Goal: Task Accomplishment & Management: Use online tool/utility

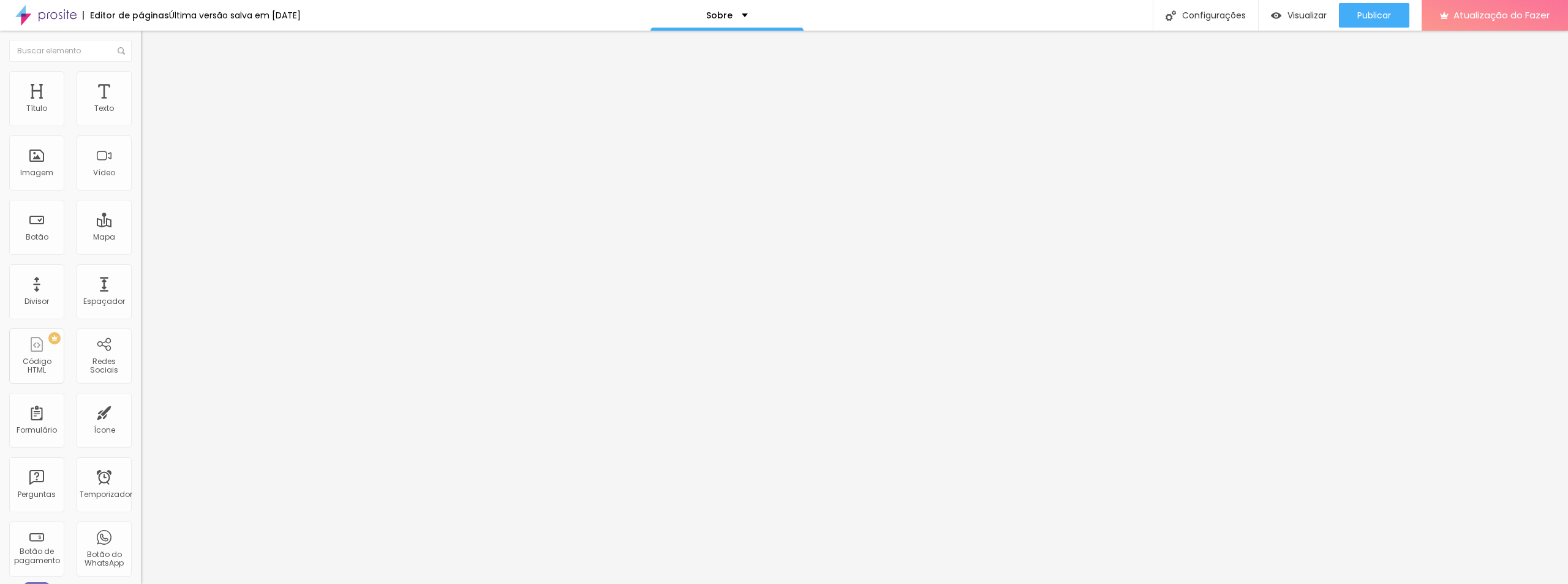
click at [141, 81] on li "Estilo" at bounding box center [212, 77] width 141 height 12
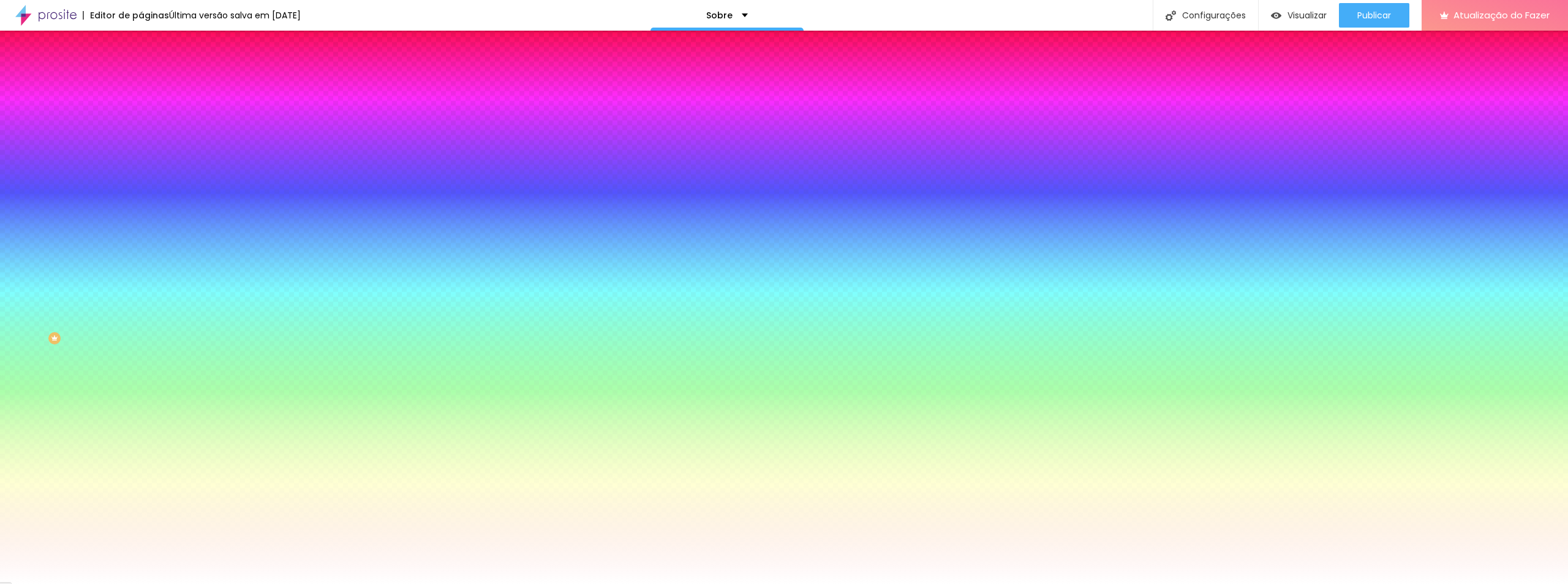
click at [141, 128] on font "Nenhum" at bounding box center [157, 122] width 32 height 10
click at [141, 146] on font "Paralaxe" at bounding box center [157, 141] width 33 height 10
click at [147, 215] on icon "button" at bounding box center [149, 213] width 5 height 5
click at [122, 583] on div at bounding box center [784, 584] width 1568 height 0
click at [152, 87] on font "Avançado" at bounding box center [172, 92] width 40 height 10
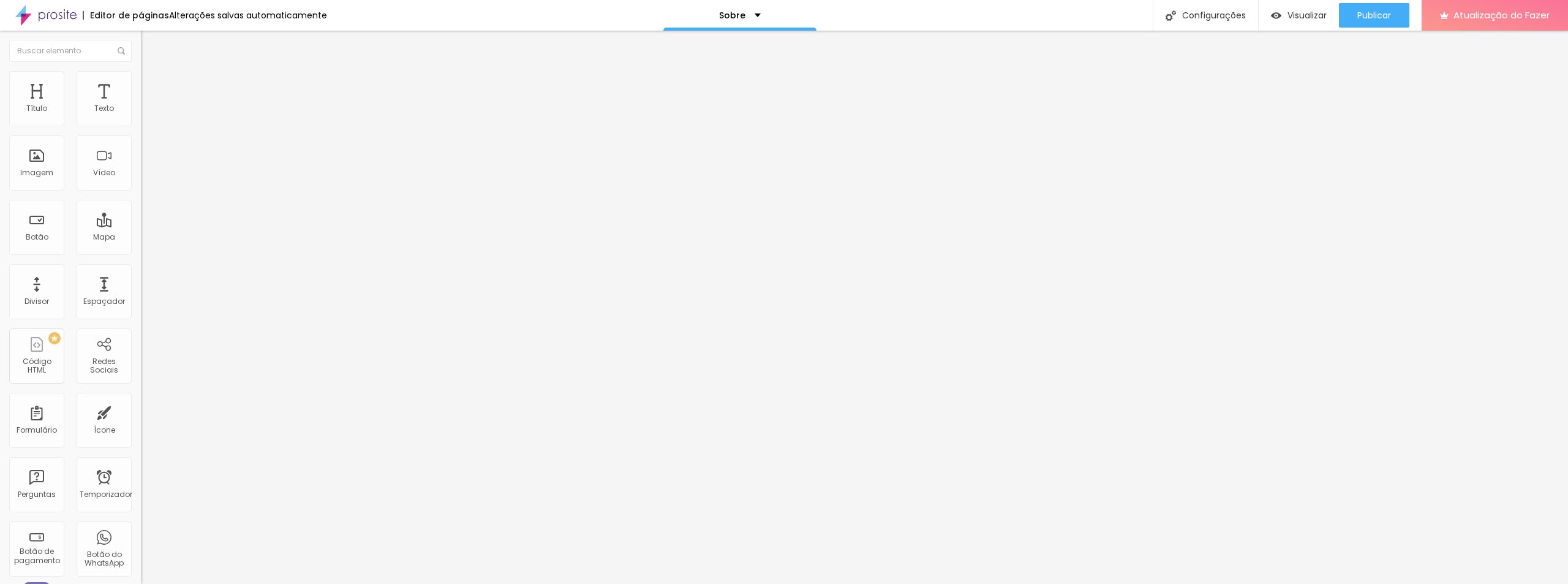
type input "10"
type input "15"
type input "10"
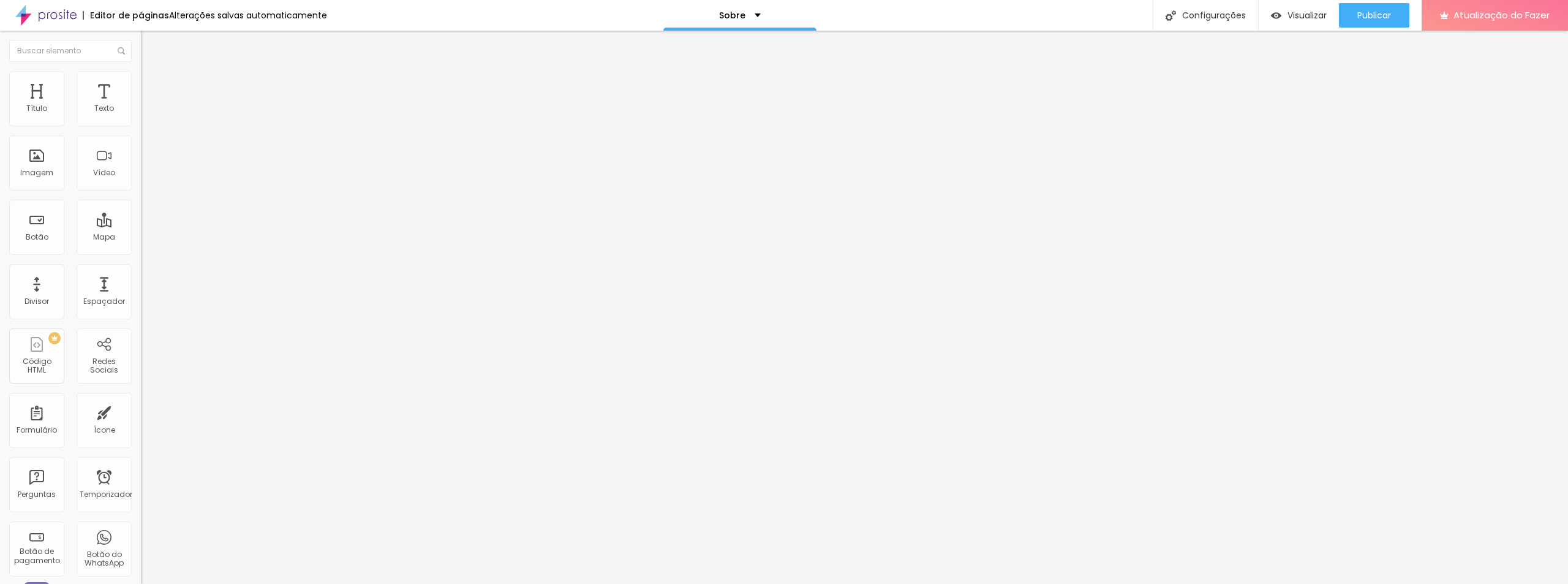
type input "10"
type input "5"
type input "10"
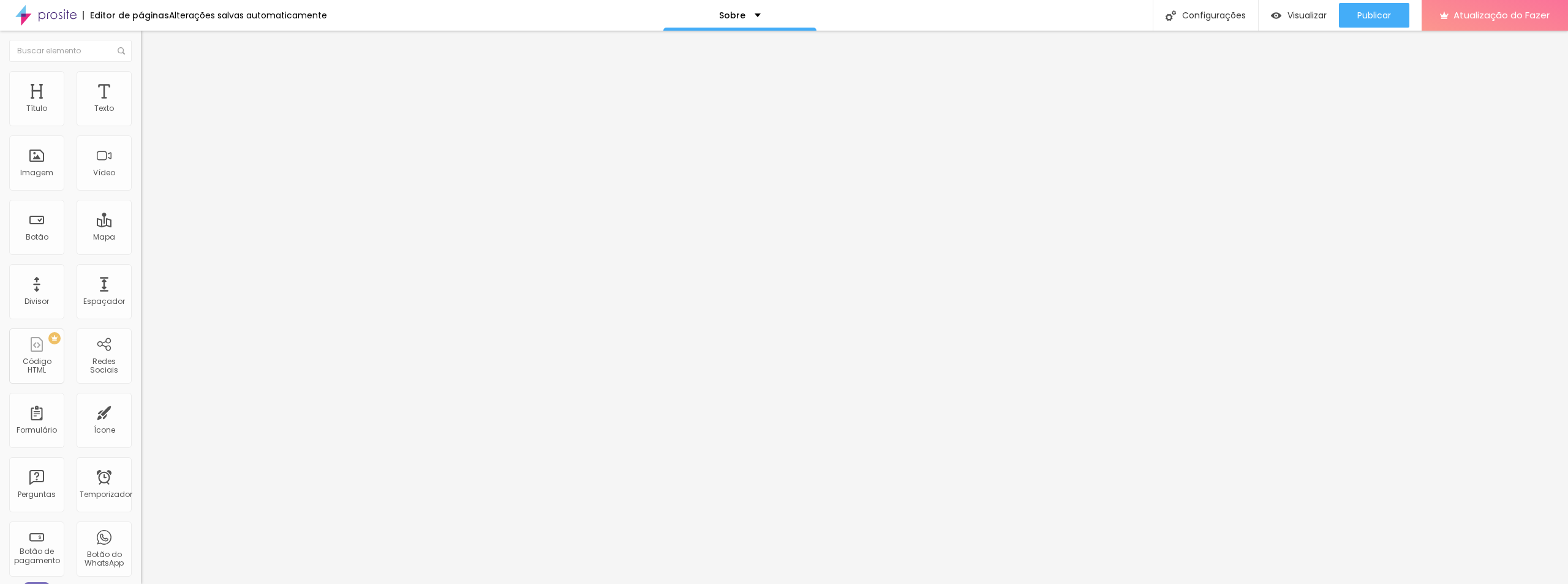
type input "15"
drag, startPoint x: 68, startPoint y: 122, endPoint x: 62, endPoint y: 116, distance: 8.5
click at [141, 238] on input "range" at bounding box center [180, 243] width 79 height 10
type input "371"
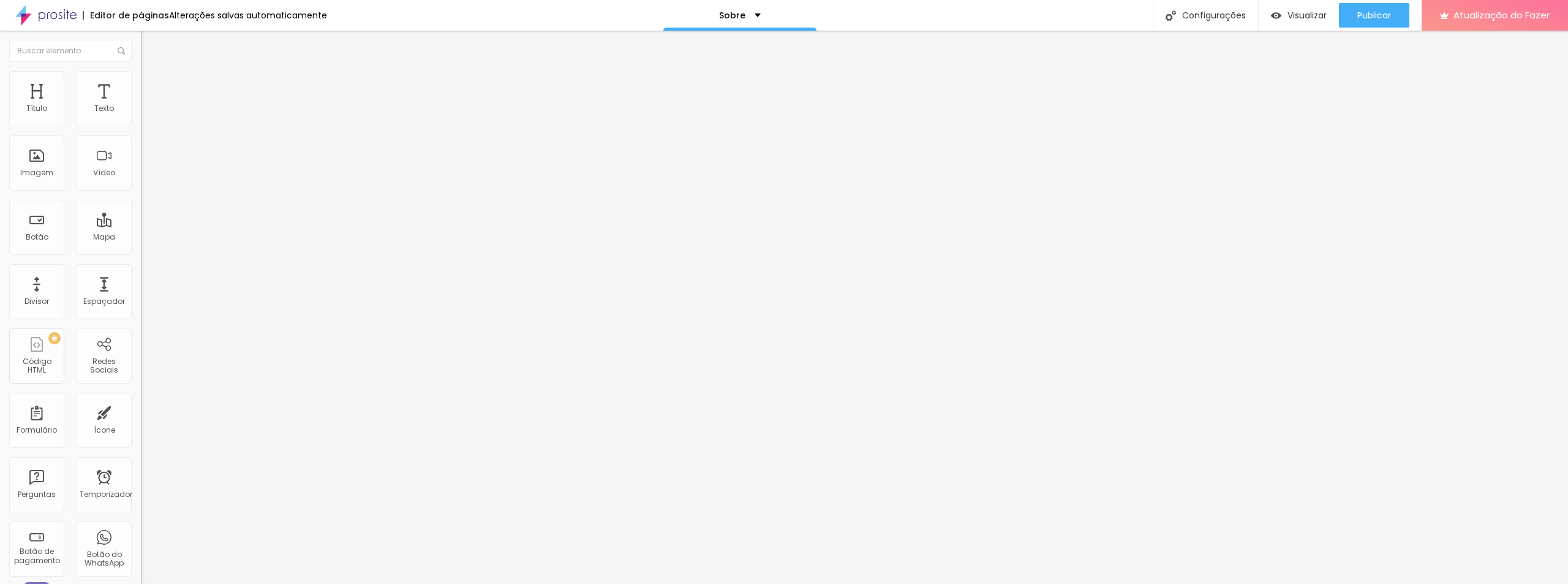
type input "371"
type input "355"
type input "339"
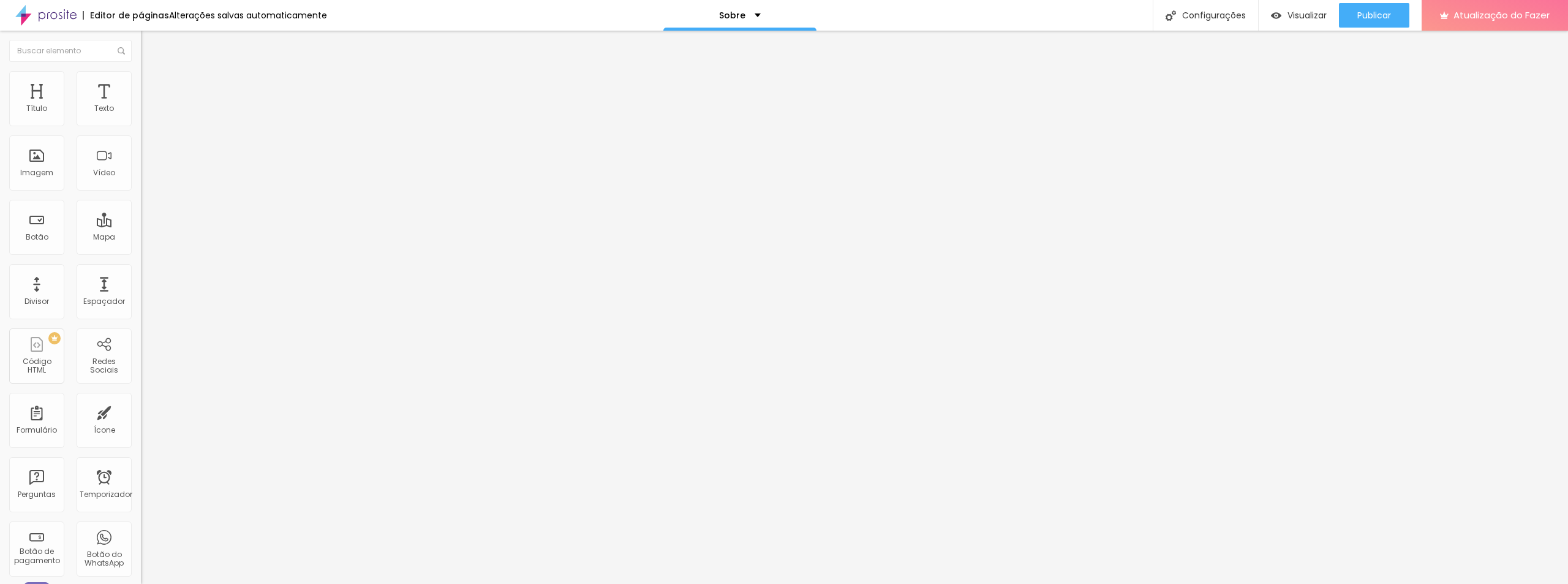
type input "324"
type input "302"
type input "292"
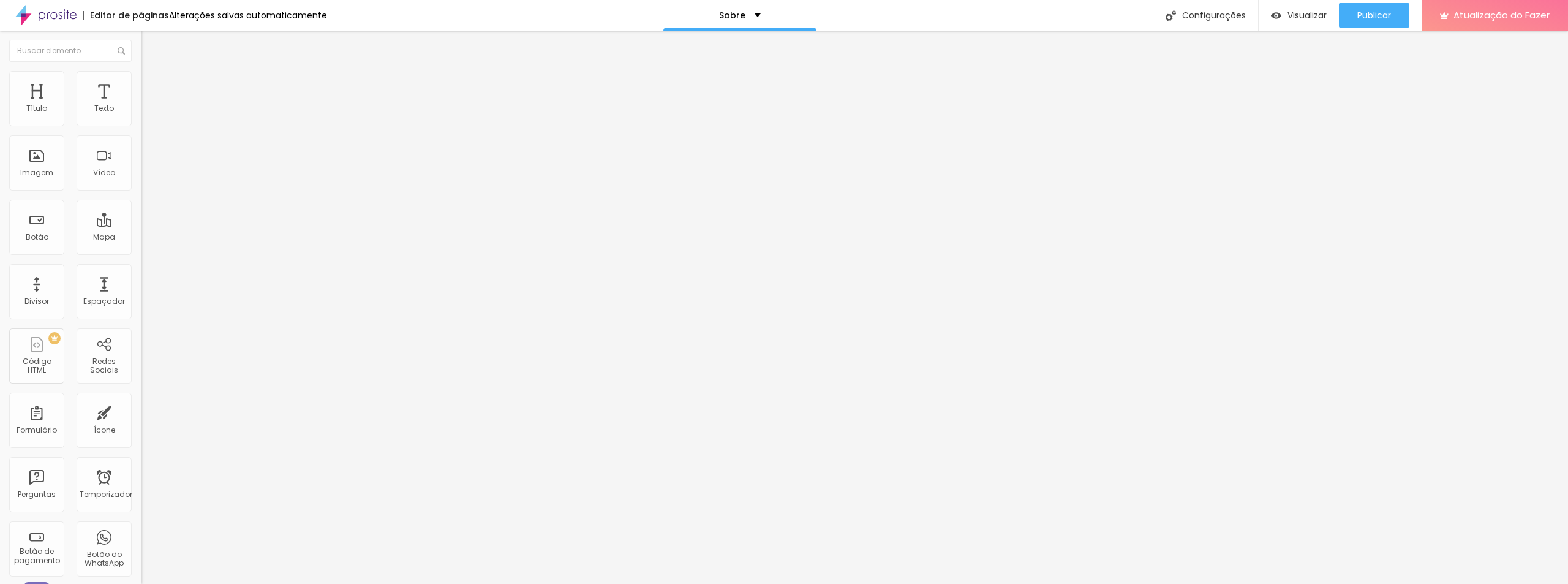
type input "292"
type input "287"
type input "276"
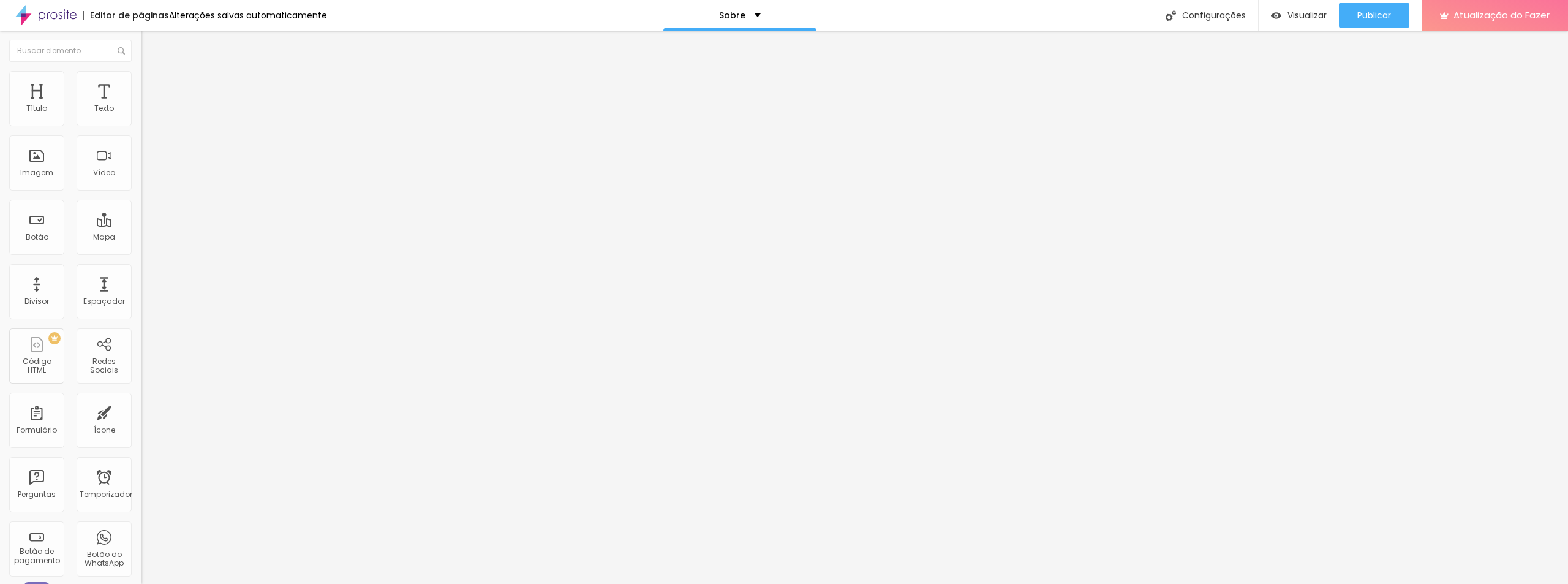
type input "271"
type input "334"
type input "387"
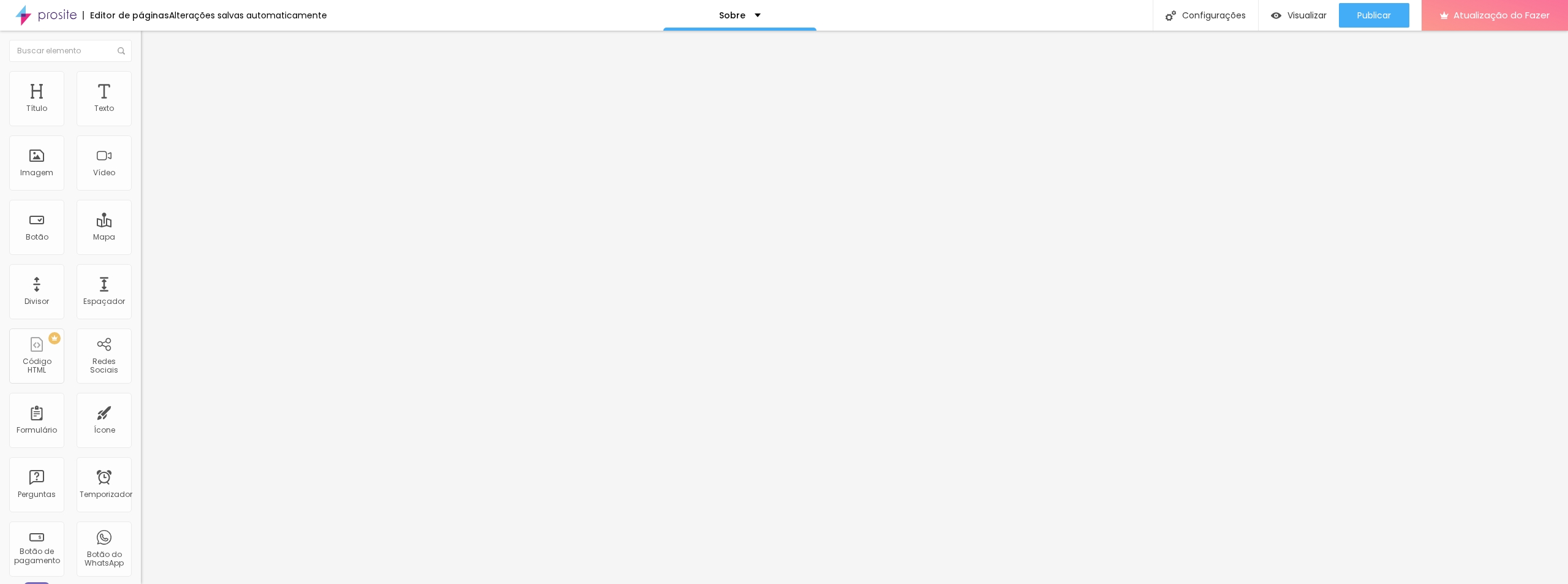
type input "387"
type input "413"
type input "439"
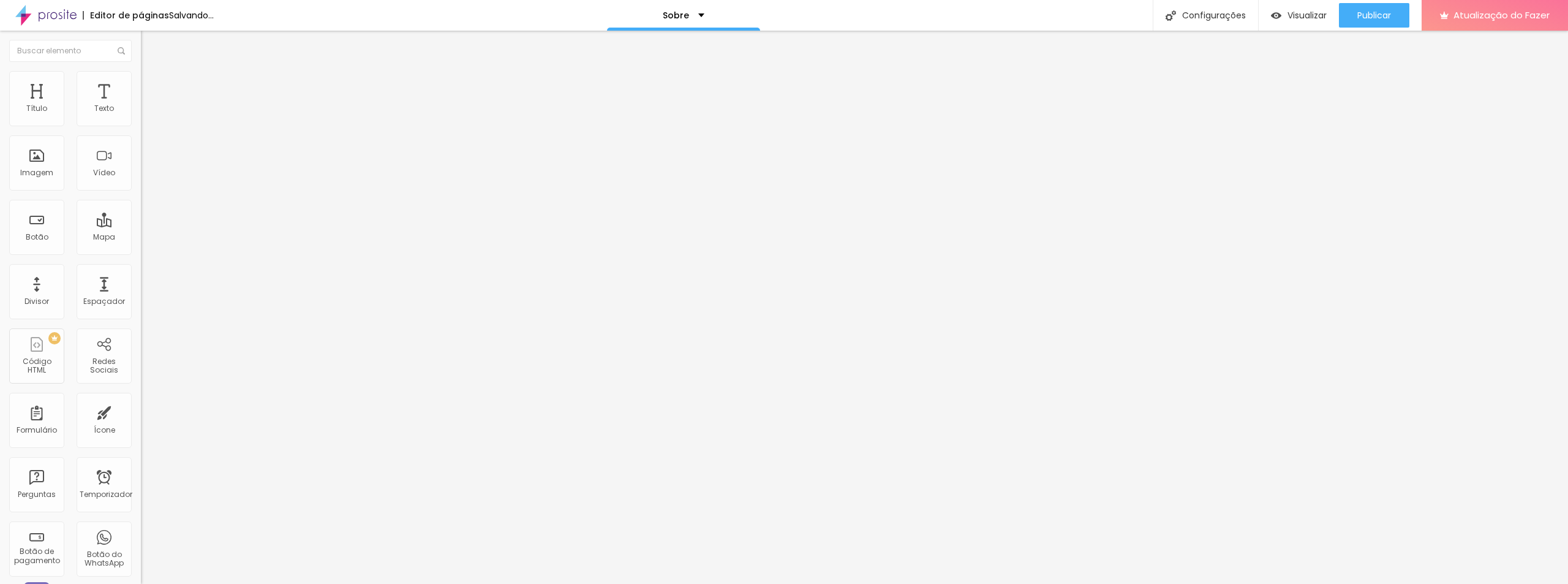
type input "455"
type input "461"
type input "476"
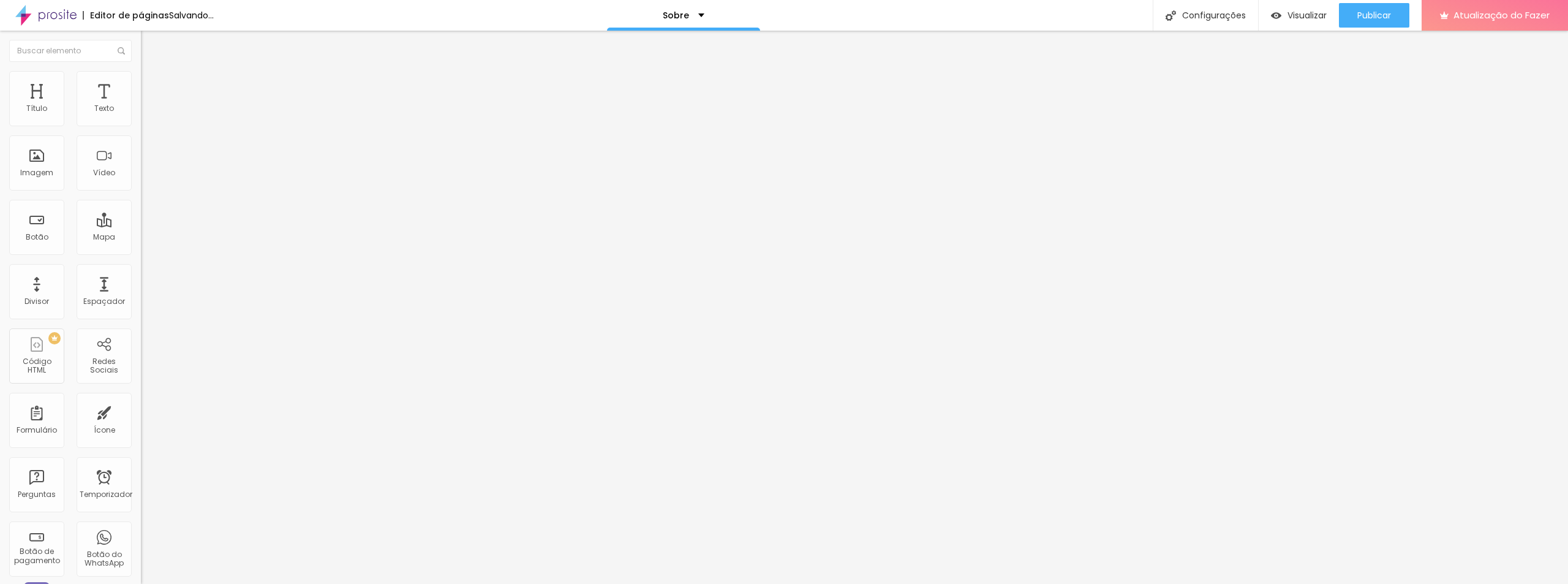
type input "476"
type input "487"
type input "492"
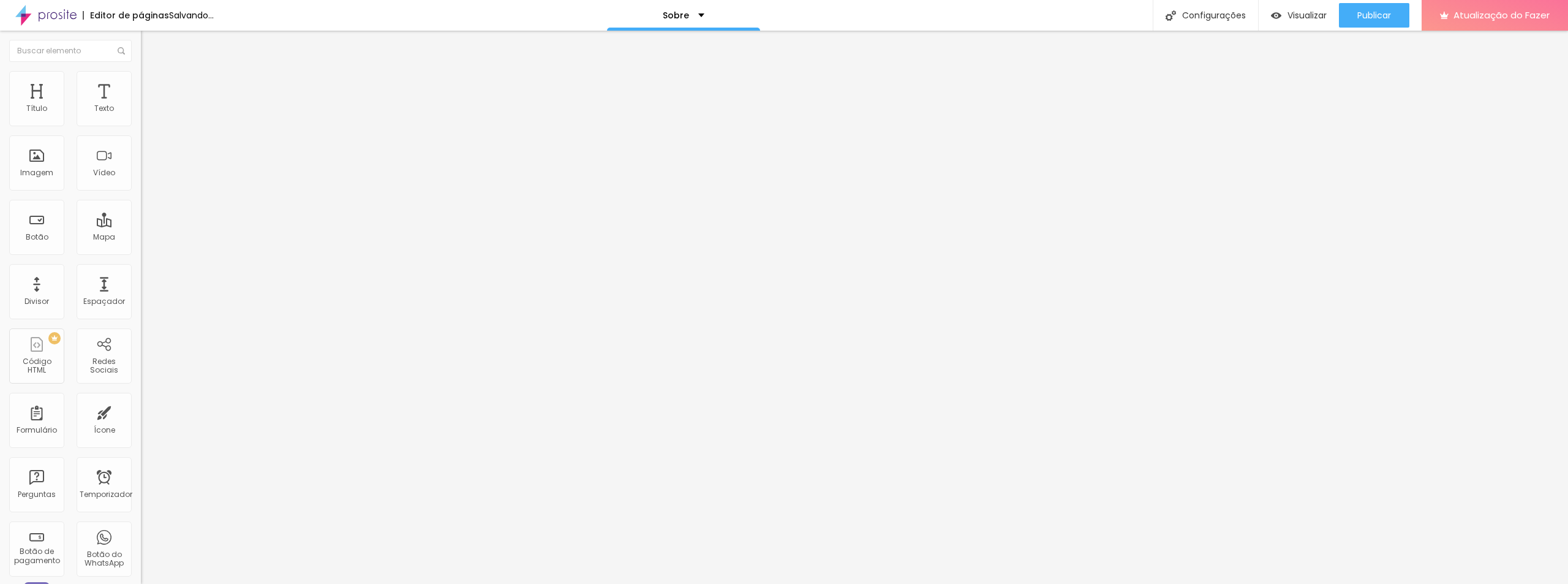
type input "497"
type input "500"
type input "461"
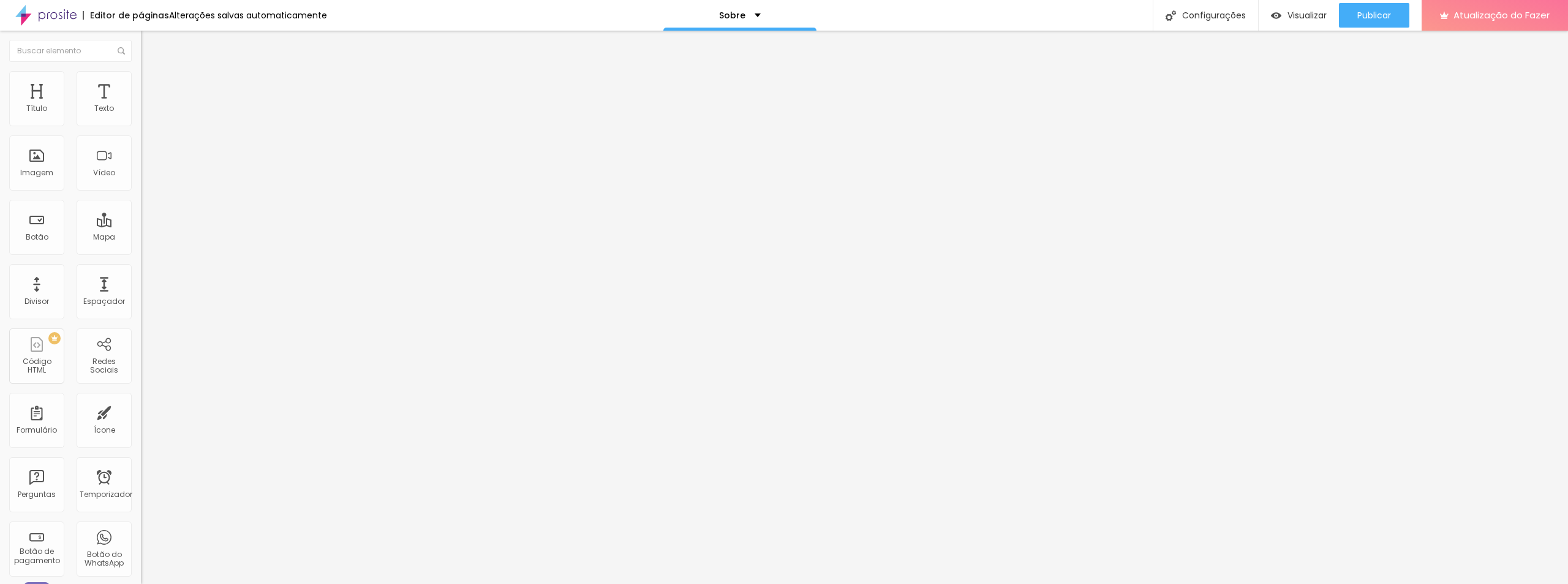
type input "461"
type input "450"
type input "439"
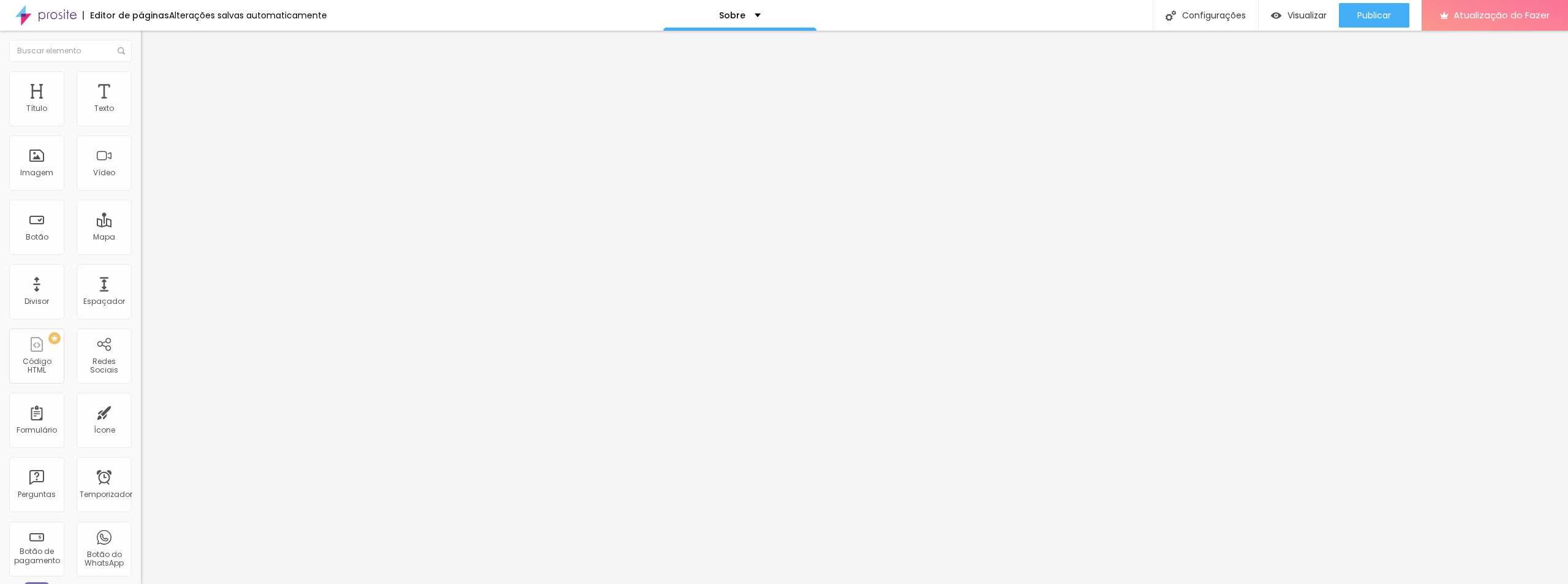
type input "434"
type input "429"
type input "424"
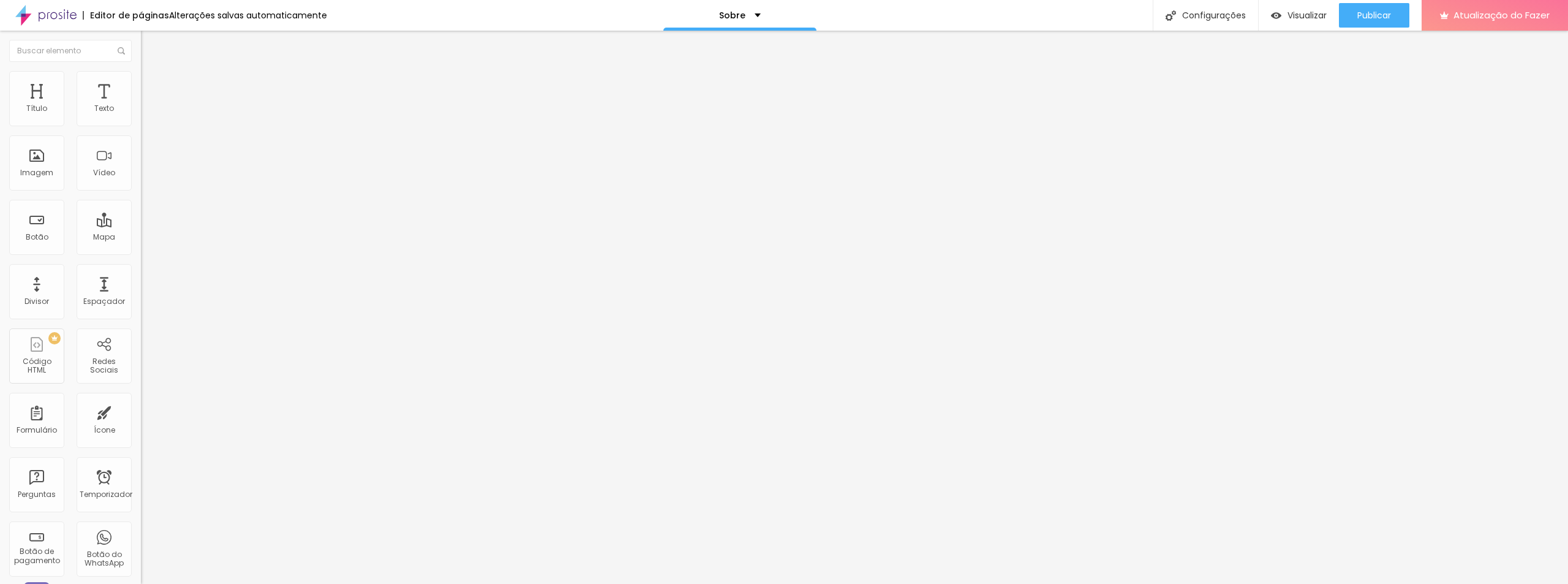
type input "424"
type input "403"
type input "392"
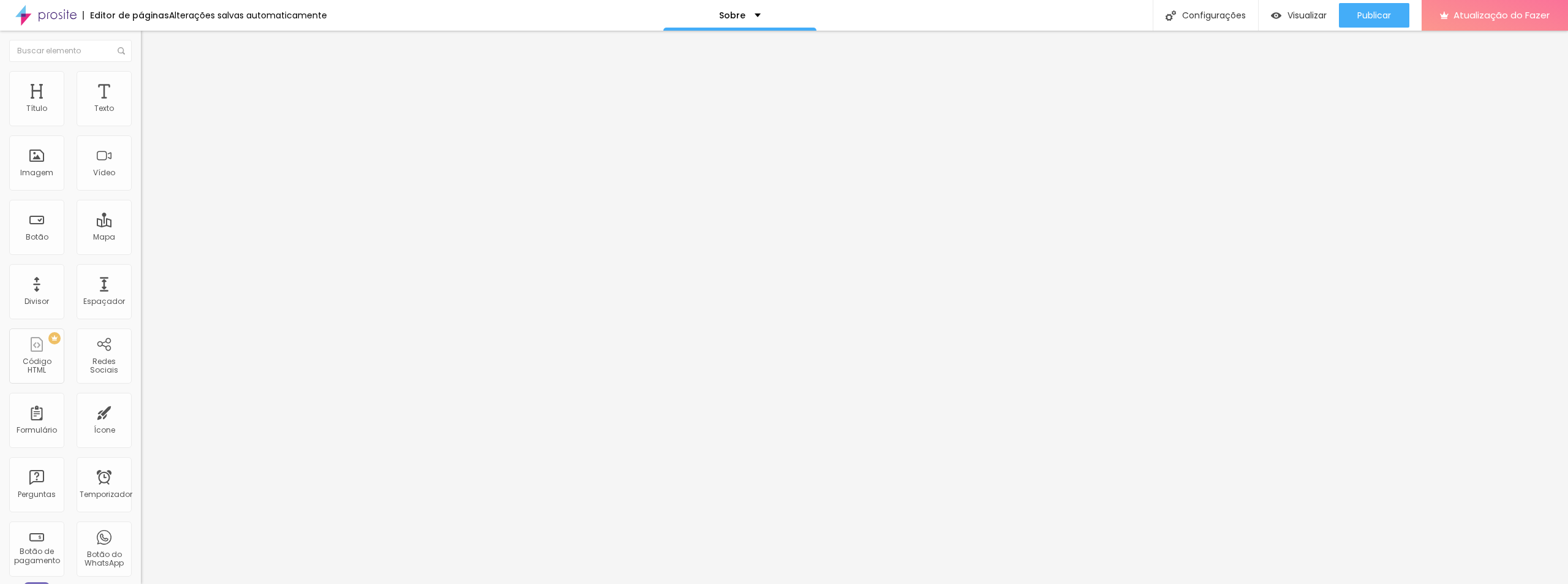
type input "382"
type input "376"
type input "371"
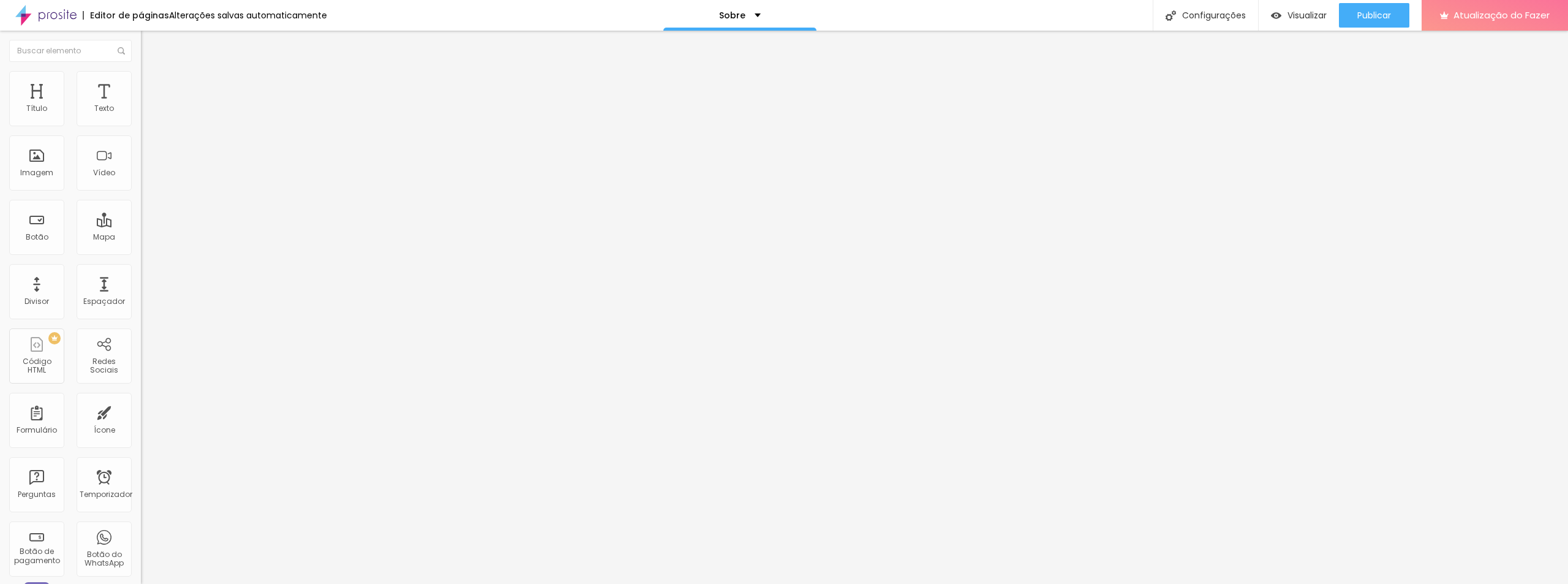
type input "371"
type input "366"
type input "360"
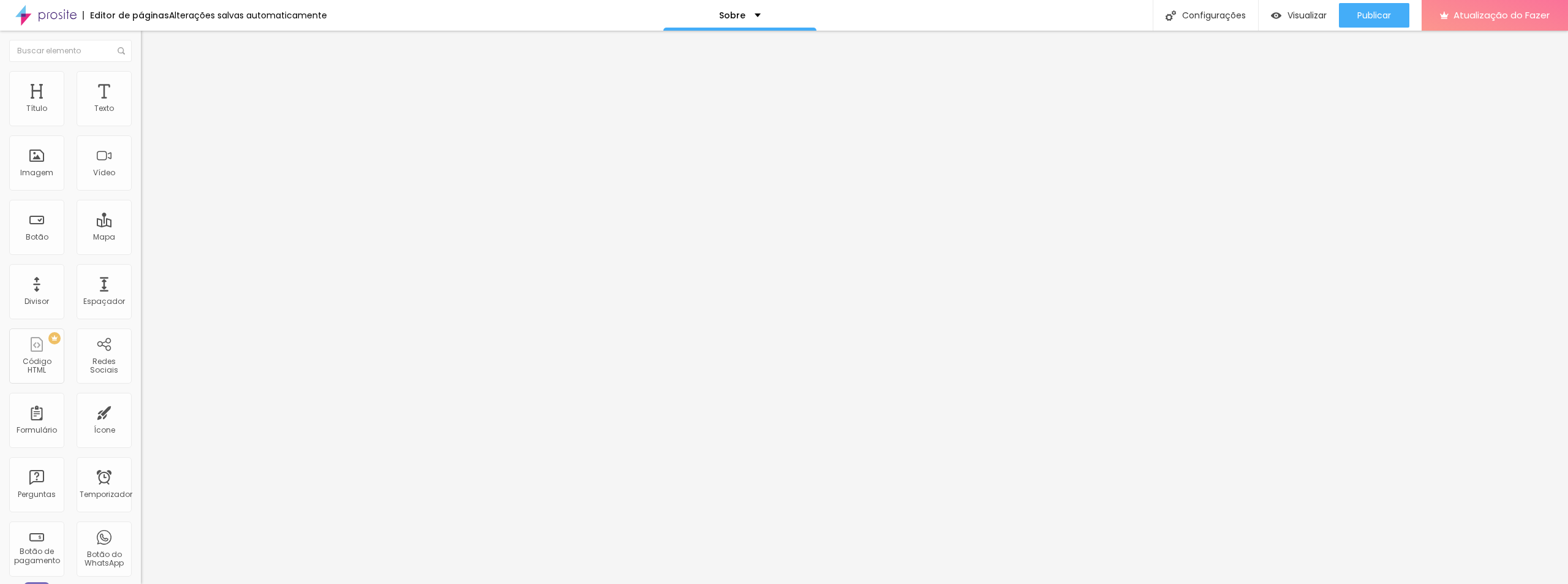
type input "355"
type input "397"
type input "413"
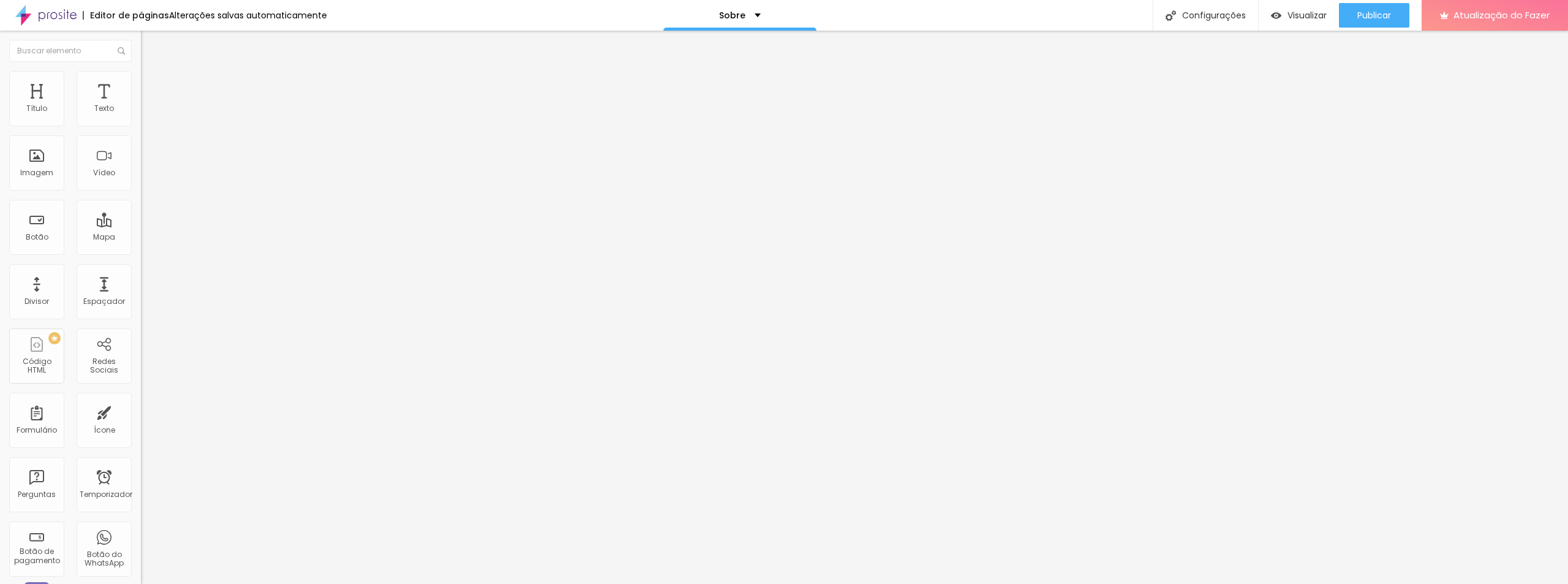
type input "413"
type input "424"
type input "429"
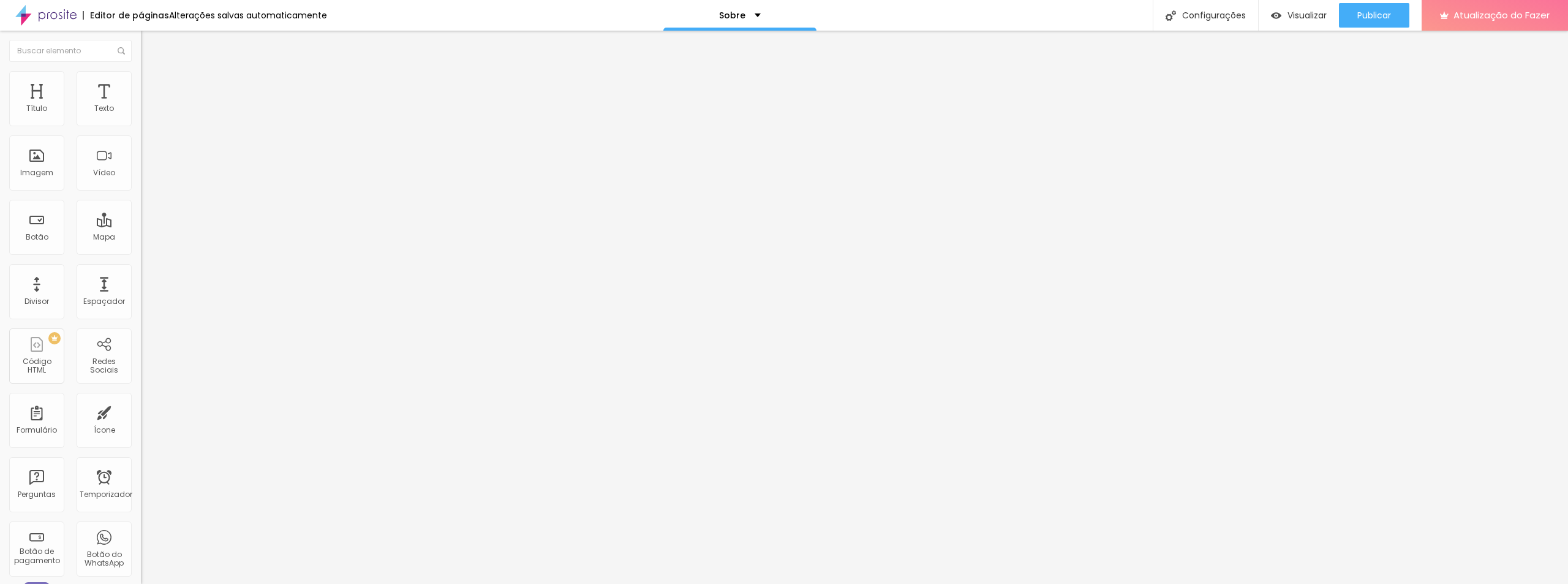
type input "445"
type input "450"
type input "455"
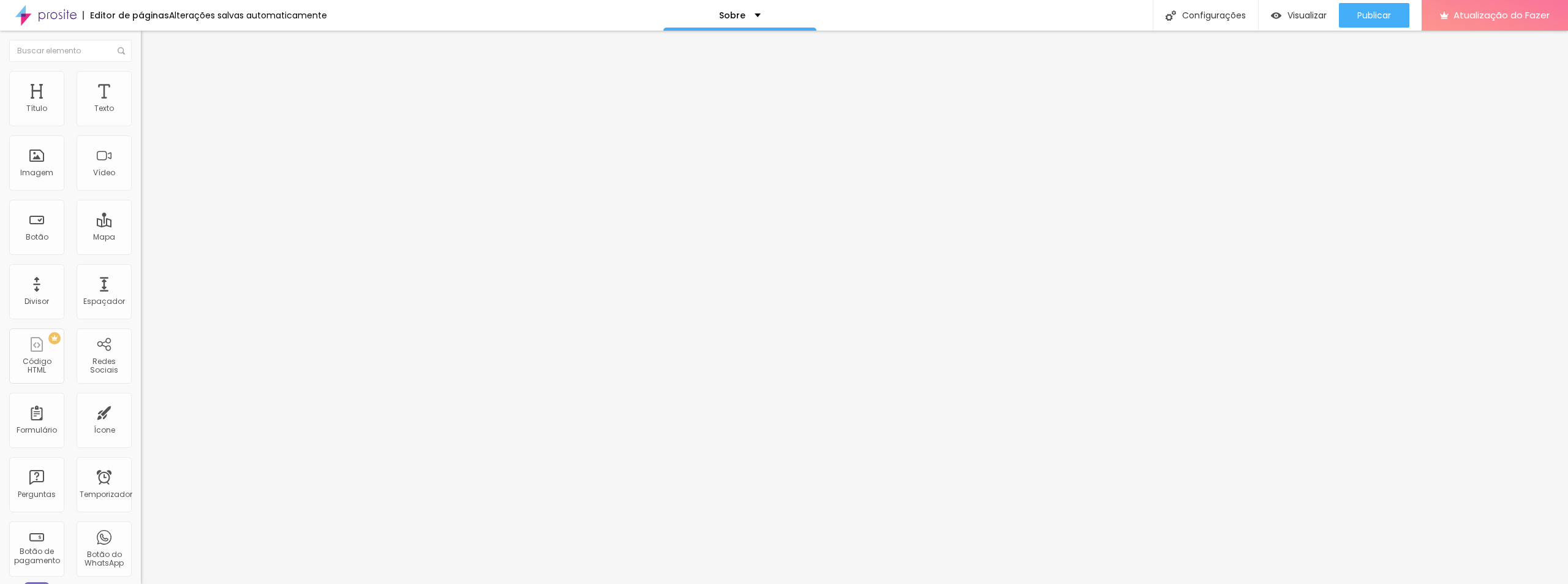
type input "455"
drag, startPoint x: 72, startPoint y: 144, endPoint x: 80, endPoint y: 139, distance: 9.4
type input "455"
click at [141, 411] on input "range" at bounding box center [180, 416] width 79 height 10
click at [141, 71] on li "Conteúdo" at bounding box center [212, 65] width 141 height 12
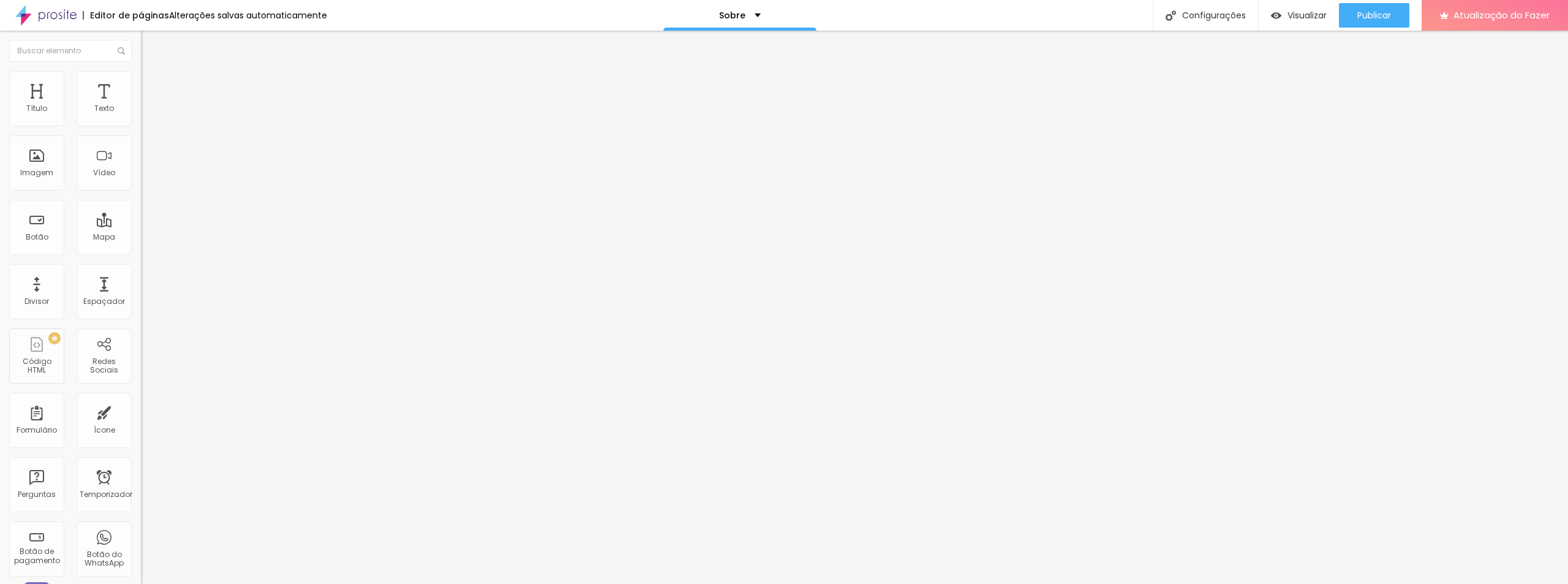
click at [141, 116] on font "Título 2" at bounding box center [161, 108] width 40 height 15
click at [141, 116] on div "Título 2 H2" at bounding box center [212, 108] width 141 height 12
click at [141, 142] on font "Título 5" at bounding box center [155, 137] width 28 height 10
click at [141, 116] on font "Título 2" at bounding box center [161, 108] width 40 height 15
type input "49"
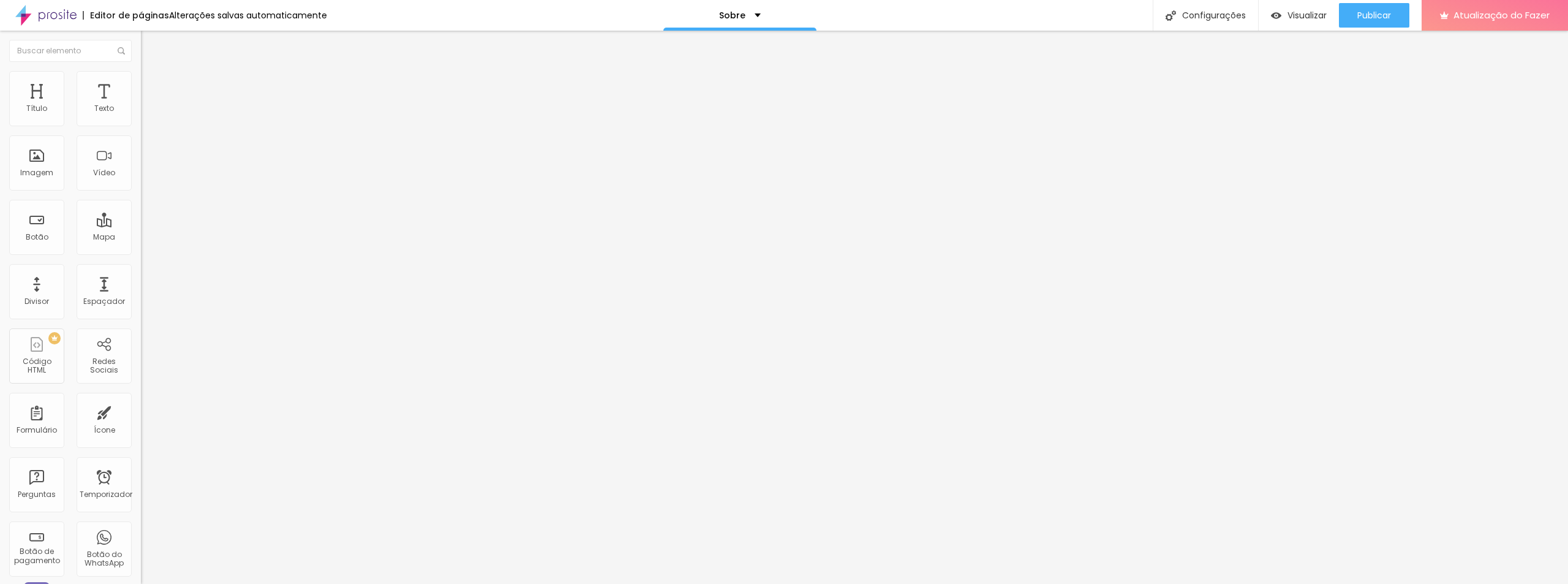
type input "49"
type input "50"
type input "51"
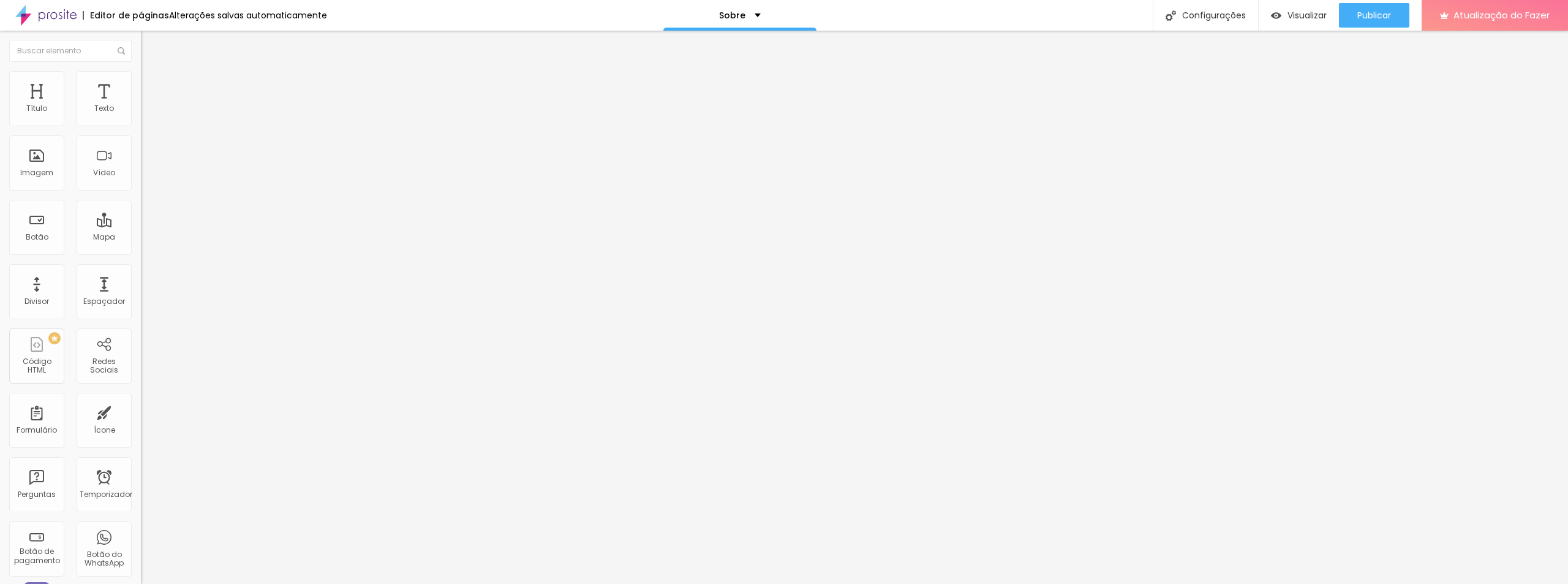
type input "52"
type input "53"
type input "54"
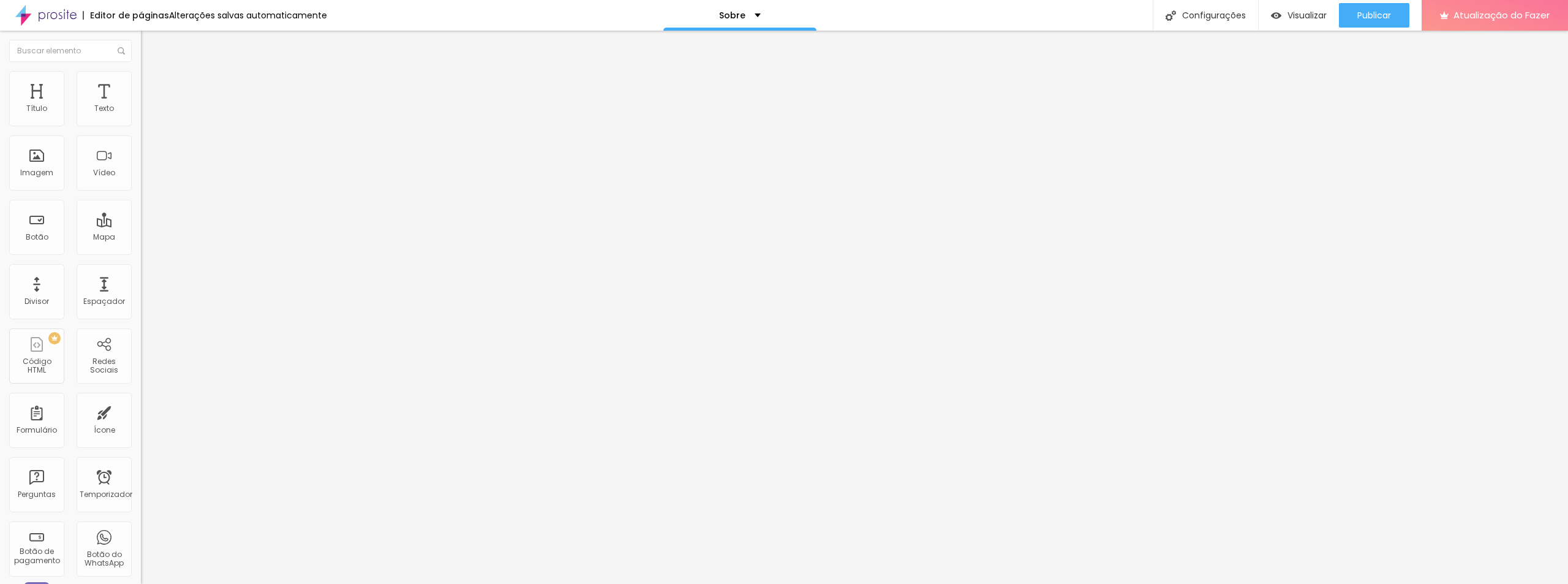
type input "54"
type input "55"
type input "54"
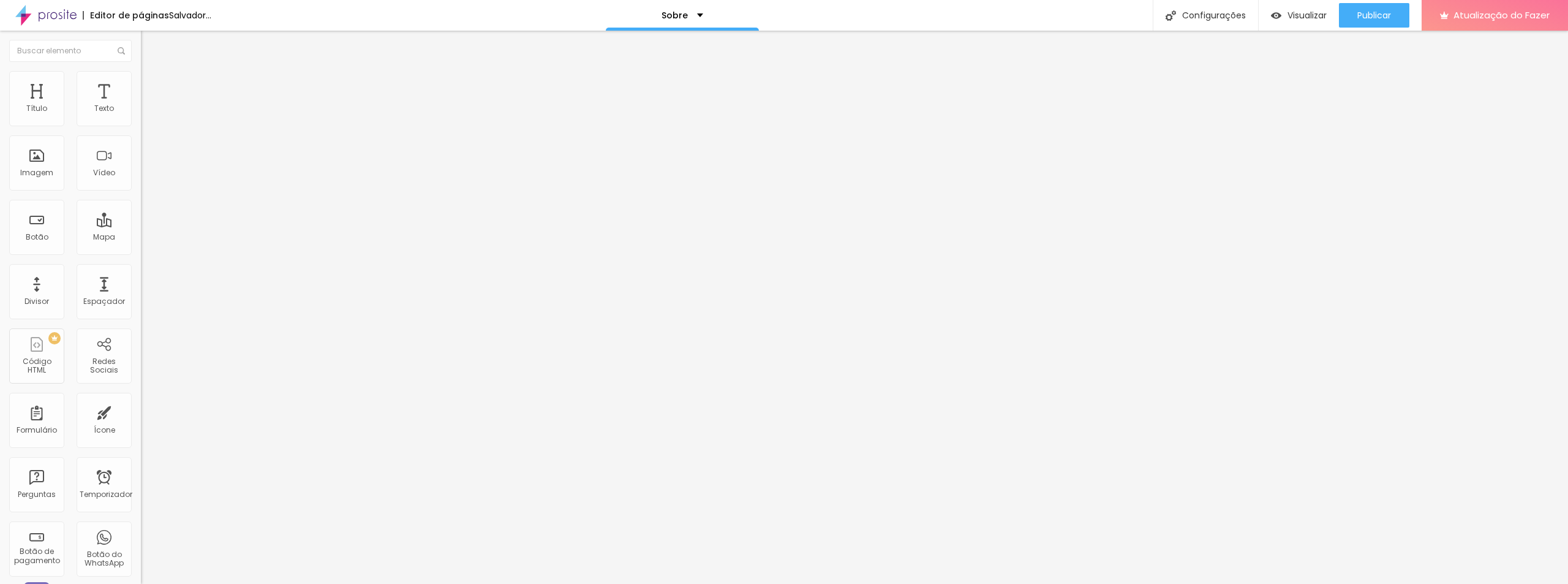
type input "53"
type input "52"
type input "51"
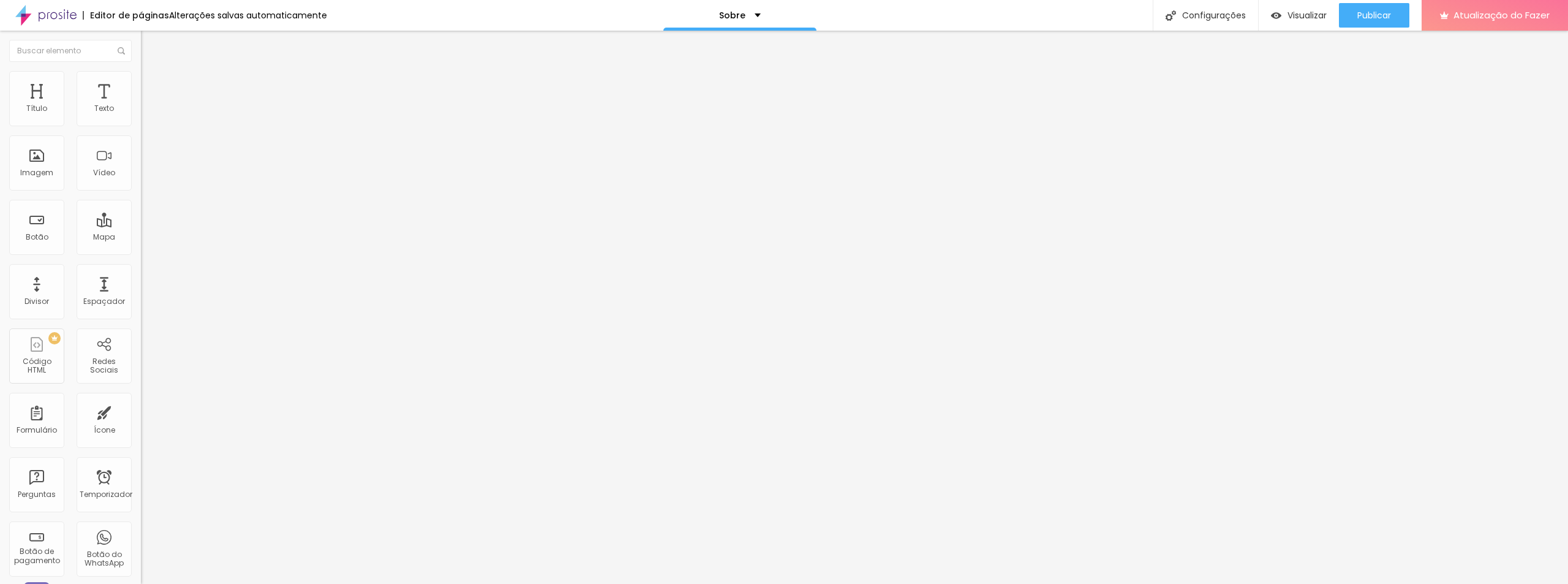
type input "51"
type input "50"
click at [141, 291] on input "range" at bounding box center [180, 295] width 79 height 10
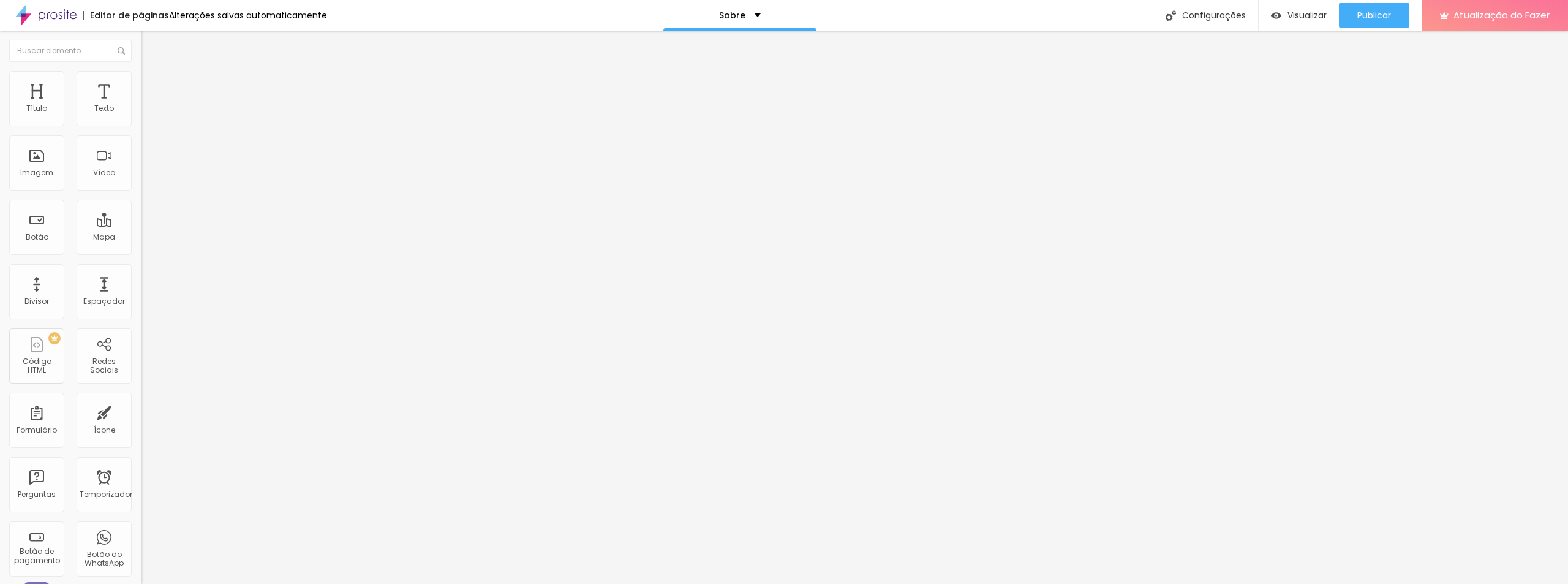
type input "0.8"
type input "1"
type input "1.5"
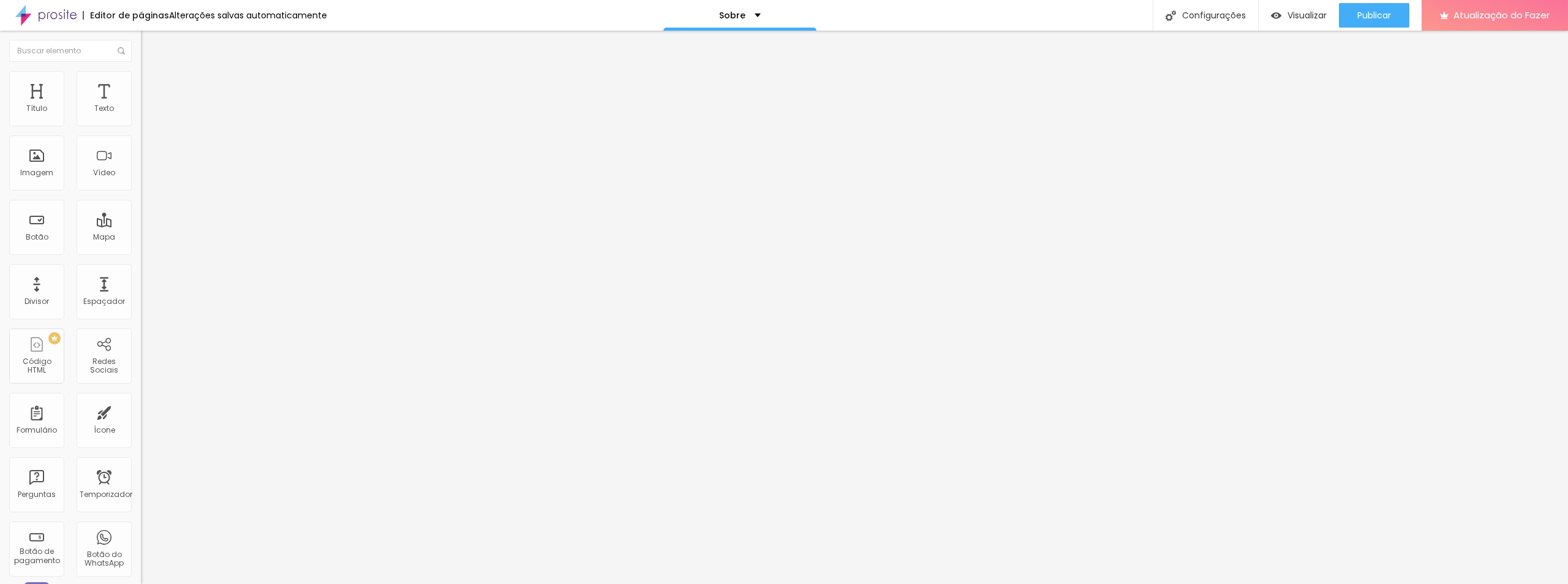
type input "1.5"
type input "2.1"
type input "2.8"
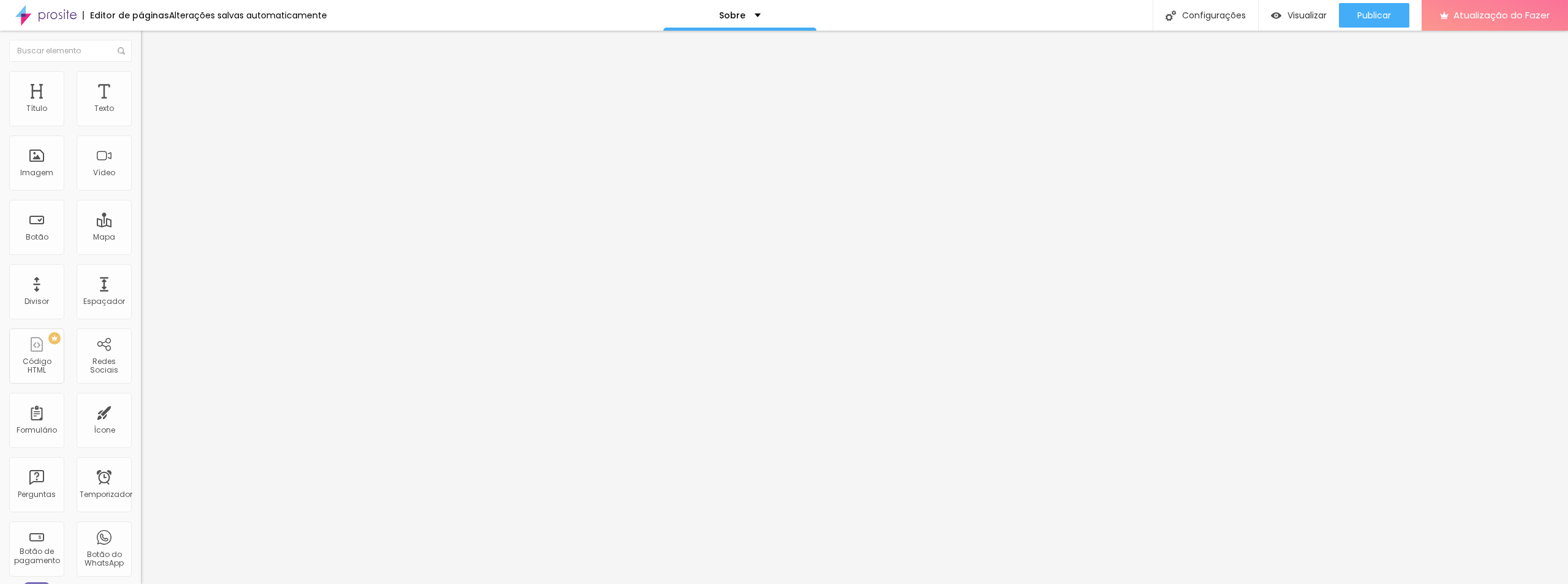
type input "3"
type input "3.3"
type input "3.5"
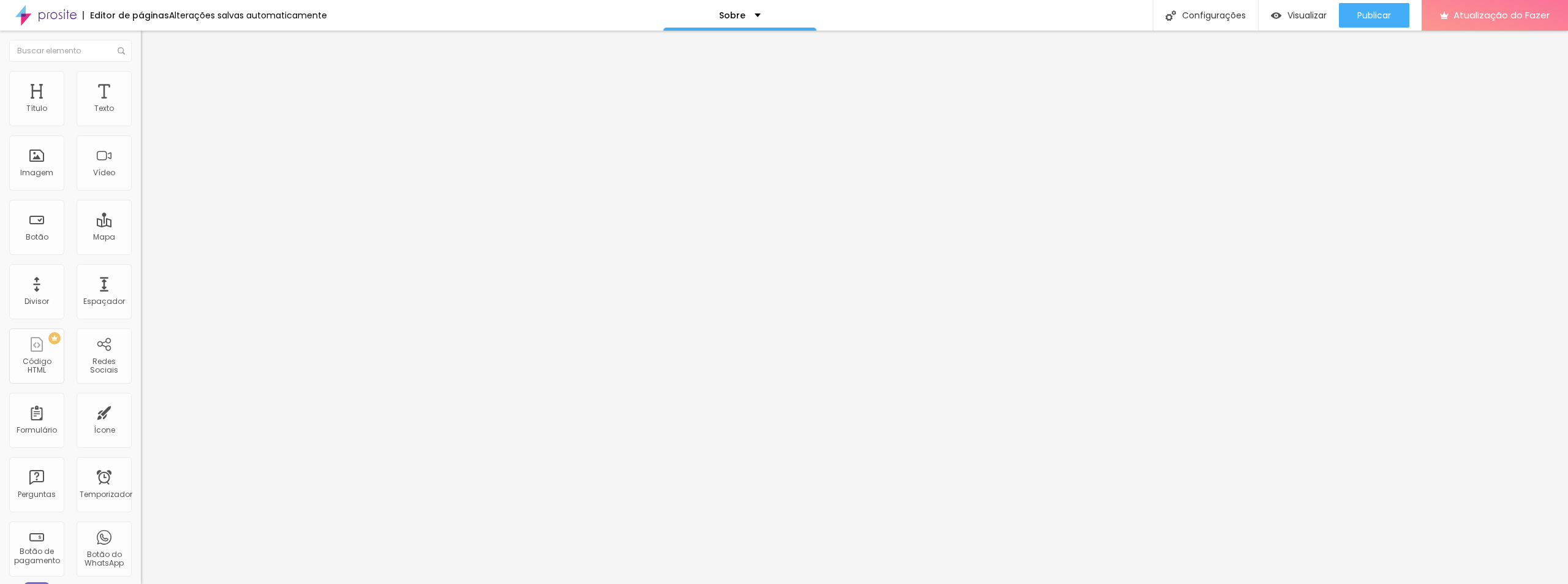
type input "3.5"
type input "3.6"
type input "3.8"
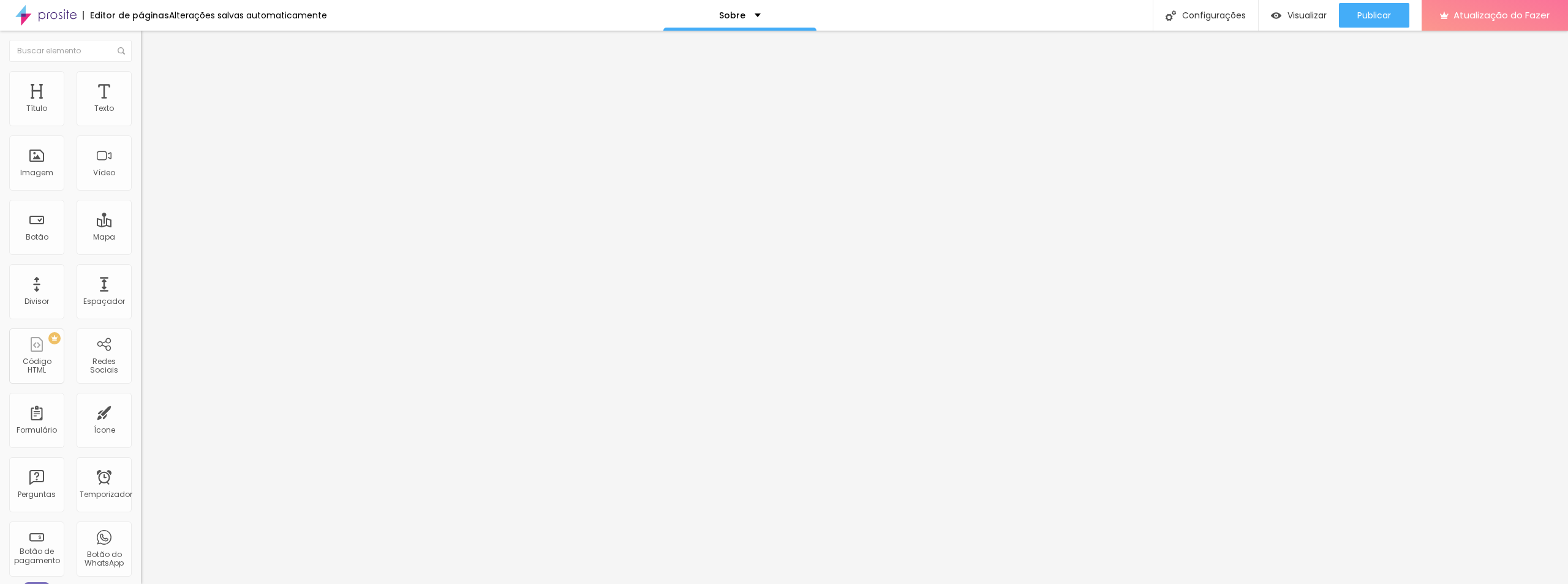
type input "3.6"
type input "3.3"
type input "3"
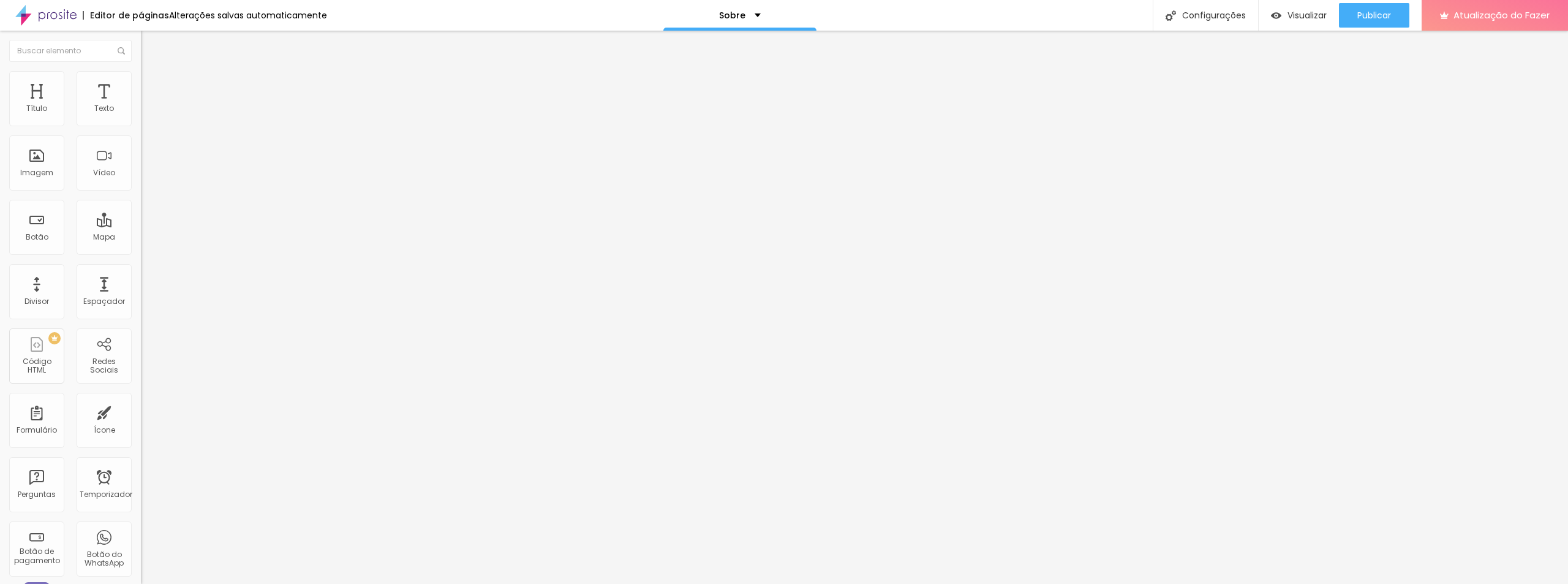
type input "3"
type input "2.5"
type input "2.3"
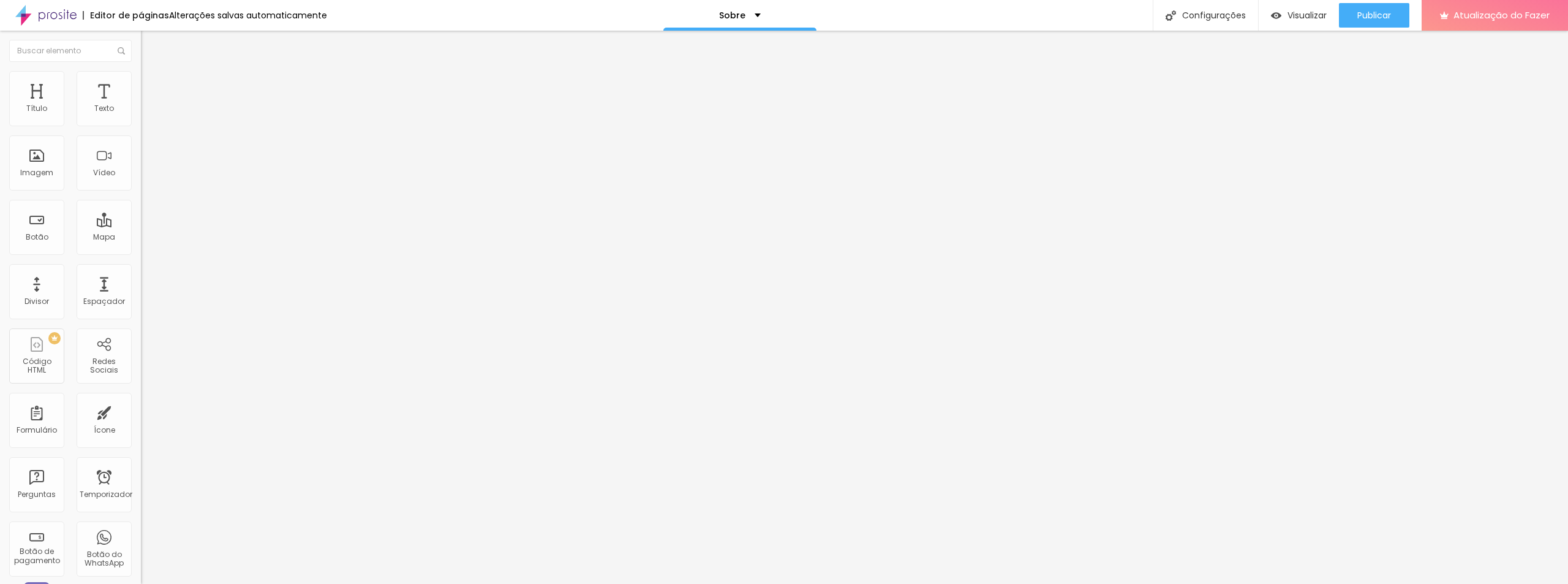
type input "2"
type input "1.5"
type input "0.8"
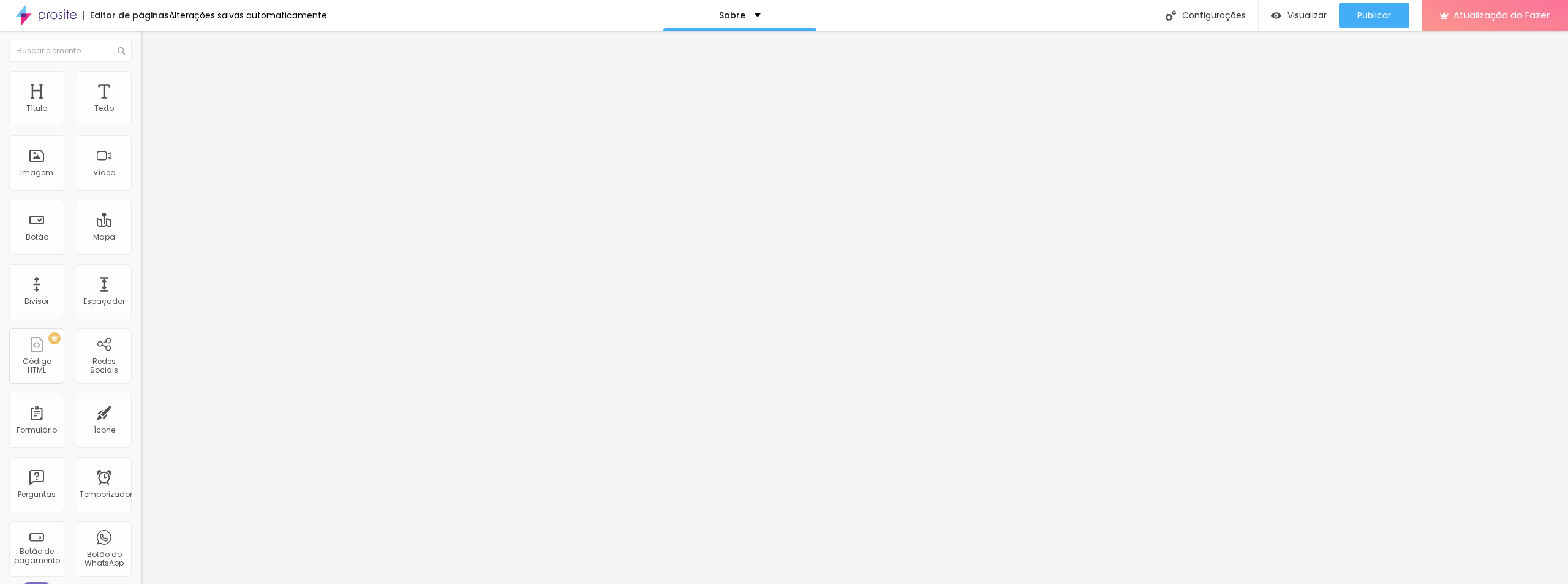
type input "0.8"
type input "0.3"
type input "0.2"
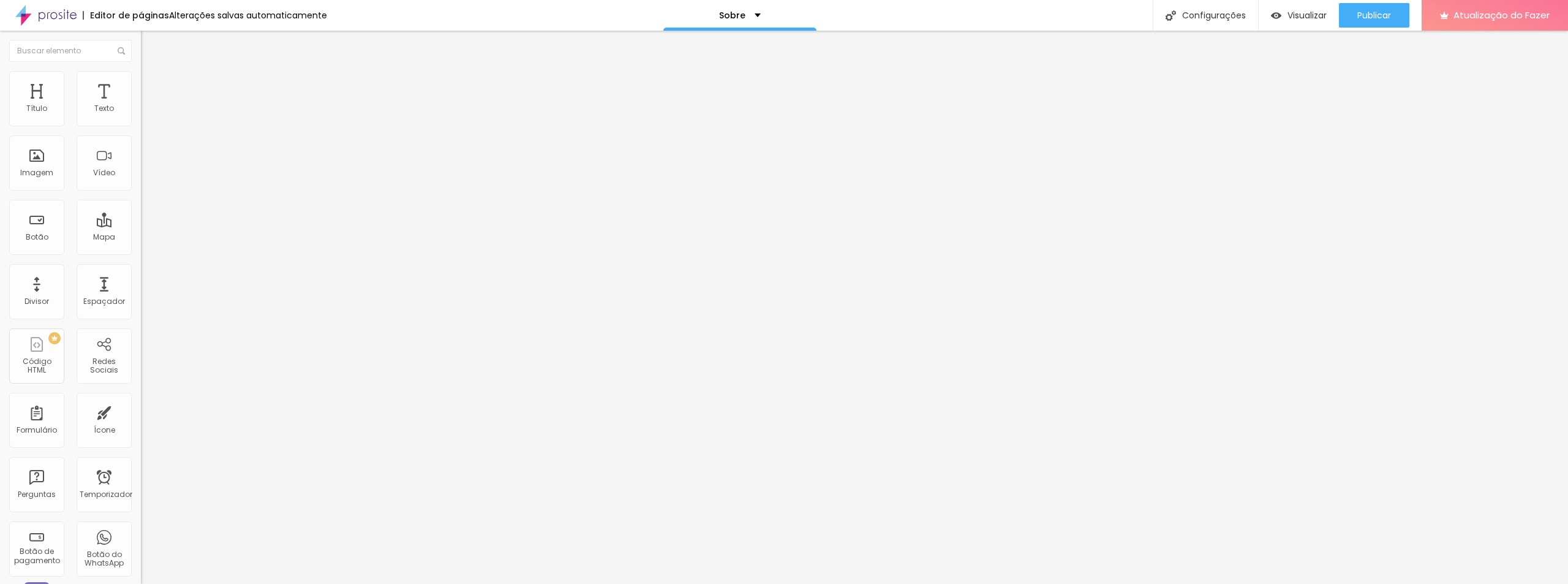
type input "0"
drag, startPoint x: 30, startPoint y: 280, endPoint x: 24, endPoint y: 271, distance: 10.8
click at [141, 464] on input "range" at bounding box center [180, 468] width 79 height 10
type input "1"
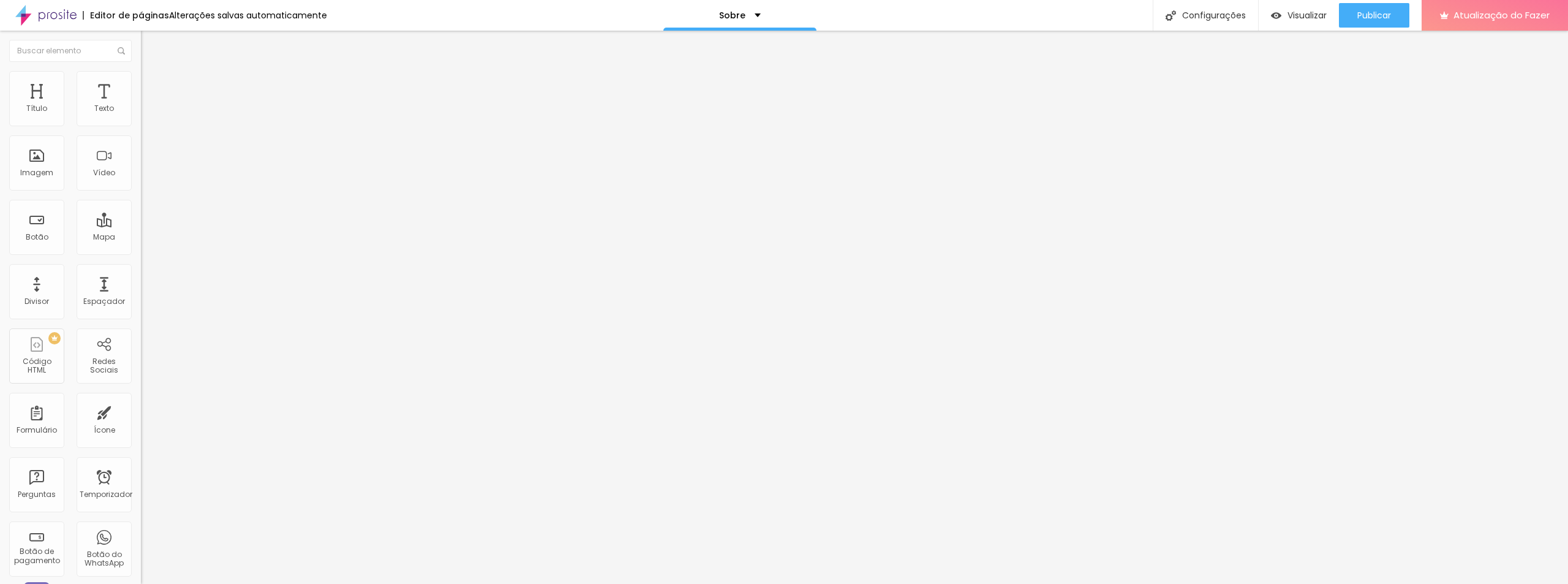
type input "1"
type input "0.9"
type input "1"
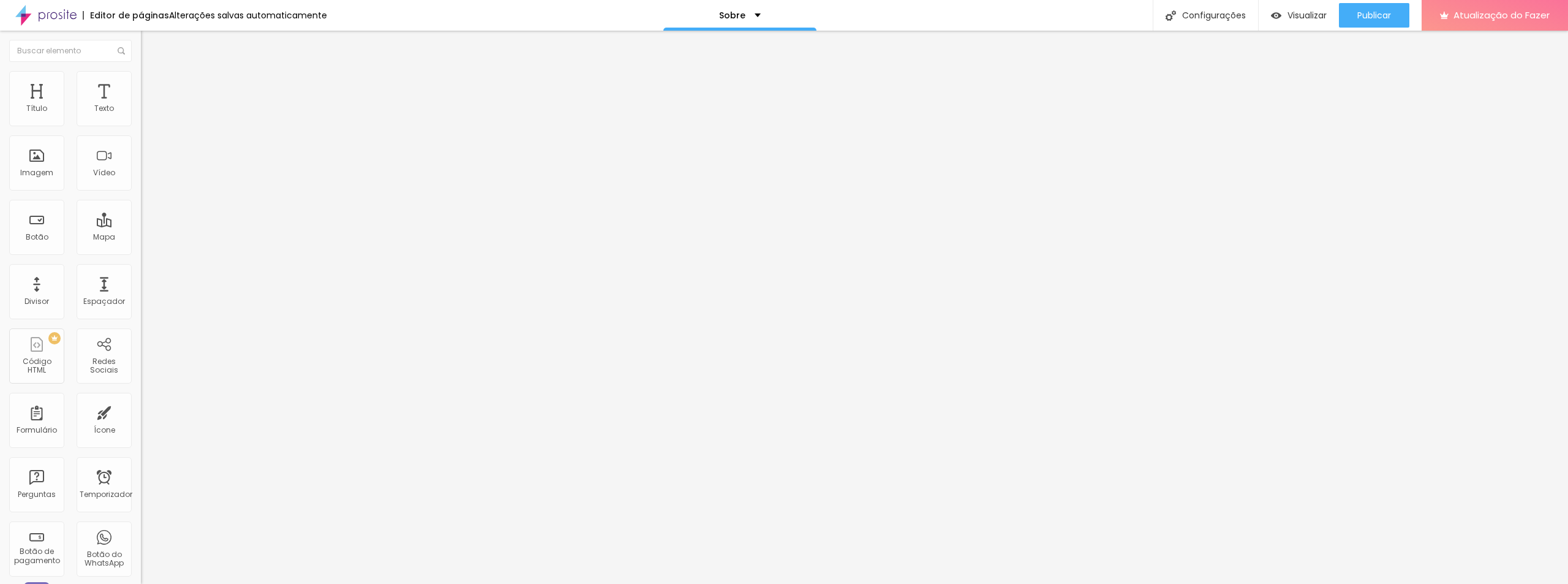
type input "1.1"
type input "1.2"
type input "1.3"
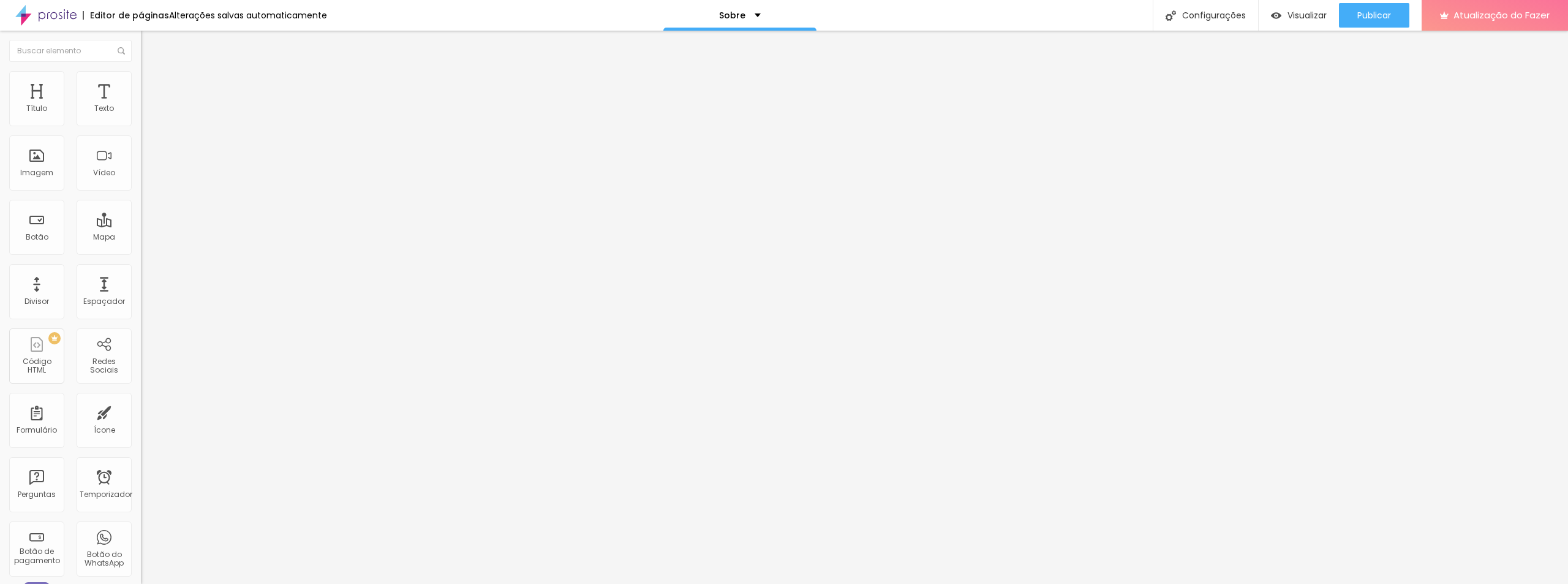
type input "1.3"
type input "1.2"
type input "1.1"
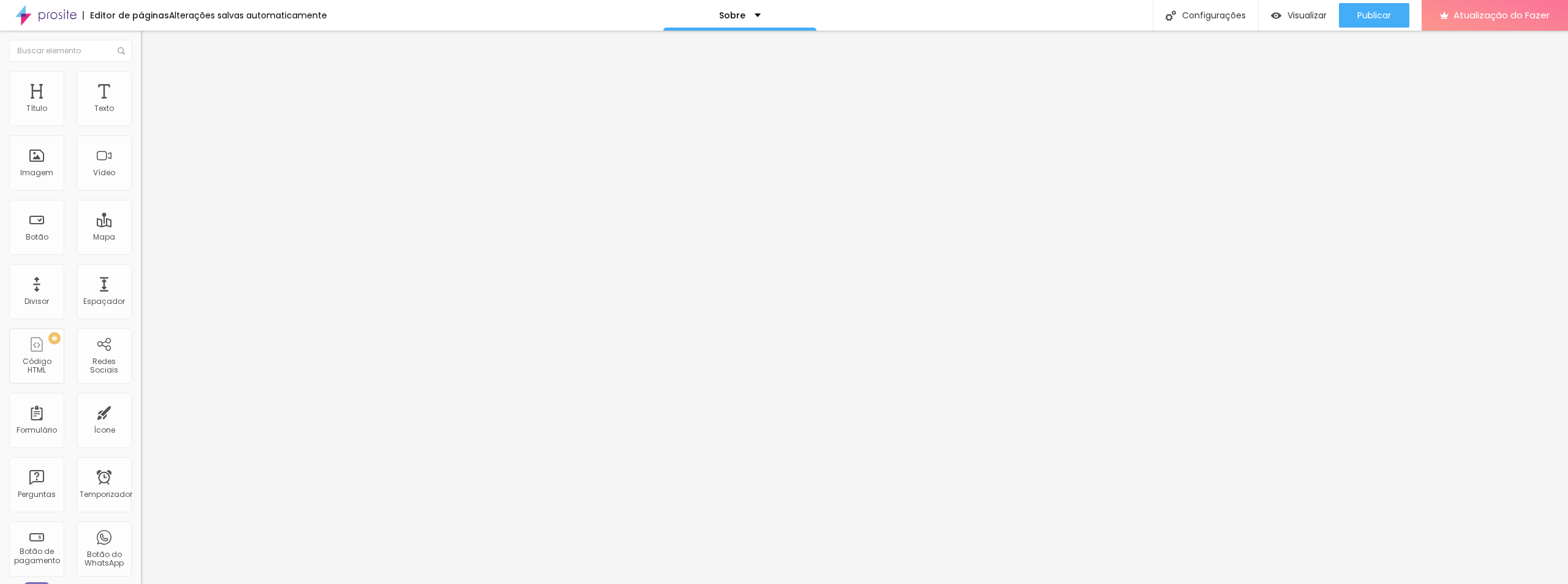
type input "1"
type input "3"
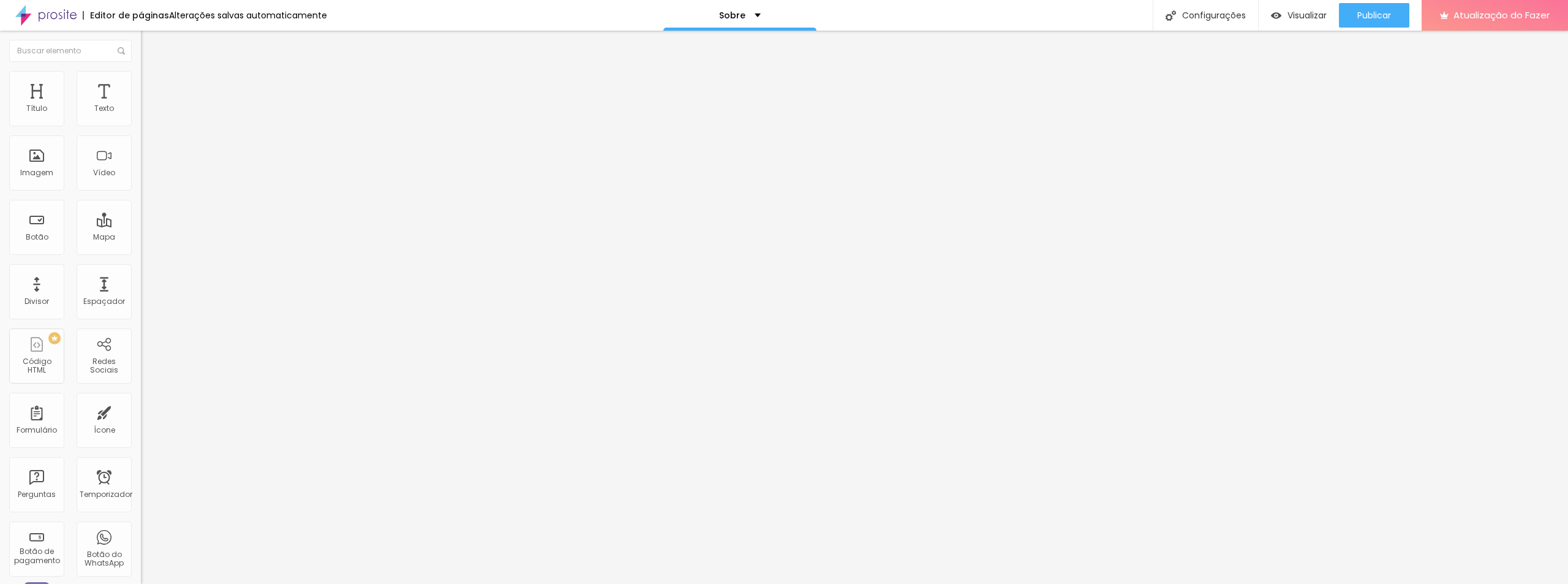
type input "4"
type input "5"
type input "6"
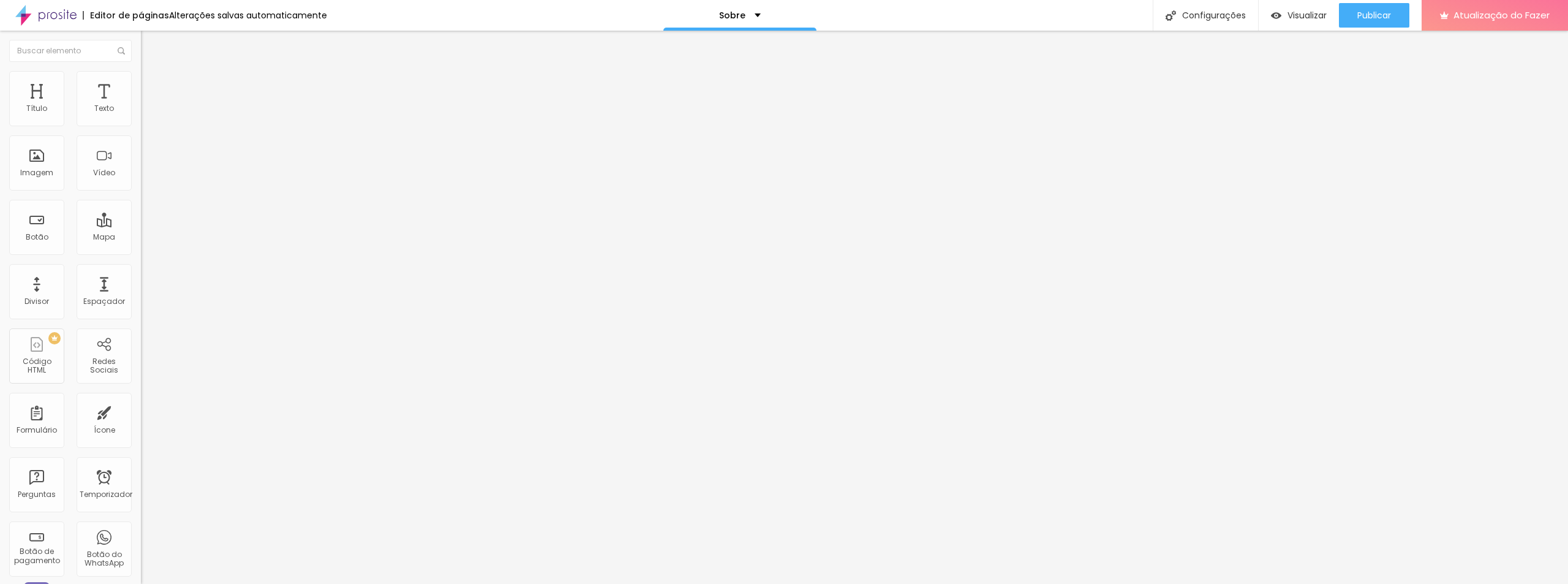
type input "6"
type input "7"
type input "6"
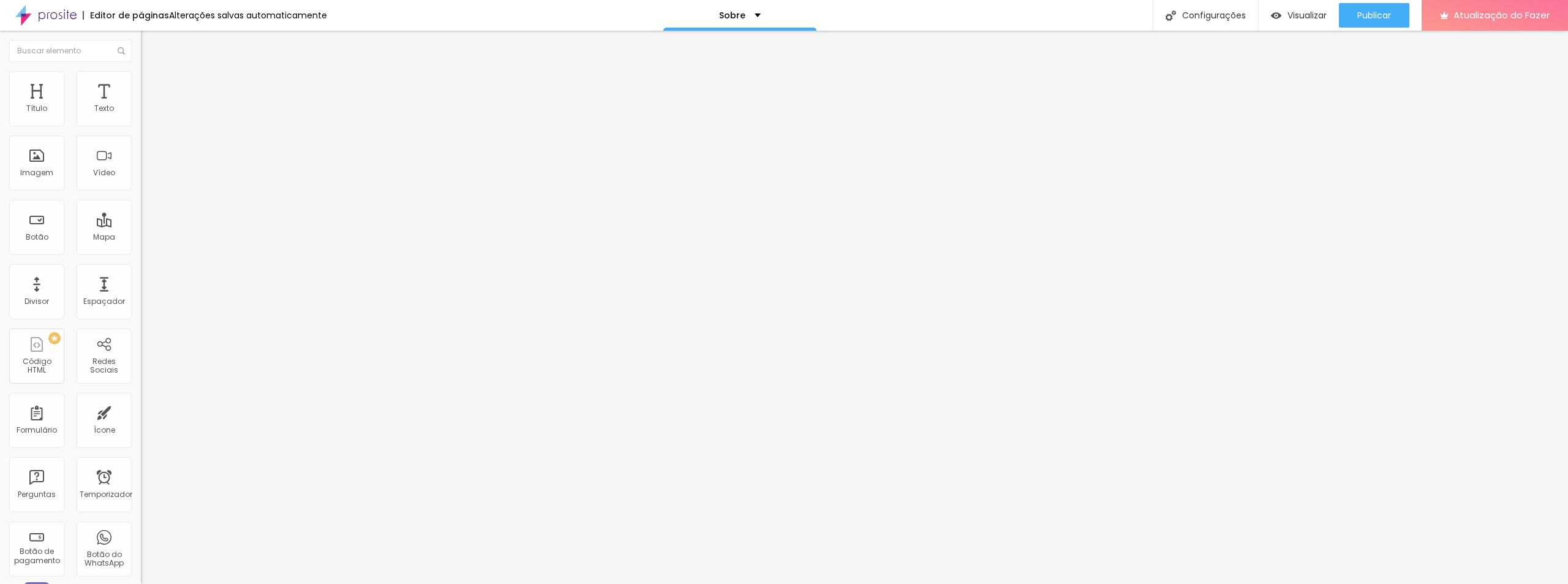
type input "5"
type input "4"
type input "3"
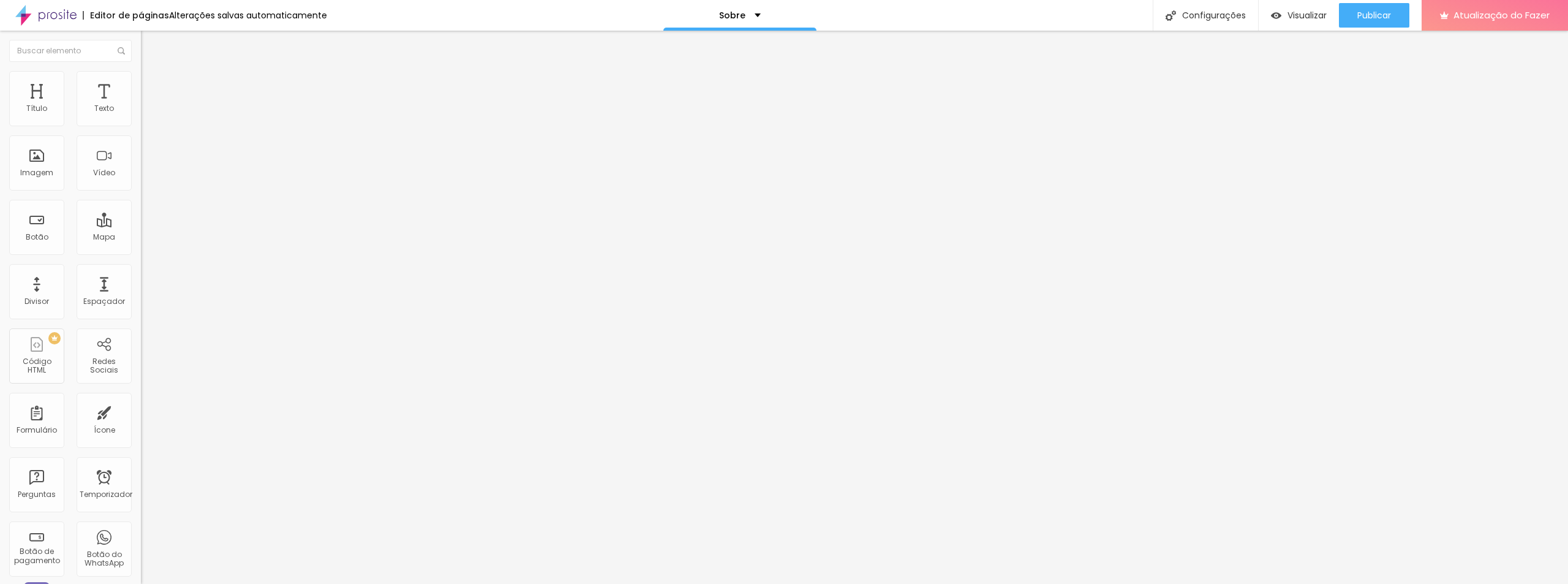
type input "3"
type input "2"
click at [152, 83] on font "Avançado" at bounding box center [172, 80] width 40 height 10
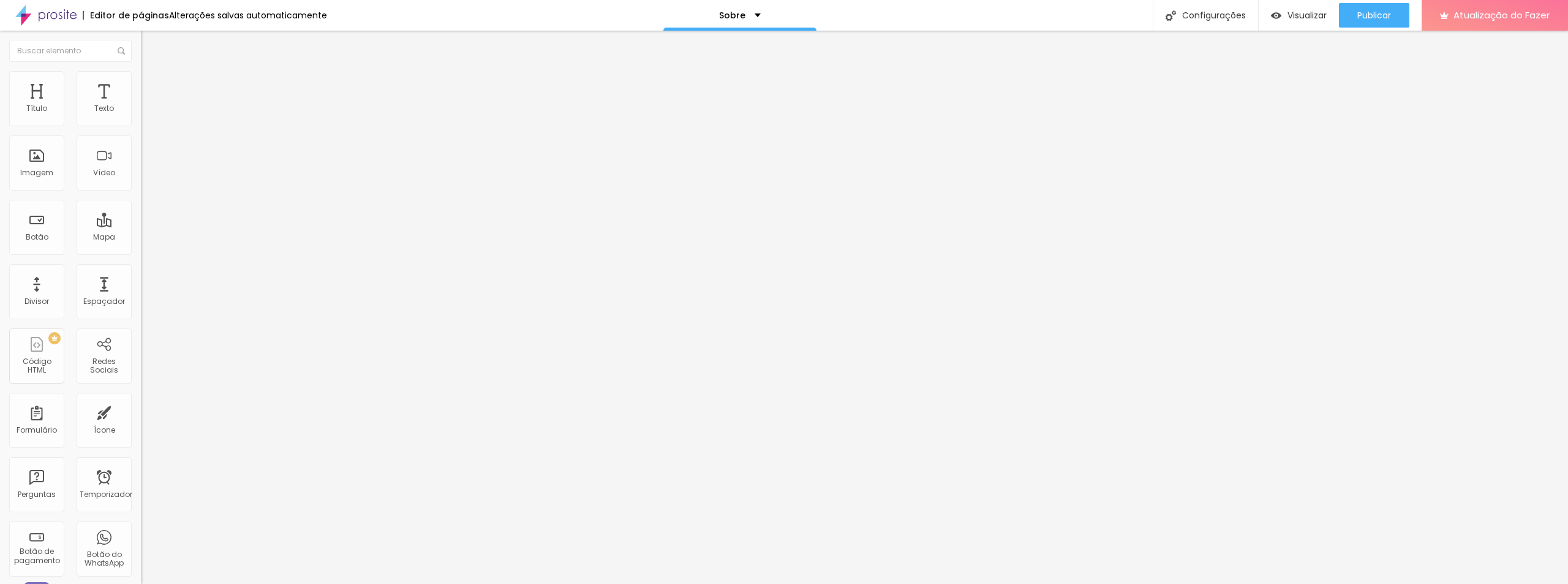
drag, startPoint x: 28, startPoint y: 121, endPoint x: 111, endPoint y: 126, distance: 83.2
click at [141, 225] on input "range" at bounding box center [180, 230] width 79 height 10
drag, startPoint x: 29, startPoint y: 144, endPoint x: 0, endPoint y: 146, distance: 29.1
click at [141, 399] on input "range" at bounding box center [180, 404] width 79 height 10
click at [100, 102] on div "Texto" at bounding box center [104, 99] width 55 height 55
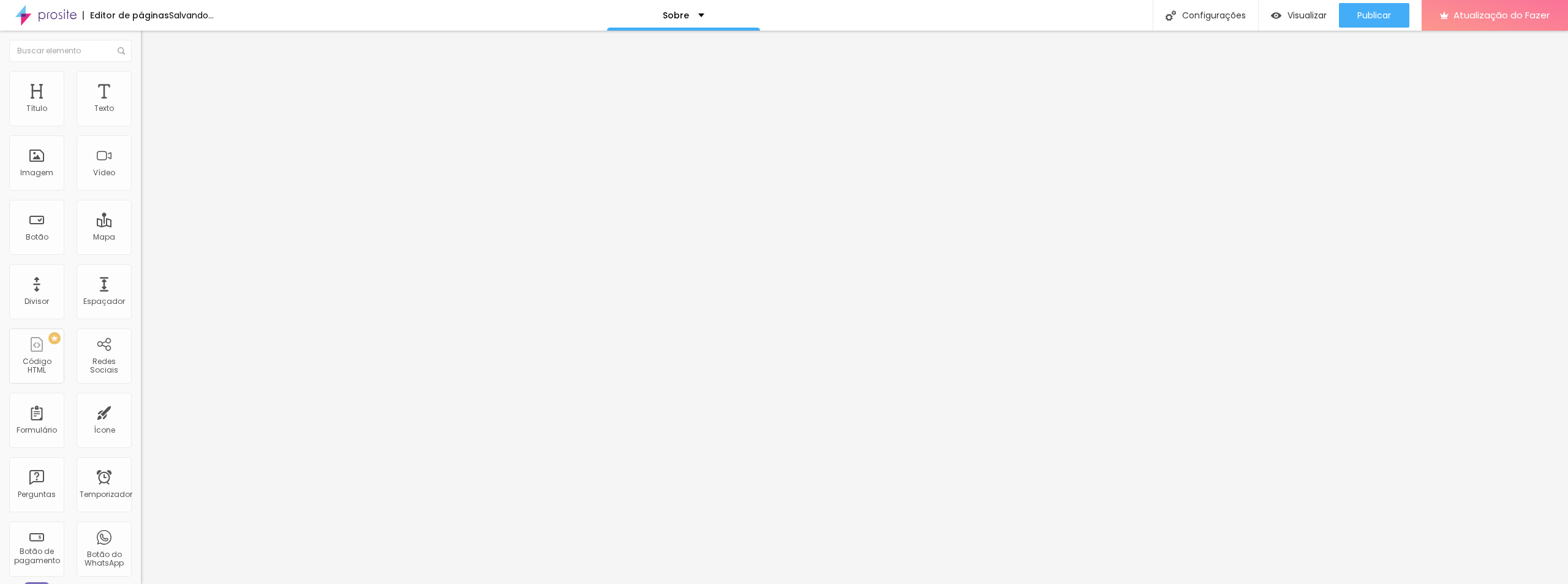
drag, startPoint x: 56, startPoint y: 119, endPoint x: 87, endPoint y: 124, distance: 31.4
click at [141, 225] on input "range" at bounding box center [180, 230] width 79 height 10
drag, startPoint x: 68, startPoint y: 144, endPoint x: 46, endPoint y: 142, distance: 22.1
click at [141, 399] on input "range" at bounding box center [180, 404] width 79 height 10
drag, startPoint x: 69, startPoint y: 167, endPoint x: 85, endPoint y: 162, distance: 16.8
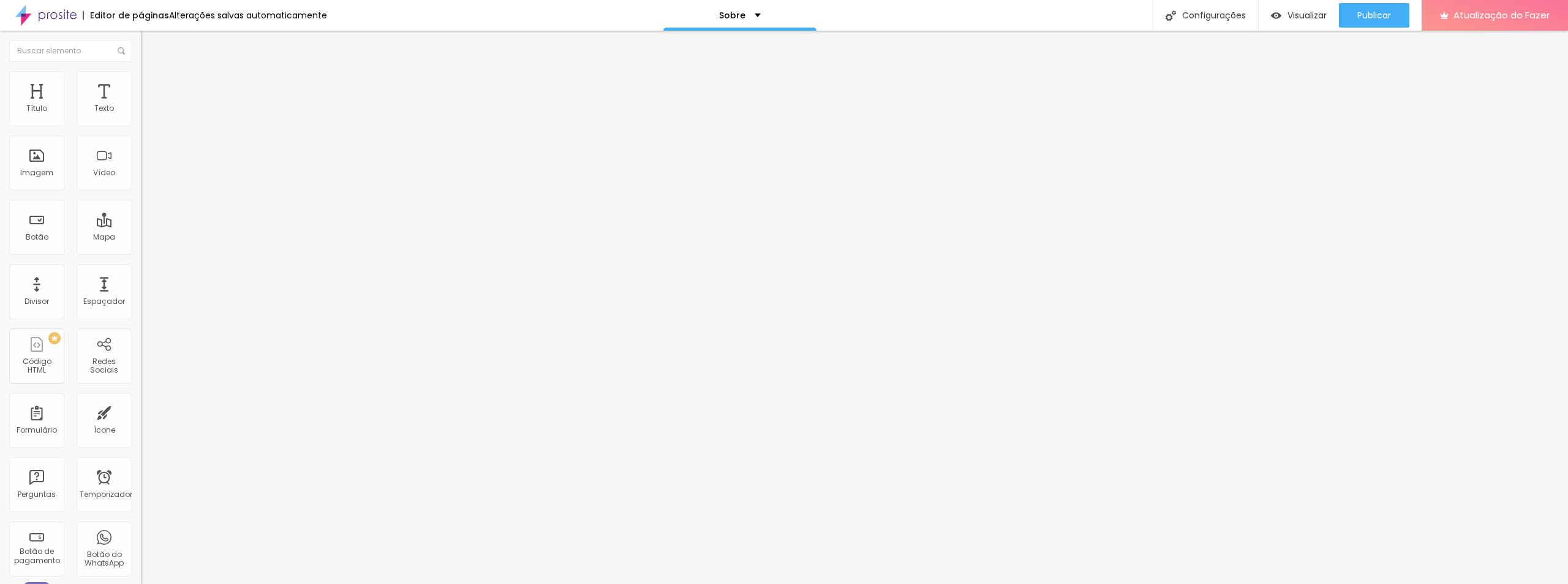
click at [141, 572] on input "range" at bounding box center [180, 577] width 79 height 10
click at [152, 85] on font "Avançado" at bounding box center [172, 80] width 40 height 10
drag, startPoint x: 44, startPoint y: 143, endPoint x: 17, endPoint y: 143, distance: 27.0
click at [141, 399] on input "range" at bounding box center [180, 404] width 79 height 10
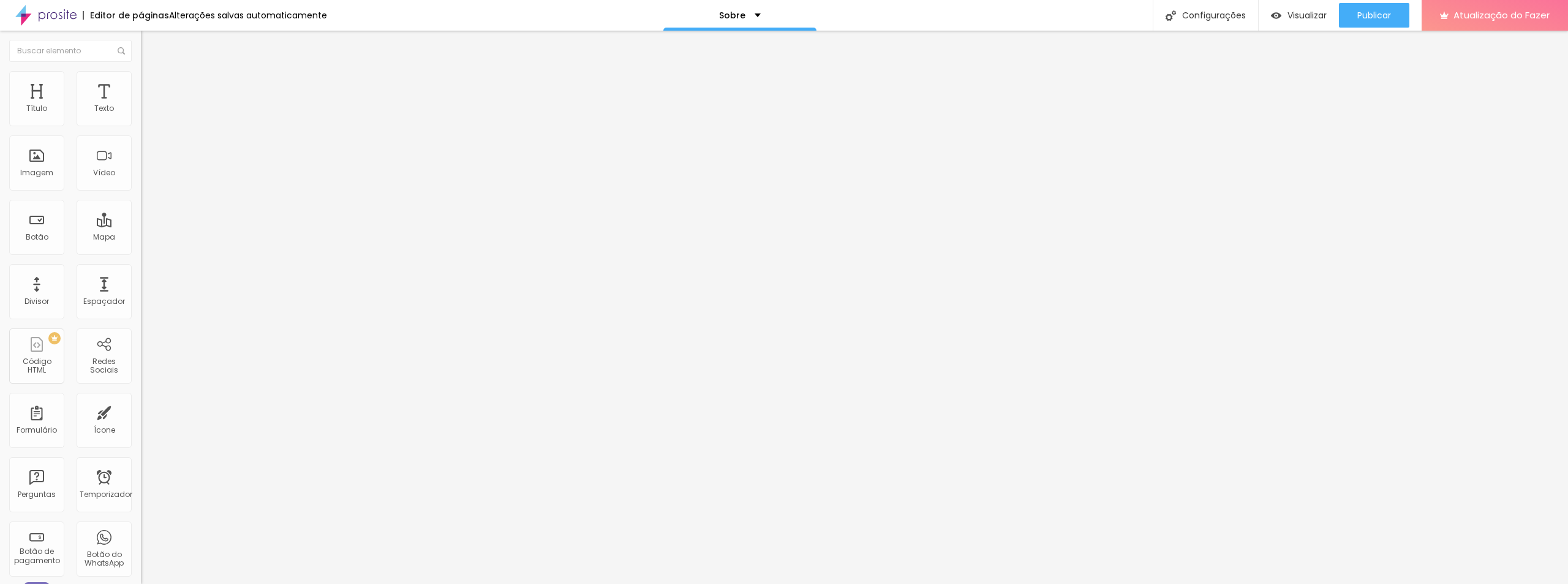
drag, startPoint x: 33, startPoint y: 121, endPoint x: 16, endPoint y: 148, distance: 31.9
click at [141, 225] on input "range" at bounding box center [180, 230] width 79 height 10
click at [103, 94] on div "Texto" at bounding box center [104, 99] width 55 height 55
click at [152, 85] on font "Avançado" at bounding box center [172, 80] width 40 height 10
drag, startPoint x: 28, startPoint y: 142, endPoint x: 0, endPoint y: 140, distance: 28.1
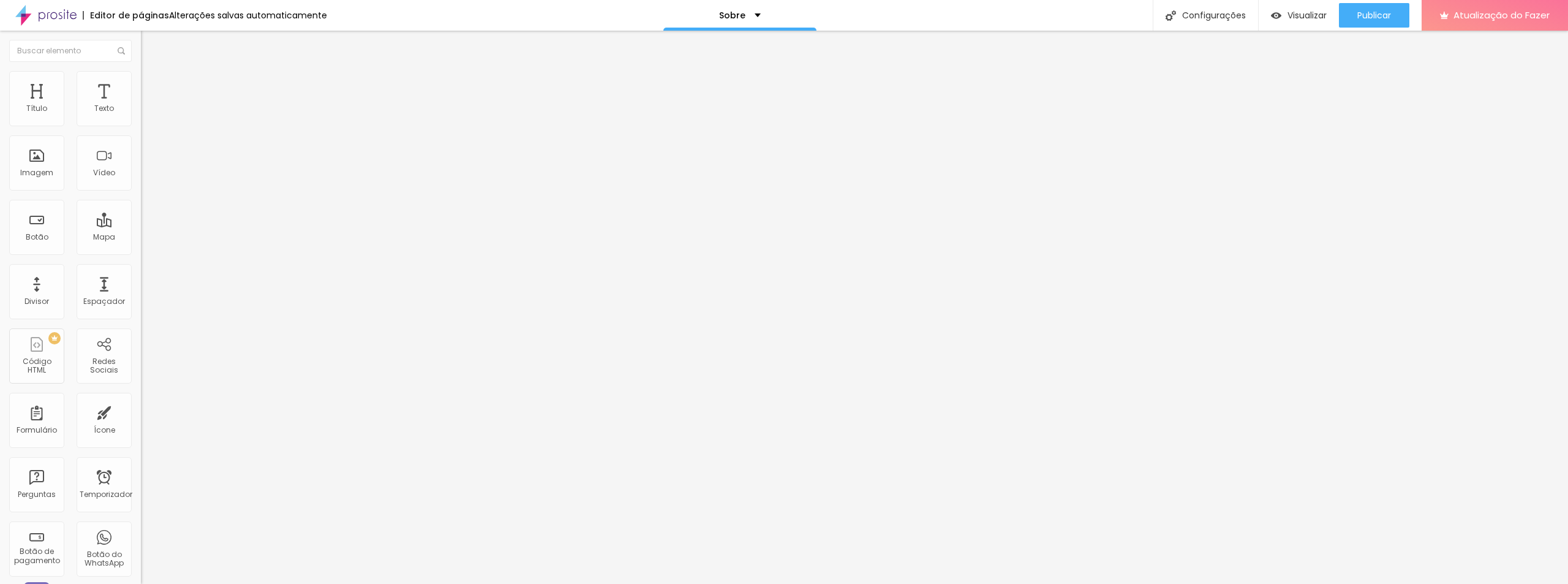
click at [141, 399] on input "range" at bounding box center [180, 404] width 79 height 10
drag, startPoint x: 102, startPoint y: 117, endPoint x: 28, endPoint y: 109, distance: 74.4
click at [141, 225] on input "range" at bounding box center [180, 230] width 79 height 10
click at [141, 255] on img at bounding box center [145, 259] width 8 height 8
click at [146, 468] on font "+ Adicionar Ícone" at bounding box center [179, 474] width 67 height 10
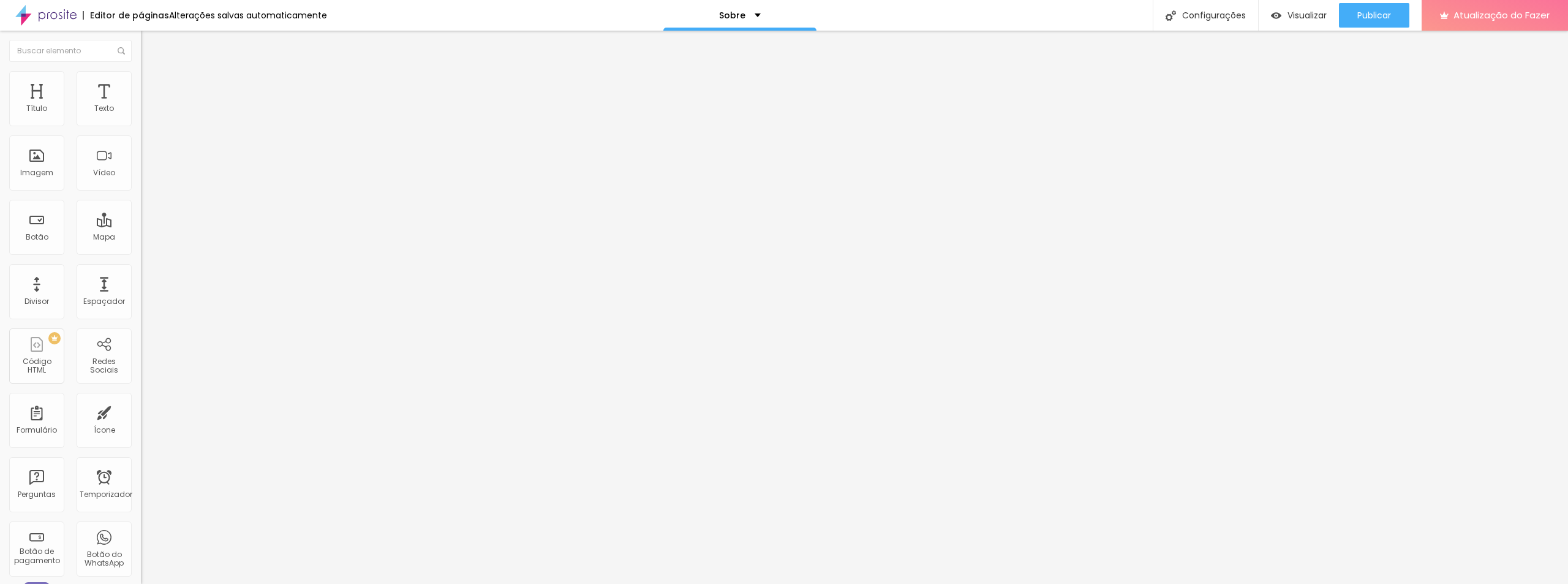
click at [141, 145] on div "WhatsApp Rede social Instagram Endereço URL https://[URL][DOMAIN_NAME] Abrir em…" at bounding box center [212, 467] width 141 height 744
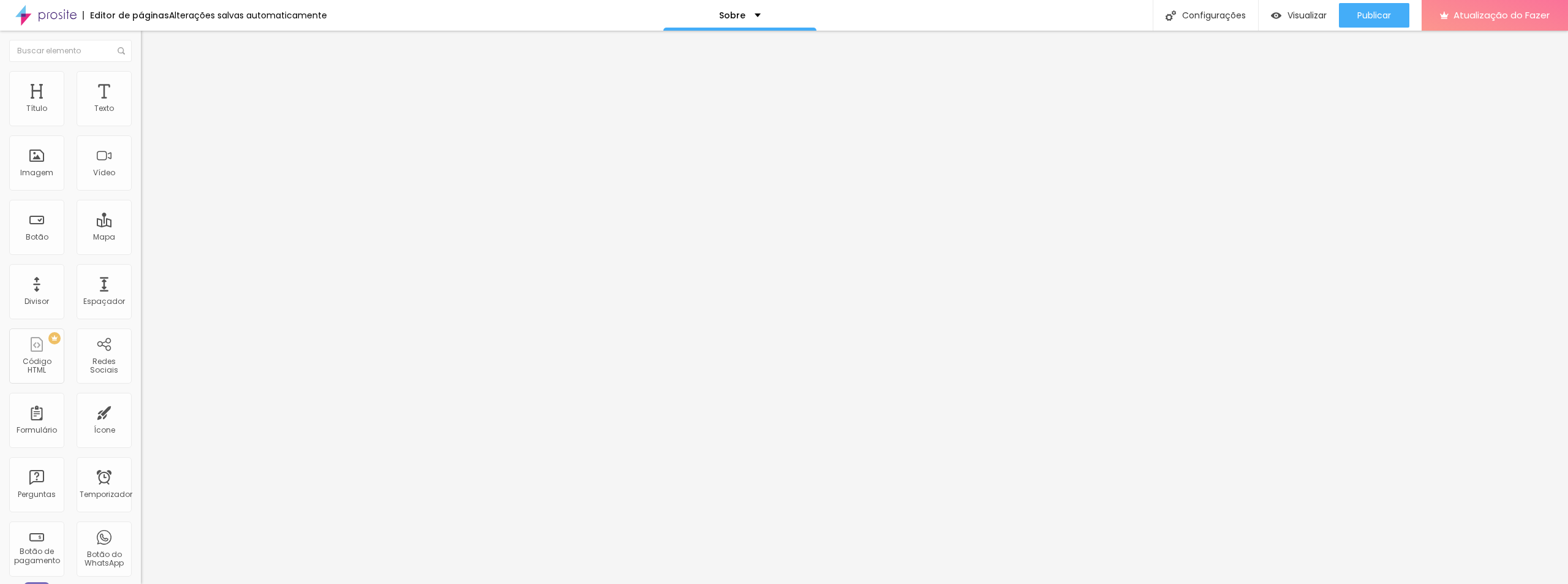
click at [152, 85] on font "Estilo" at bounding box center [162, 80] width 19 height 10
click at [152, 87] on font "Avançado" at bounding box center [172, 92] width 40 height 10
click at [141, 71] on li "Conteúdo" at bounding box center [212, 65] width 141 height 12
click at [146, 468] on font "+ Adicionar Ícone" at bounding box center [179, 474] width 67 height 10
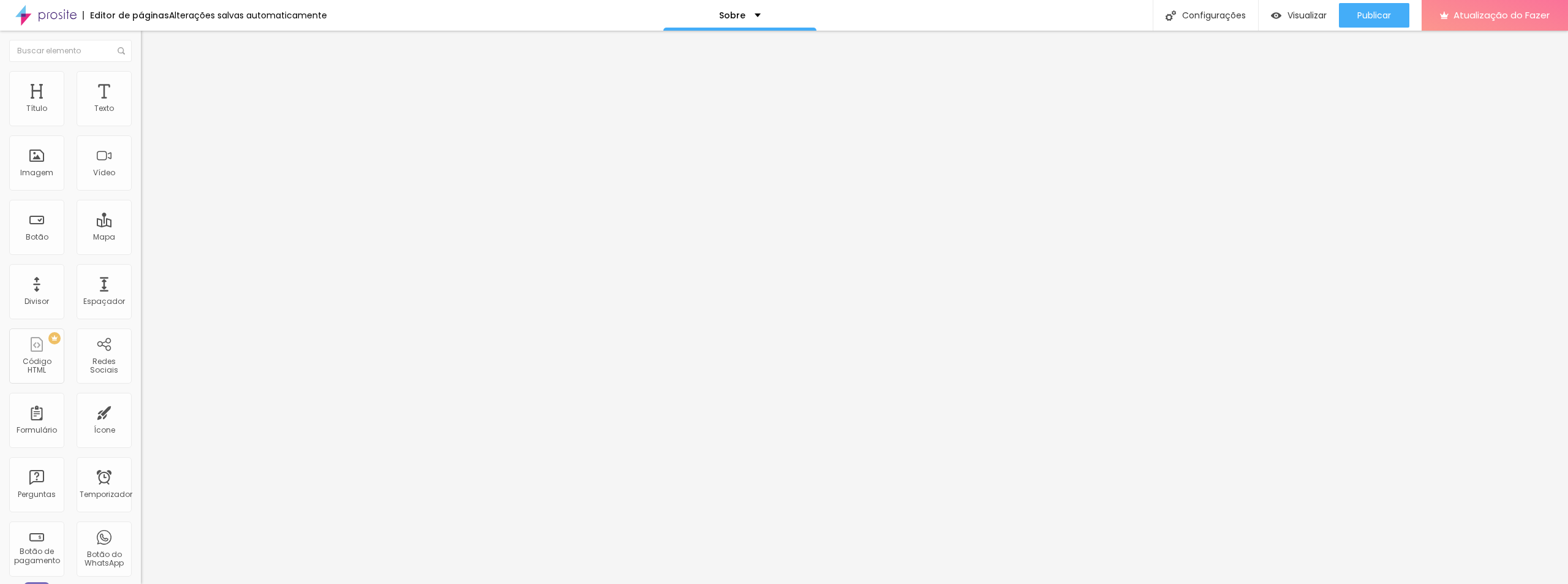
drag, startPoint x: 75, startPoint y: 225, endPoint x: 9, endPoint y: 219, distance: 66.3
paste input "[URL][DOMAIN_NAME]"
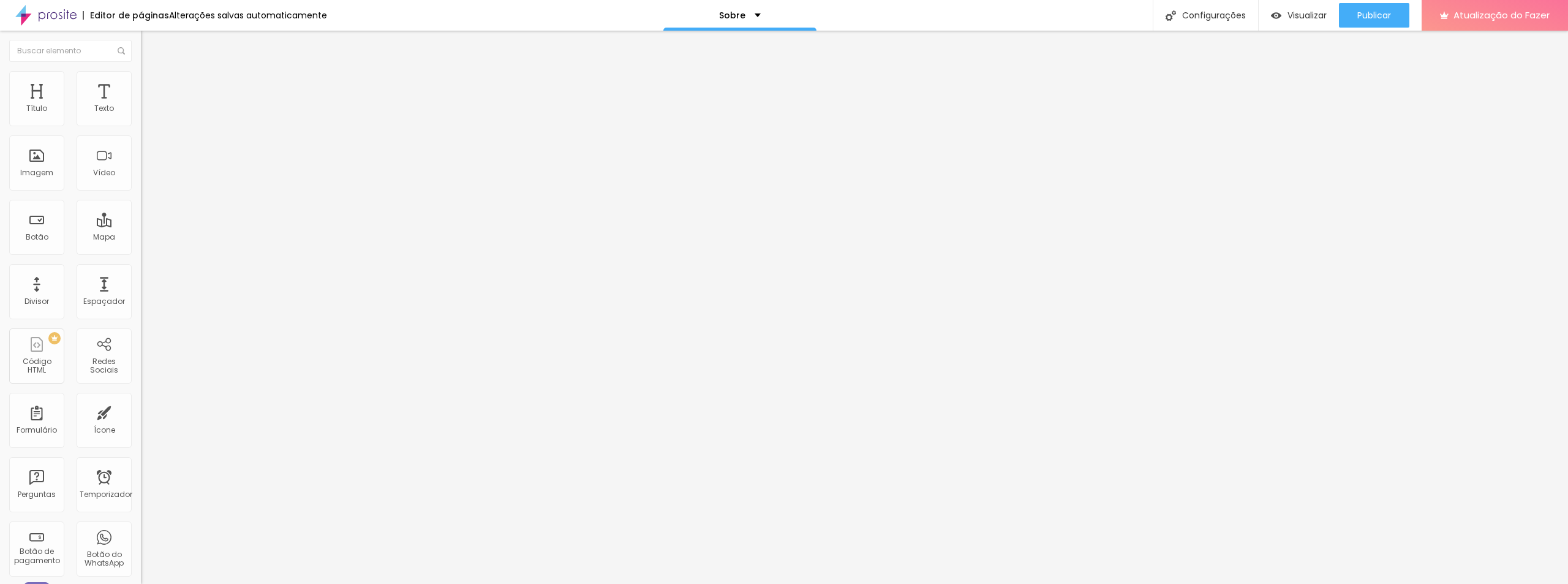
drag, startPoint x: 24, startPoint y: 228, endPoint x: 0, endPoint y: 222, distance: 24.7
click at [141, 222] on div "WhatsApp Rede social WhatsApp Endereço URL https://[URL][DOMAIN_NAME] Abrir em …" at bounding box center [212, 487] width 141 height 783
click at [141, 374] on div "Editar nulo Conteúdo Estilo Avançado WhatsApp Rede social WhatsApp Endereço URL…" at bounding box center [212, 307] width 141 height 553
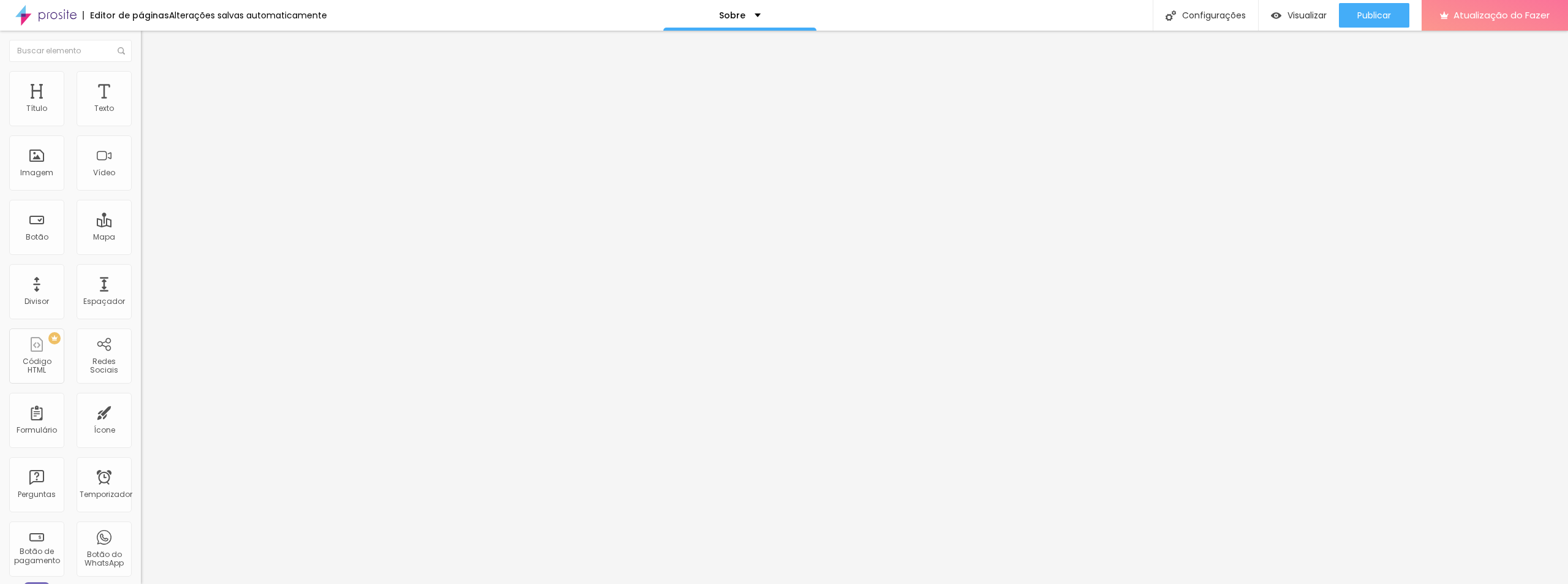
click at [141, 342] on div "Editar nulo Conteúdo Estilo Avançado WhatsApp Rede social WhatsApp Endereço URL…" at bounding box center [212, 307] width 141 height 553
click at [141, 144] on div "WhatsApp Rede social WhatsApp Endereço URL https://[URL][DOMAIN_NAME] Abrir em …" at bounding box center [212, 463] width 141 height 734
click at [141, 145] on div "WhatsApp Rede social WhatsApp Endereço URL https://[URL][DOMAIN_NAME] Abrir em …" at bounding box center [212, 463] width 141 height 734
click at [141, 468] on div "Instagram" at bounding box center [212, 547] width 141 height 159
click at [141, 246] on font "WhatsApp" at bounding box center [160, 251] width 39 height 10
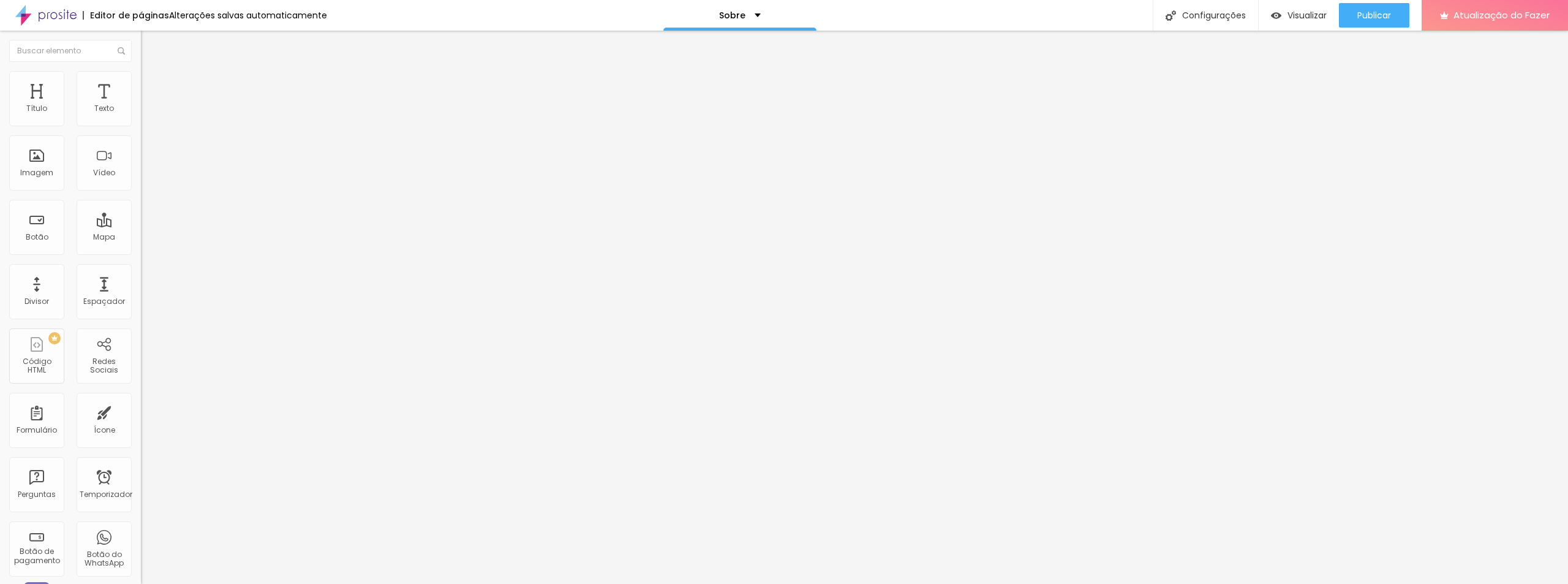
click at [141, 417] on input "https://[URL][DOMAIN_NAME]" at bounding box center [214, 422] width 147 height 12
click at [141, 417] on input "text" at bounding box center [214, 422] width 147 height 12
paste input "[URL][DOMAIN_NAME]"
click at [141, 359] on div "Editar nulo Conteúdo Estilo Avançado WhatsApp Rede social WhatsApp Endereço URL…" at bounding box center [212, 307] width 141 height 553
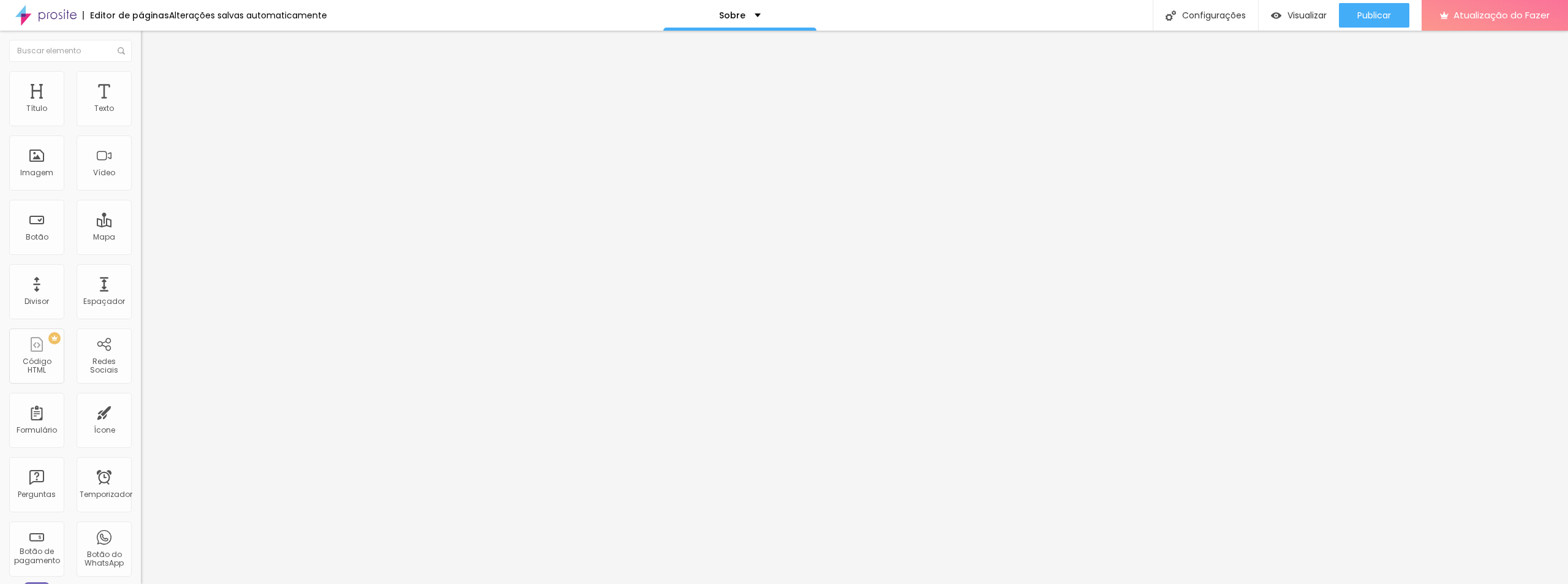
scroll to position [0, 0]
click at [141, 117] on div "WhatsApp Rede social WhatsApp Endereço URL [URL][DOMAIN_NAME] Abrir em uma nova…" at bounding box center [212, 463] width 141 height 734
click at [141, 120] on div "WhatsApp Rede social WhatsApp Endereço URL [URL][DOMAIN_NAME] Abrir em uma nova…" at bounding box center [212, 463] width 141 height 734
click at [141, 126] on div "WhatsApp Rede social WhatsApp Endereço URL [URL][DOMAIN_NAME] Abrir em uma nova…" at bounding box center [212, 463] width 141 height 734
click at [141, 125] on div "WhatsApp" at bounding box center [212, 175] width 141 height 159
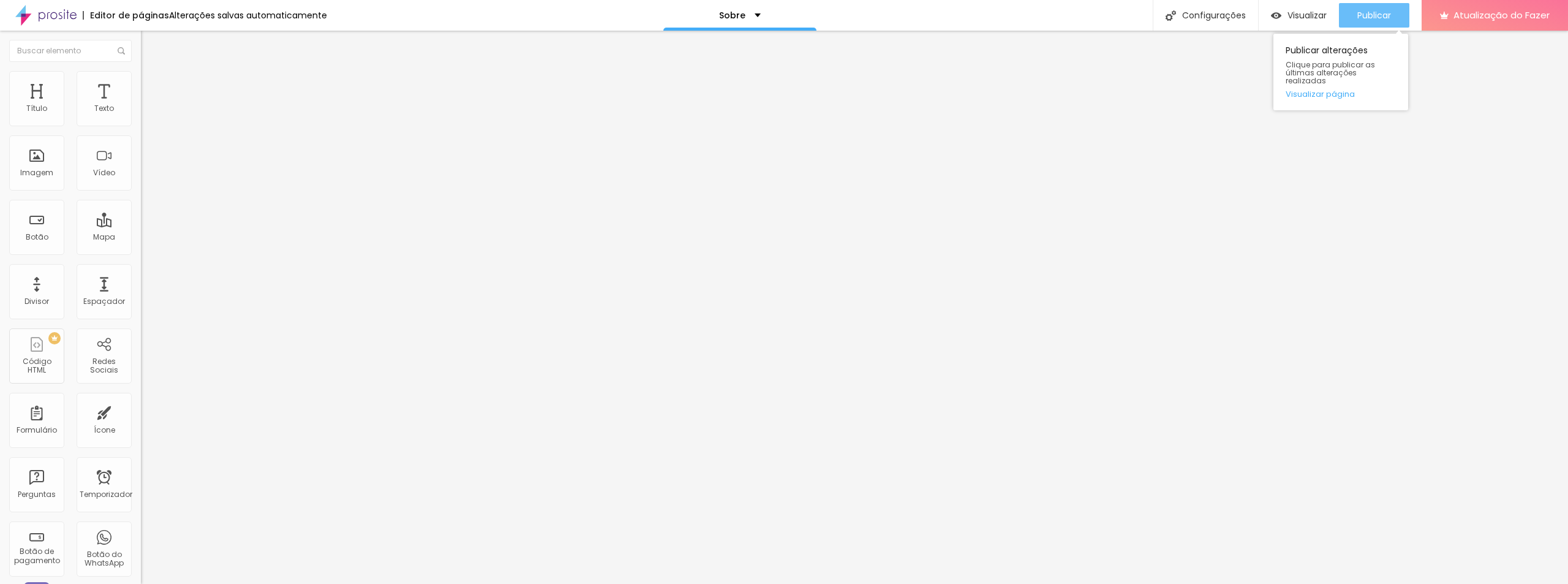
click at [1372, 19] on font "Publicar" at bounding box center [1374, 15] width 34 height 12
click at [1313, 17] on font "Visualizar" at bounding box center [1295, 15] width 39 height 12
paste input "[URL][DOMAIN_NAME]"
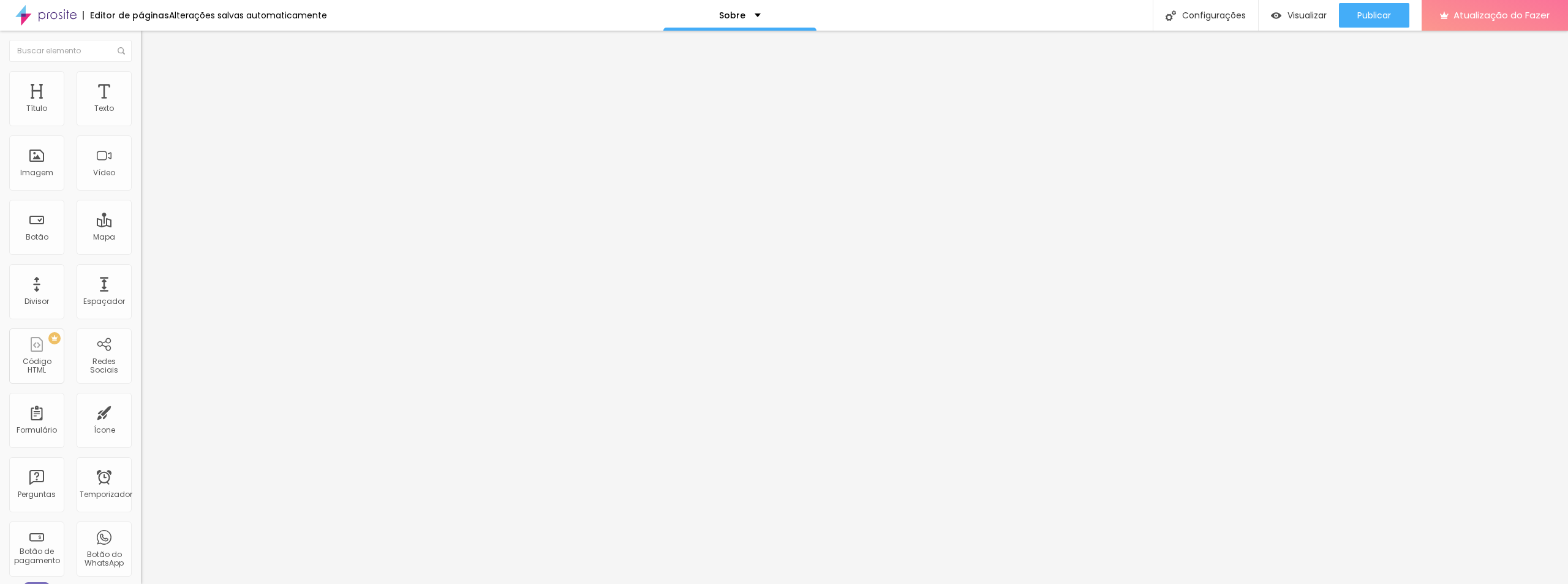
drag, startPoint x: 58, startPoint y: 225, endPoint x: 0, endPoint y: 225, distance: 58.0
click at [141, 225] on div "WhatsApp Rede social WhatsApp Endereço URL [URL][DOMAIN_NAME] Abrir em uma nova…" at bounding box center [212, 487] width 141 height 783
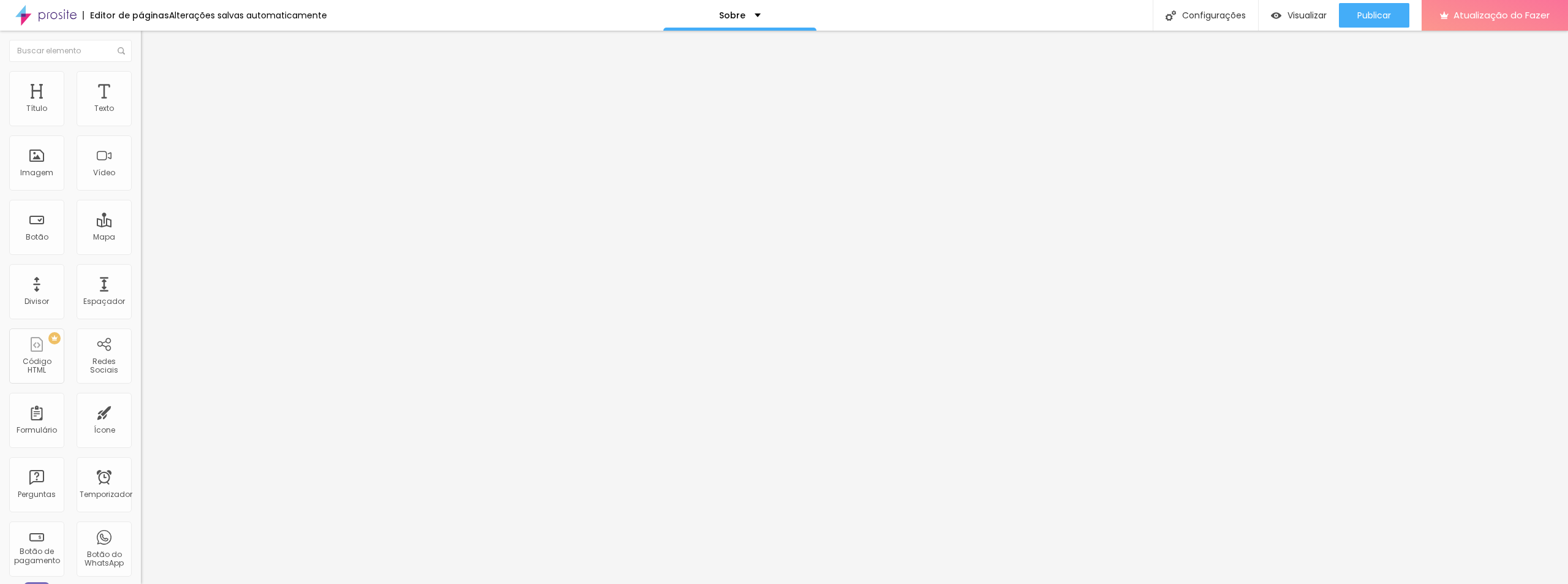
click at [141, 358] on div "Editar nulo Conteúdo Estilo Avançado WhatsApp Rede social WhatsApp Endereço URL…" at bounding box center [212, 307] width 141 height 553
click at [1384, 13] on font "Publicar" at bounding box center [1374, 15] width 34 height 12
click at [1294, 17] on font "Visualizar" at bounding box center [1306, 15] width 39 height 12
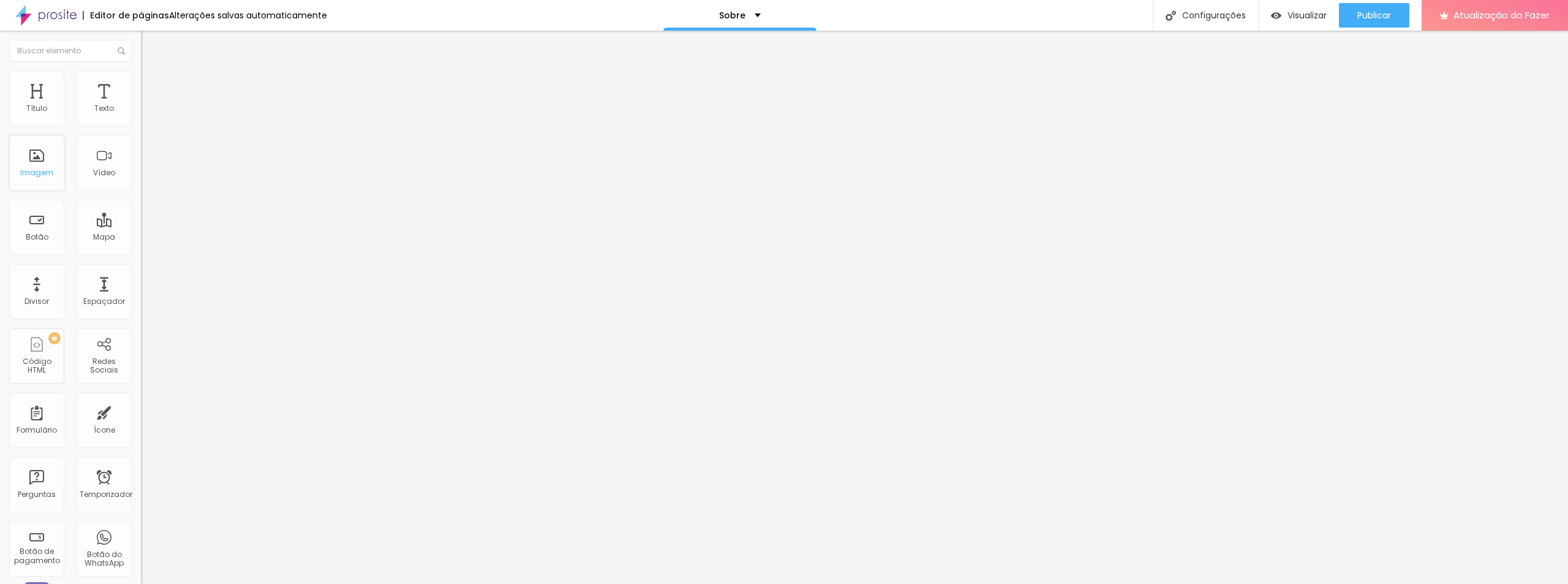
click at [44, 170] on font "Imagem" at bounding box center [37, 173] width 33 height 10
click at [152, 83] on font "Estilo" at bounding box center [162, 80] width 19 height 10
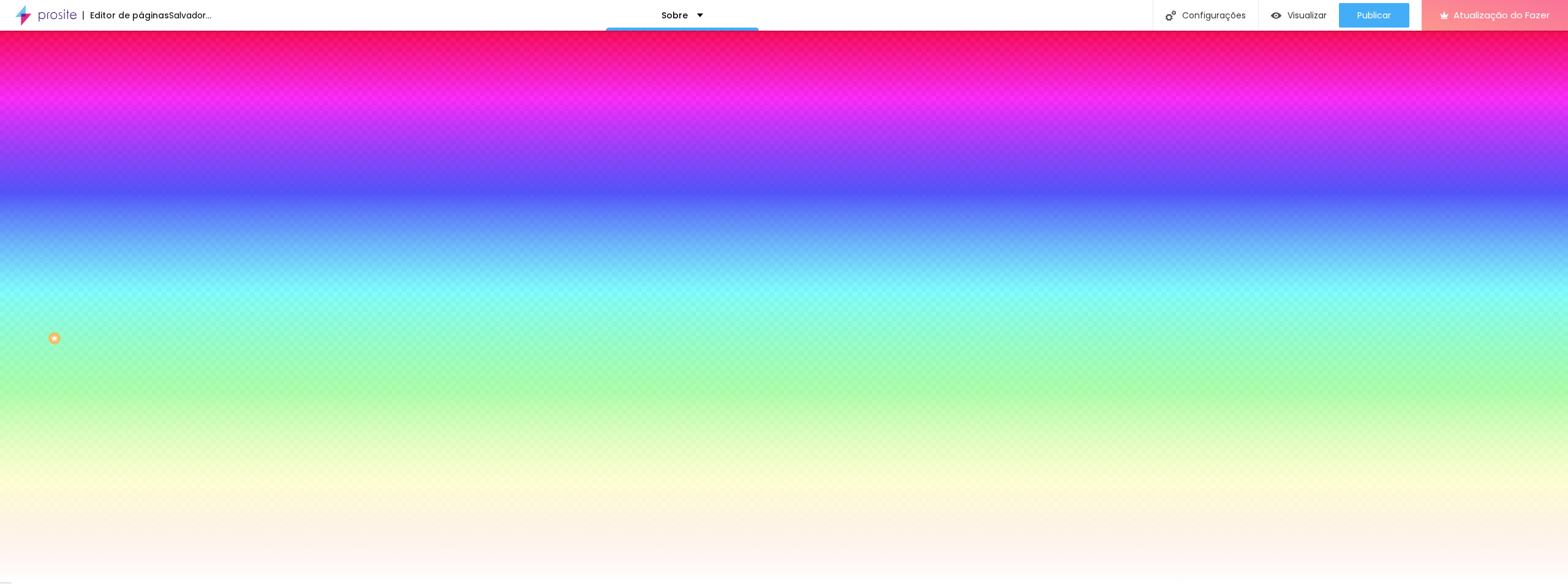
click at [148, 113] on font "Trocar imagem" at bounding box center [178, 107] width 60 height 10
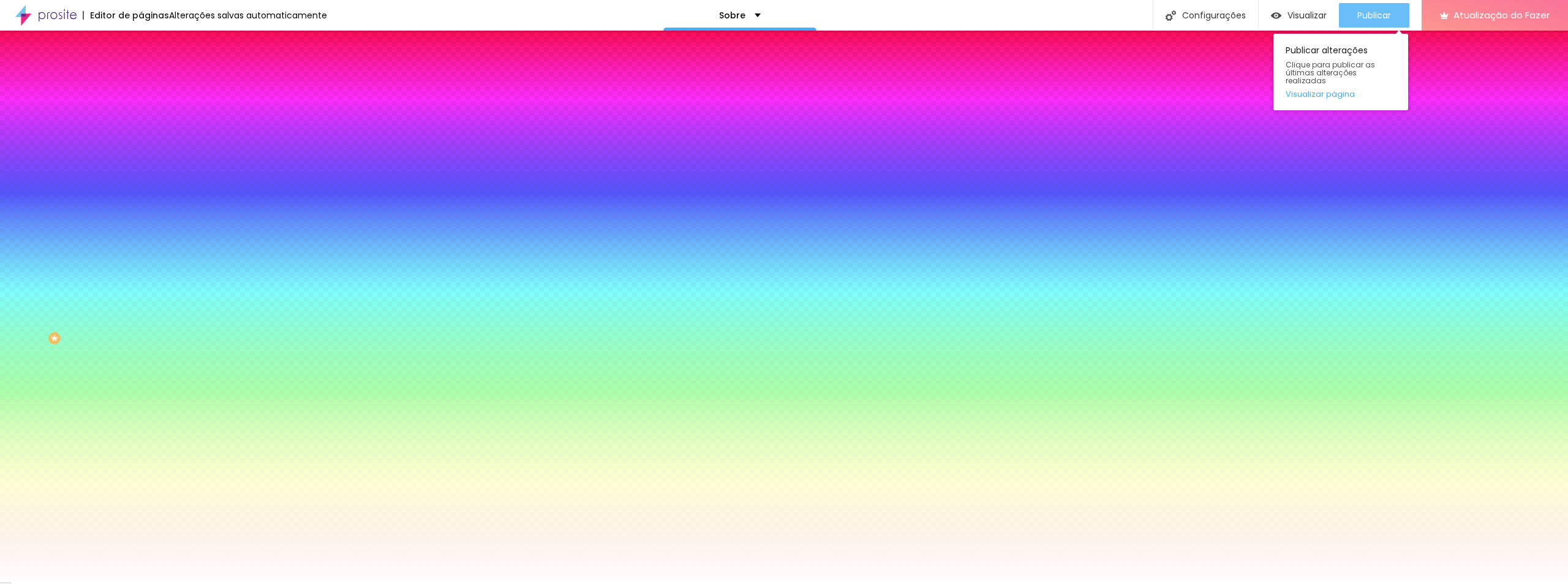
click at [1370, 18] on font "Publicar" at bounding box center [1374, 15] width 34 height 12
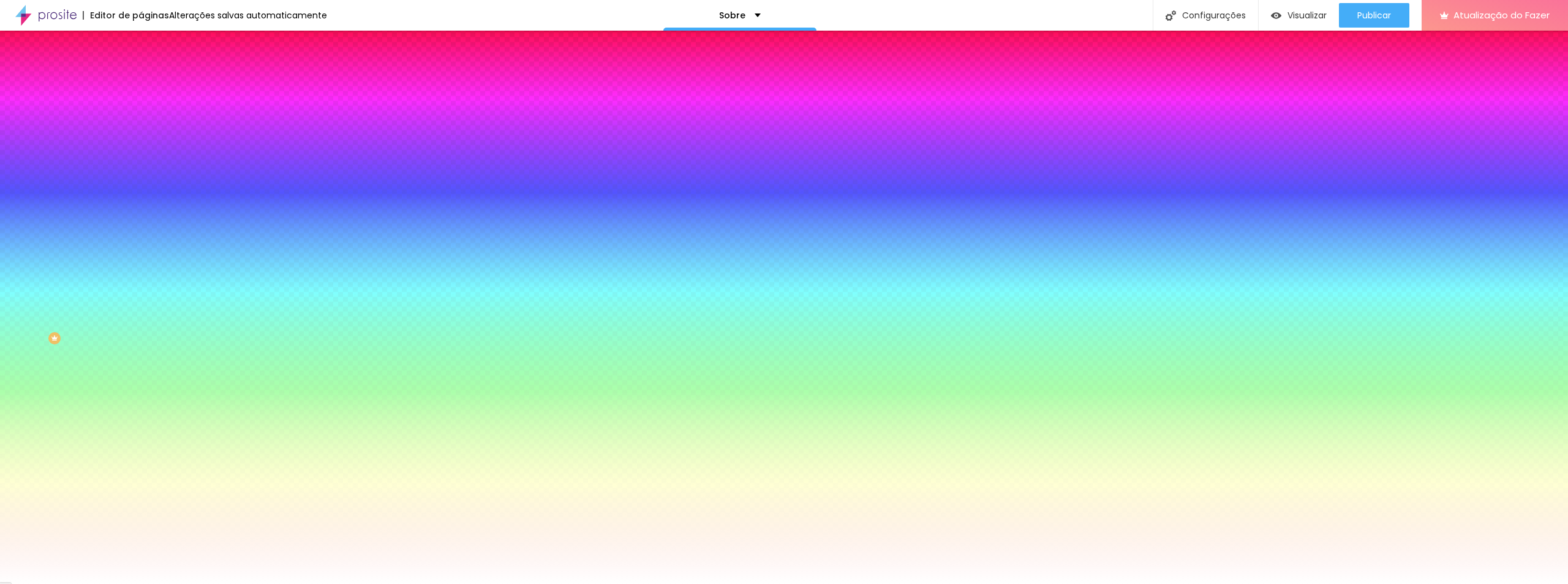
click at [146, 251] on icon "button" at bounding box center [149, 246] width 7 height 7
drag, startPoint x: 1564, startPoint y: 257, endPoint x: 1557, endPoint y: 324, distance: 67.4
click at [1557, 583] on div at bounding box center [784, 584] width 1568 height 0
click at [141, 254] on button "button" at bounding box center [149, 248] width 17 height 13
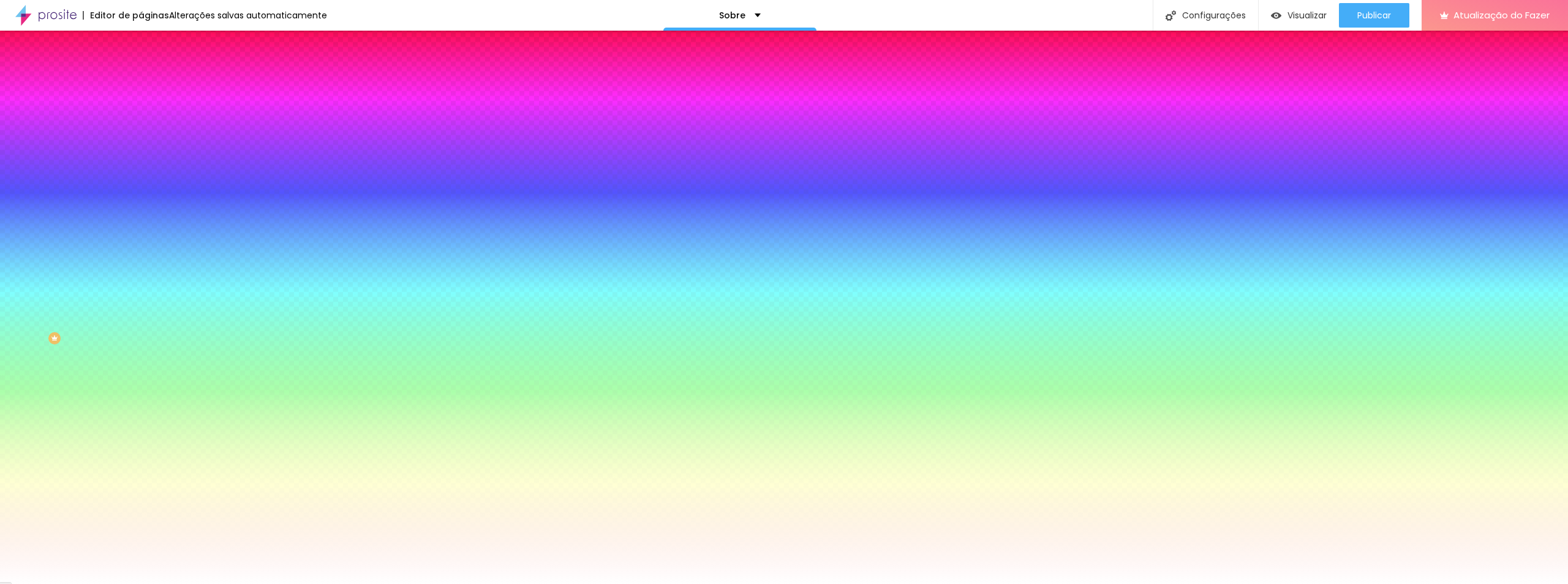
click at [256, 583] on div at bounding box center [784, 592] width 1568 height 0
drag, startPoint x: 180, startPoint y: 497, endPoint x: 171, endPoint y: 529, distance: 33.2
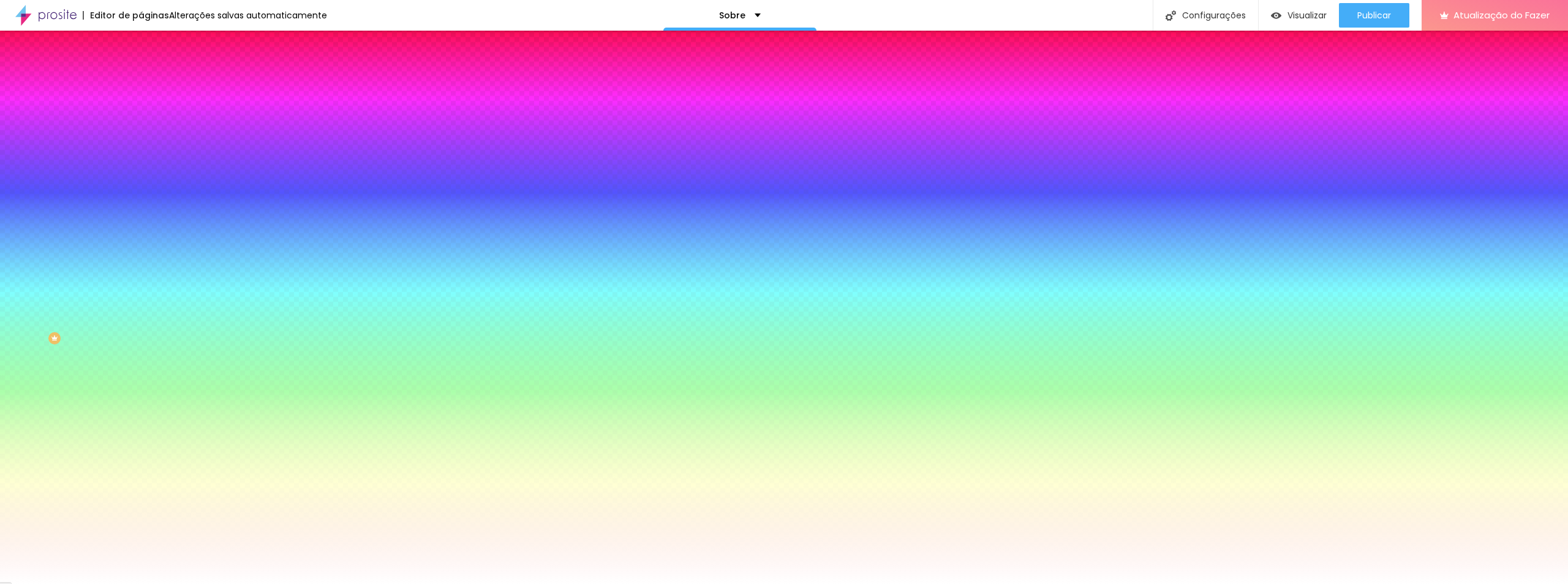
click at [332, 583] on div at bounding box center [784, 584] width 1568 height 0
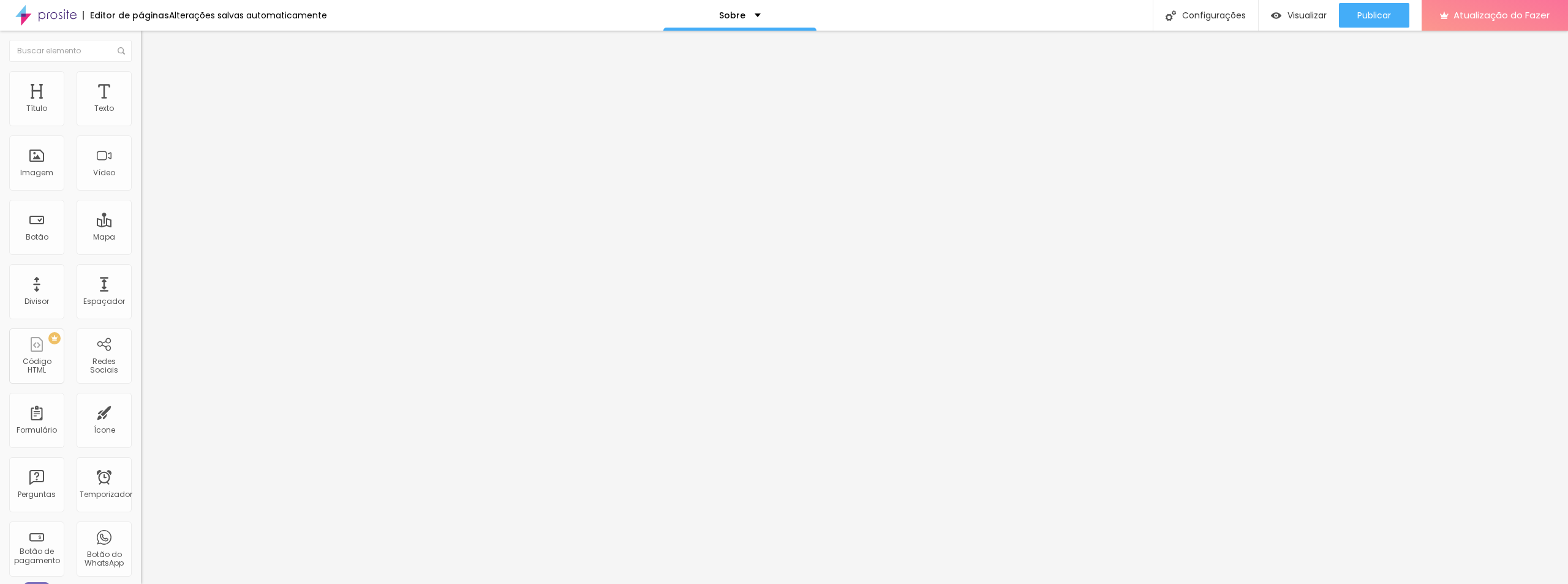
drag, startPoint x: 73, startPoint y: 169, endPoint x: 65, endPoint y: 167, distance: 8.2
click at [141, 572] on input "range" at bounding box center [180, 577] width 79 height 10
drag, startPoint x: 29, startPoint y: 189, endPoint x: 14, endPoint y: 191, distance: 15.1
drag, startPoint x: 62, startPoint y: 123, endPoint x: 54, endPoint y: 125, distance: 8.2
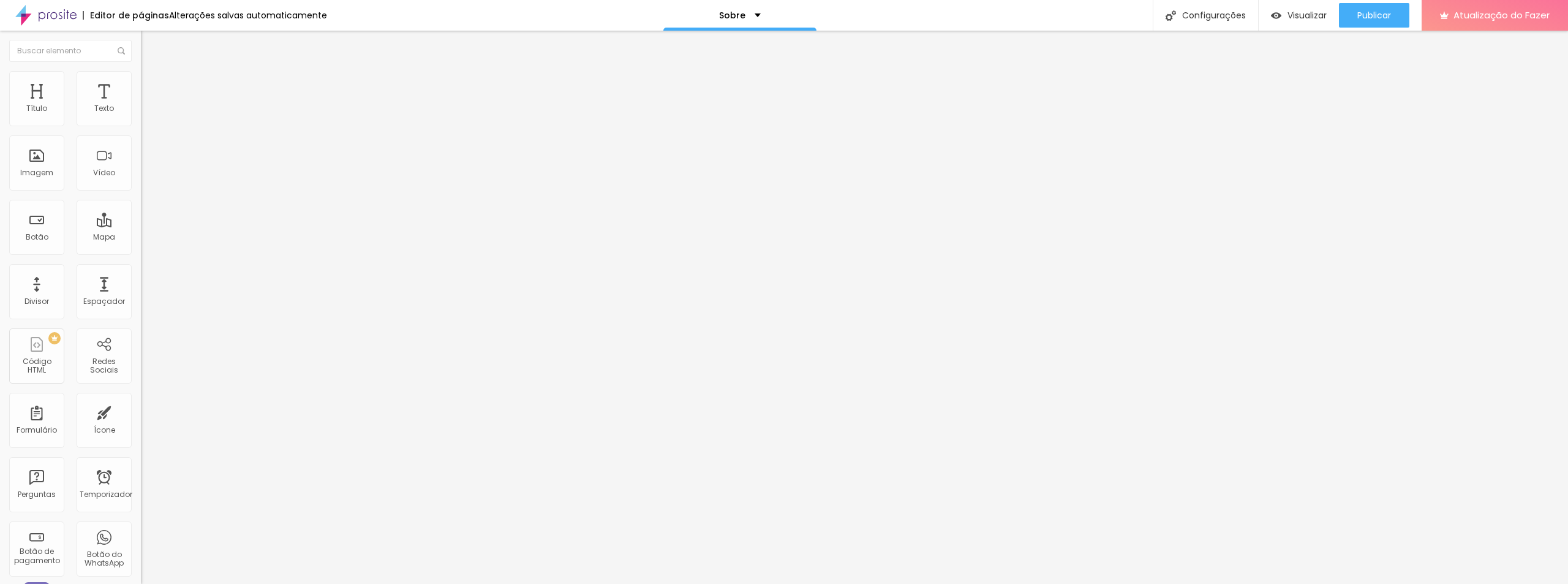
click at [141, 225] on input "range" at bounding box center [180, 230] width 79 height 10
click at [152, 85] on font "Avançado" at bounding box center [172, 80] width 40 height 10
drag, startPoint x: 38, startPoint y: 117, endPoint x: 48, endPoint y: 136, distance: 21.5
click at [141, 225] on input "range" at bounding box center [180, 230] width 79 height 10
drag, startPoint x: 37, startPoint y: 144, endPoint x: 56, endPoint y: 150, distance: 19.9
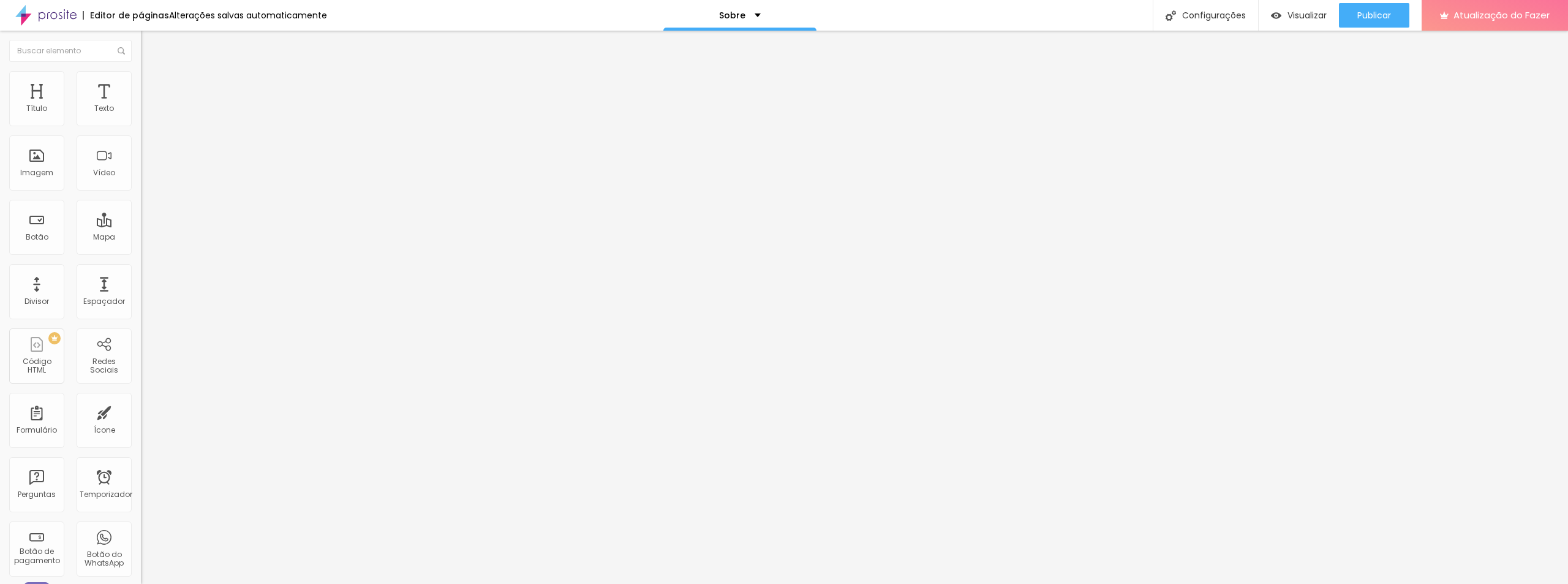
click at [141, 399] on input "range" at bounding box center [180, 404] width 79 height 10
click at [152, 73] on font "Estilo" at bounding box center [162, 67] width 19 height 10
click at [1361, 21] on font "Publicar" at bounding box center [1374, 15] width 34 height 12
click at [1298, 14] on font "Visualizar" at bounding box center [1295, 15] width 39 height 12
type input "27"
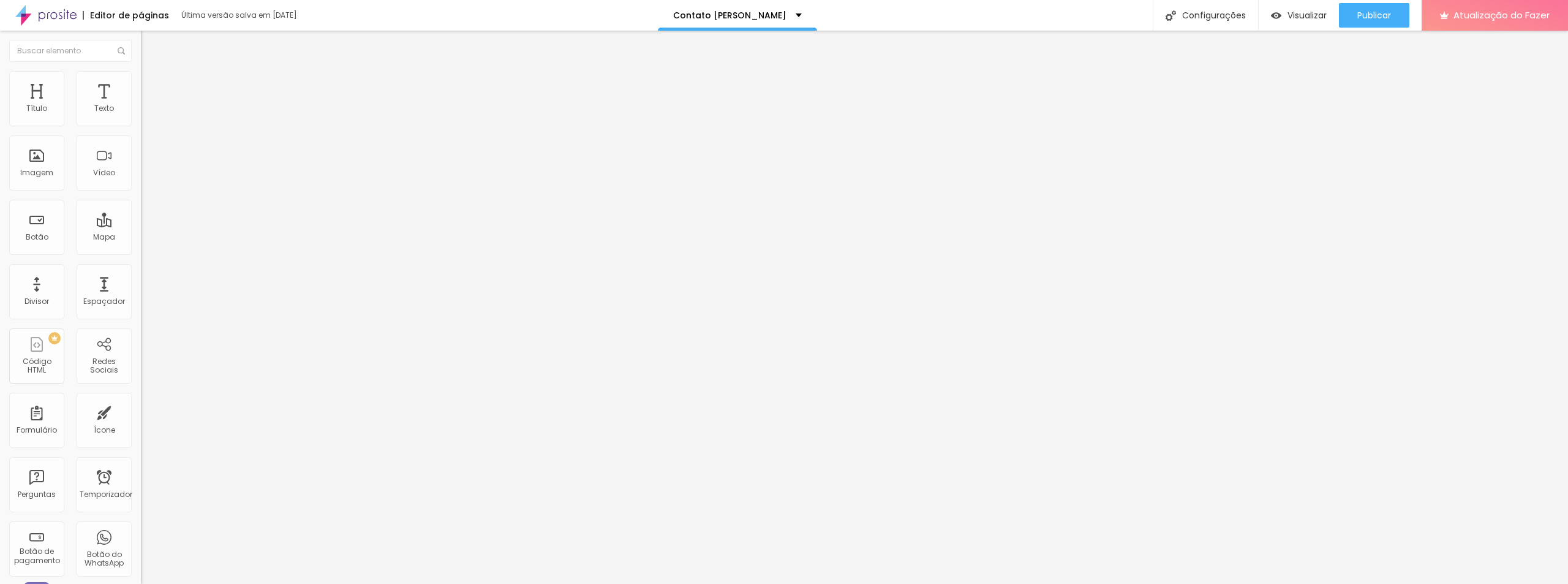
type input "27"
type input "26"
type input "27"
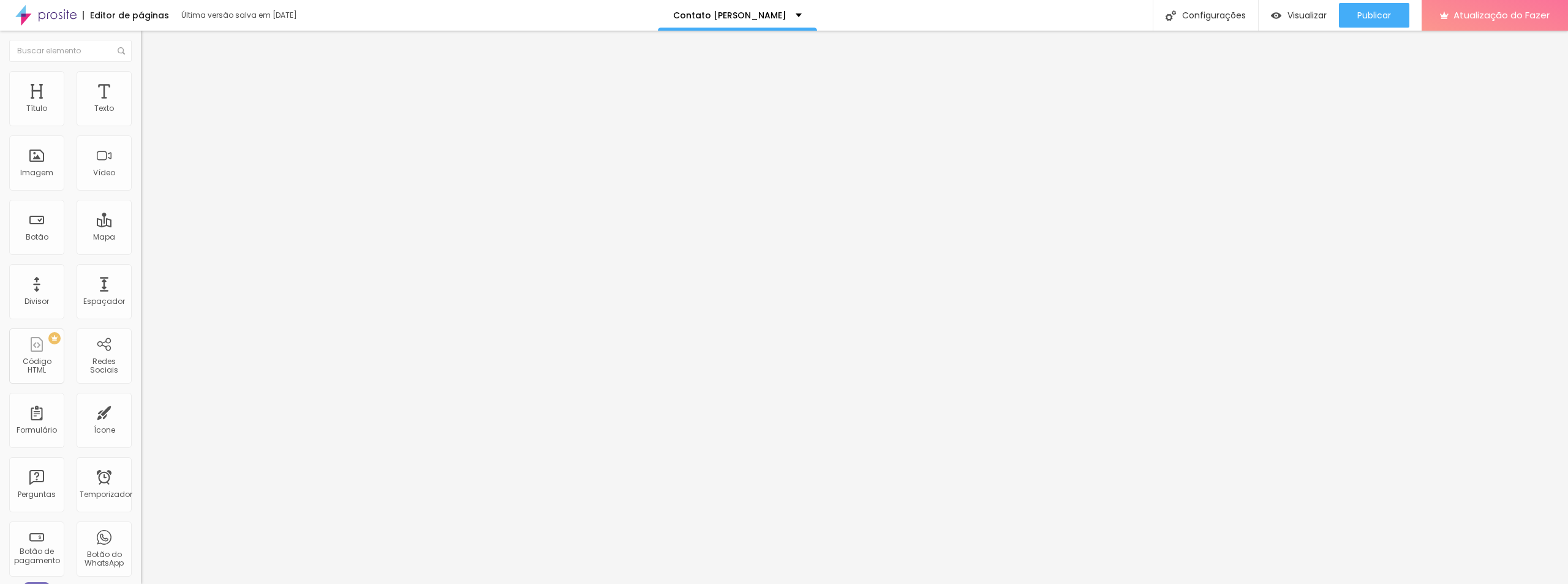
type input "27"
click at [141, 225] on input "range" at bounding box center [180, 230] width 79 height 10
type input "0.5"
type input "0.7"
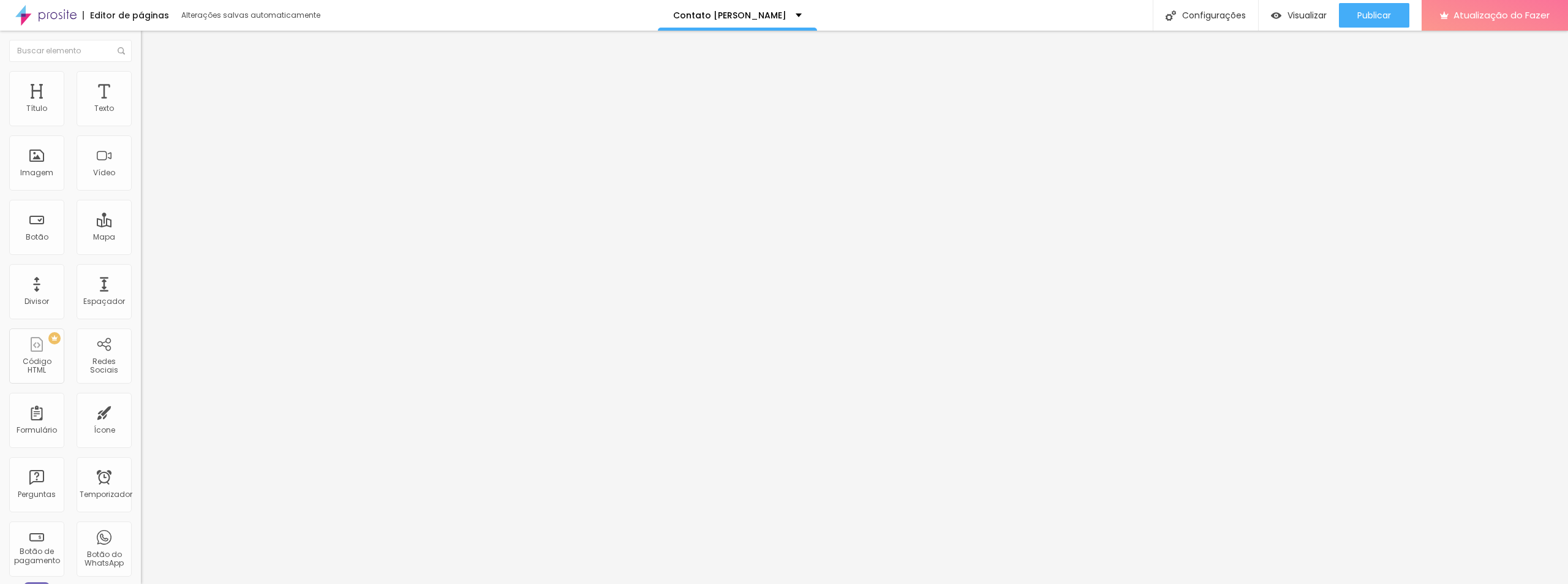
type input "0.7"
type input "0.9"
type input "1.1"
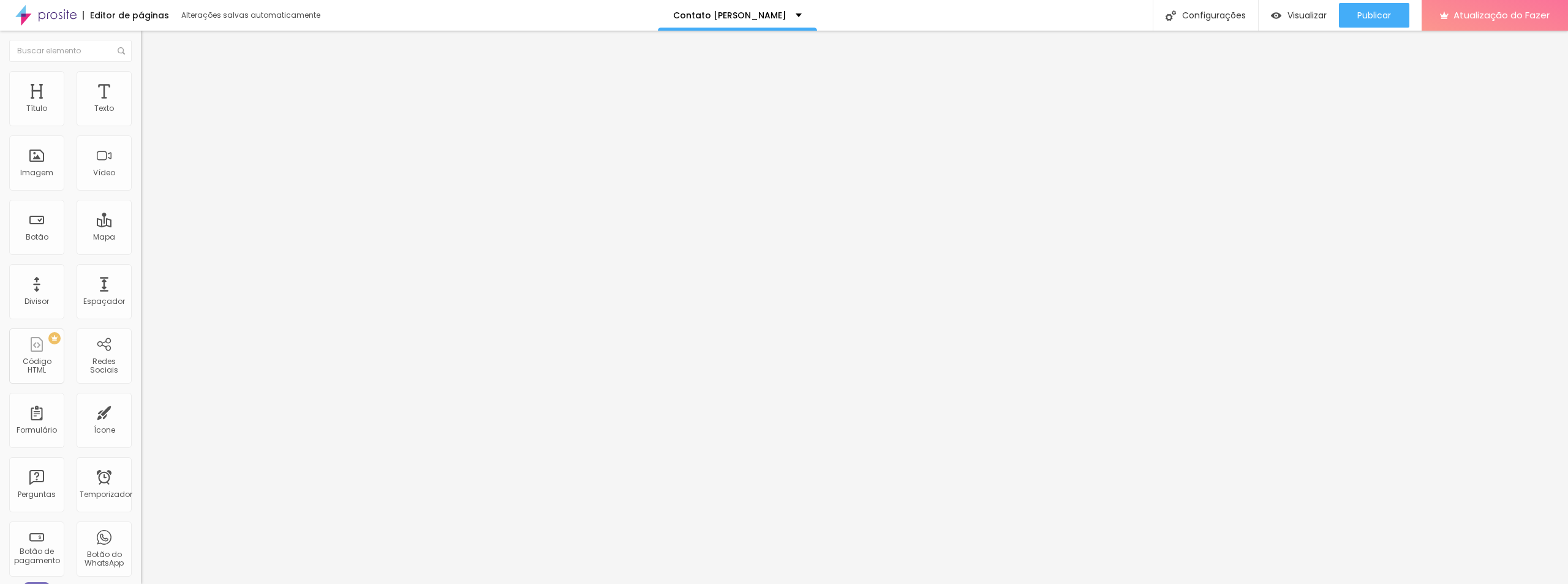
type input "1.4"
type input "1.6"
type input "2"
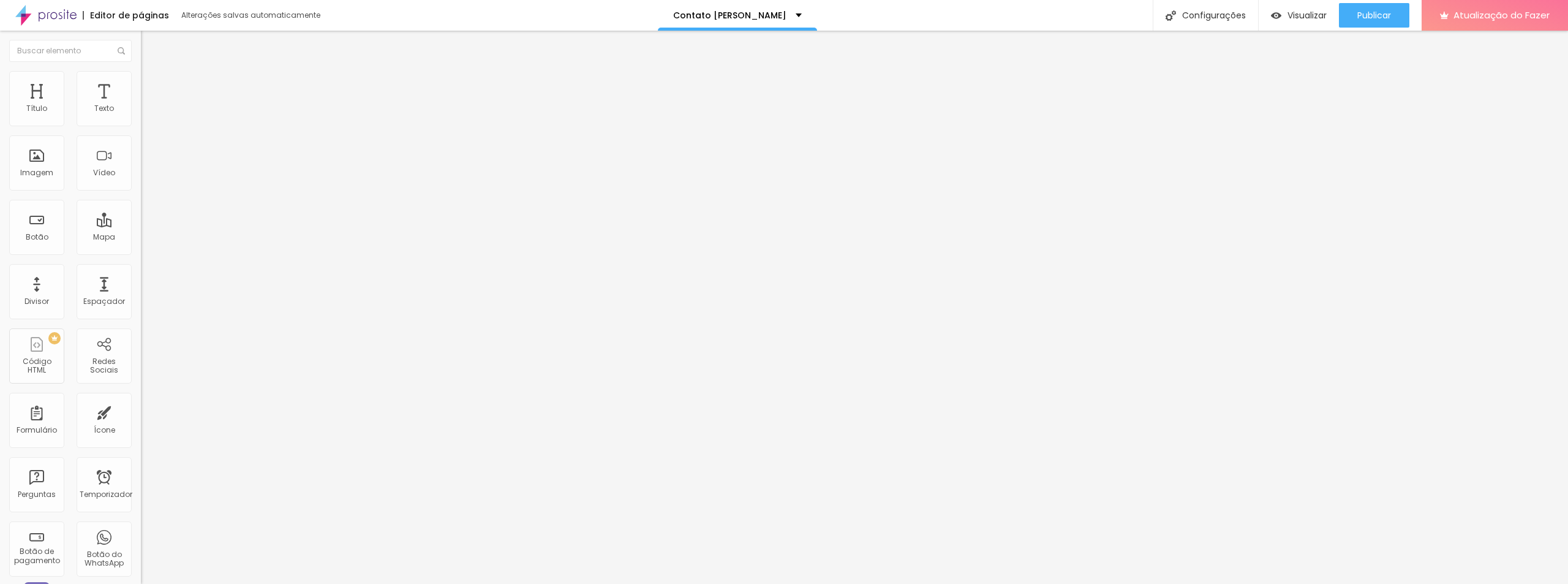
type input "2"
type input "2.3"
type input "2.5"
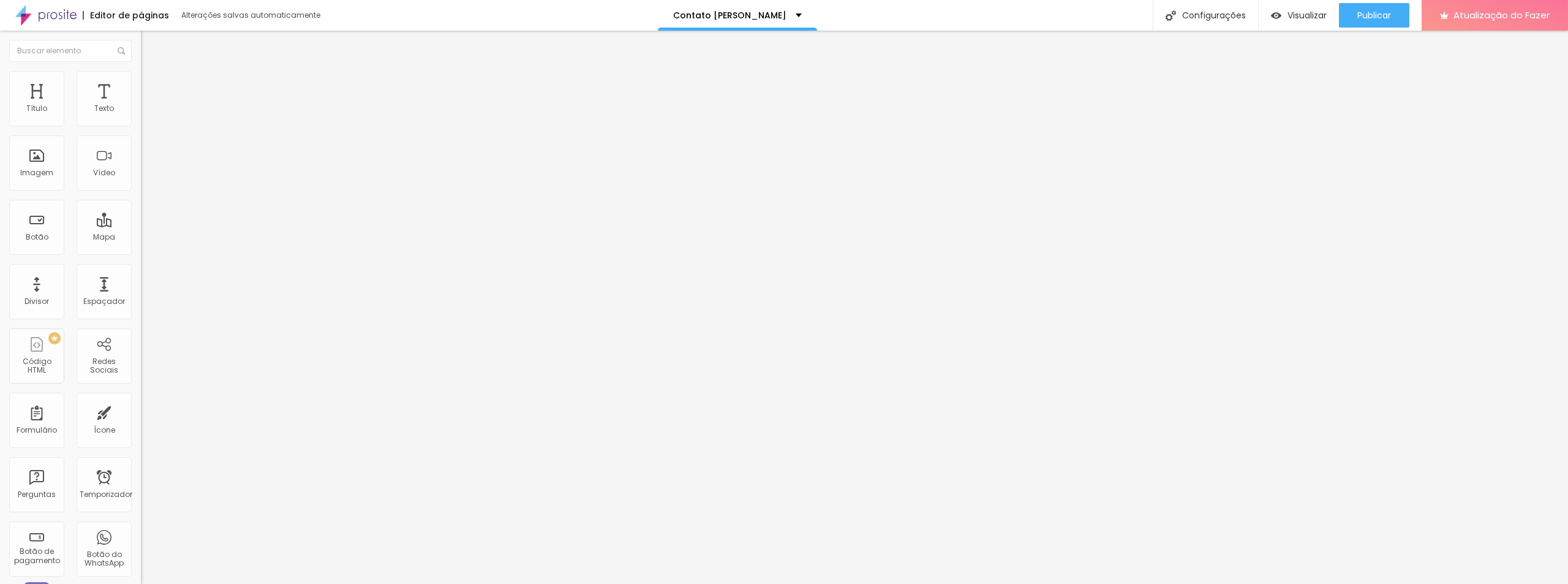
type input "2.7"
type input "2.8"
type input "3"
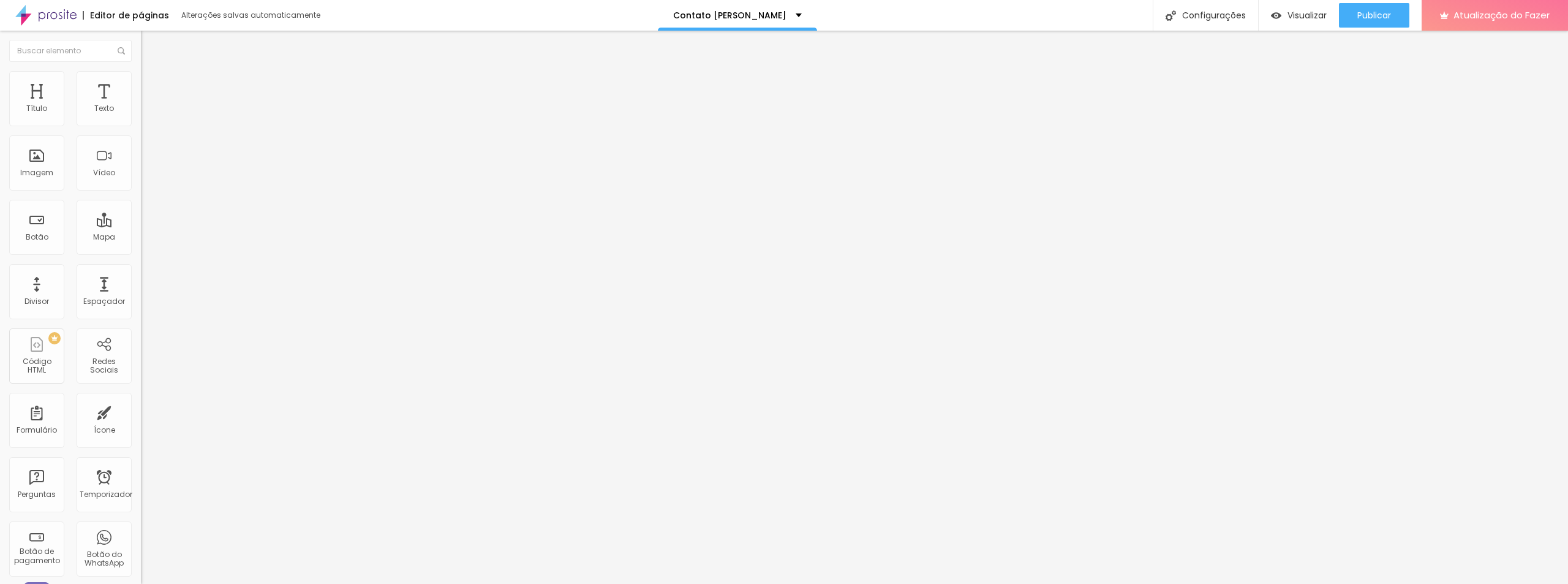
type input "3"
type input "3.4"
type input "3.5"
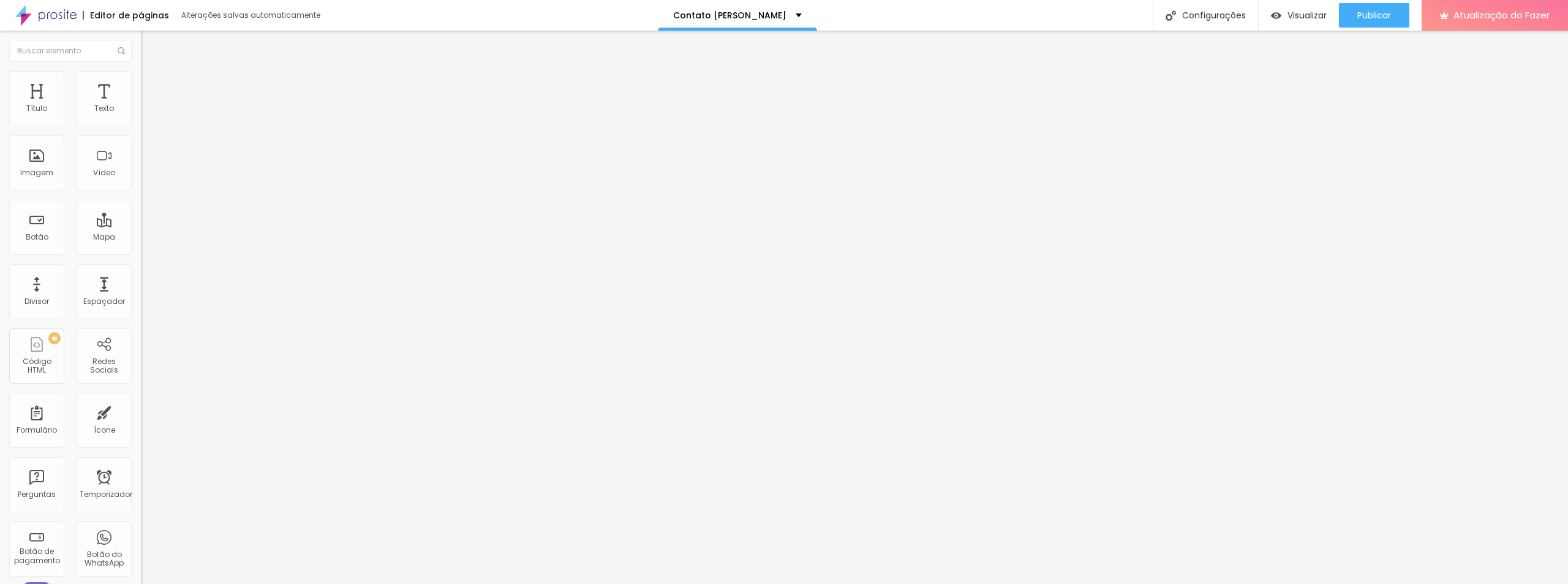
type input "3"
type input "2.8"
type input "2.5"
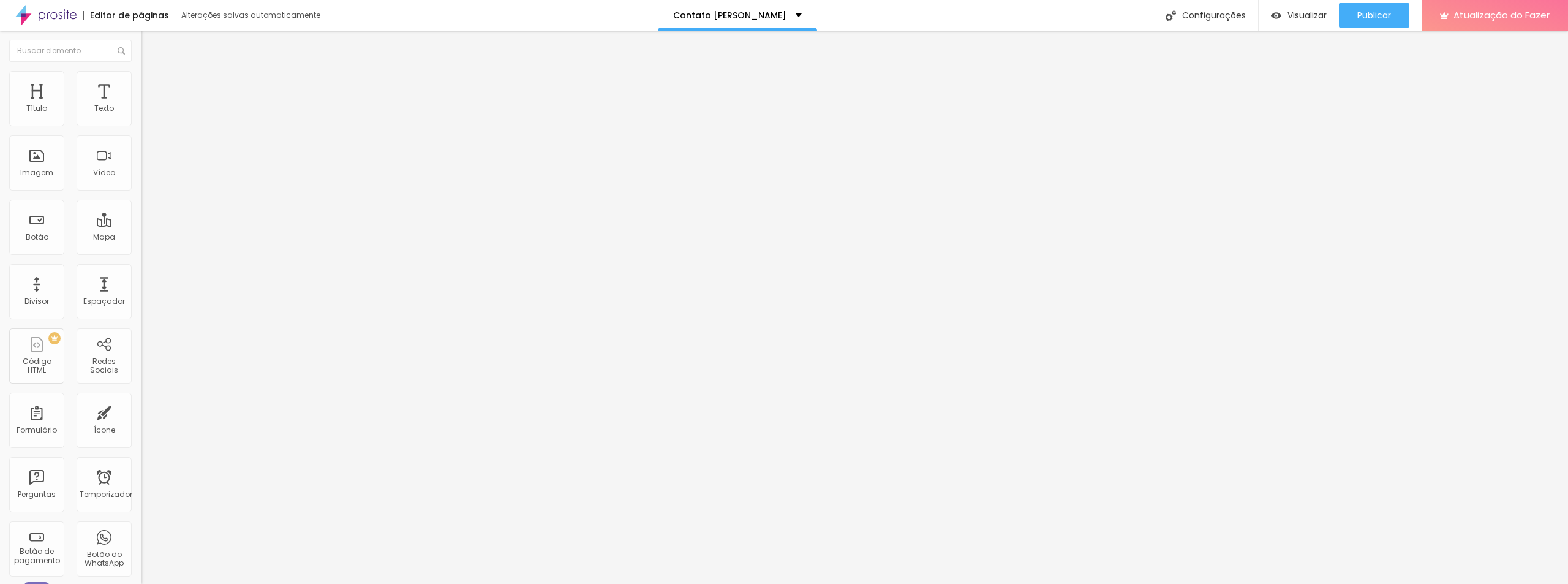
type input "2.5"
type input "2.3"
type input "2"
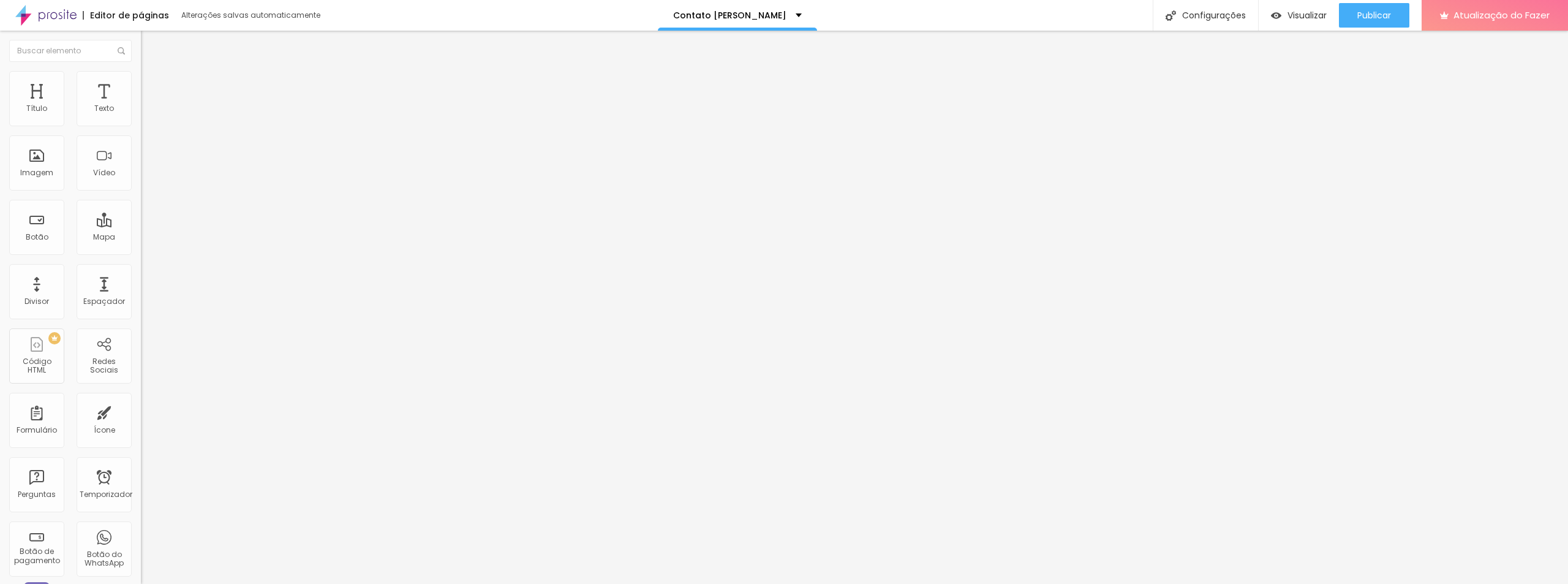
type input "1.9"
type input "1.7"
type input "1.6"
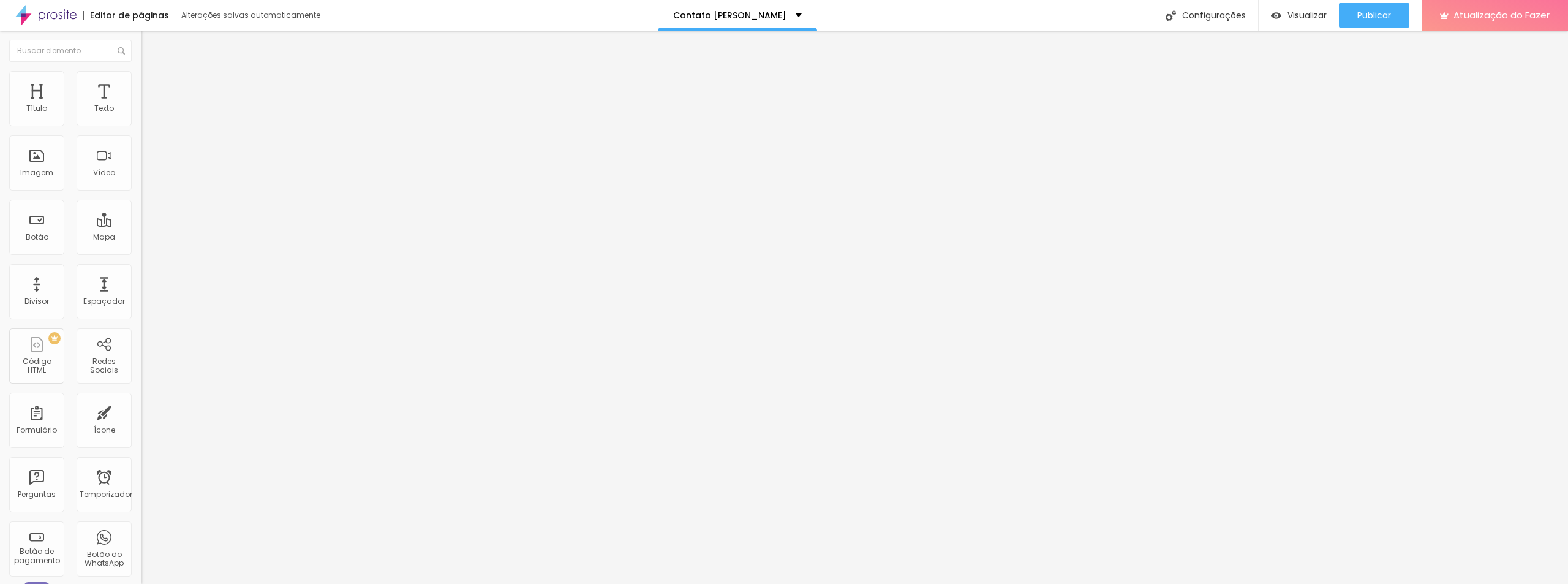
type input "1.6"
type input "1.5"
type input "1.3"
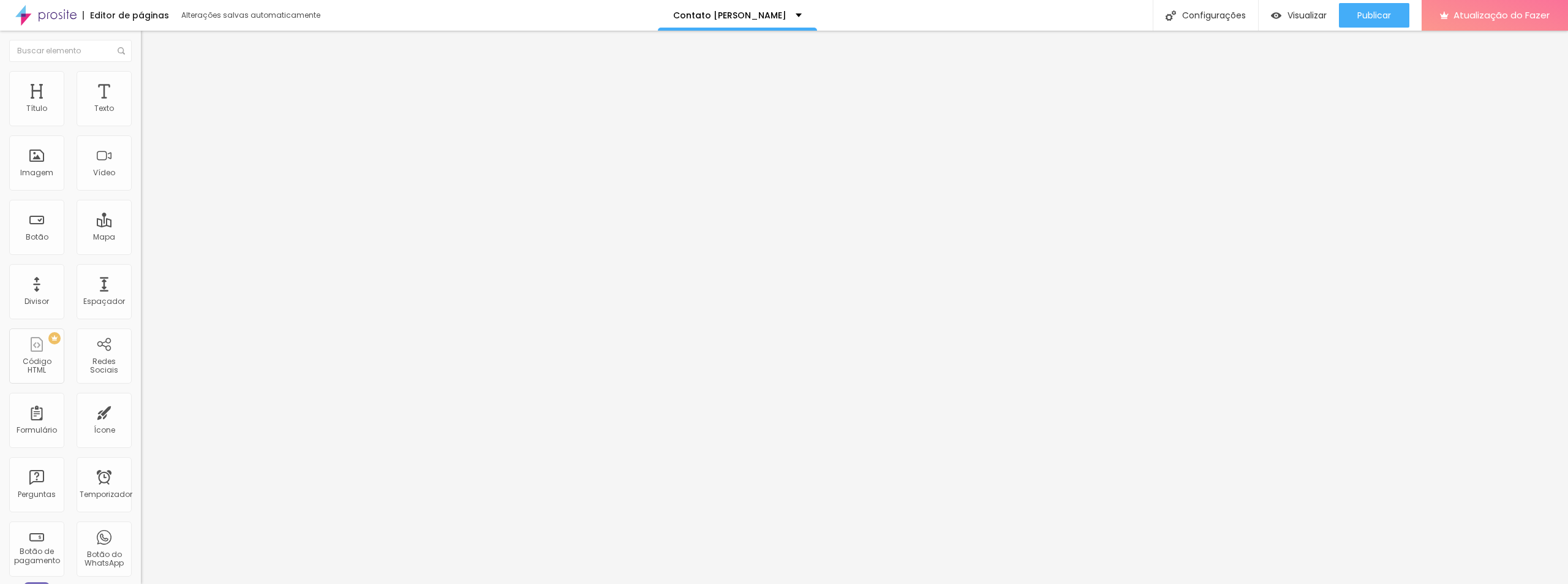
type input "1.1"
type input "1"
type input "0.9"
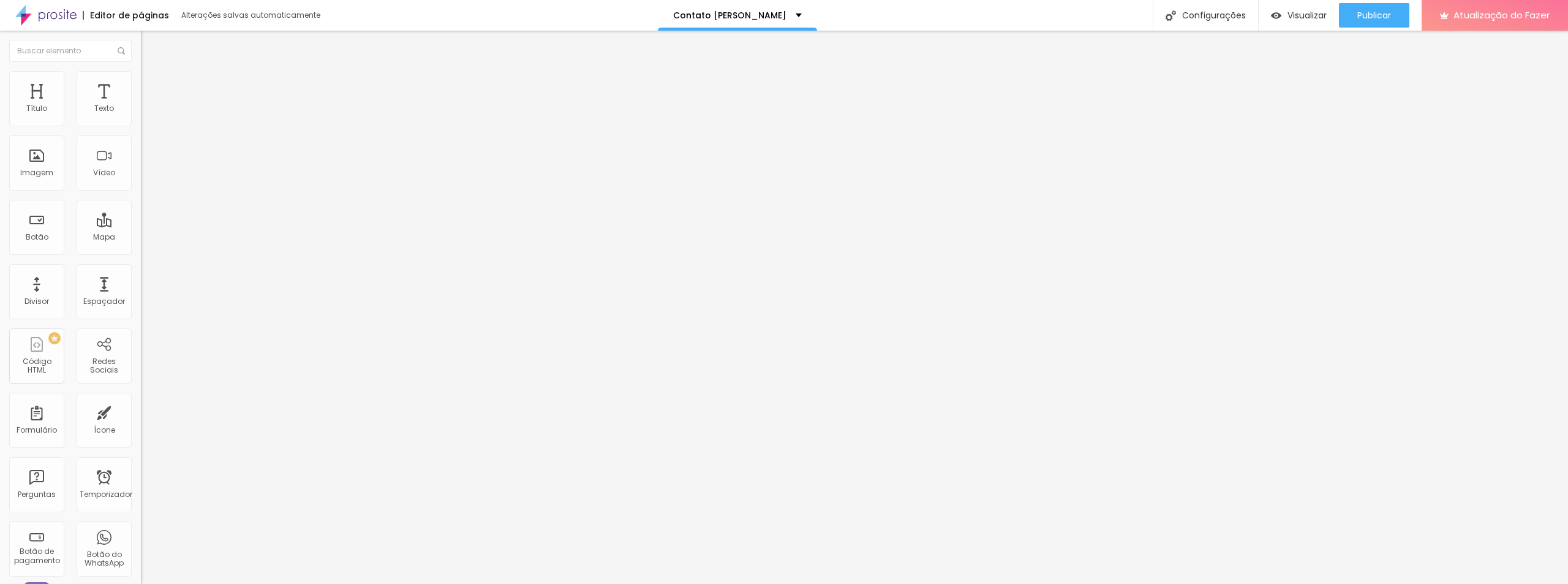
type input "0.9"
type input "0.8"
type input "0.7"
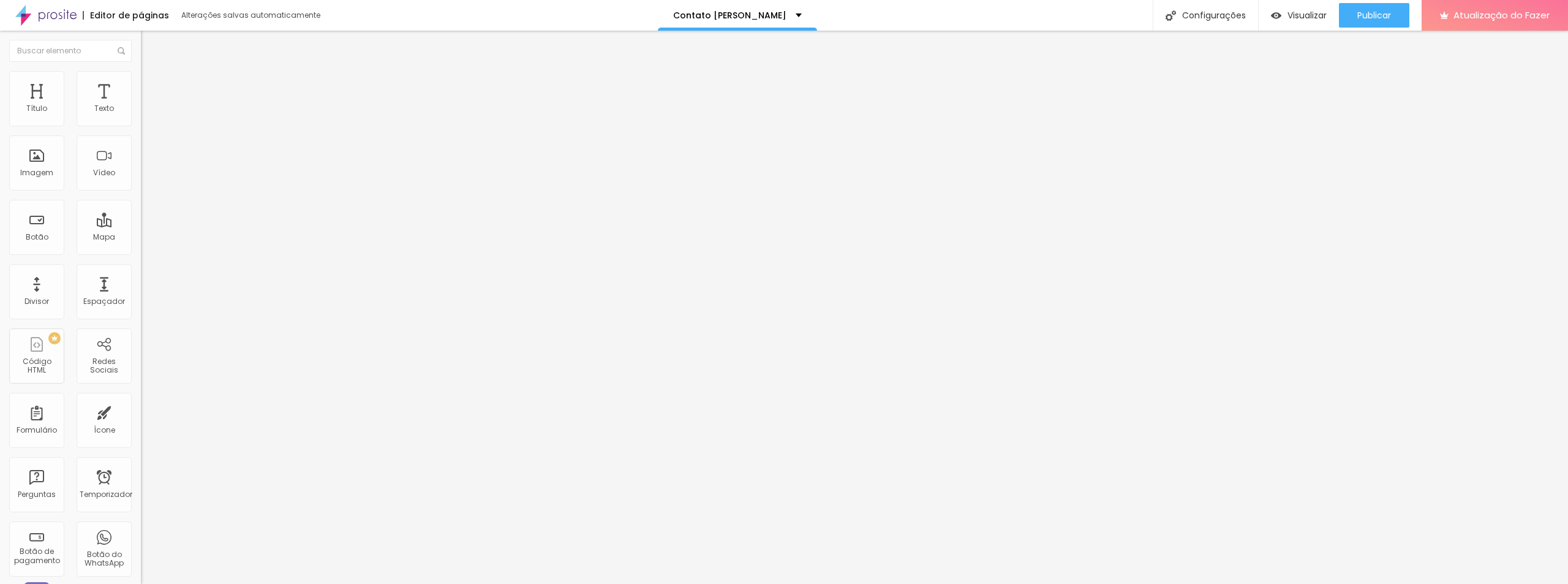
type input "0.6"
type input "0.5"
type input "0.4"
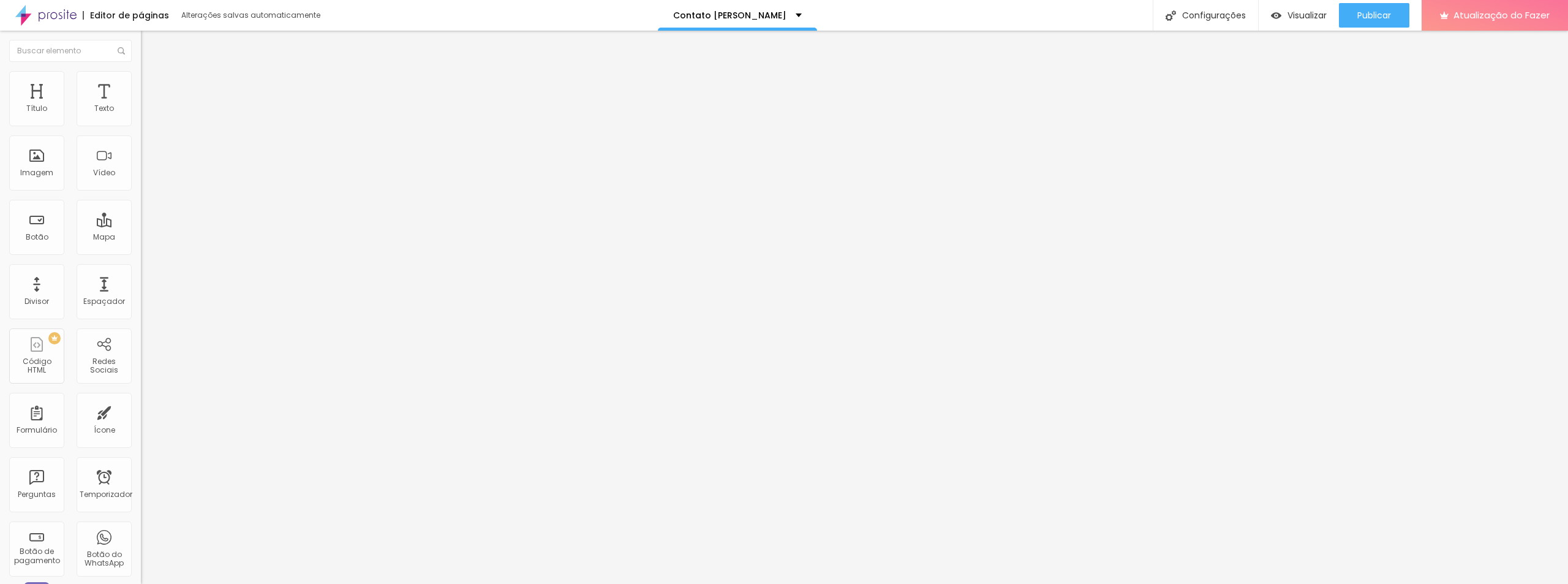
type input "0.4"
click at [141, 399] on input "range" at bounding box center [180, 404] width 79 height 10
type input "0.9"
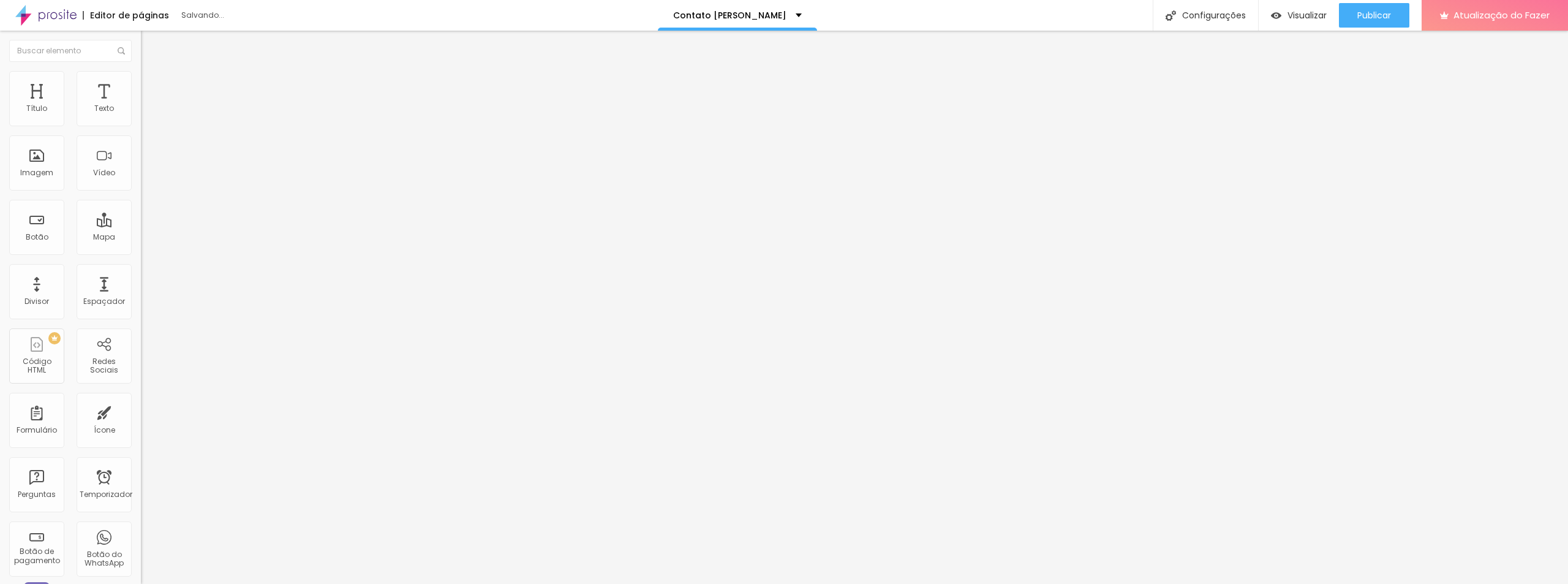
type input "0.8"
type input "0.7"
type input "0.8"
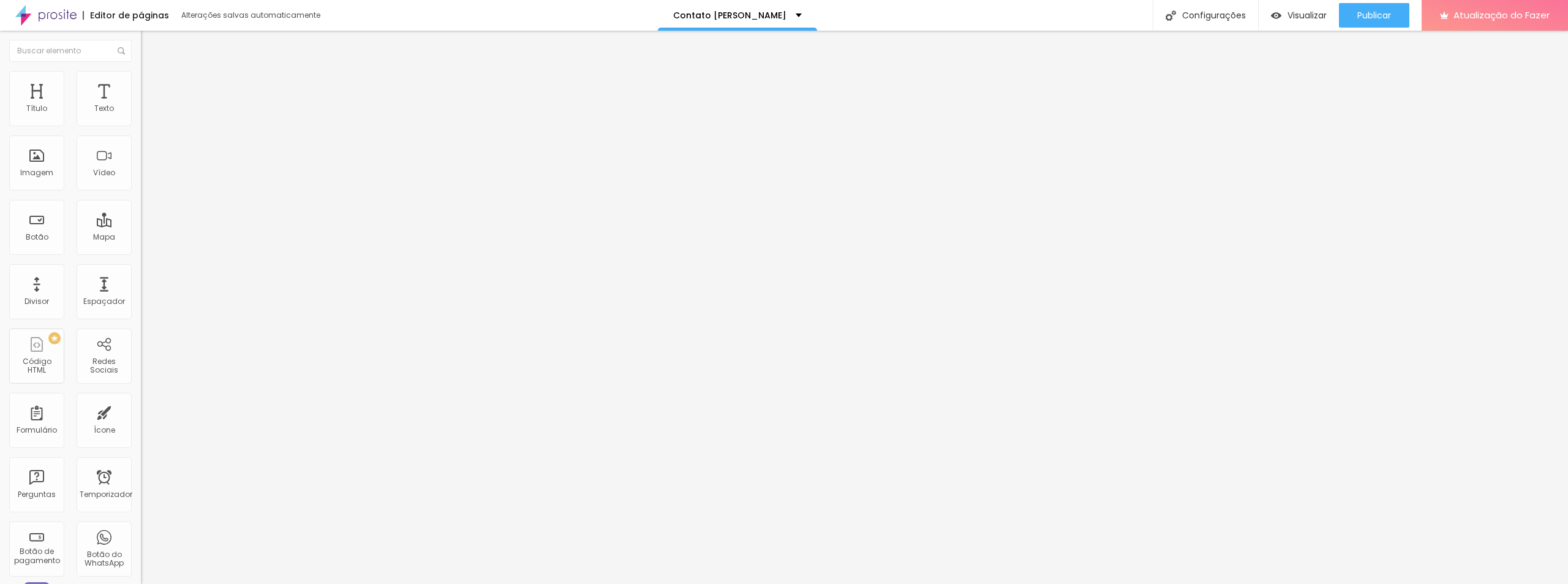
type input "0.8"
type input "0.9"
click at [141, 572] on input "range" at bounding box center [180, 577] width 79 height 10
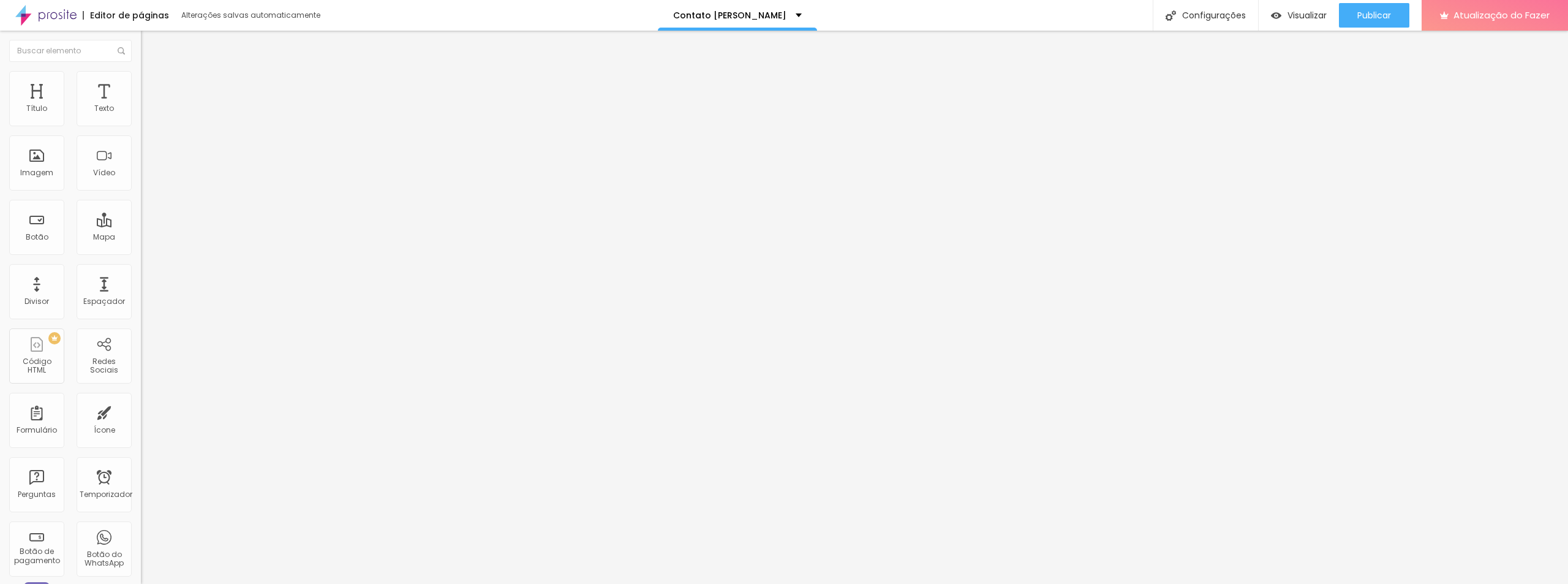
type input "1"
type input "2"
type input "3"
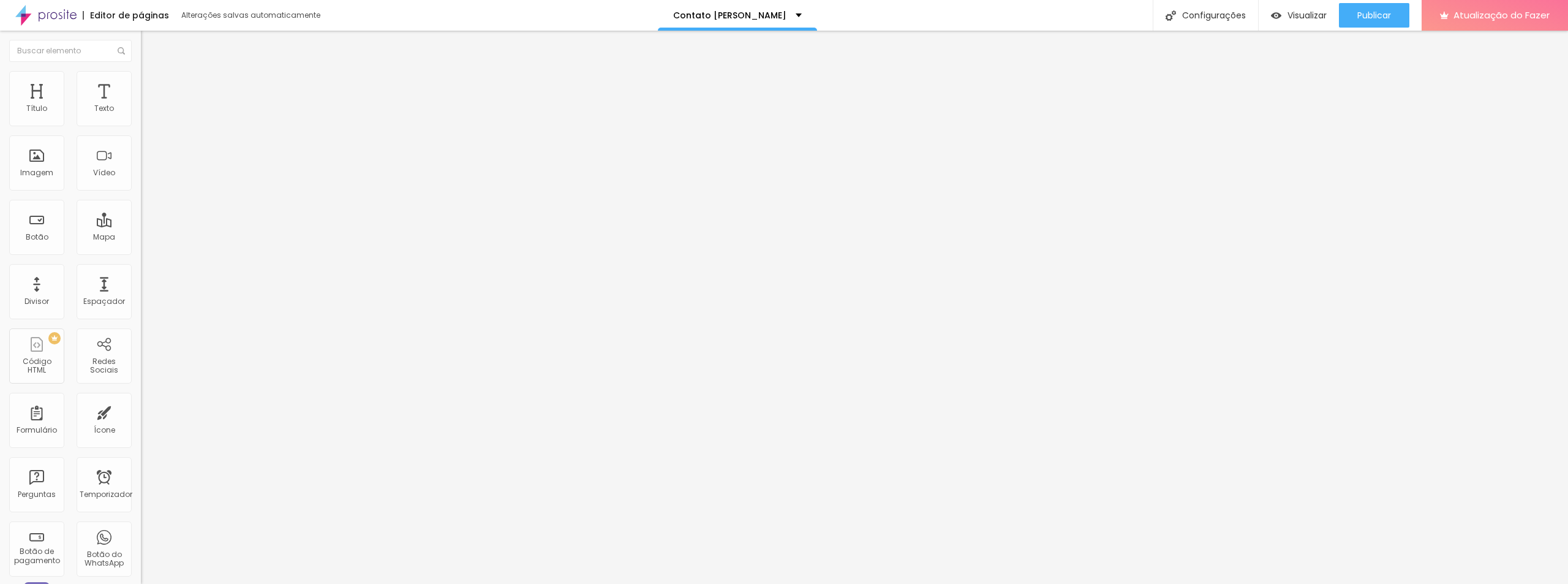
type input "3"
type input "4"
type input "5"
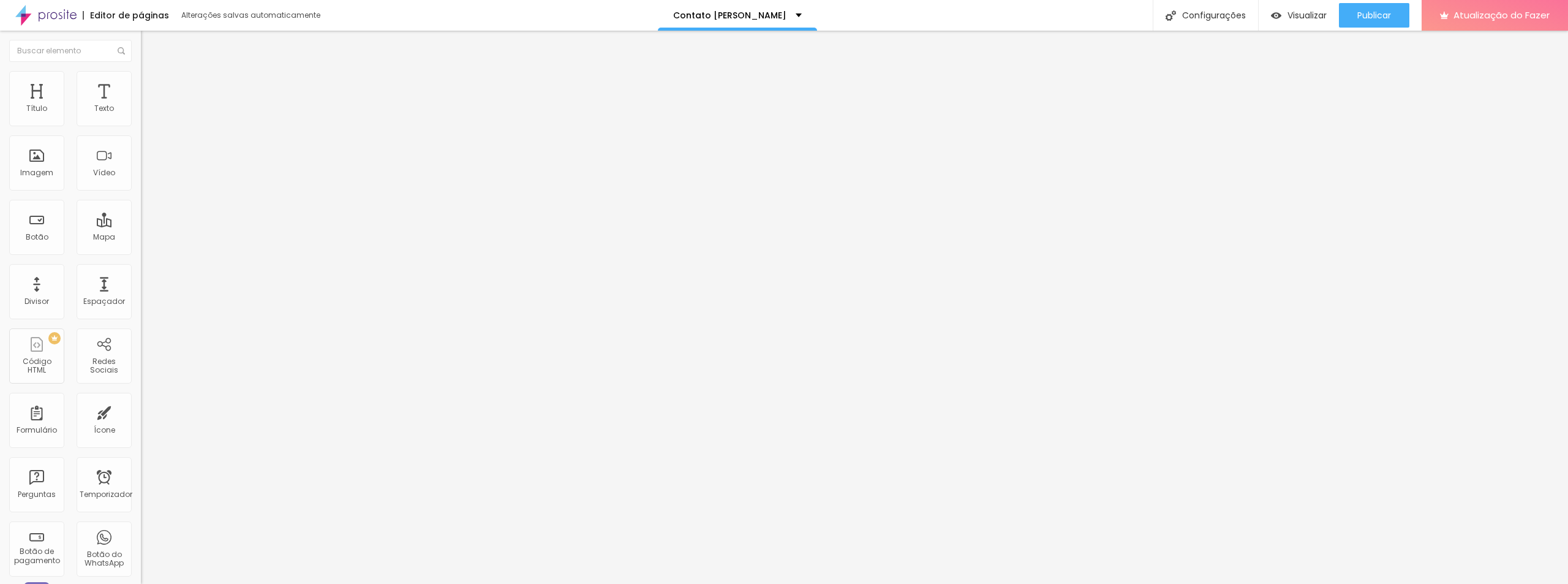
type input "6"
type input "7"
type input "8"
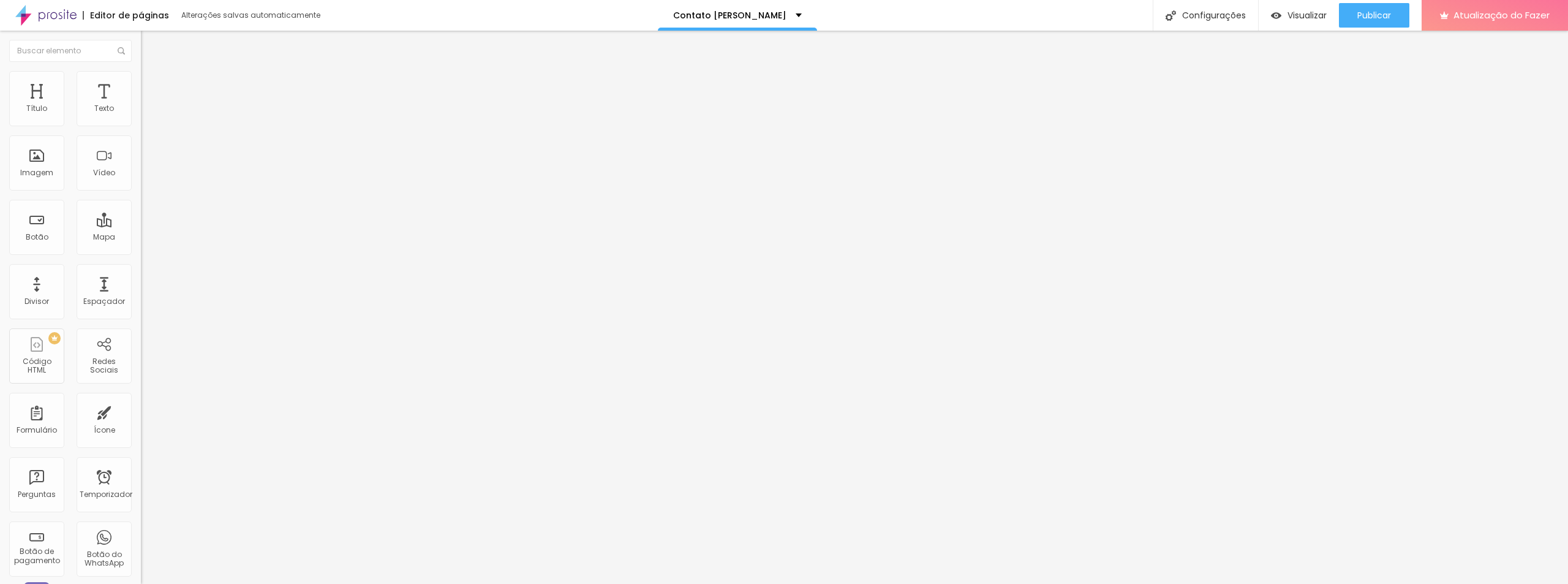
type input "8"
type input "7"
type input "6"
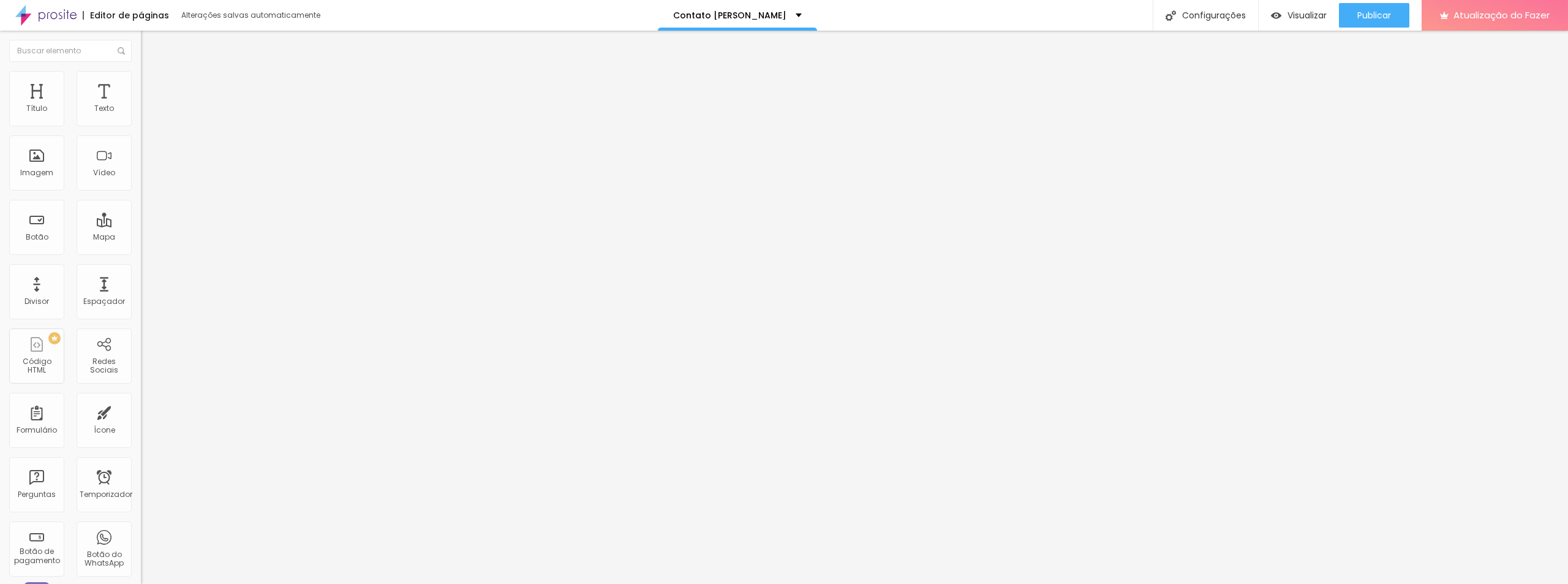
type input "5"
type input "4"
type input "2"
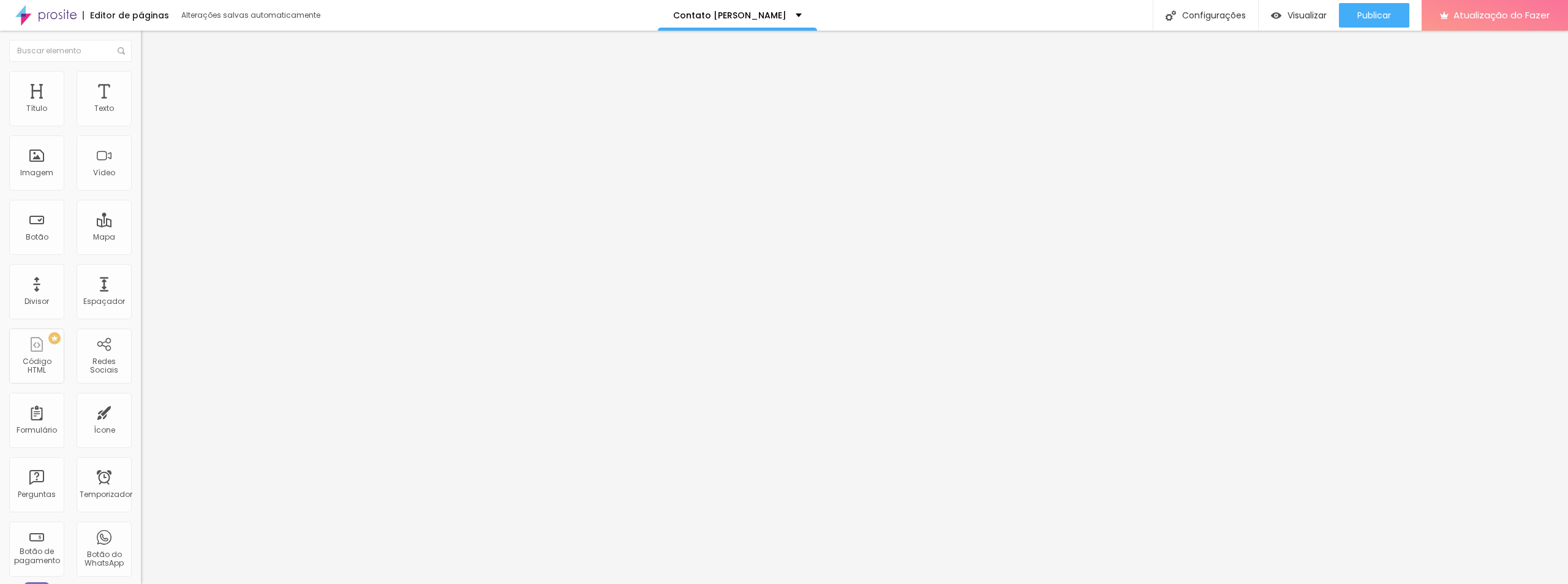
type input "2"
type input "1"
type input "0"
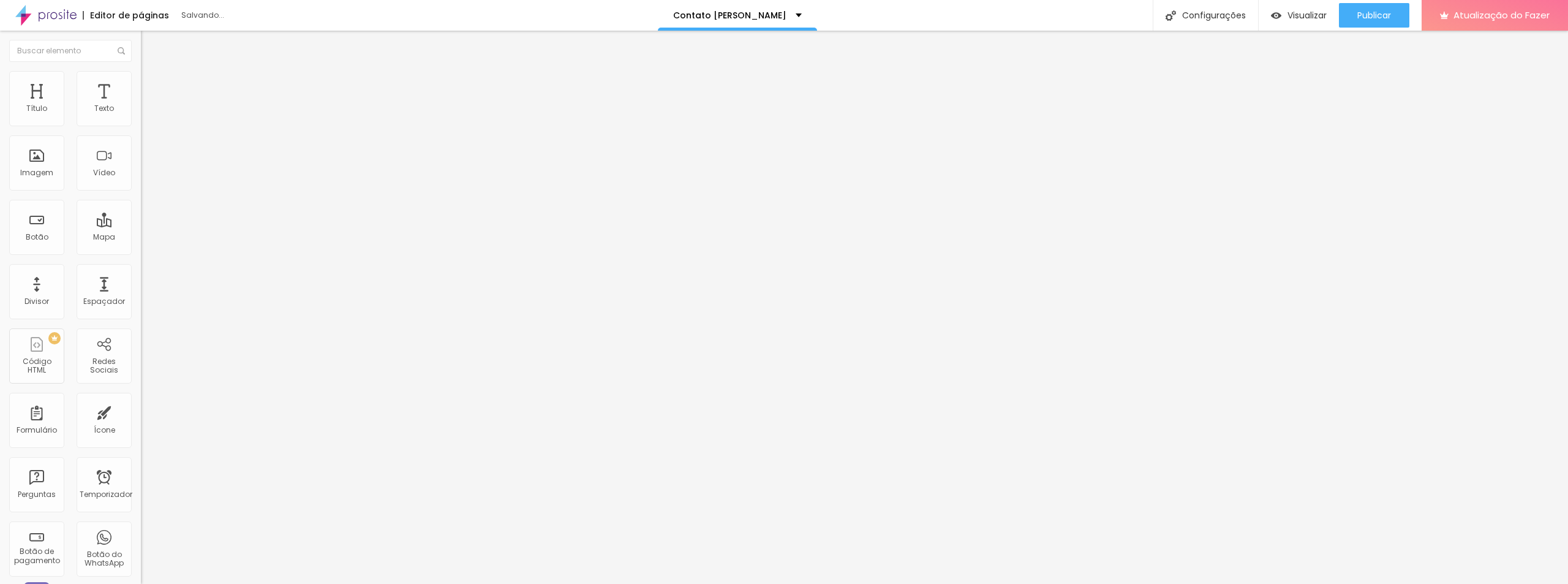
click at [141, 79] on li "Avançado" at bounding box center [212, 77] width 141 height 12
type input "24"
type input "25"
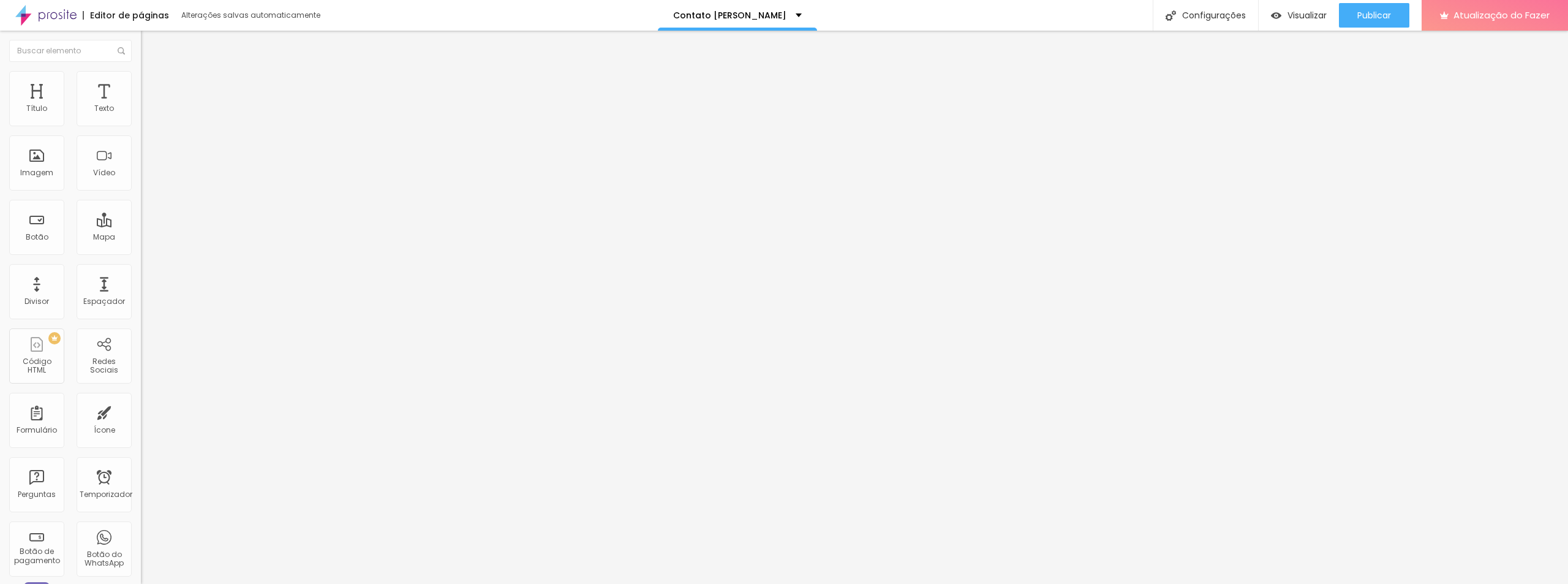
type input "25"
type input "29"
type input "30"
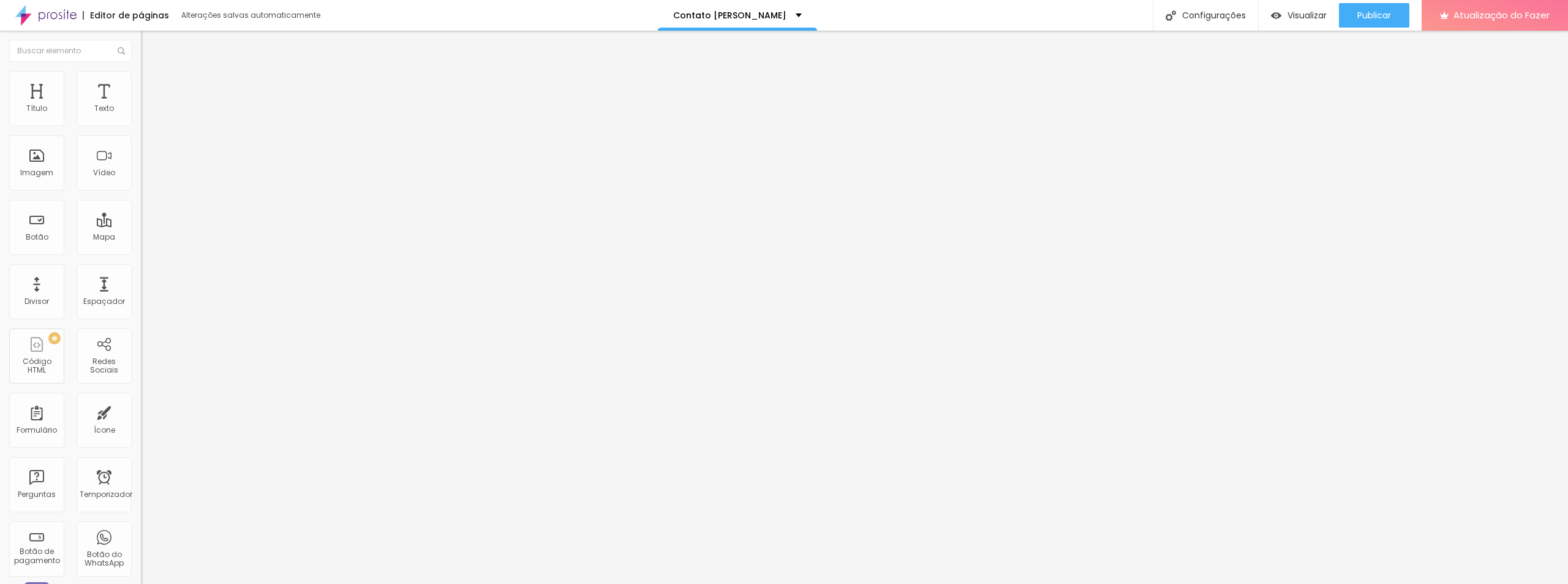
type input "32"
type input "34"
type input "37"
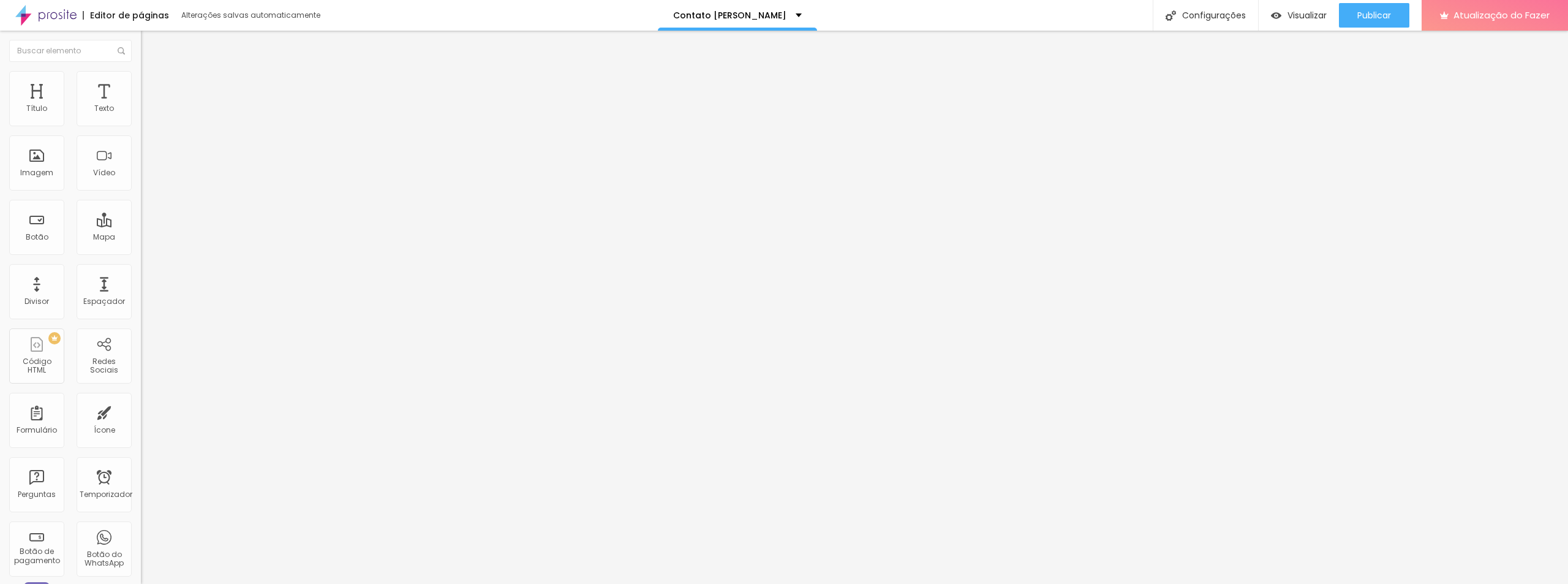
type input "37"
type input "40"
type input "41"
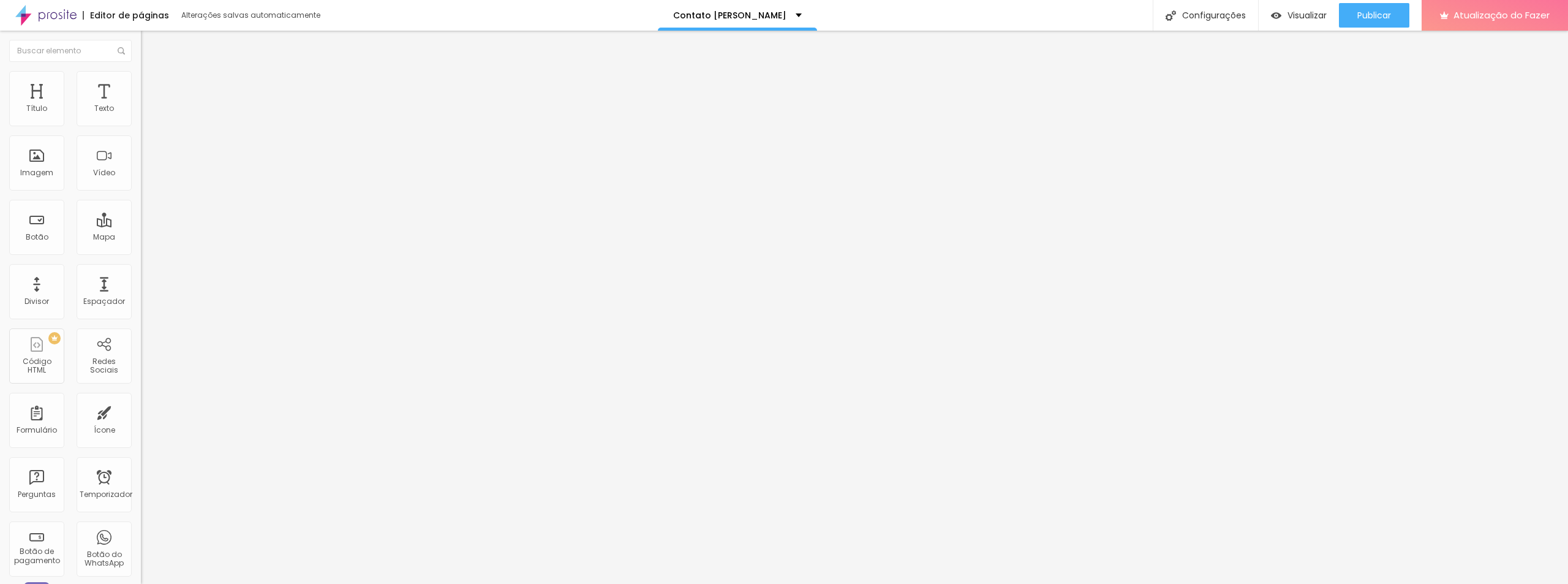
type input "42"
type input "43"
drag, startPoint x: 47, startPoint y: 117, endPoint x: 61, endPoint y: 117, distance: 14.0
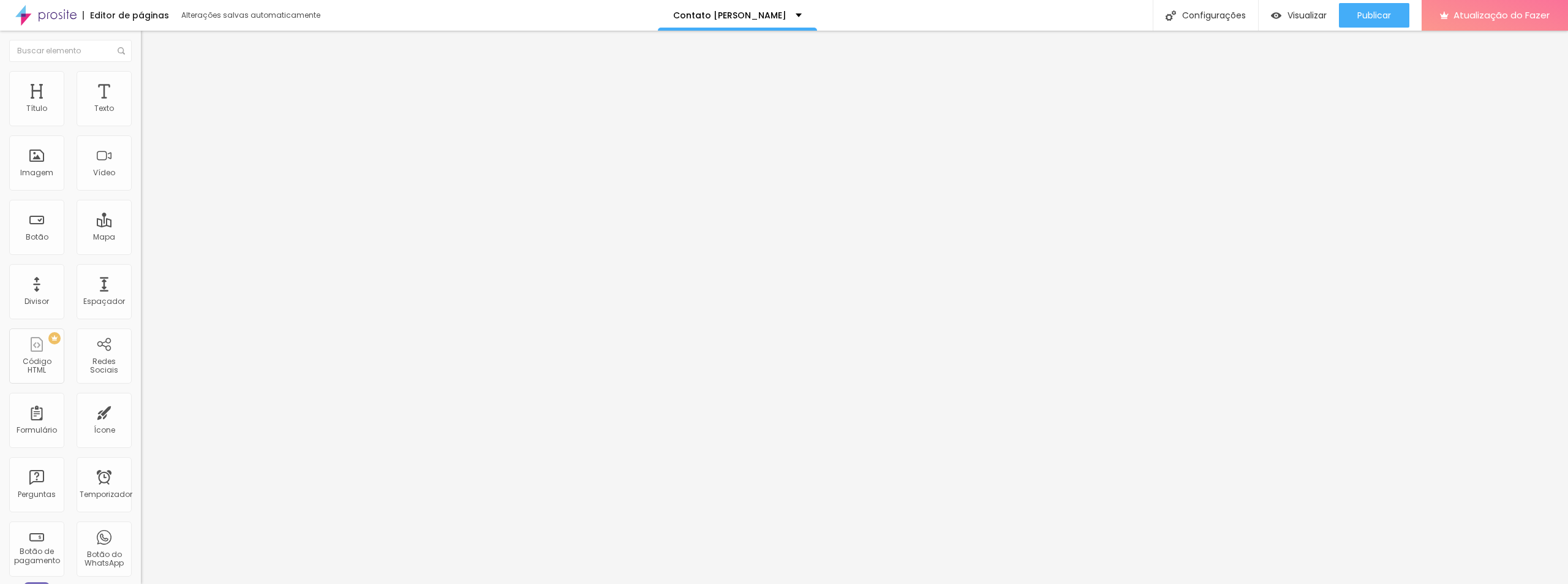
type input "43"
click at [141, 225] on input "range" at bounding box center [180, 230] width 79 height 10
type input "18"
type input "23"
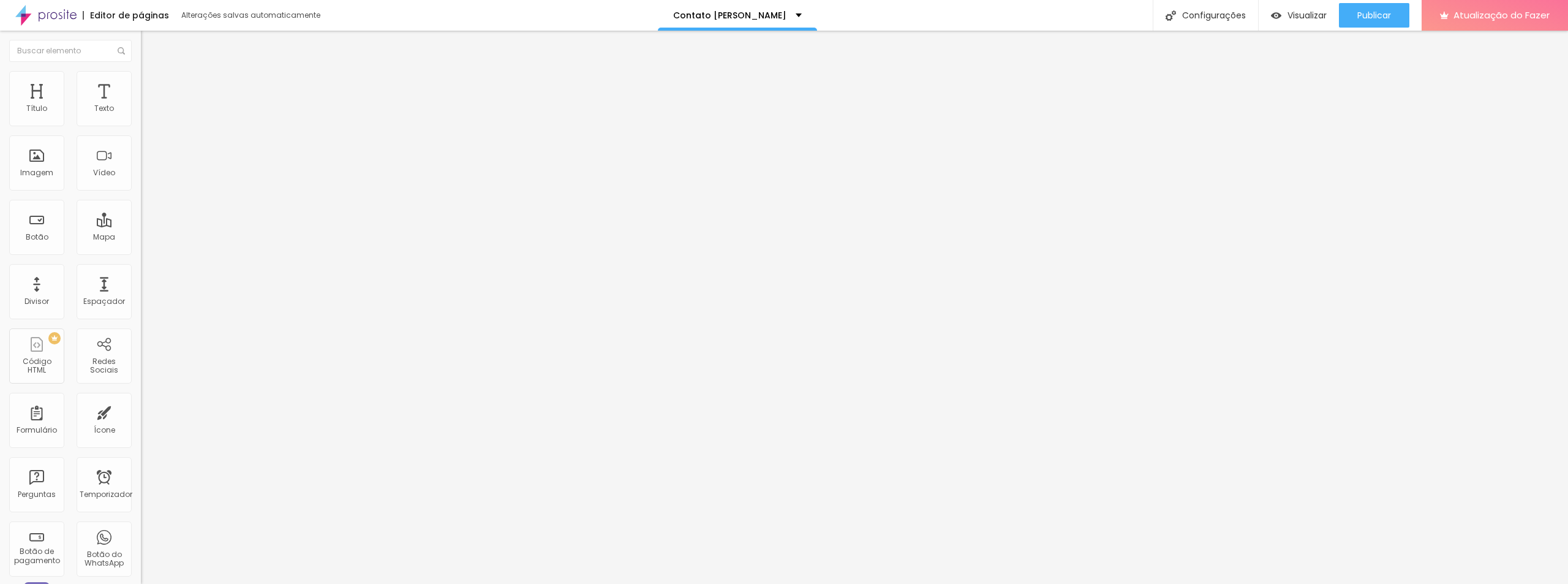
type input "23"
type input "28"
type input "32"
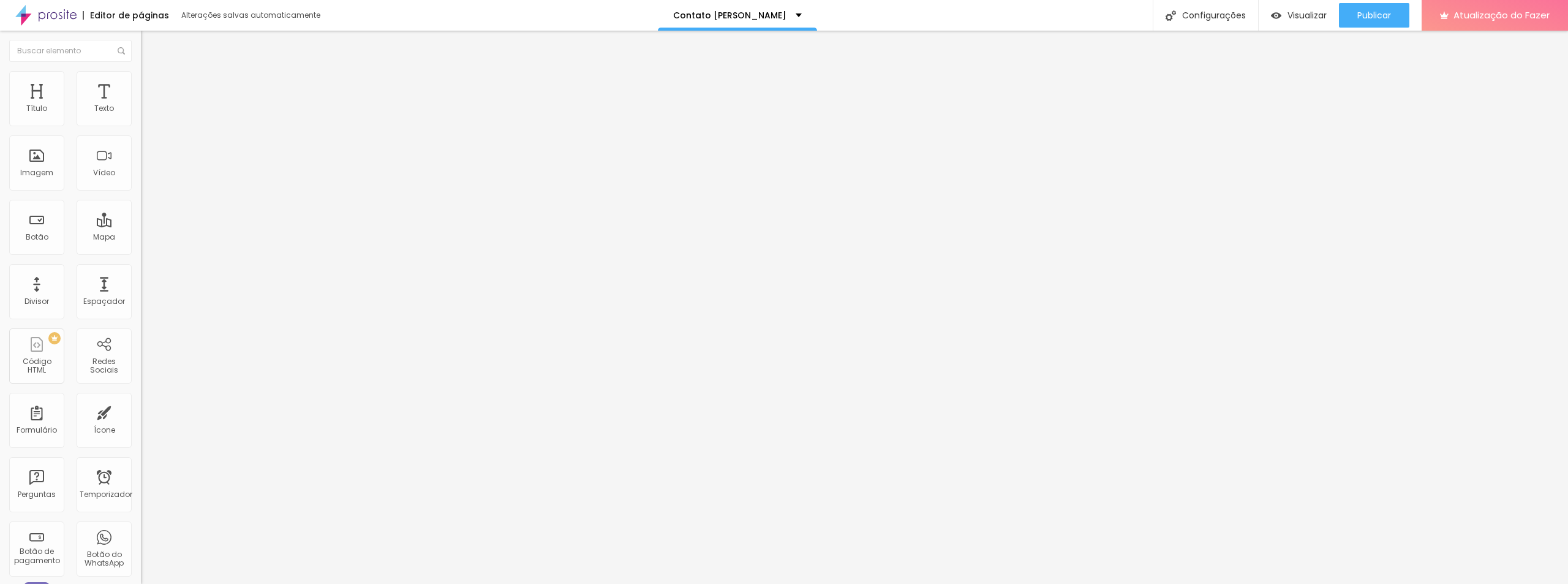
type input "35"
type input "38"
type input "40"
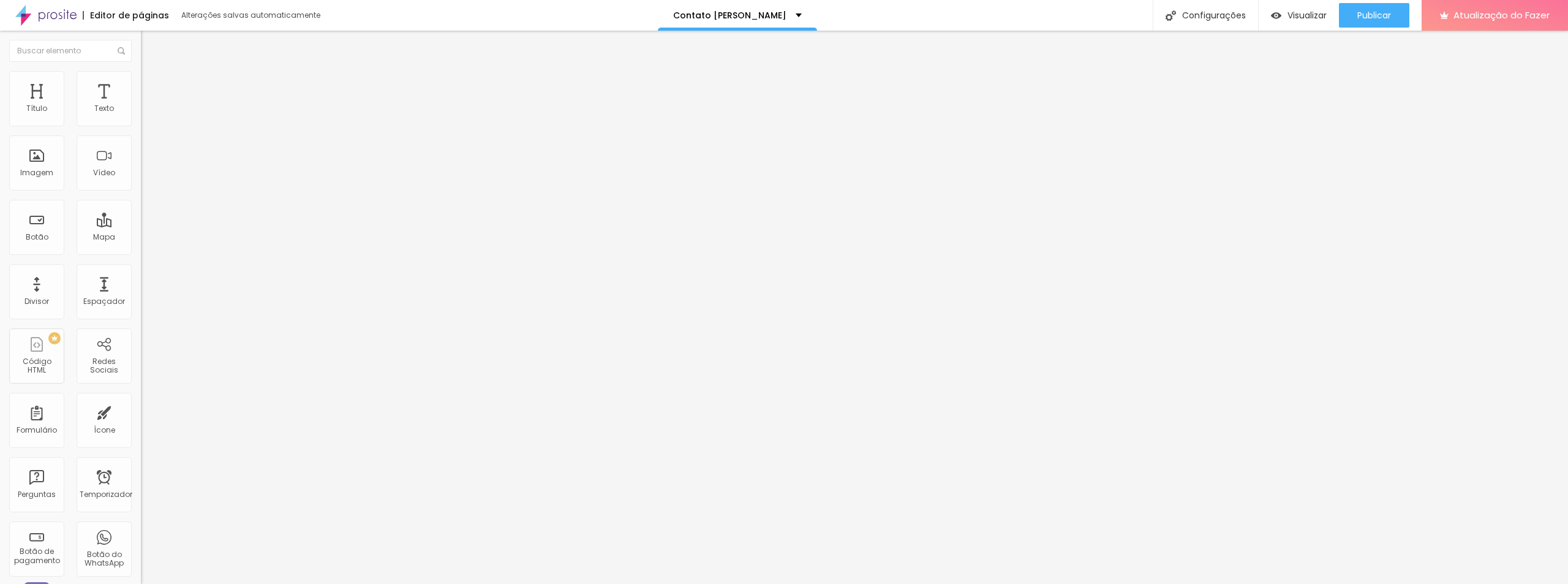
type input "40"
type input "42"
type input "43"
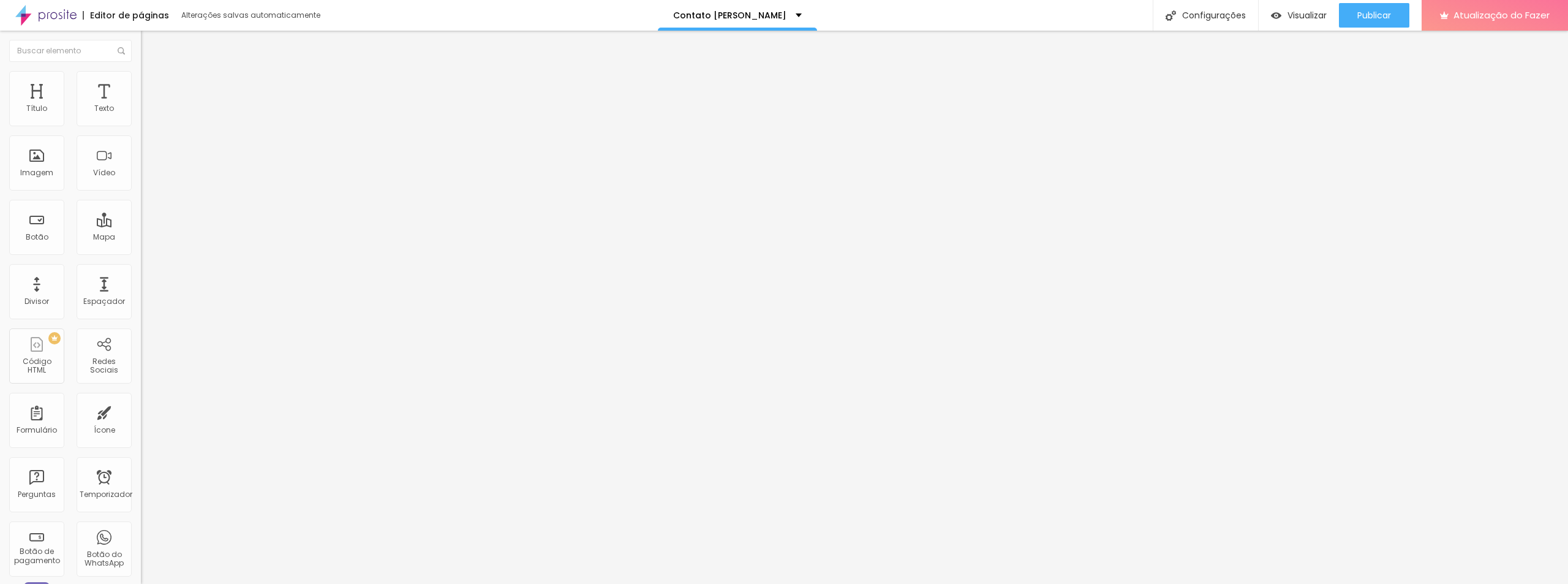
type input "44"
type input "42"
type input "40"
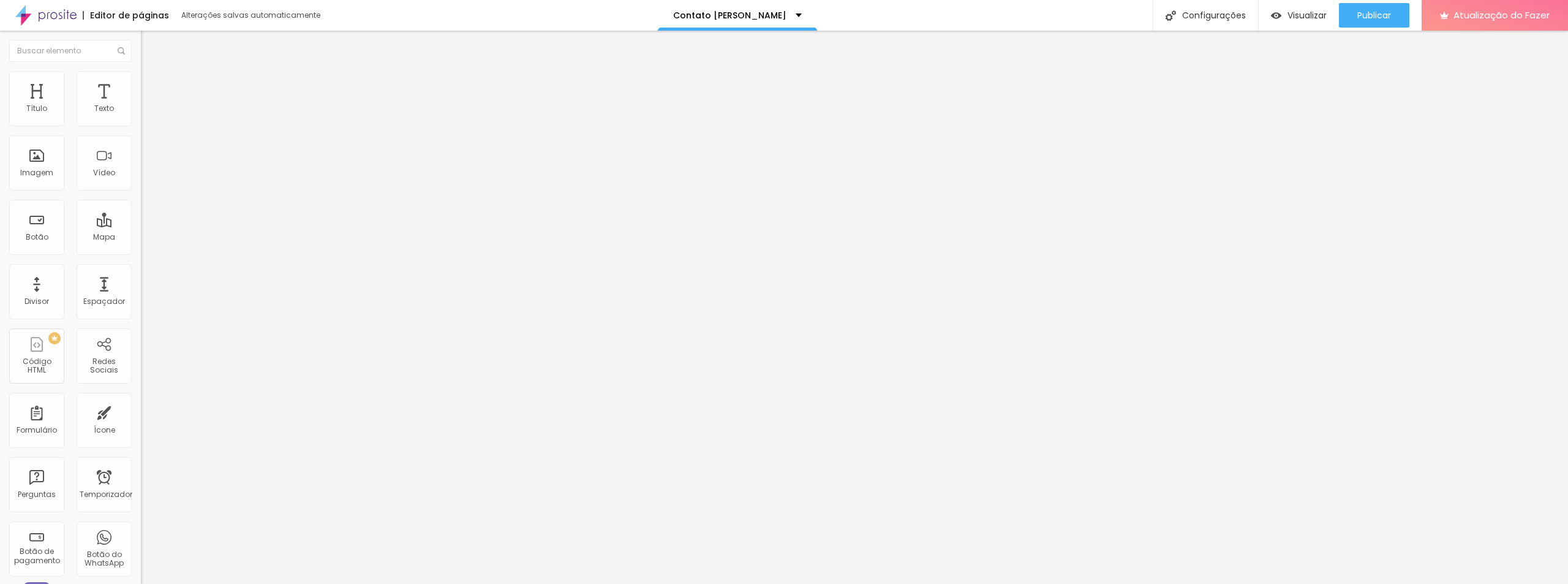
type input "40"
type input "32"
type input "30"
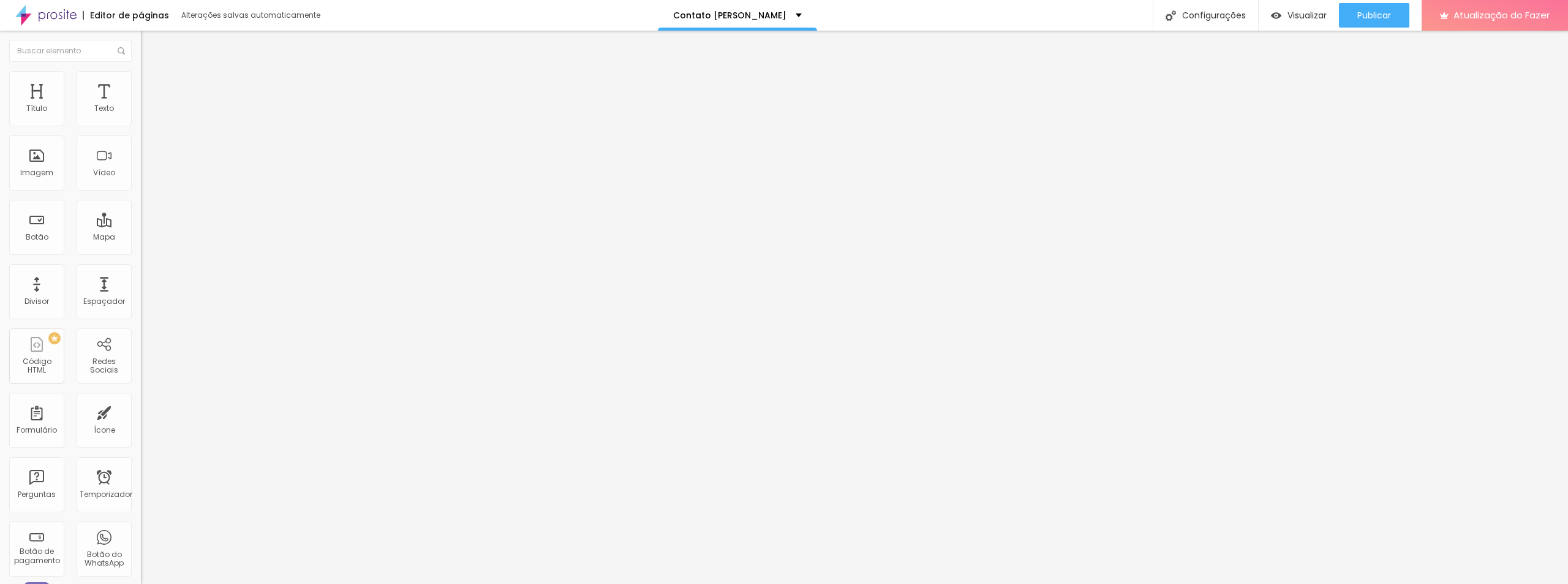
type input "29"
type input "26"
type input "25"
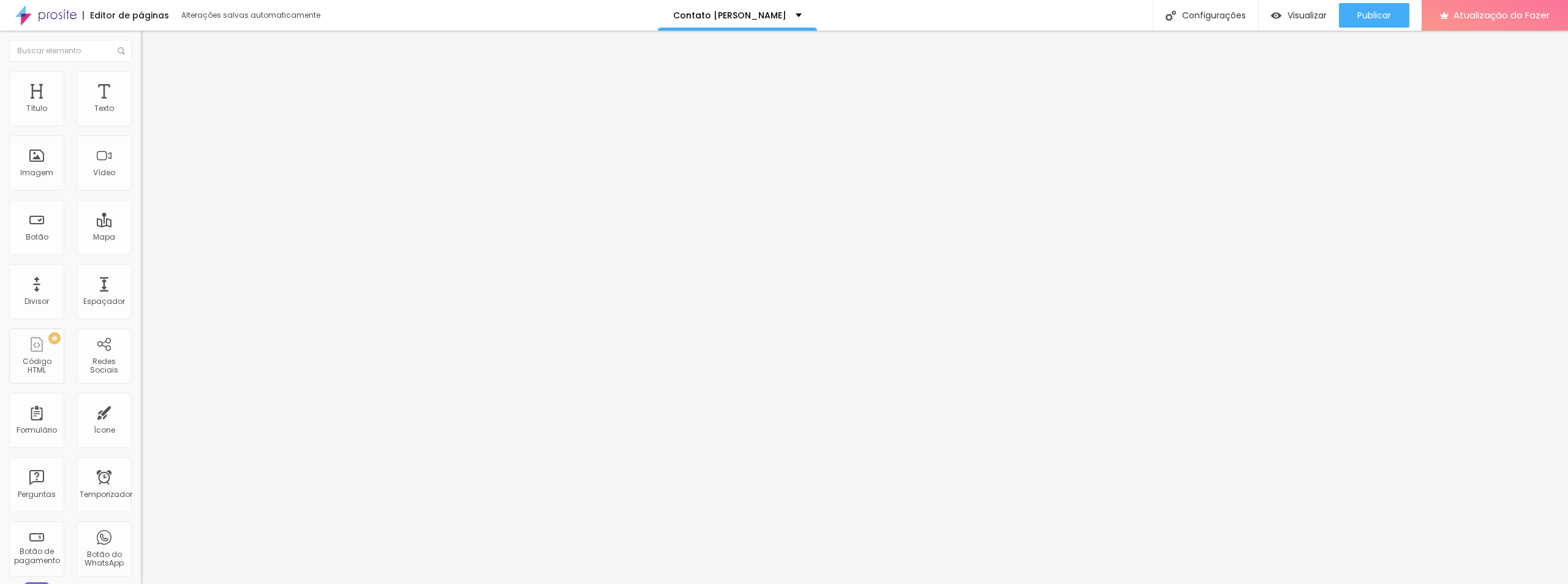
type input "25"
type input "22"
type input "21"
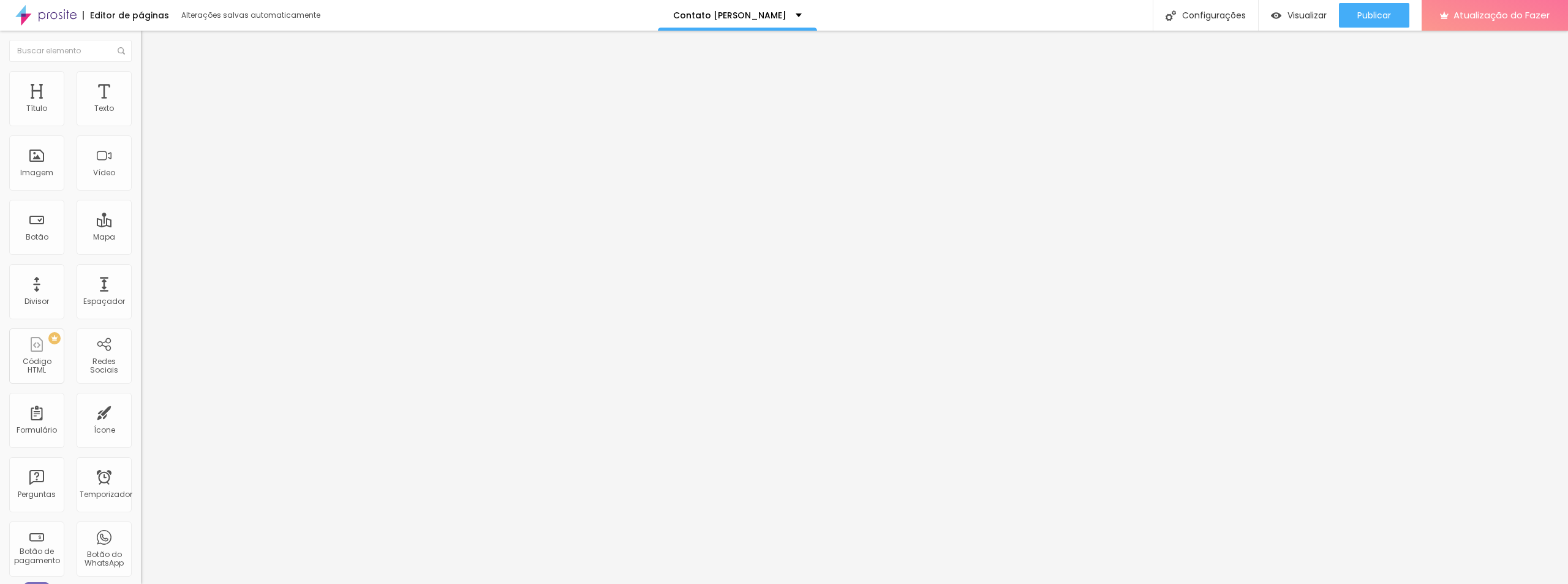
type input "20"
type input "19"
type input "17"
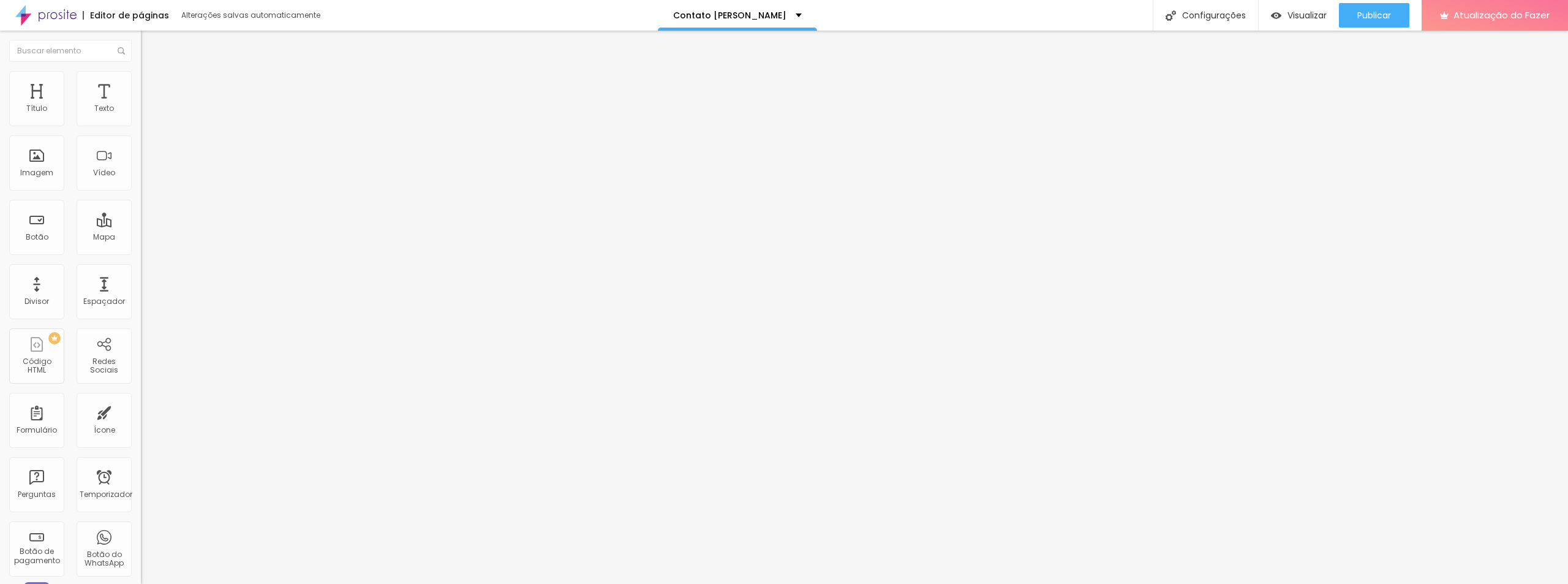
type input "17"
type input "12"
type input "11"
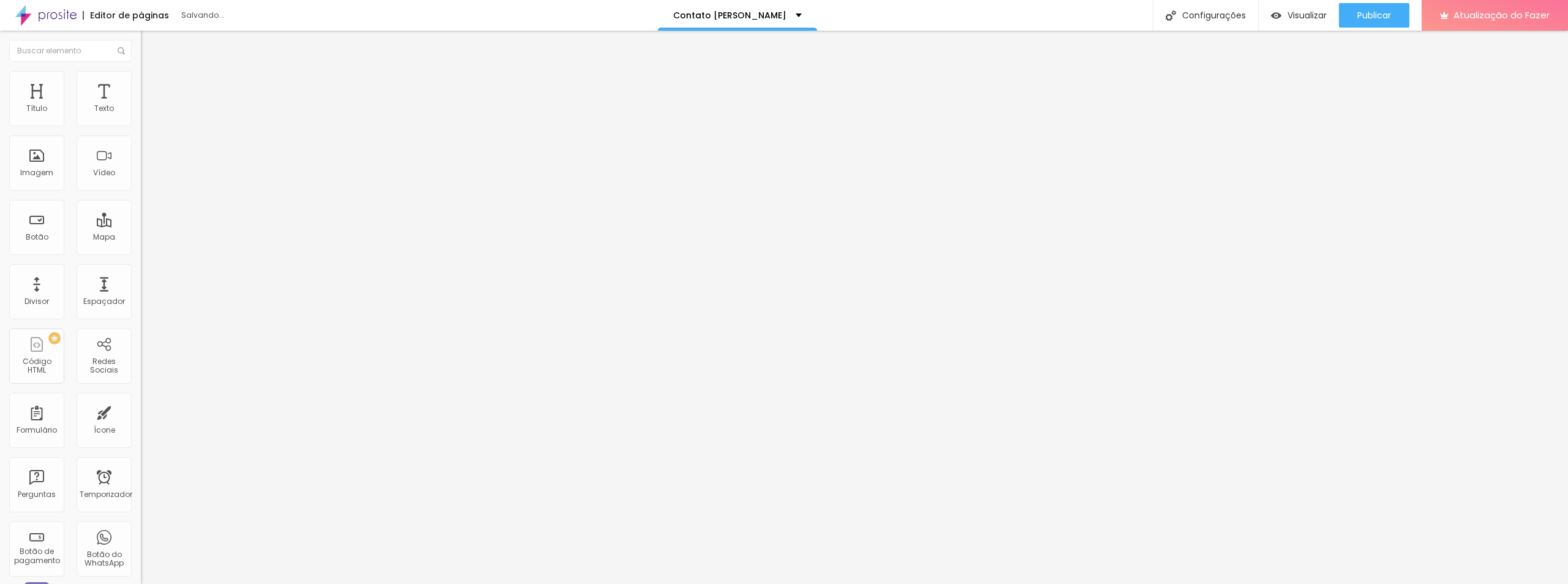
type input "10"
drag, startPoint x: 42, startPoint y: 144, endPoint x: 36, endPoint y: 148, distance: 7.2
type input "10"
click at [141, 399] on input "range" at bounding box center [180, 404] width 79 height 10
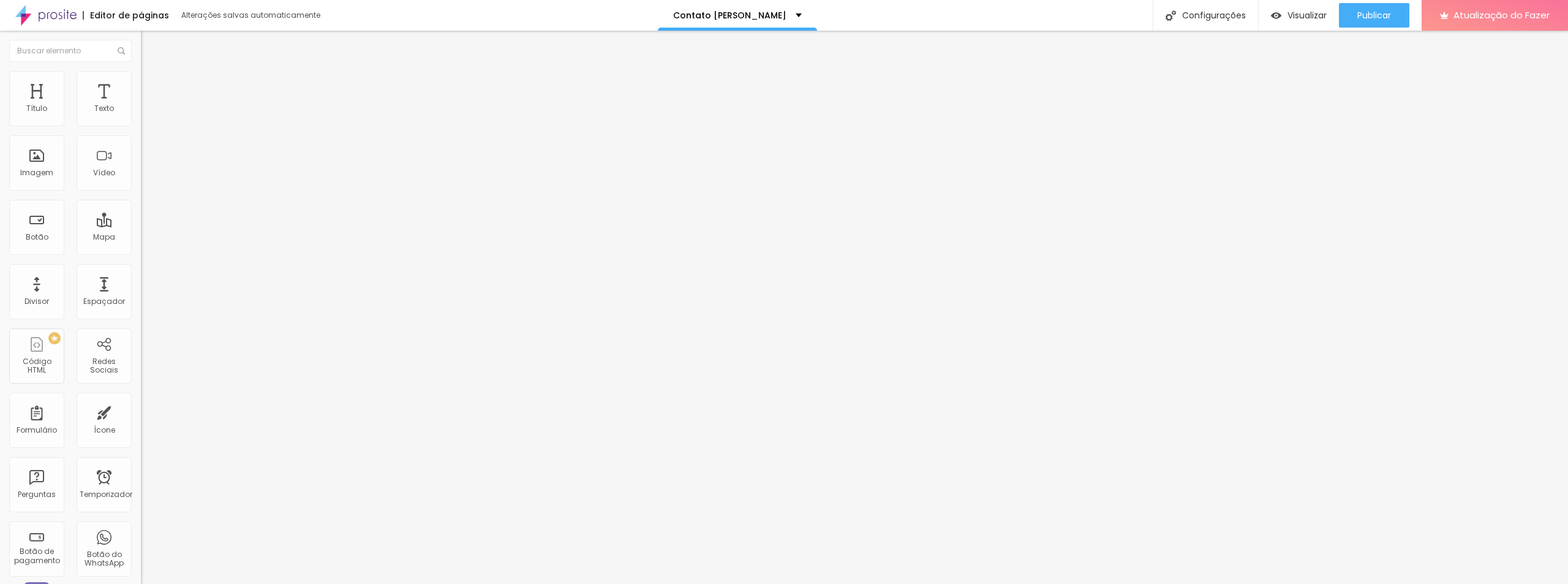
click at [141, 515] on div at bounding box center [212, 515] width 141 height 0
drag, startPoint x: 60, startPoint y: 255, endPoint x: 47, endPoint y: 261, distance: 14.3
click at [141, 252] on input "https://www.instagram.com/diegosilvaensaiosdeimpacto/" at bounding box center [214, 246] width 147 height 12
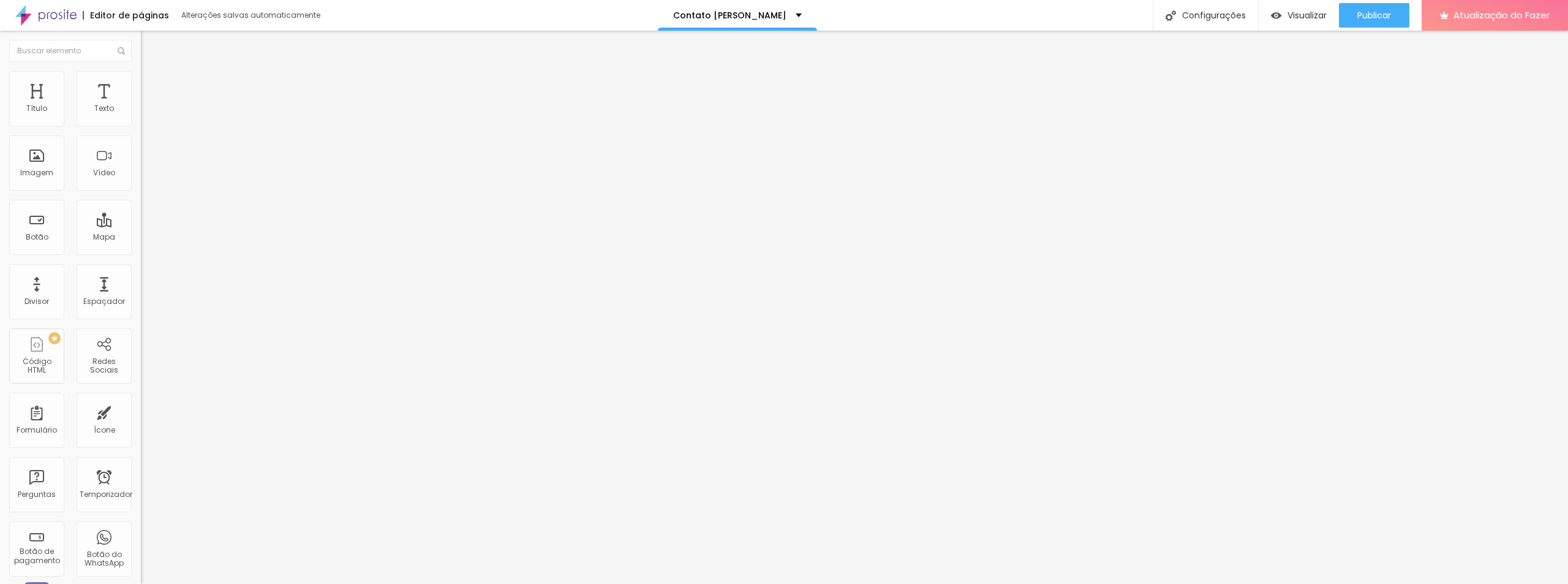
scroll to position [0, 0]
click at [141, 252] on input "https://www.instagram.com/diegosilvaensaiosdeimpacto/" at bounding box center [214, 246] width 147 height 12
paste input "[URL][DOMAIN_NAME]"
type input "[URL][DOMAIN_NAME]"
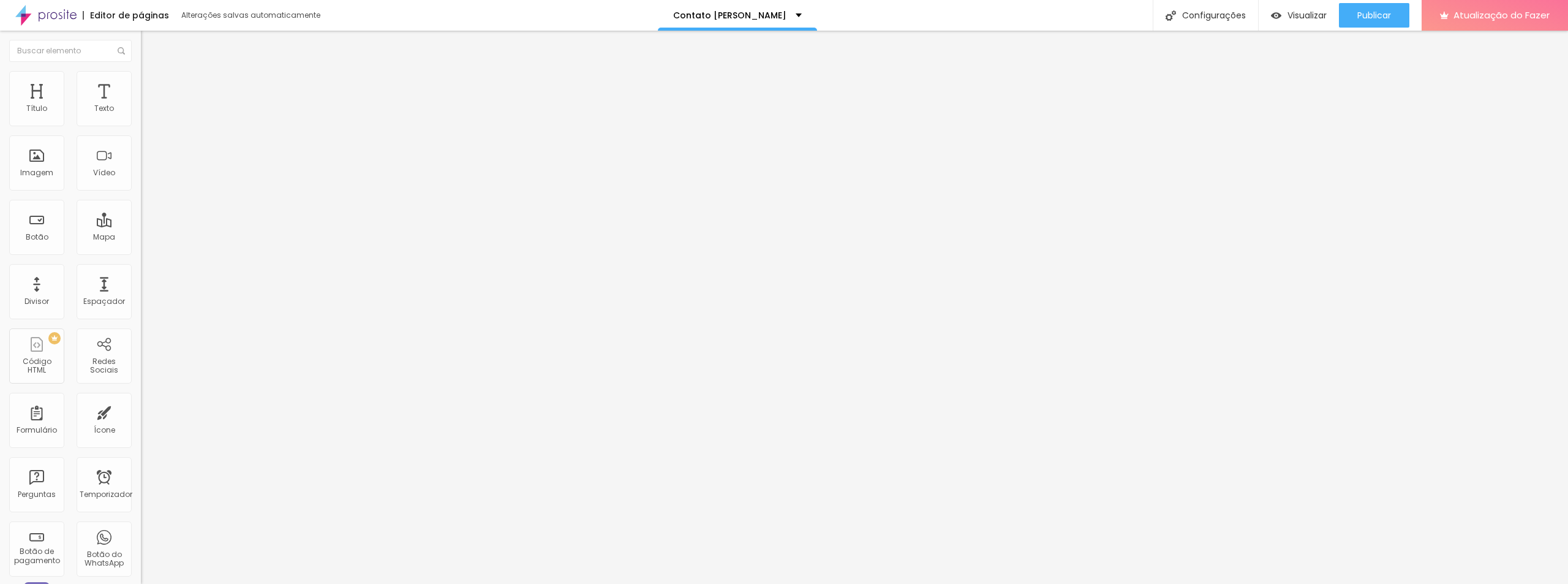
click at [141, 274] on div "Abrir em uma nova aba" at bounding box center [212, 271] width 141 height 6
click at [141, 146] on img at bounding box center [145, 142] width 8 height 8
click at [141, 157] on div at bounding box center [212, 152] width 141 height 10
click at [152, 83] on font "Estilo" at bounding box center [162, 80] width 19 height 10
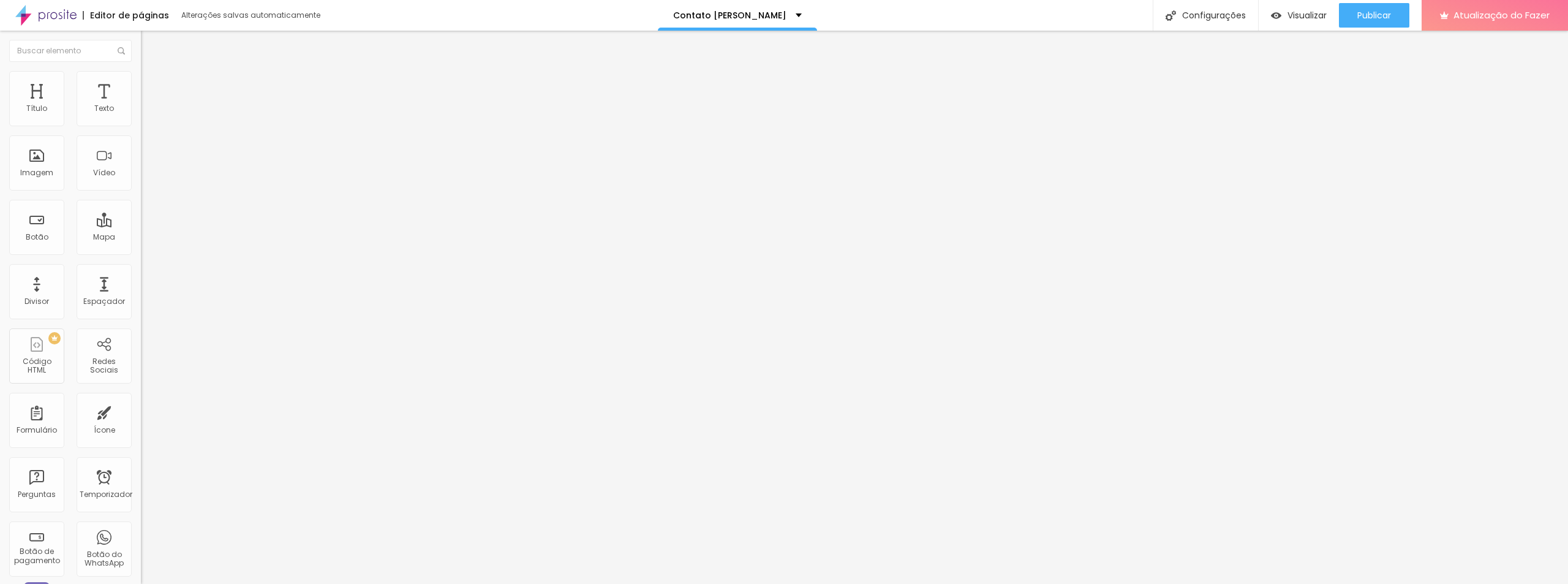
click at [141, 82] on li "Estilo" at bounding box center [212, 77] width 141 height 12
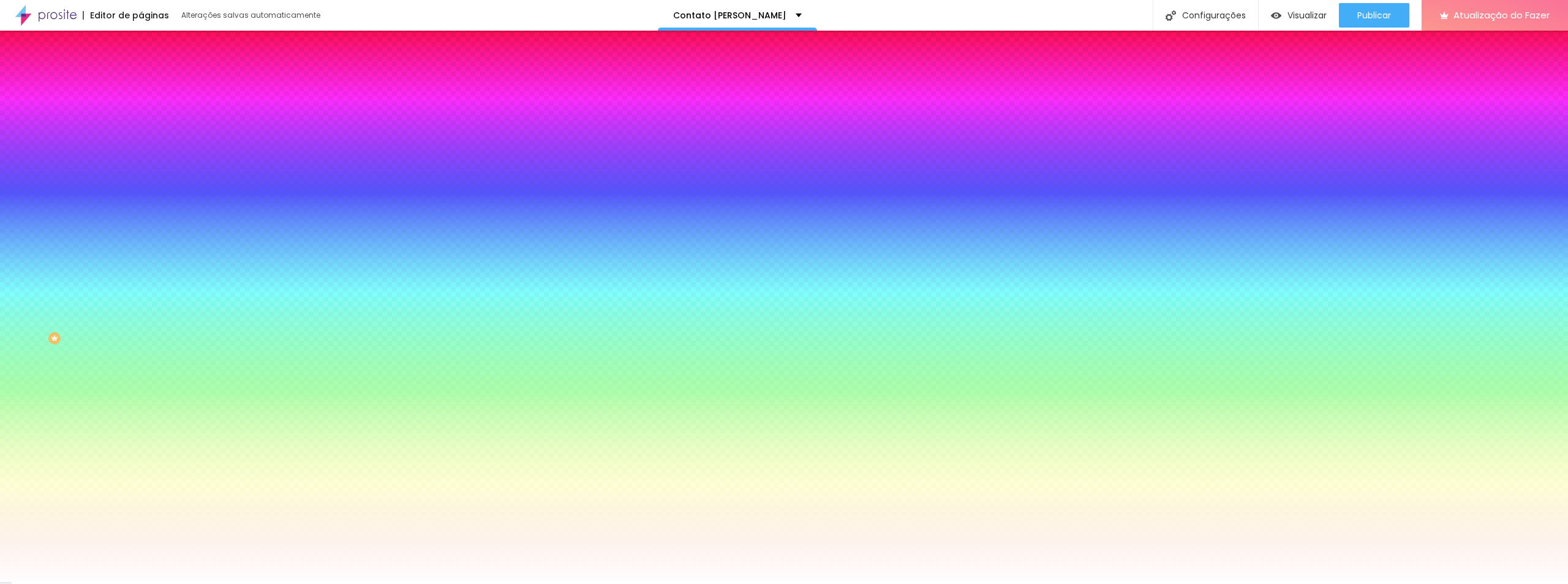
click at [141, 83] on li "Avançado" at bounding box center [212, 89] width 141 height 12
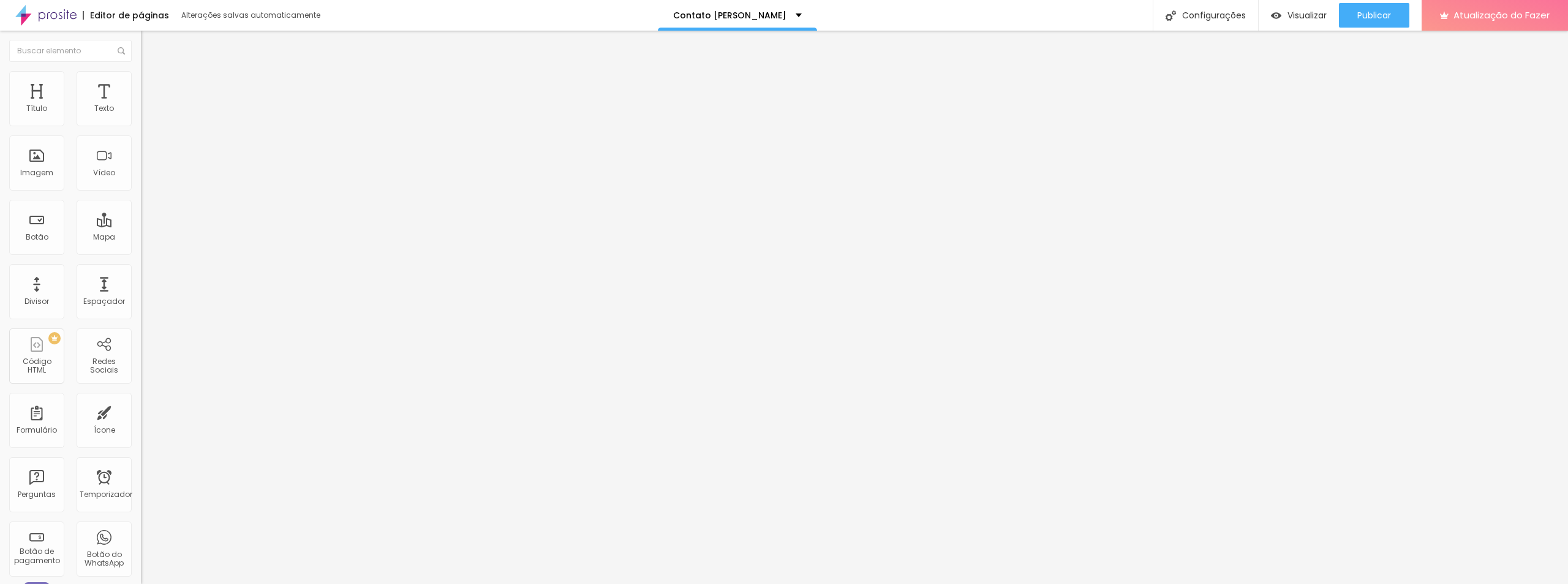
type input "5"
type input "10"
type input "15"
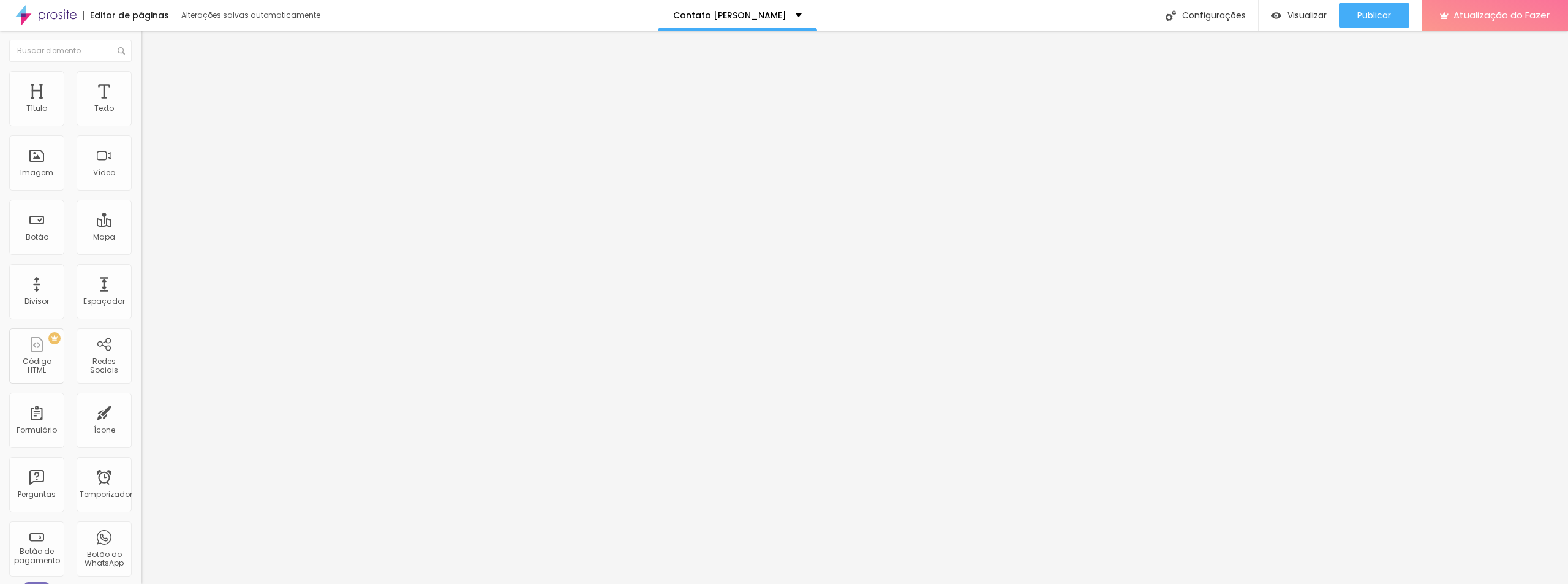
type input "15"
type input "20"
type input "25"
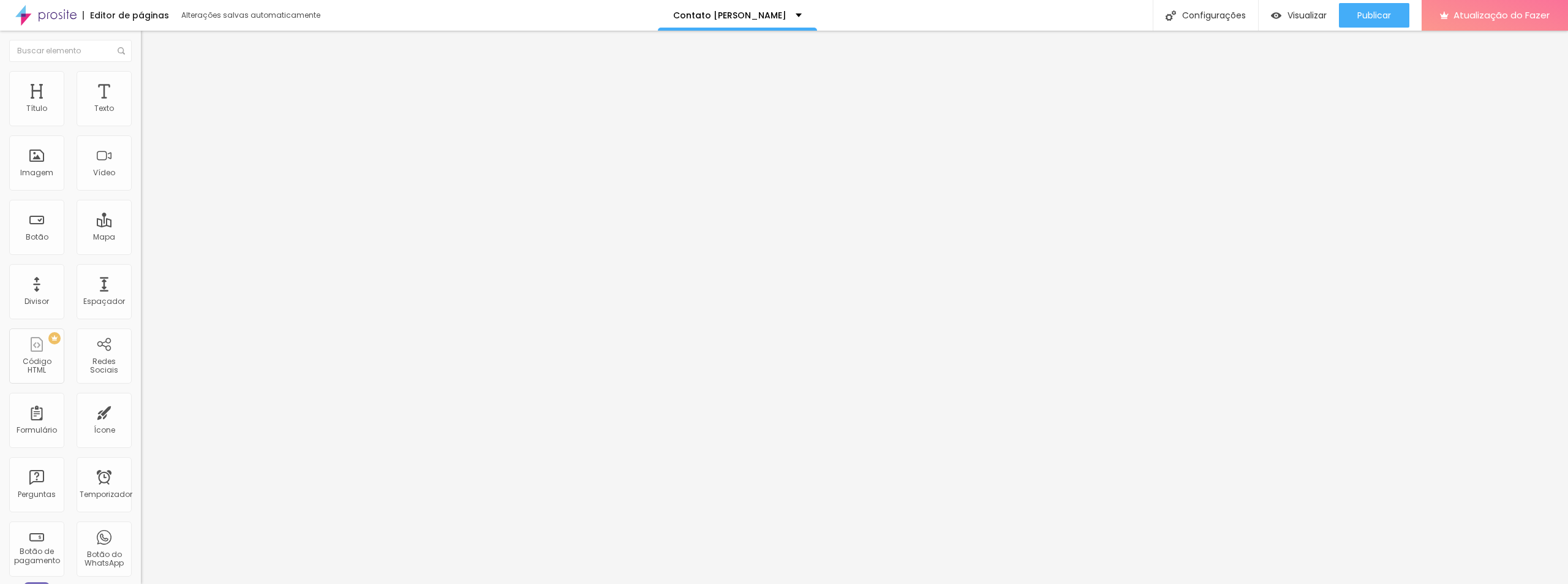
type input "30"
drag, startPoint x: 30, startPoint y: 119, endPoint x: 225, endPoint y: 117, distance: 195.0
click at [220, 238] on input "range" at bounding box center [180, 243] width 79 height 10
drag, startPoint x: 33, startPoint y: 145, endPoint x: 0, endPoint y: 151, distance: 33.5
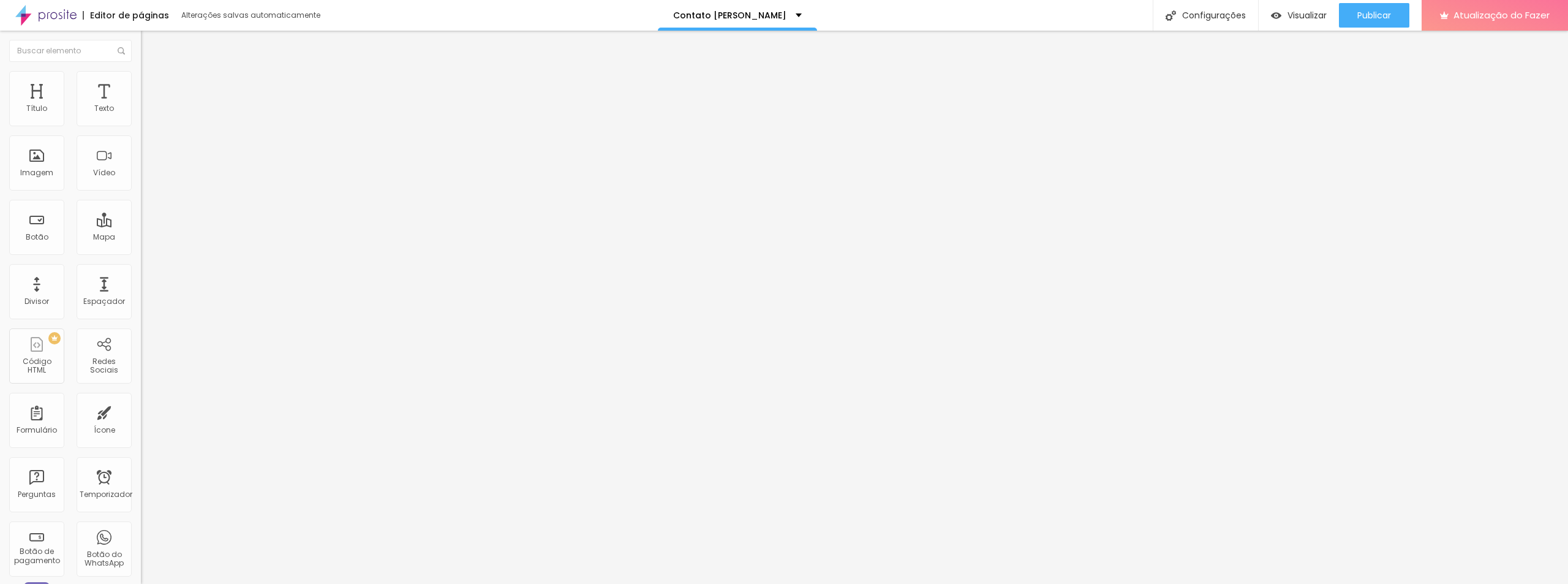
click at [141, 411] on input "range" at bounding box center [180, 416] width 79 height 10
click at [141, 549] on img at bounding box center [145, 553] width 8 height 8
drag, startPoint x: 28, startPoint y: 142, endPoint x: 13, endPoint y: 142, distance: 15.0
click at [141, 411] on input "range" at bounding box center [180, 416] width 79 height 10
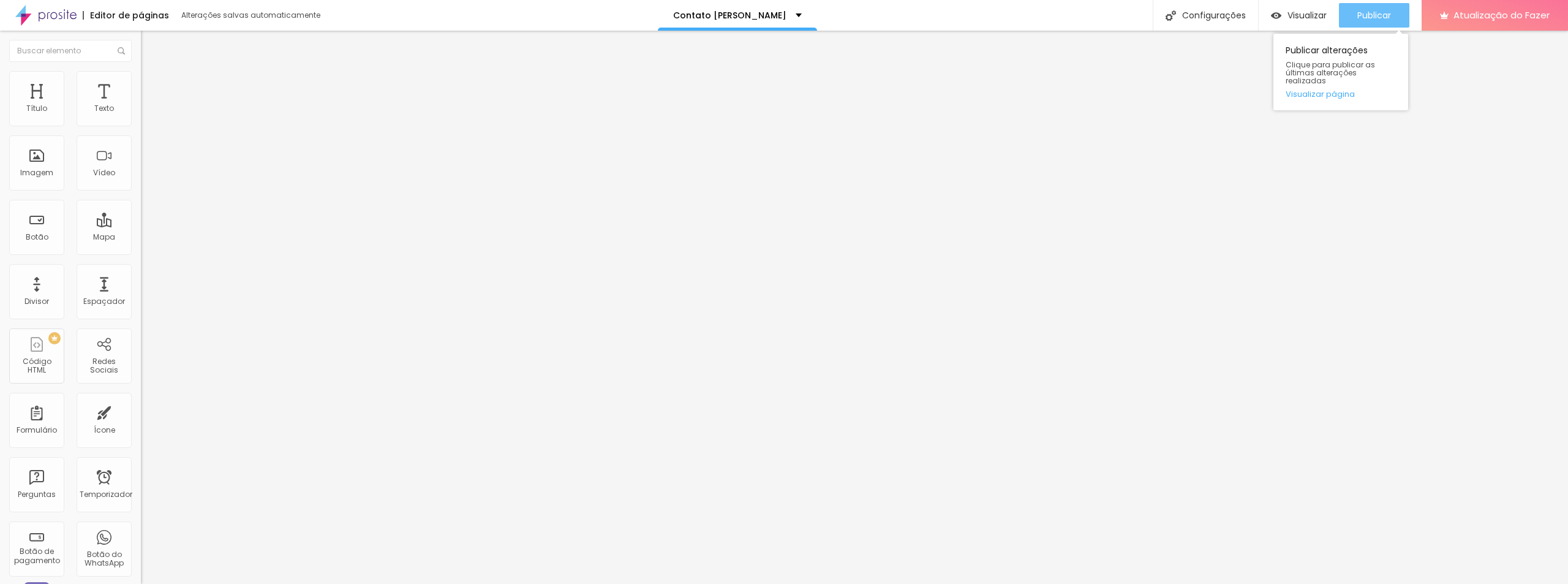
click at [1386, 15] on font "Publicar" at bounding box center [1374, 15] width 34 height 12
click at [141, 80] on li "Estilo" at bounding box center [212, 77] width 141 height 12
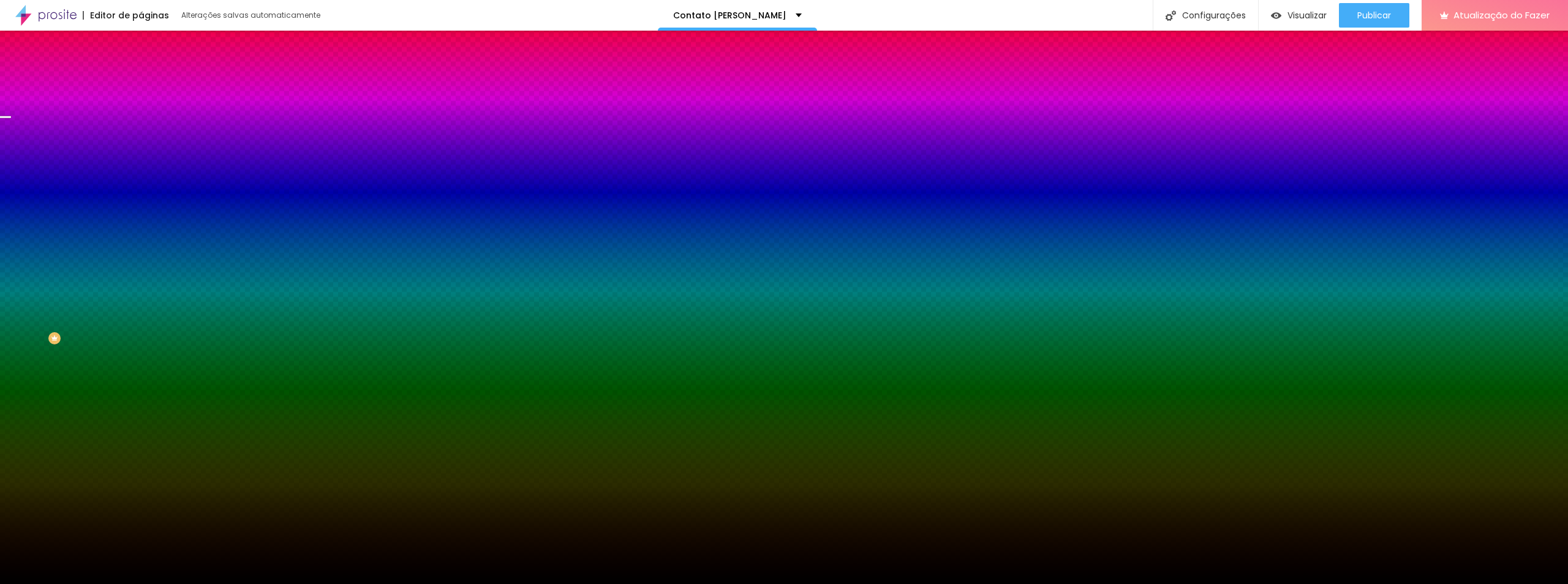
click at [148, 113] on font "Trocar imagem" at bounding box center [178, 107] width 60 height 10
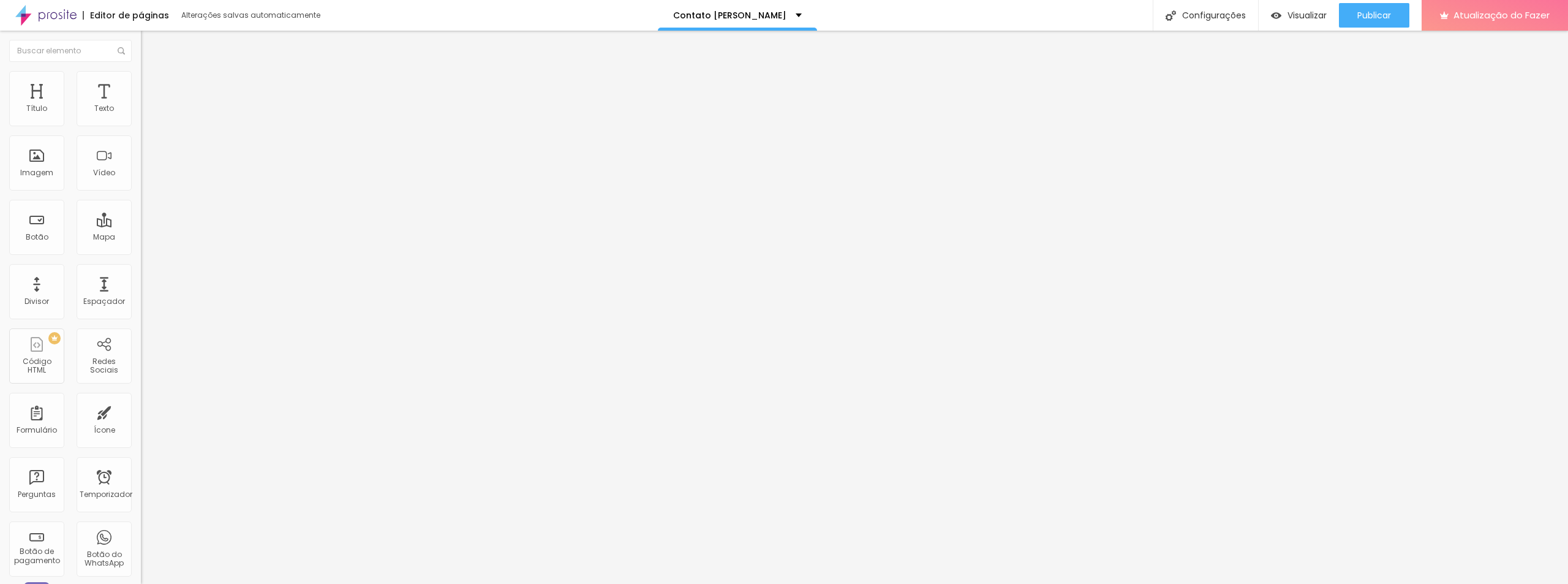
click at [141, 81] on li "Estilo" at bounding box center [212, 77] width 141 height 12
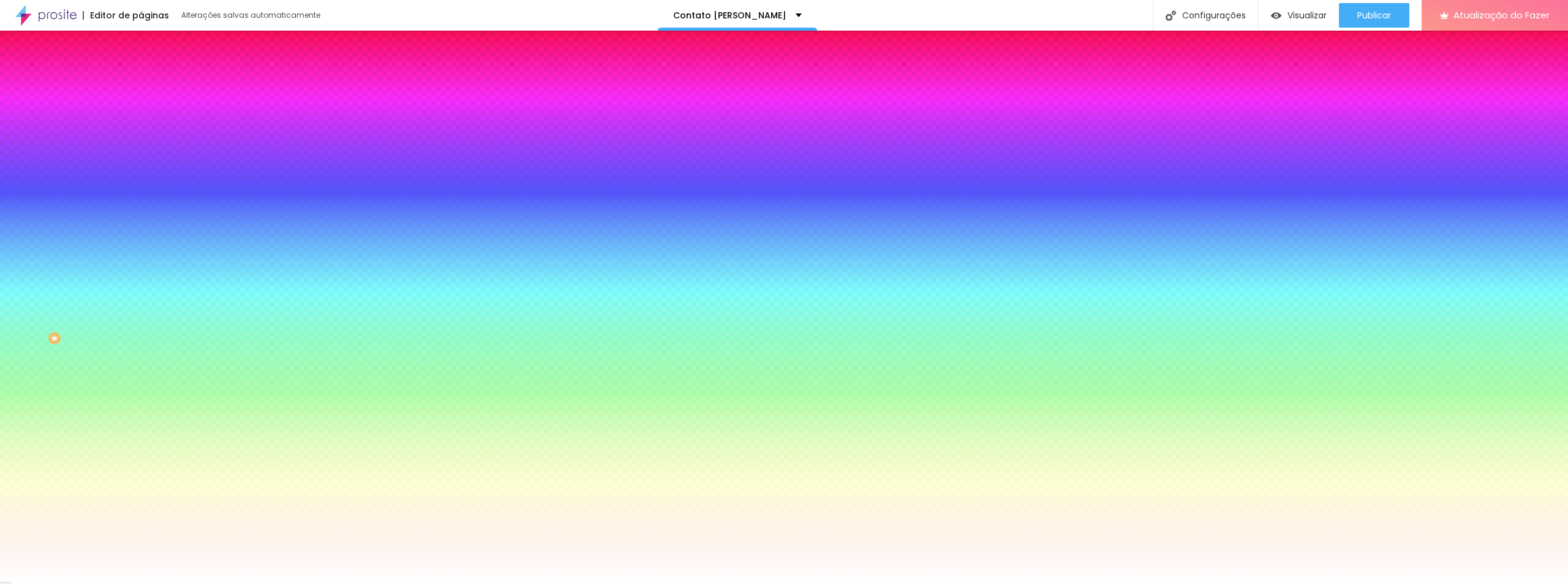
click at [141, 83] on li "Avançado" at bounding box center [212, 89] width 141 height 12
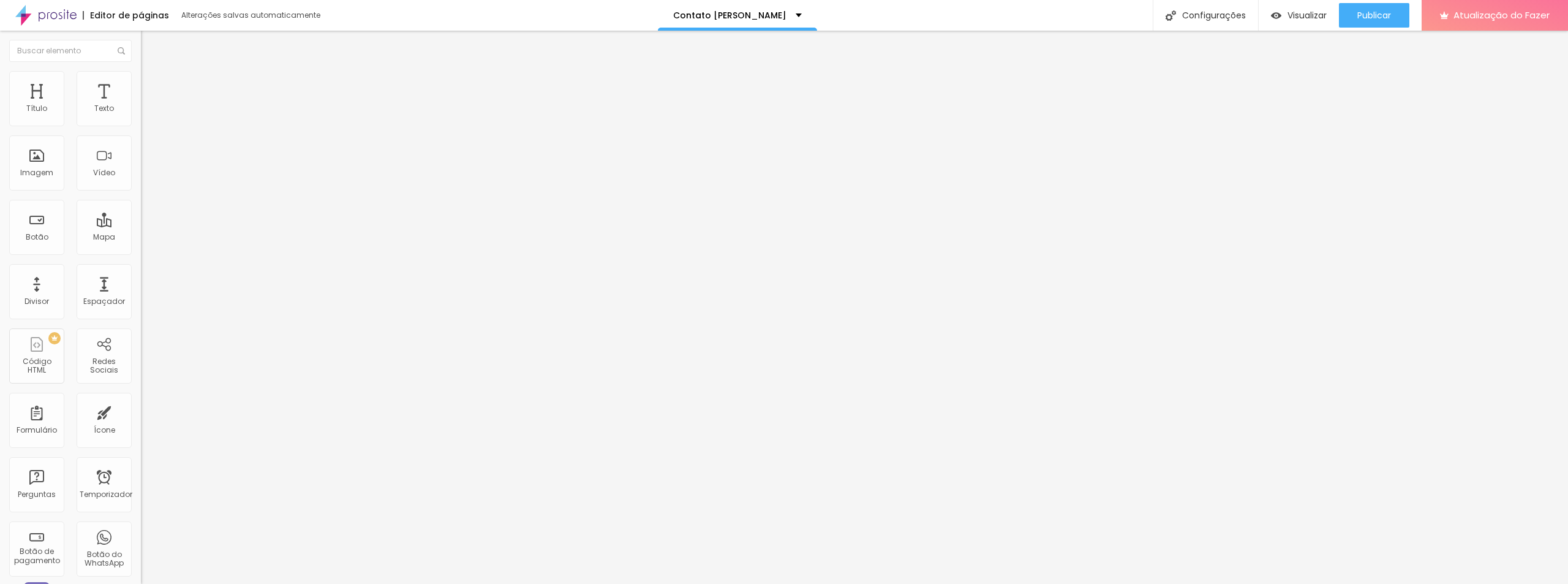
drag, startPoint x: 39, startPoint y: 118, endPoint x: 25, endPoint y: 117, distance: 14.0
click at [141, 238] on input "range" at bounding box center [180, 243] width 79 height 10
click at [141, 116] on font "Título 2" at bounding box center [161, 108] width 40 height 15
click at [141, 105] on font "Título 1" at bounding box center [162, 97] width 41 height 17
drag, startPoint x: 65, startPoint y: 305, endPoint x: 71, endPoint y: 301, distance: 7.2
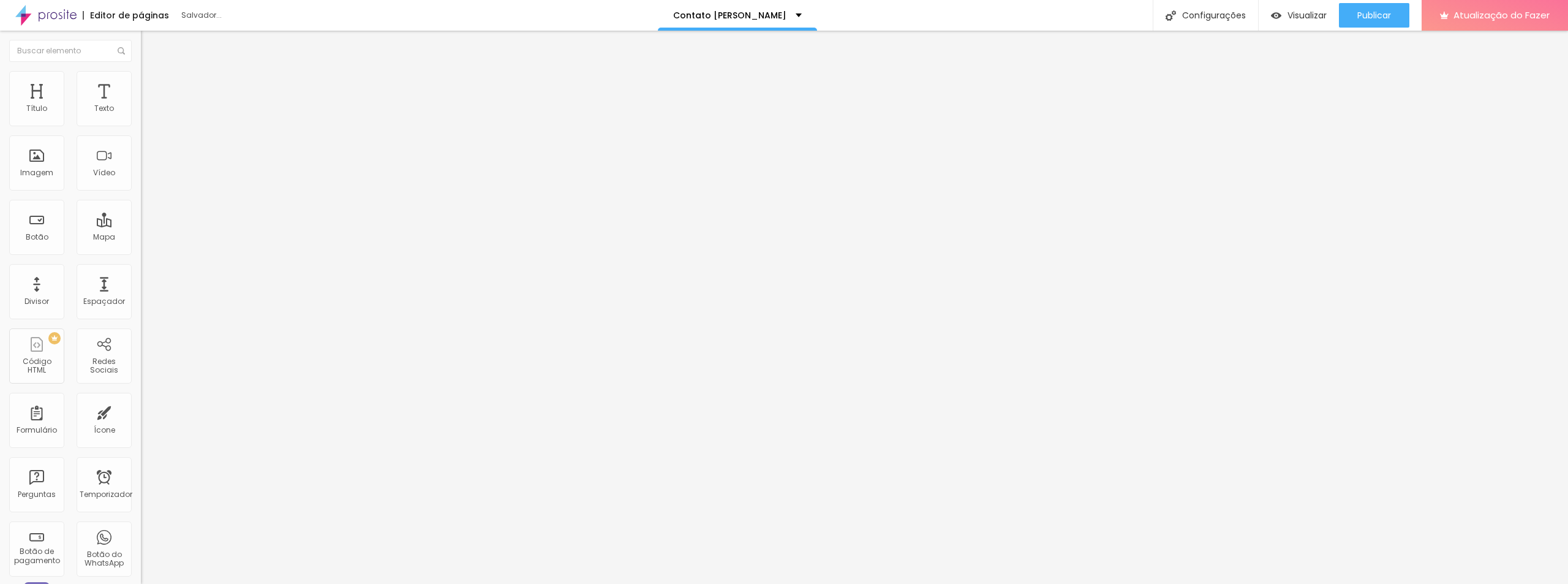
drag, startPoint x: 30, startPoint y: 329, endPoint x: 10, endPoint y: 329, distance: 20.0
drag, startPoint x: 33, startPoint y: 257, endPoint x: 37, endPoint y: 266, distance: 9.8
click at [141, 289] on input "range" at bounding box center [180, 294] width 79 height 10
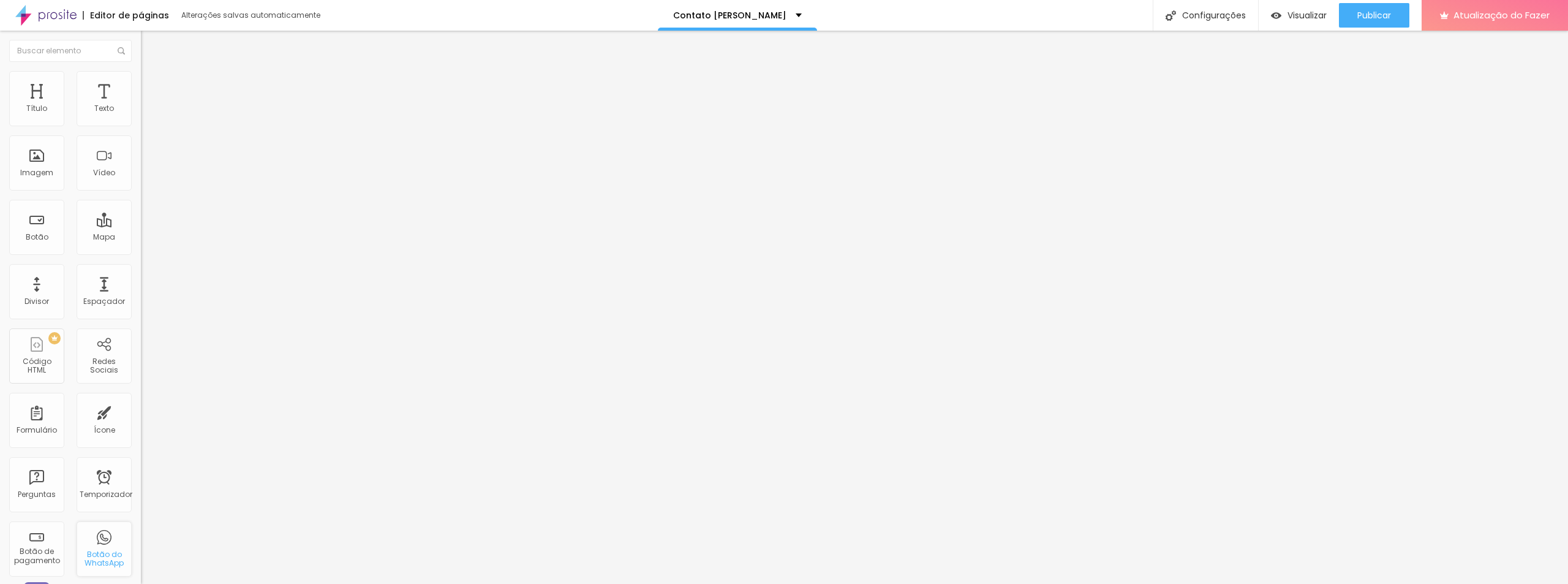
click at [97, 531] on div "Botão do WhatsApp" at bounding box center [104, 549] width 55 height 55
click at [152, 87] on font "Avançado" at bounding box center [172, 92] width 40 height 10
drag, startPoint x: 35, startPoint y: 146, endPoint x: 4, endPoint y: 153, distance: 31.8
click at [141, 411] on input "range" at bounding box center [180, 416] width 79 height 10
drag, startPoint x: 33, startPoint y: 123, endPoint x: 28, endPoint y: 134, distance: 12.1
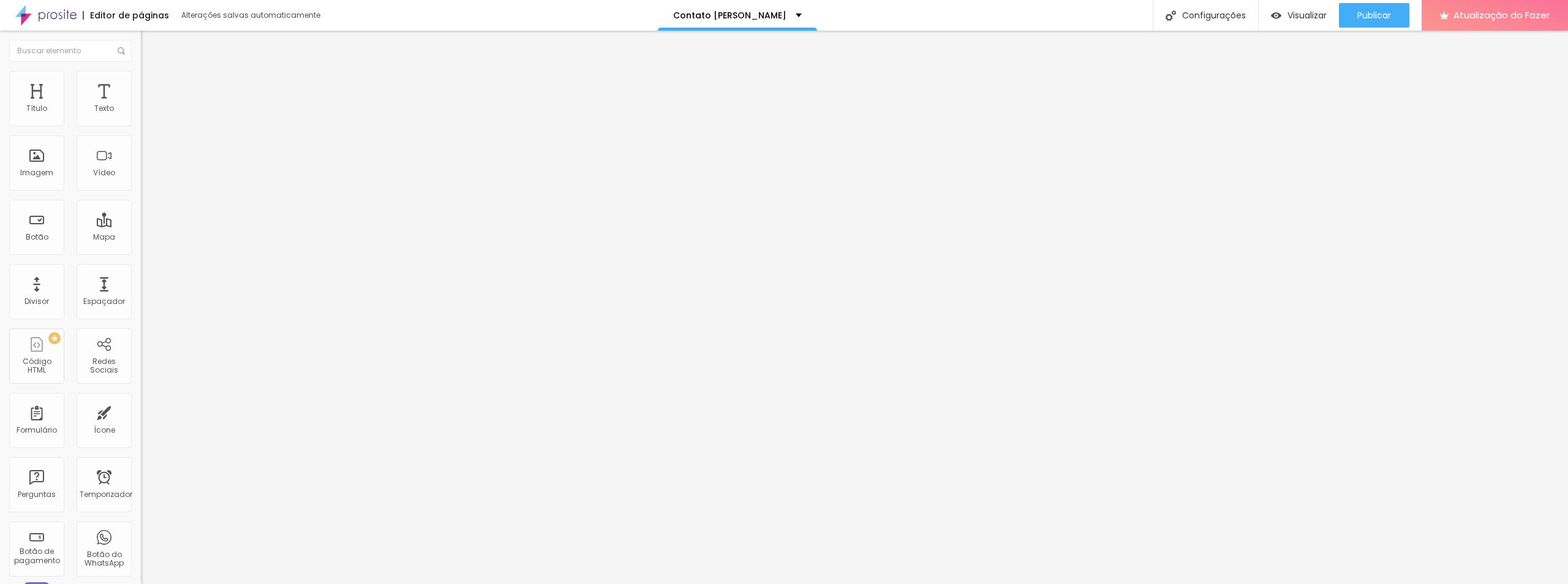
click at [141, 238] on input "range" at bounding box center [180, 243] width 79 height 10
click at [152, 85] on font "Estilo" at bounding box center [162, 80] width 19 height 10
click at [141, 329] on button "button" at bounding box center [149, 336] width 17 height 13
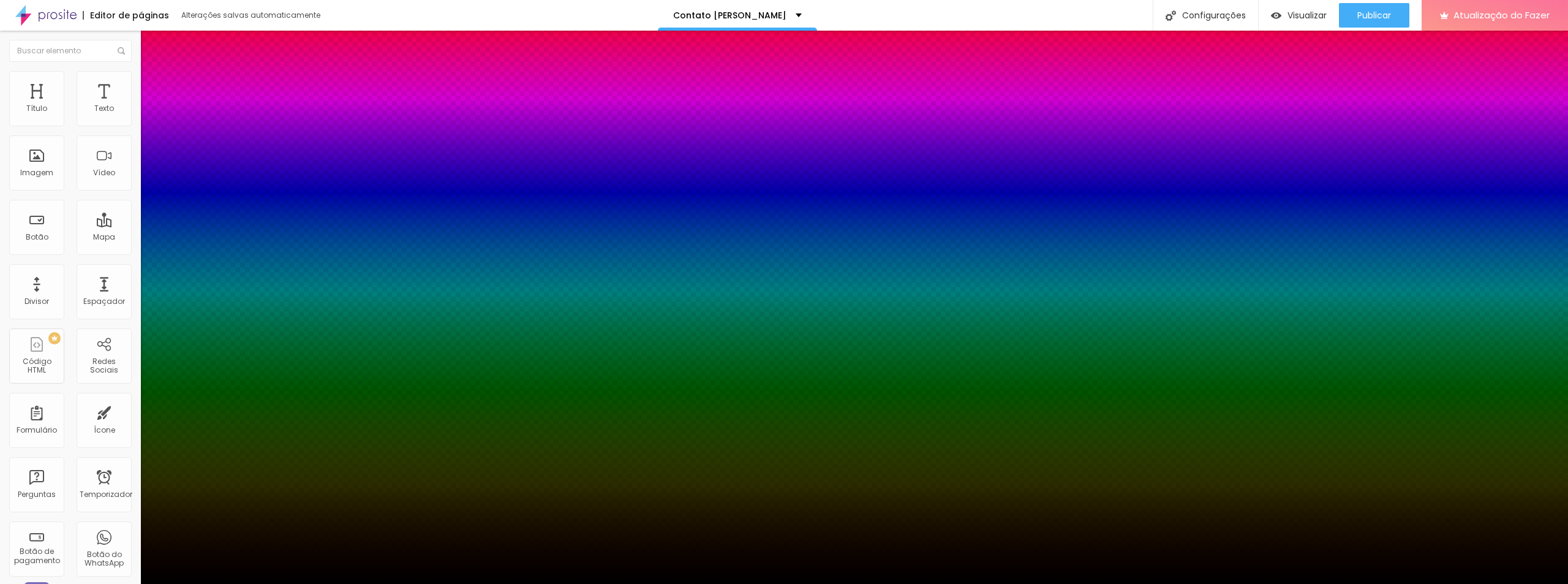
click at [215, 583] on div at bounding box center [784, 592] width 1568 height 0
click at [223, 583] on div at bounding box center [784, 592] width 1568 height 0
drag, startPoint x: 200, startPoint y: 333, endPoint x: 211, endPoint y: 340, distance: 13.0
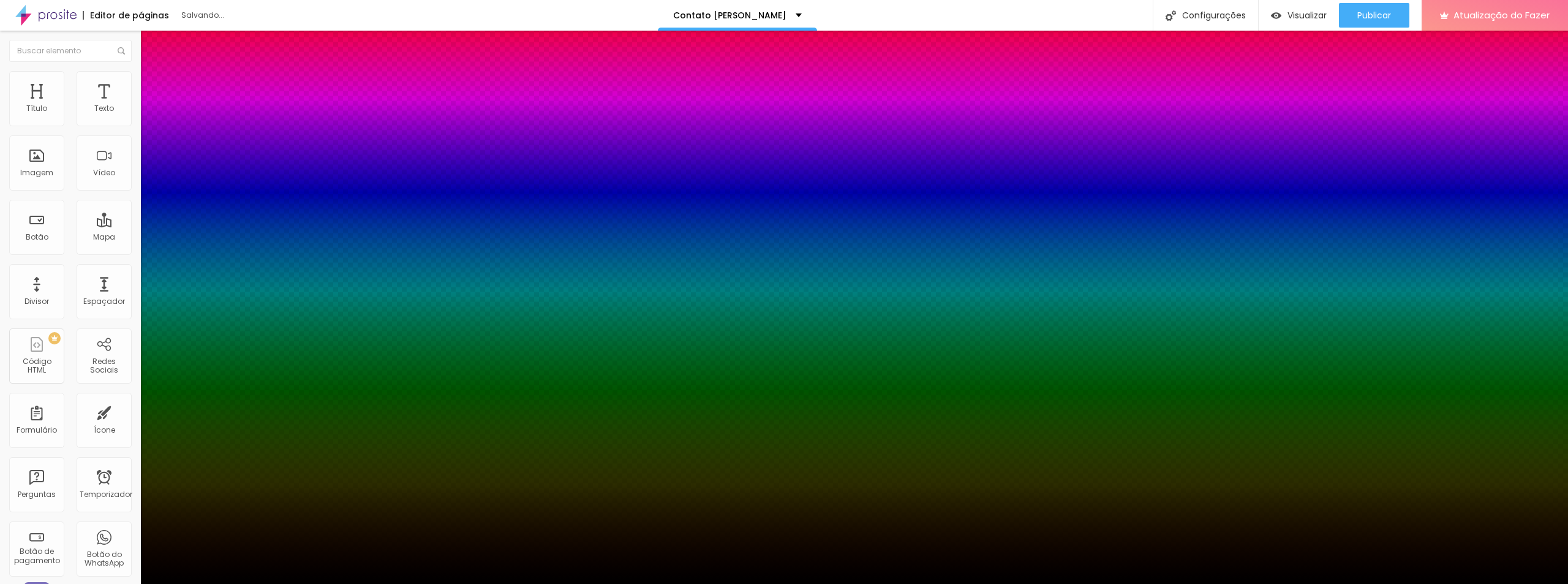
click at [102, 583] on div at bounding box center [784, 584] width 1568 height 0
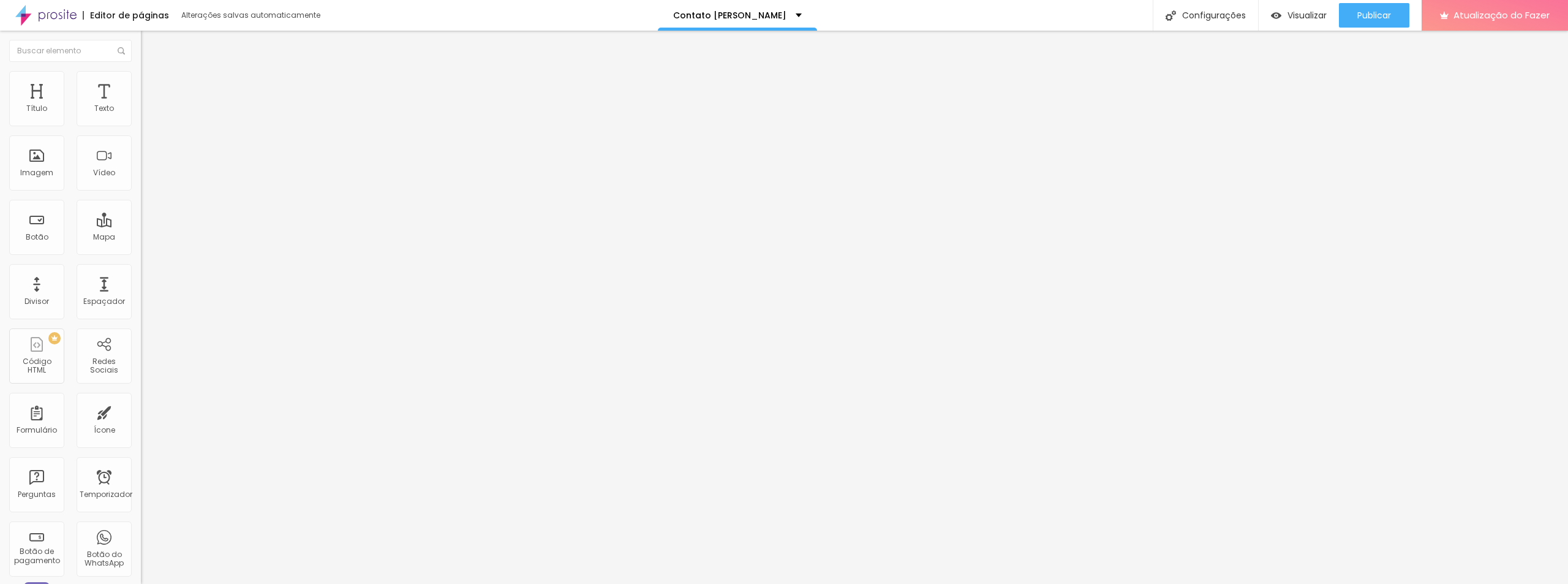
click at [146, 331] on icon "button" at bounding box center [149, 334] width 7 height 7
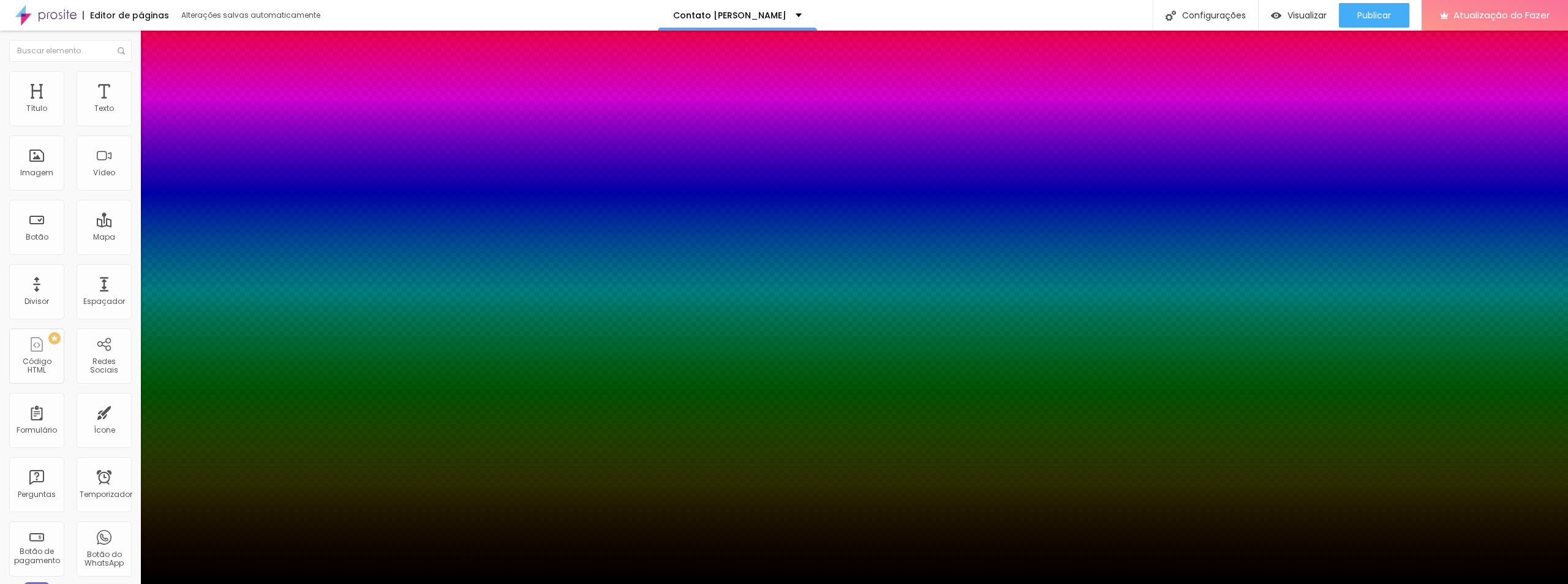
click at [102, 583] on div at bounding box center [784, 584] width 1568 height 0
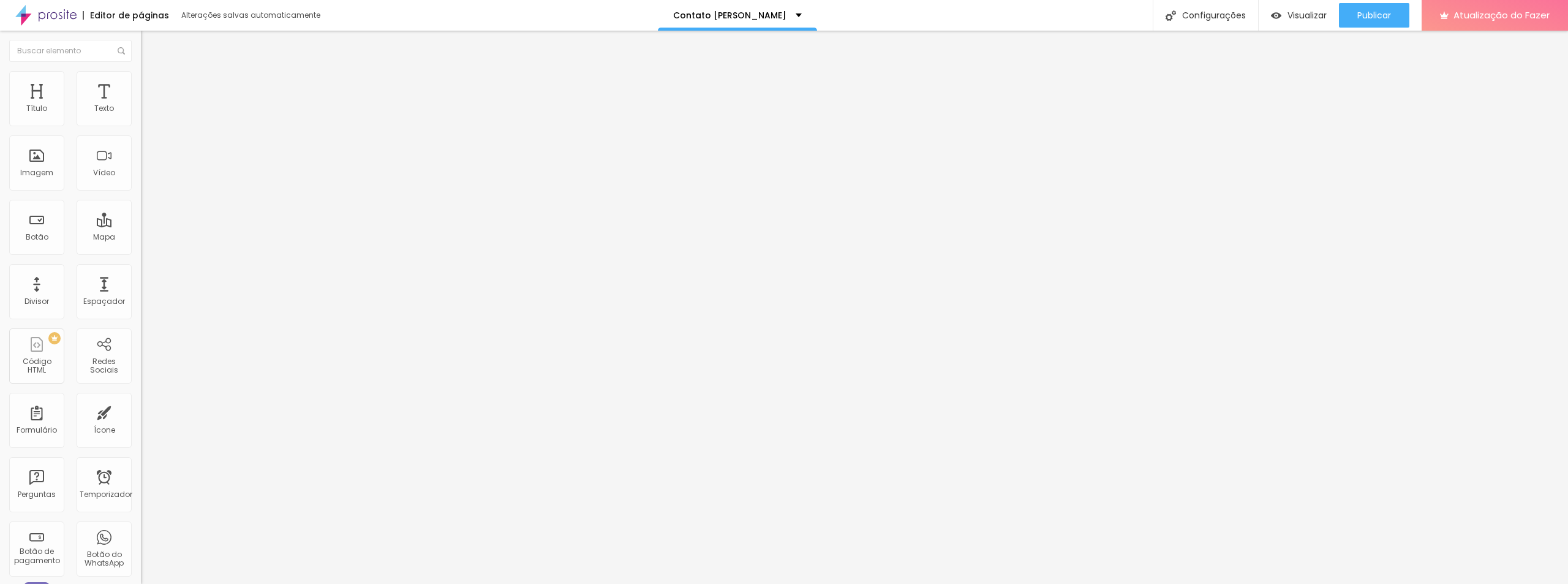
click at [141, 71] on li "Conteúdo" at bounding box center [212, 65] width 141 height 12
click at [141, 116] on input "text" at bounding box center [214, 108] width 147 height 12
click at [141, 414] on textarea "Olá, cheguei até você pela página {page_title} e gostaria de mais informações" at bounding box center [210, 424] width 139 height 21
click at [141, 414] on textarea "Olá, cheguei até você e gostaria de mais informações" at bounding box center [210, 424] width 139 height 21
click at [141, 370] on div "Editar nulo Conteúdo Estilo Avançado Número do WhatsApp * (51)99402-4866 + 55 T…" at bounding box center [212, 307] width 141 height 553
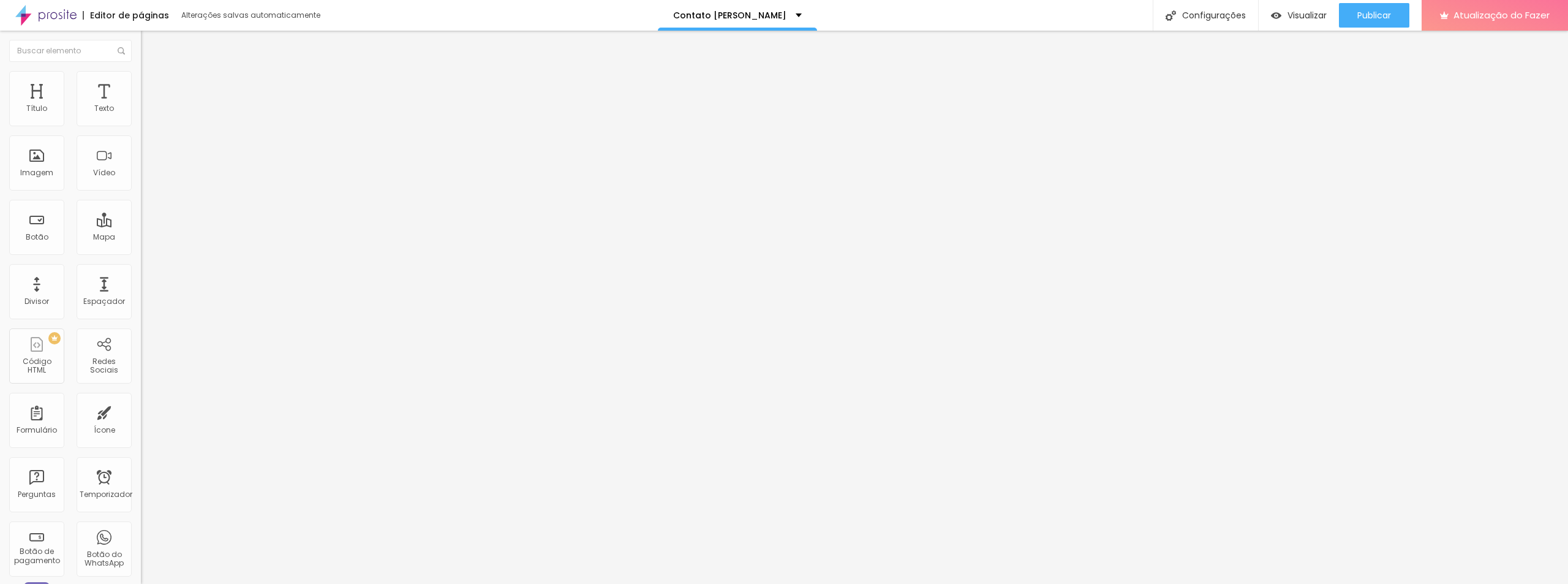
click at [152, 82] on font "Estilo" at bounding box center [162, 80] width 19 height 10
click at [146, 193] on img at bounding box center [149, 196] width 7 height 7
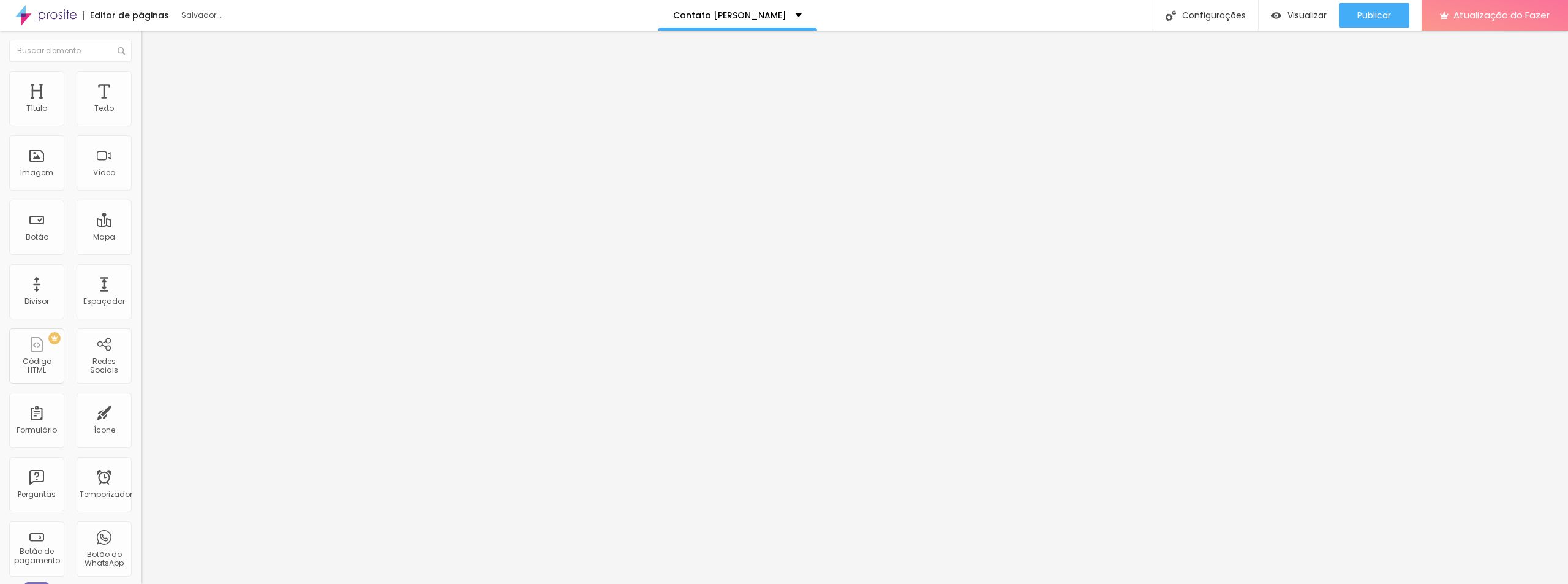
click at [146, 193] on img at bounding box center [149, 196] width 7 height 7
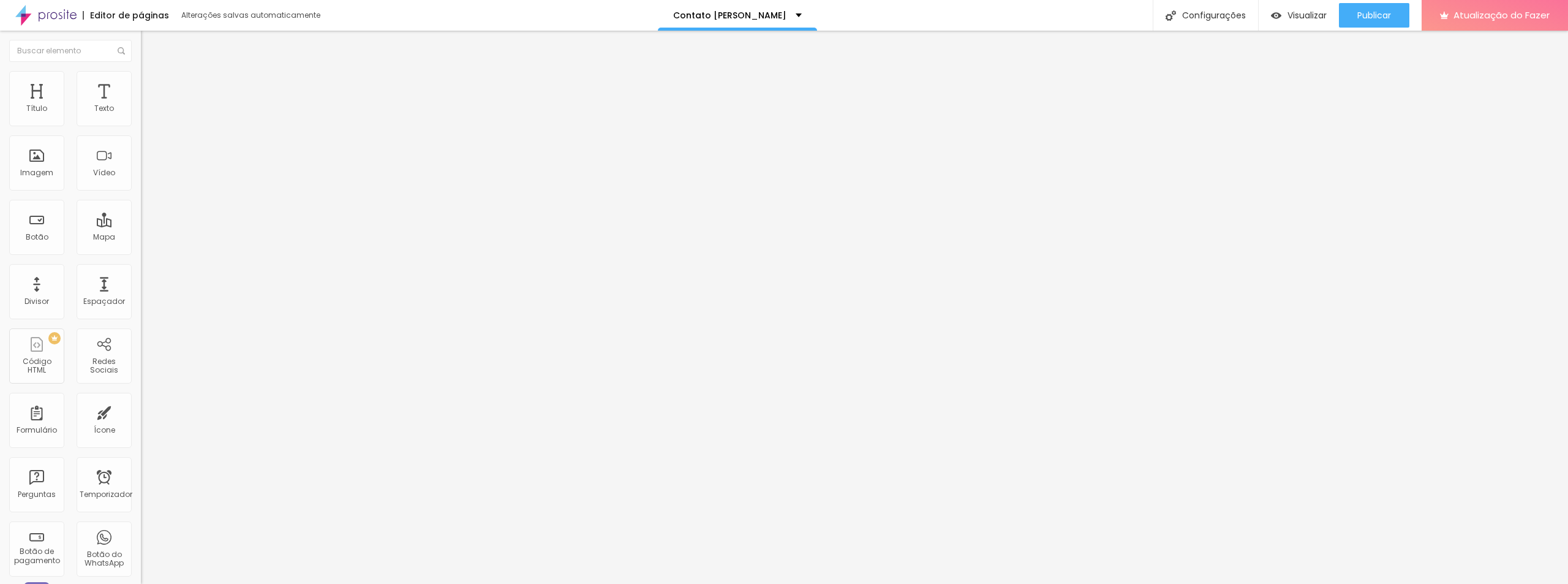
click at [141, 204] on div at bounding box center [212, 209] width 141 height 9
drag, startPoint x: 43, startPoint y: 184, endPoint x: 3, endPoint y: 182, distance: 40.0
click at [141, 356] on input "range" at bounding box center [180, 360] width 79 height 10
click at [141, 392] on font "Verde claro" at bounding box center [162, 397] width 43 height 10
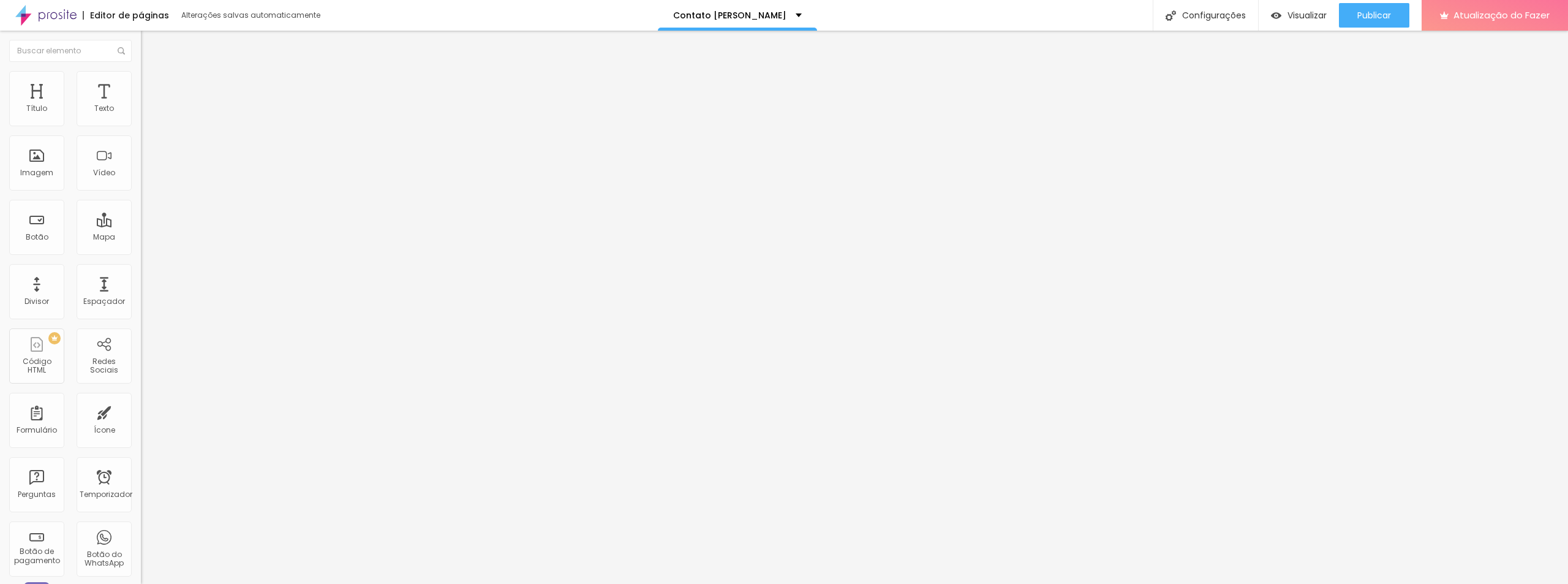
click at [141, 411] on font "Verde escuro" at bounding box center [165, 417] width 49 height 10
click at [141, 400] on font "Verde claro" at bounding box center [162, 405] width 43 height 10
click at [141, 426] on font "Arredondada" at bounding box center [167, 431] width 51 height 10
click at [141, 441] on font "Curvada" at bounding box center [158, 446] width 34 height 10
click at [151, 445] on font "Curvada" at bounding box center [168, 450] width 34 height 10
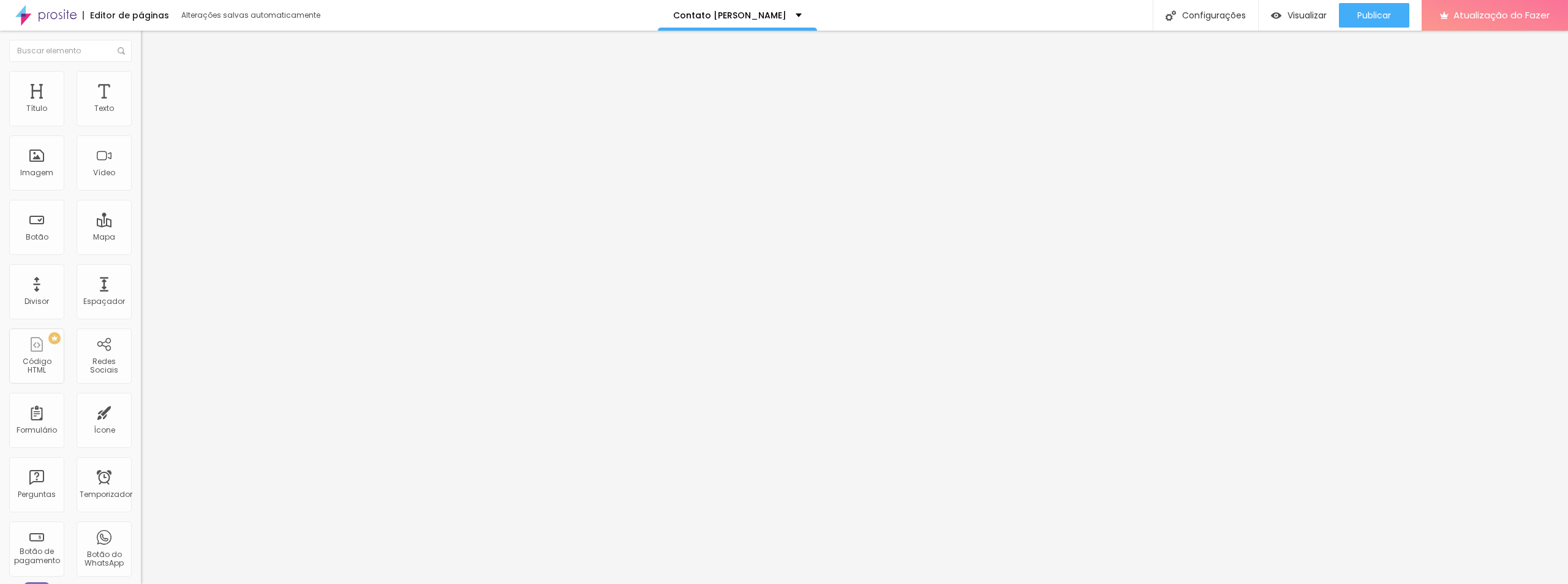
click at [141, 433] on font "Reta" at bounding box center [149, 438] width 17 height 10
click at [141, 445] on font "Curvada" at bounding box center [158, 450] width 34 height 10
click at [141, 452] on font "Arredondada" at bounding box center [167, 458] width 51 height 10
click at [141, 83] on li "Avançado" at bounding box center [212, 89] width 141 height 12
click at [141, 238] on input "range" at bounding box center [180, 243] width 79 height 10
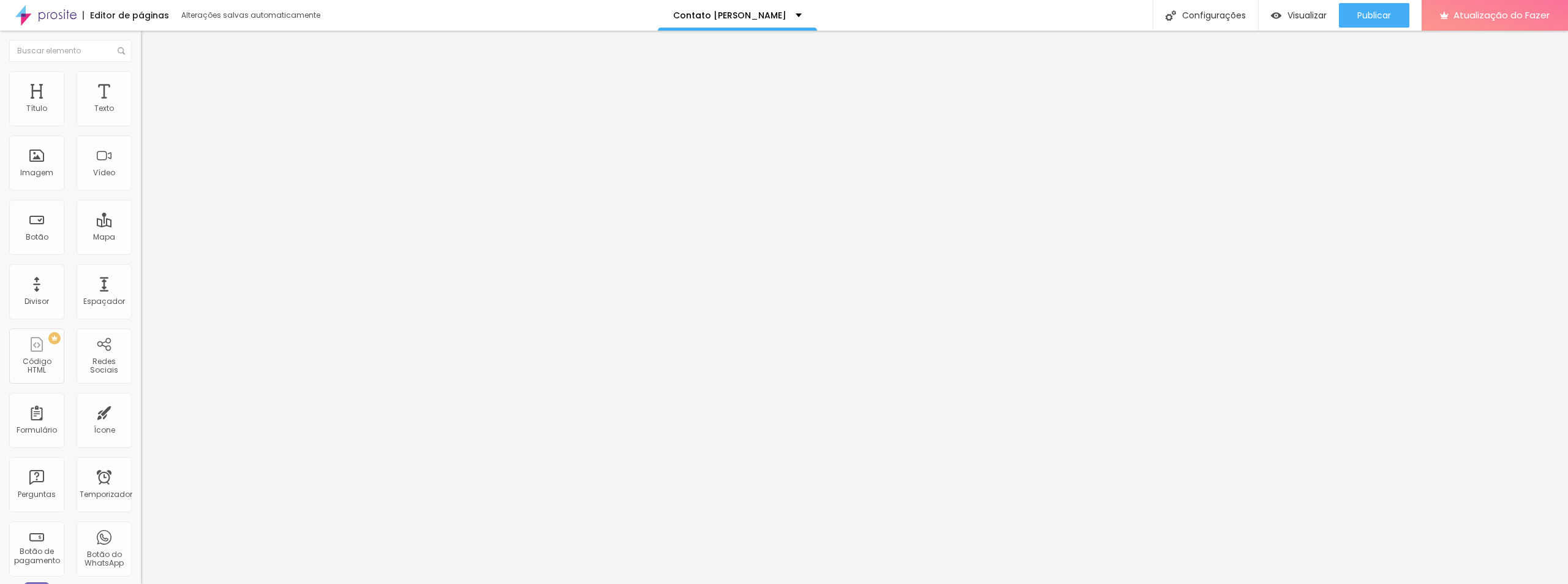
click at [141, 411] on input "range" at bounding box center [180, 416] width 79 height 10
click at [141, 124] on img at bounding box center [145, 128] width 8 height 8
click at [141, 125] on div "Instagram" at bounding box center [212, 180] width 141 height 169
drag, startPoint x: 54, startPoint y: 196, endPoint x: 68, endPoint y: 183, distance: 19.1
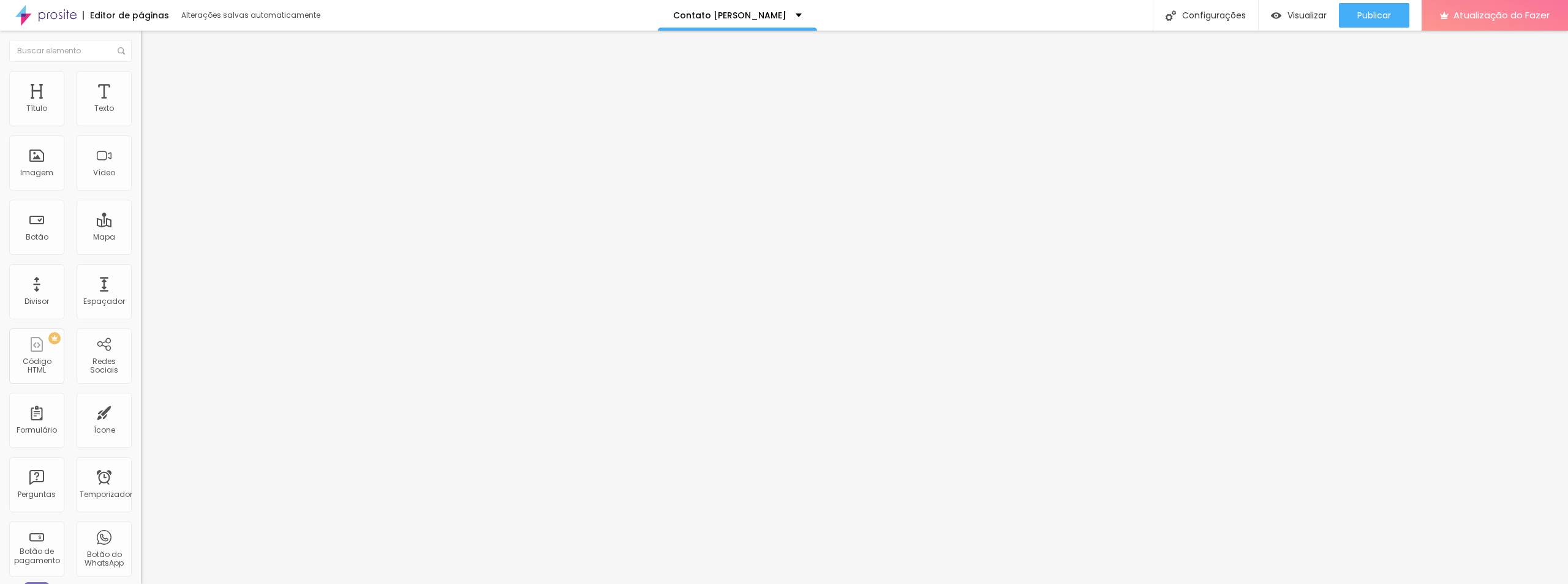
click at [141, 417] on input "https://" at bounding box center [214, 422] width 147 height 12
click at [148, 268] on div "TikTok" at bounding box center [211, 336] width 128 height 136
click at [141, 417] on input "https://" at bounding box center [214, 422] width 147 height 12
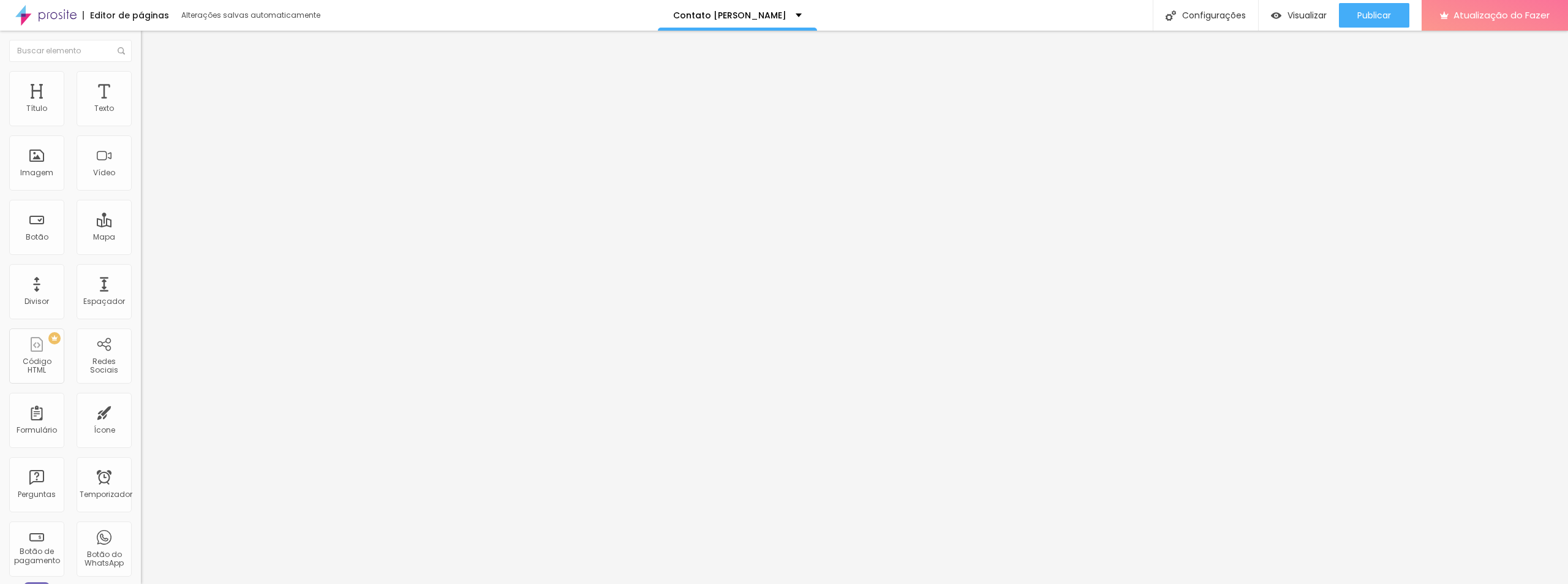
drag, startPoint x: 83, startPoint y: 194, endPoint x: 15, endPoint y: 187, distance: 68.4
click at [141, 255] on div "Rede social TikTok Endereço URL https:// Abrir em uma nova aba" at bounding box center [212, 356] width 141 height 203
click at [141, 417] on input "text" at bounding box center [214, 422] width 147 height 12
paste input "[URL][DOMAIN_NAME]"
drag, startPoint x: 60, startPoint y: 197, endPoint x: 10, endPoint y: 189, distance: 50.6
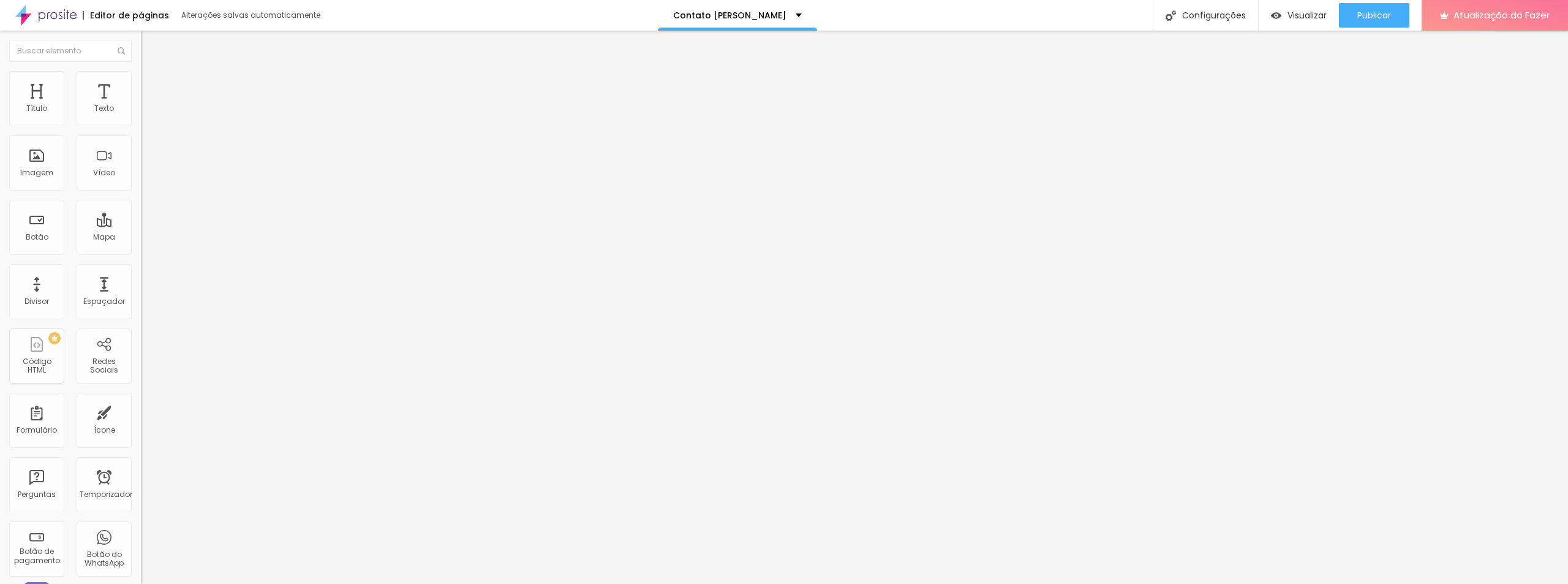
click at [141, 255] on div "Rede social TikTok Endereço URL https://www.instagram.com/diegosilvaensaiosdeim…" at bounding box center [212, 356] width 141 height 203
click at [141, 417] on input "[URL][DOMAIN_NAME]" at bounding box center [214, 422] width 147 height 12
click at [141, 345] on div "Editar nulo Conteúdo Estilo Avançado Instagram Rede social TikTok Endereço URL …" at bounding box center [212, 307] width 141 height 553
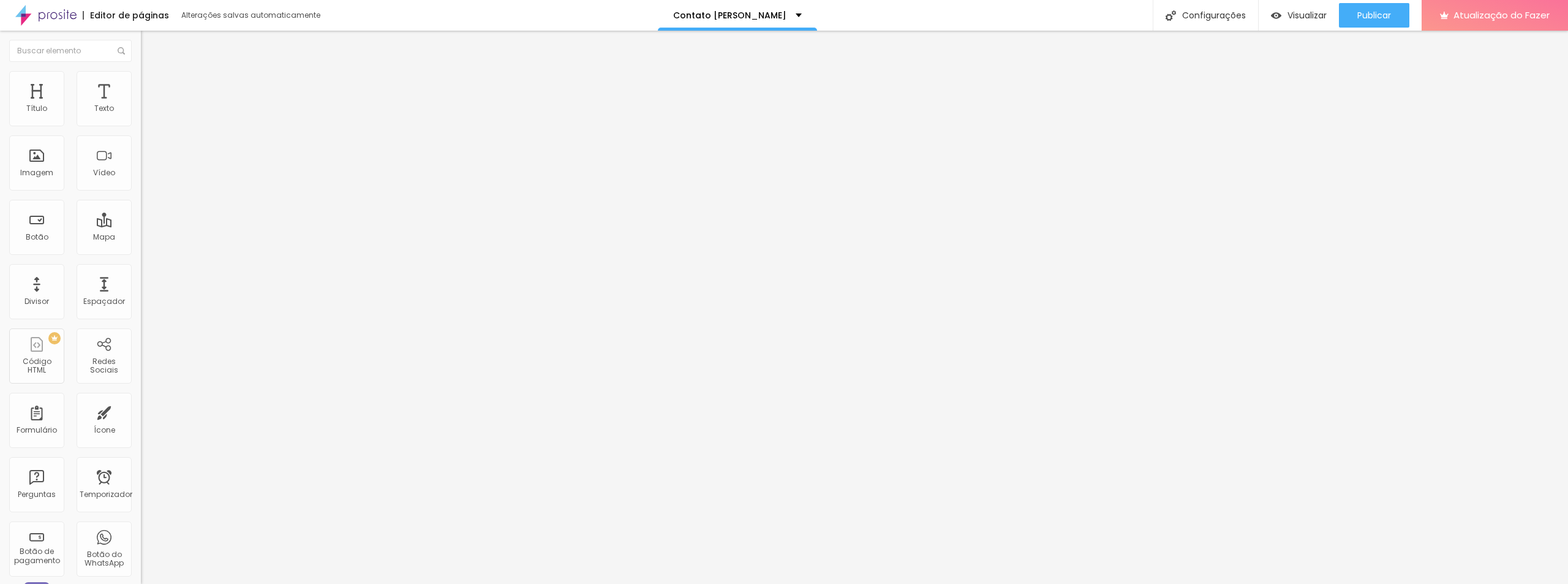
click at [141, 262] on div "TikTok" at bounding box center [212, 336] width 141 height 147
click at [141, 417] on input "[URL][DOMAIN_NAME]" at bounding box center [214, 422] width 147 height 12
click at [141, 116] on div "Instagram Rede social TikTok Endereço URL https://www.instagram.com/diegosilvae…" at bounding box center [212, 277] width 141 height 362
click at [141, 119] on div "Instagram Rede social TikTok Endereço URL https://www.instagram.com/diegosilvae…" at bounding box center [212, 277] width 141 height 362
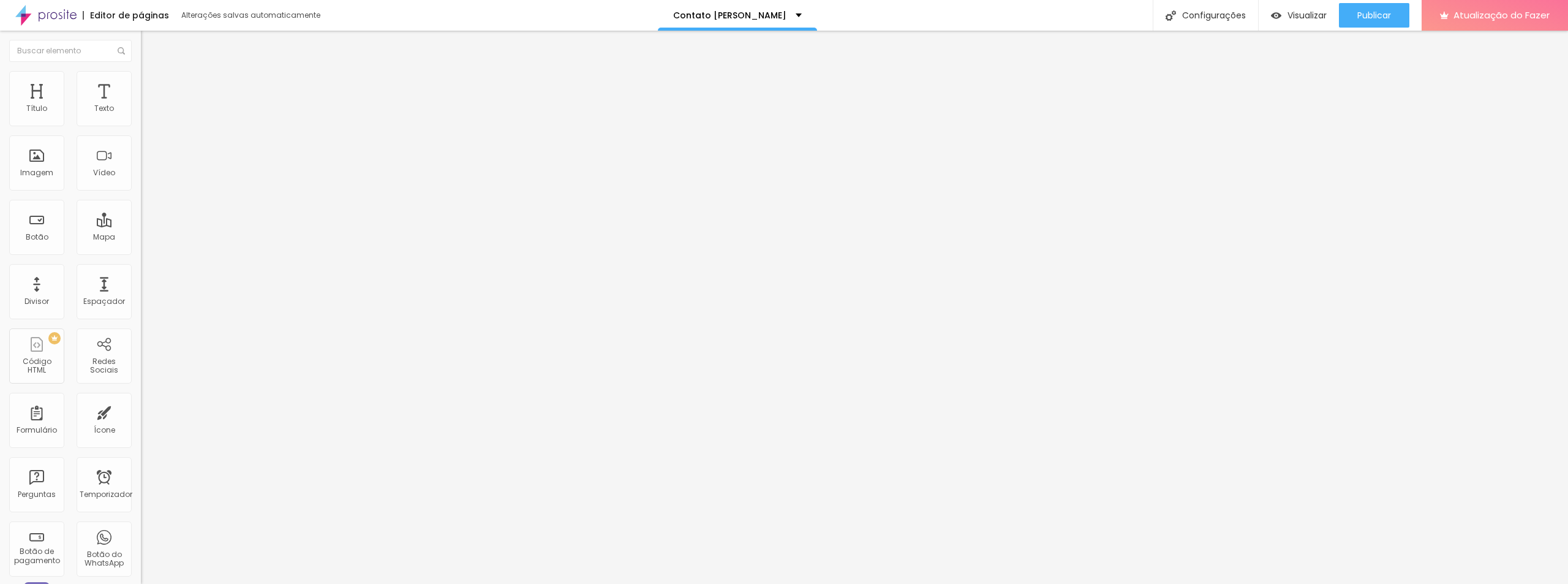
click at [141, 246] on font "Instagram" at bounding box center [161, 251] width 40 height 10
click at [152, 83] on font "Estilo" at bounding box center [162, 80] width 19 height 10
click at [141, 188] on input "range" at bounding box center [180, 183] width 79 height 10
click at [146, 220] on icon "button" at bounding box center [149, 216] width 7 height 7
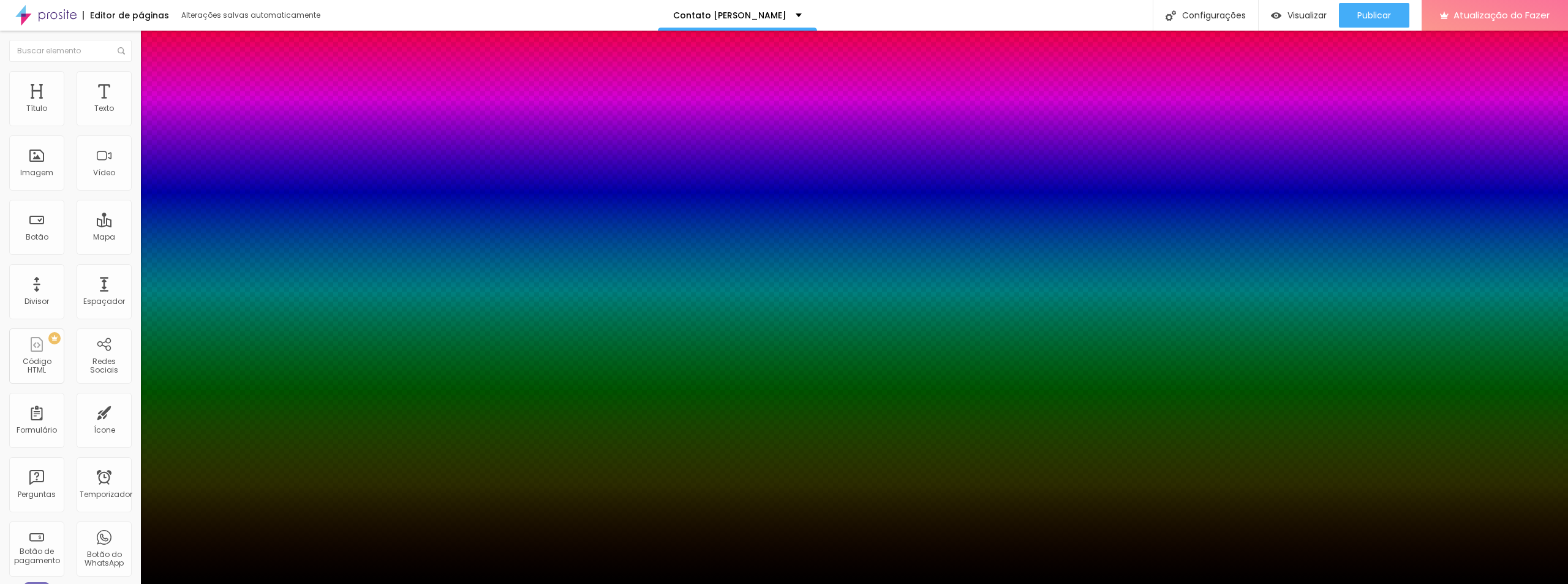
drag, startPoint x: 132, startPoint y: 276, endPoint x: 280, endPoint y: 273, distance: 148.0
drag, startPoint x: 138, startPoint y: 307, endPoint x: 166, endPoint y: 309, distance: 28.1
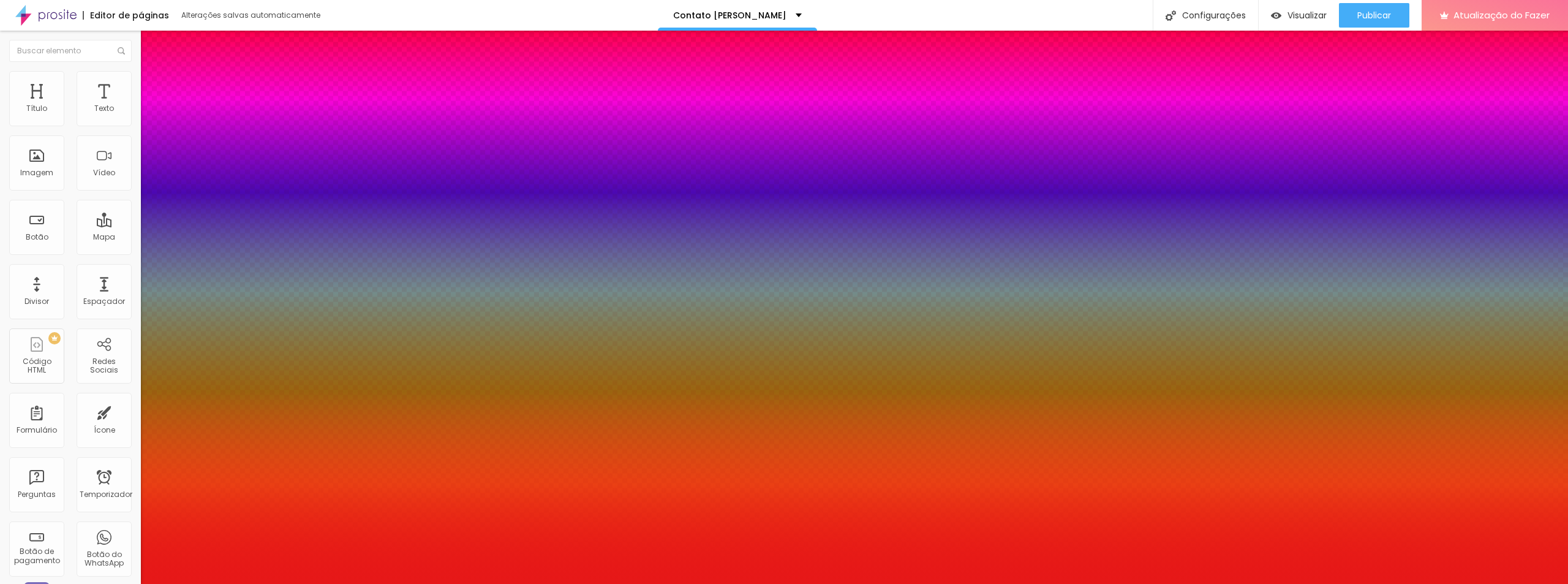
drag, startPoint x: 231, startPoint y: 367, endPoint x: 234, endPoint y: 356, distance: 11.4
click at [234, 356] on div at bounding box center [784, 292] width 1568 height 584
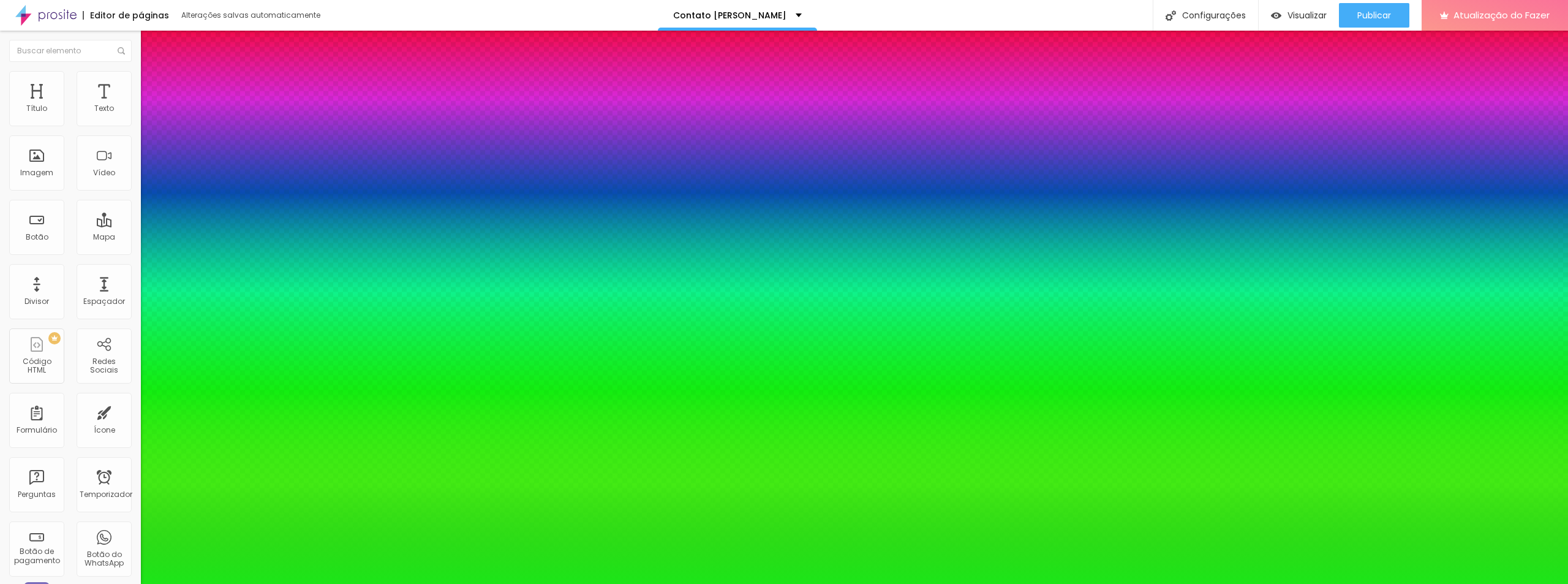
drag, startPoint x: 253, startPoint y: 375, endPoint x: 249, endPoint y: 408, distance: 33.2
click at [249, 408] on div at bounding box center [784, 292] width 1568 height 584
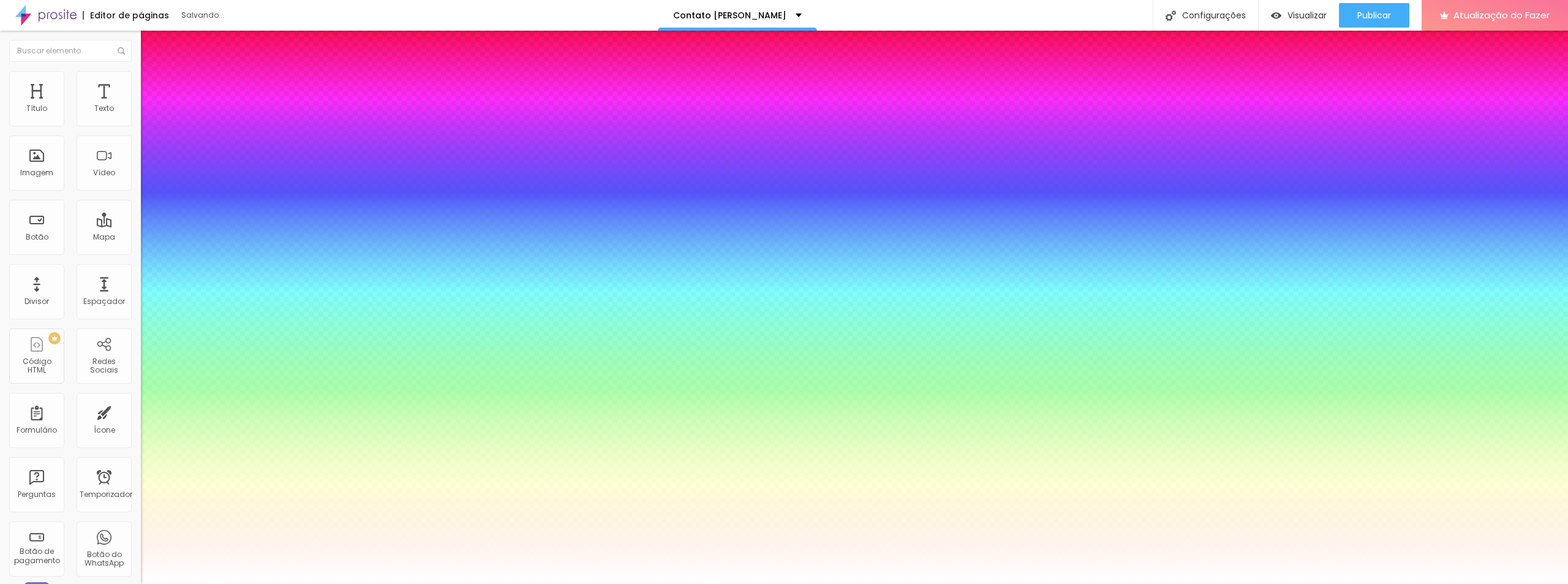
drag, startPoint x: 183, startPoint y: 362, endPoint x: 152, endPoint y: 334, distance: 41.8
click at [55, 583] on div at bounding box center [784, 584] width 1568 height 0
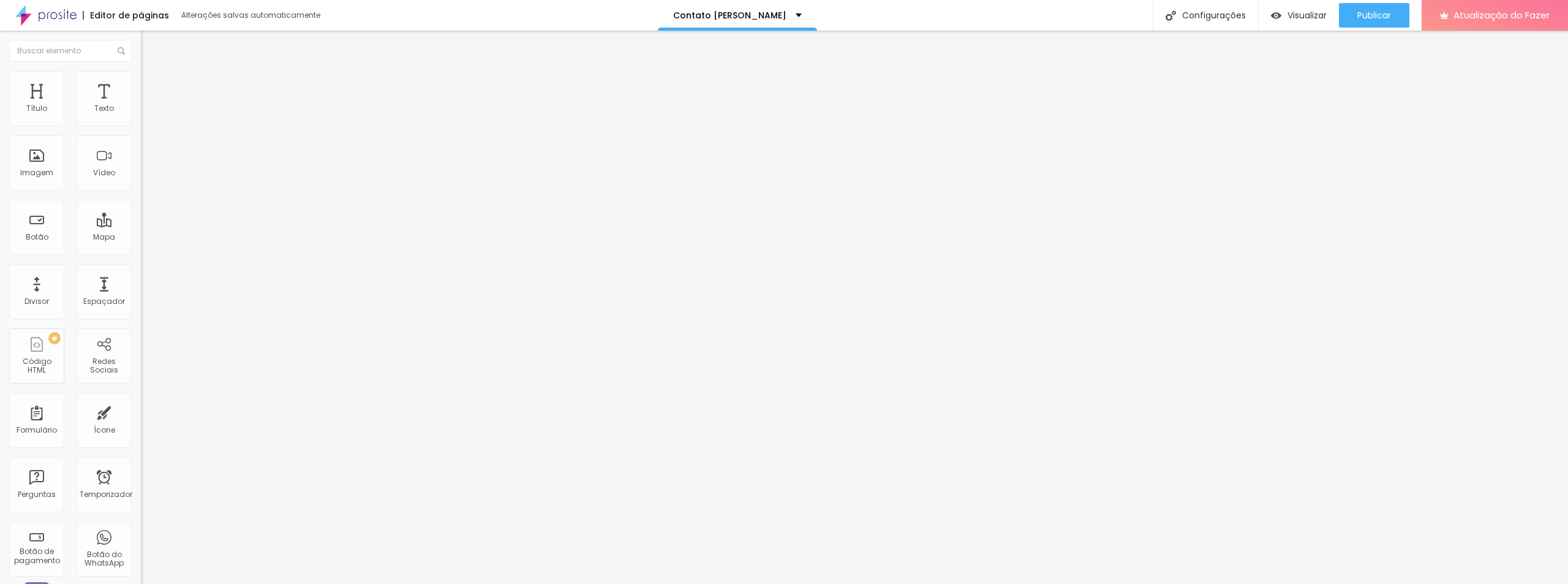
click at [152, 87] on font "Avançado" at bounding box center [172, 92] width 40 height 10
drag, startPoint x: 38, startPoint y: 143, endPoint x: 33, endPoint y: 155, distance: 13.0
click at [141, 411] on input "range" at bounding box center [180, 416] width 79 height 10
drag, startPoint x: 37, startPoint y: 118, endPoint x: 15, endPoint y: 137, distance: 29.1
click at [141, 238] on input "range" at bounding box center [180, 243] width 79 height 10
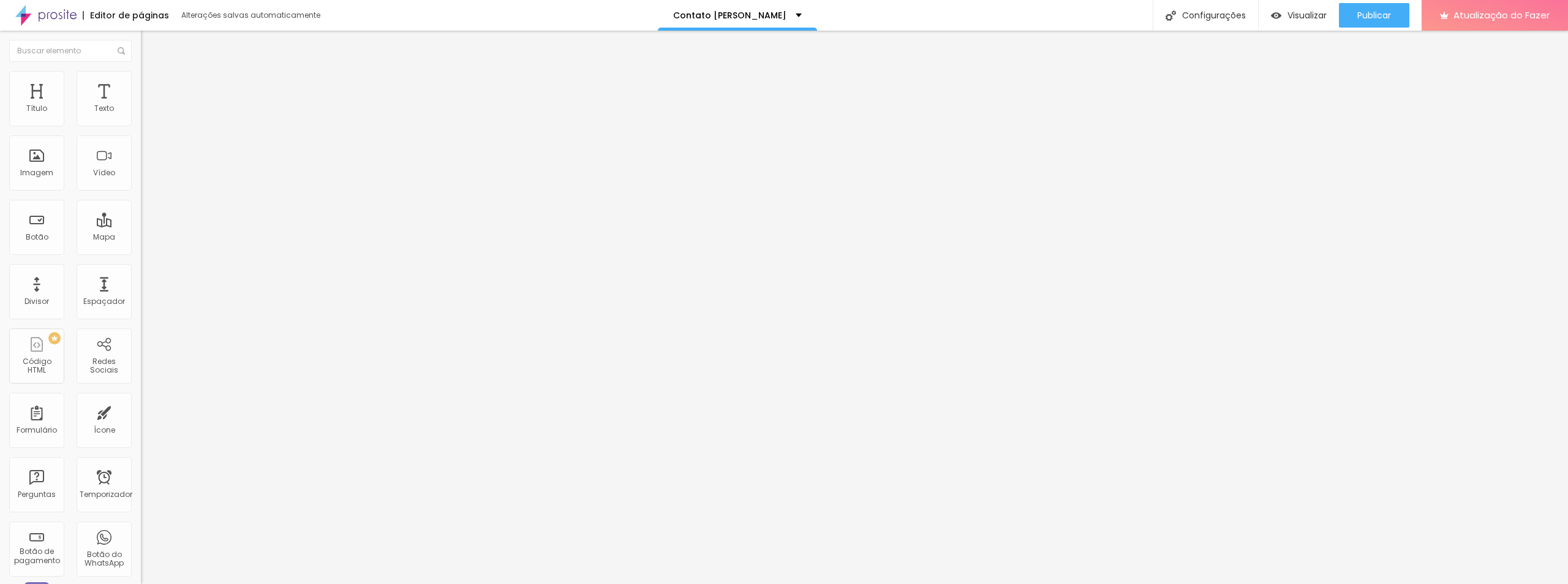
click at [152, 73] on font "Conteúdo" at bounding box center [171, 67] width 38 height 10
click at [152, 83] on font "Estilo" at bounding box center [162, 80] width 19 height 10
click at [152, 73] on font "Conteúdo" at bounding box center [171, 67] width 38 height 10
click at [152, 87] on font "Avançado" at bounding box center [172, 92] width 40 height 10
click at [141, 71] on li "Conteúdo" at bounding box center [212, 65] width 141 height 12
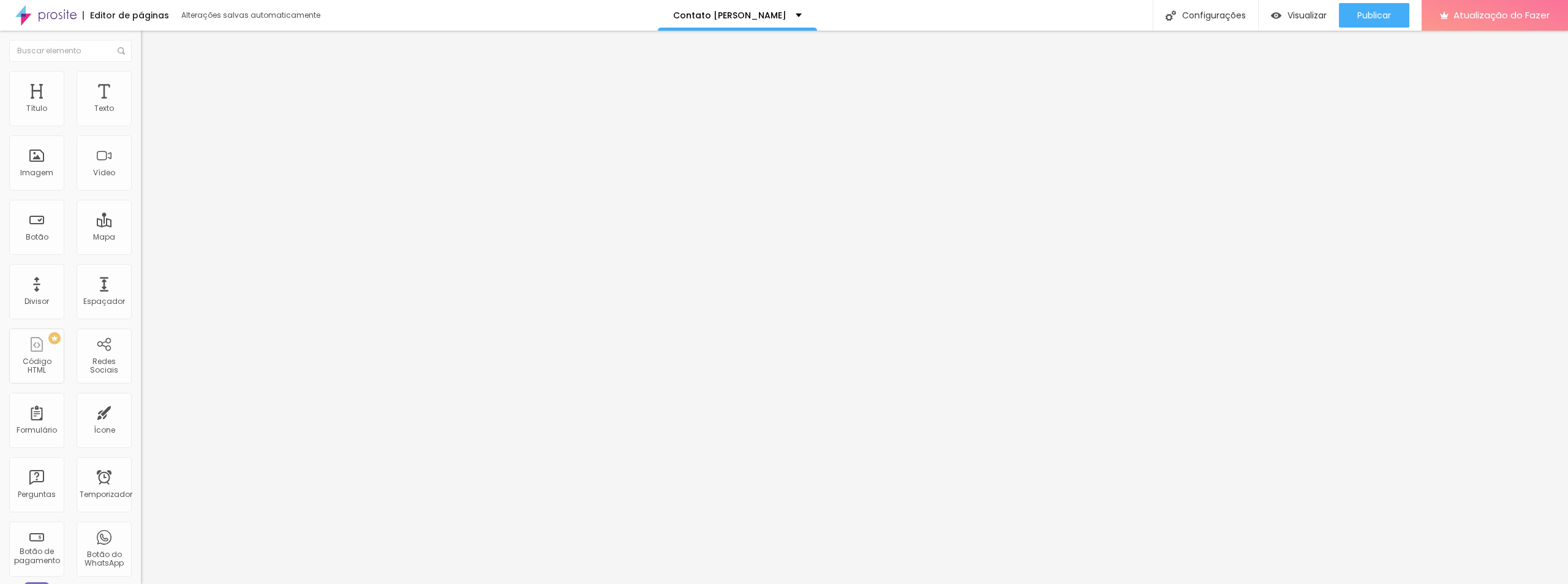
click at [141, 52] on button "Editar nulo" at bounding box center [212, 45] width 141 height 28
click at [1363, 12] on font "Publicar" at bounding box center [1374, 15] width 34 height 12
click at [149, 119] on div "Contato" at bounding box center [211, 114] width 125 height 11
click at [141, 78] on img at bounding box center [146, 76] width 11 height 11
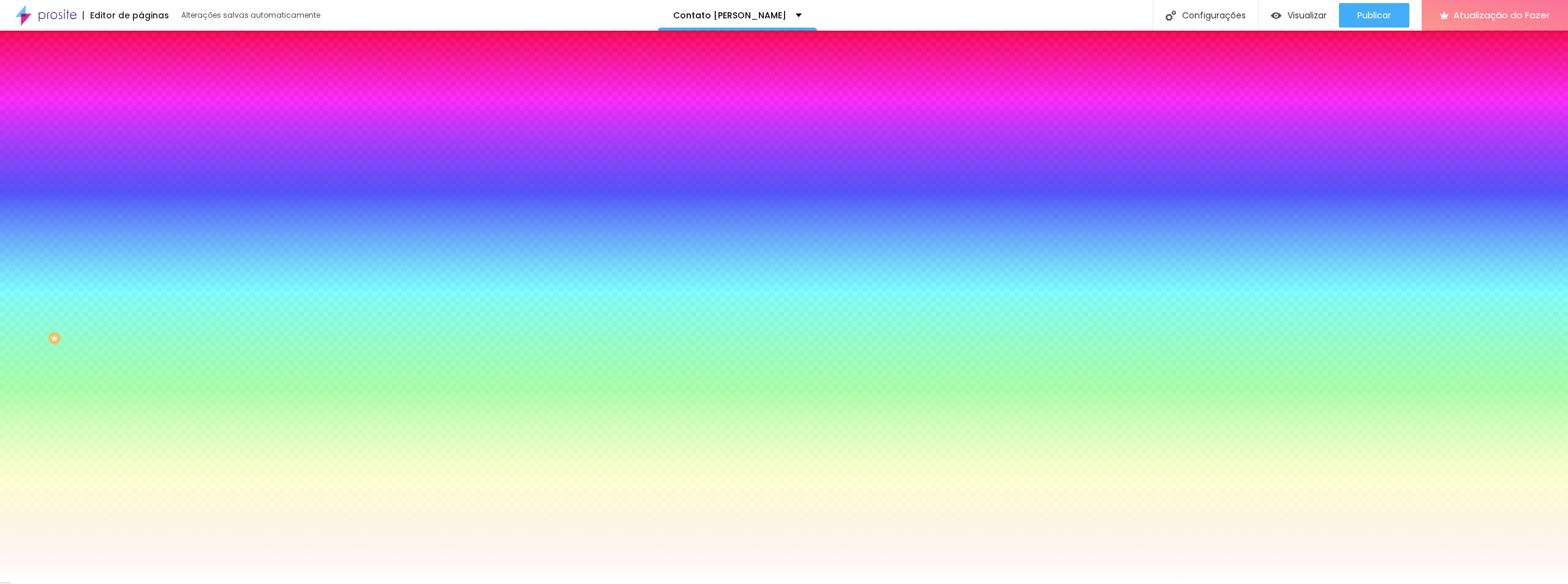
click at [141, 83] on li "Avançado" at bounding box center [212, 89] width 141 height 12
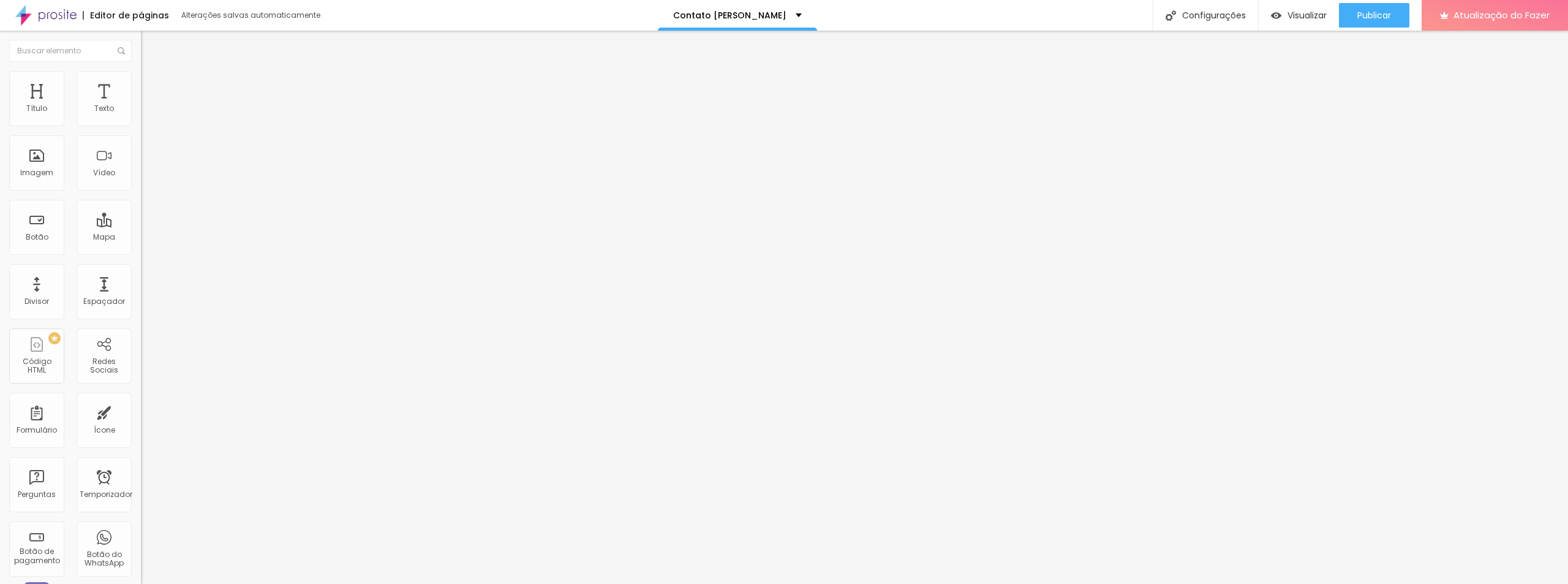
drag, startPoint x: 58, startPoint y: 254, endPoint x: 52, endPoint y: 247, distance: 9.2
click at [141, 289] on input "range" at bounding box center [180, 294] width 79 height 10
drag, startPoint x: 67, startPoint y: 303, endPoint x: 27, endPoint y: 297, distance: 40.4
drag, startPoint x: 29, startPoint y: 285, endPoint x: 38, endPoint y: 283, distance: 9.2
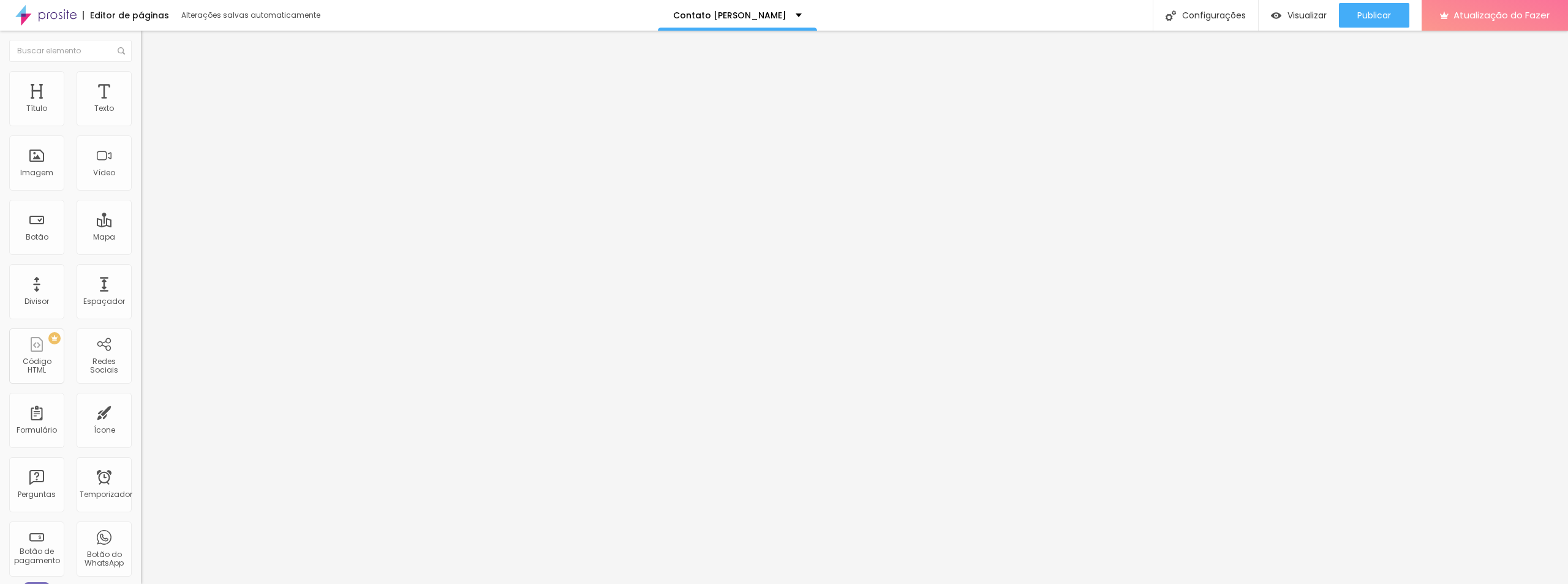
click at [141, 463] on div at bounding box center [212, 468] width 141 height 11
drag, startPoint x: 30, startPoint y: 282, endPoint x: 10, endPoint y: 285, distance: 20.2
click at [141, 463] on input "range" at bounding box center [180, 467] width 79 height 10
drag, startPoint x: 31, startPoint y: 328, endPoint x: 12, endPoint y: 330, distance: 19.1
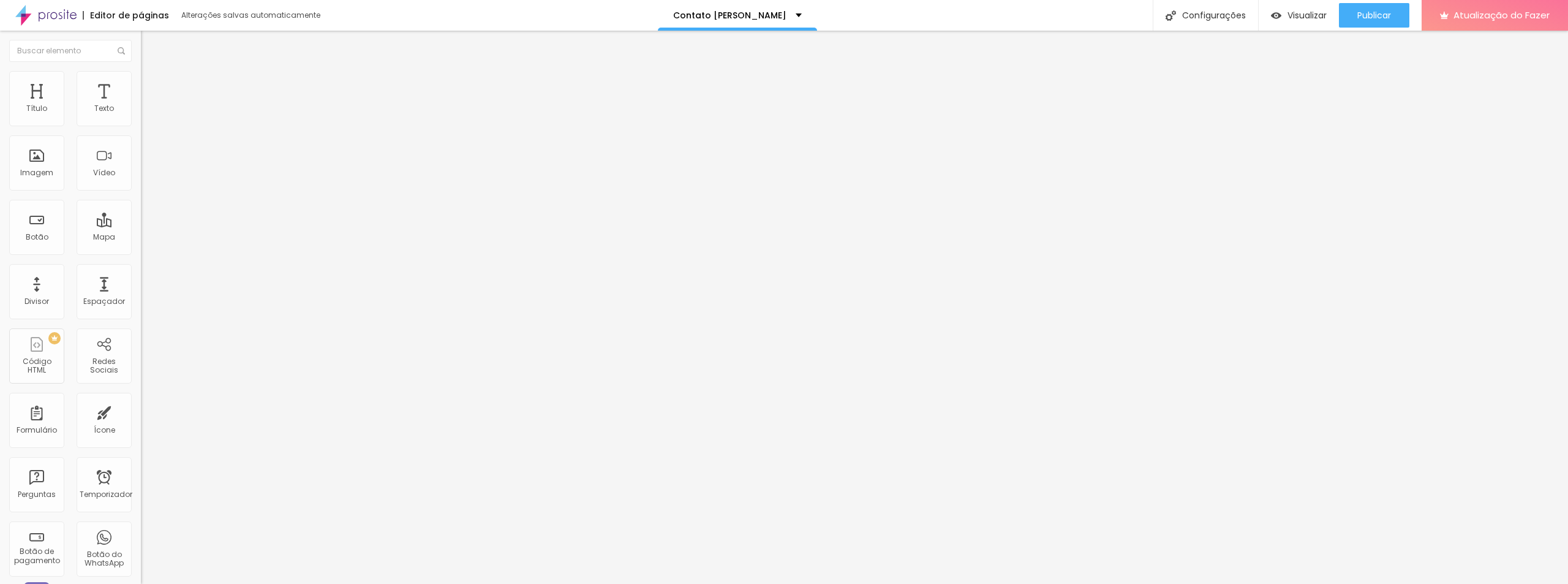
click at [141, 80] on li "Avançado" at bounding box center [212, 77] width 141 height 12
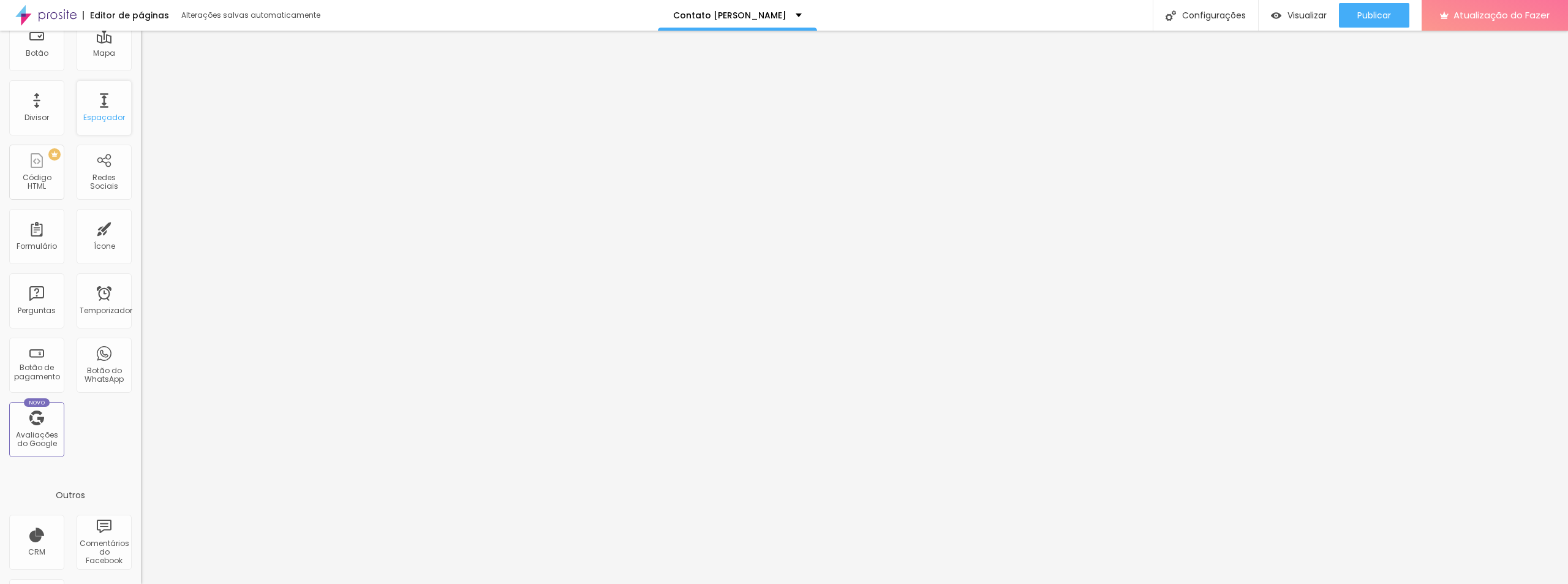
scroll to position [243, 0]
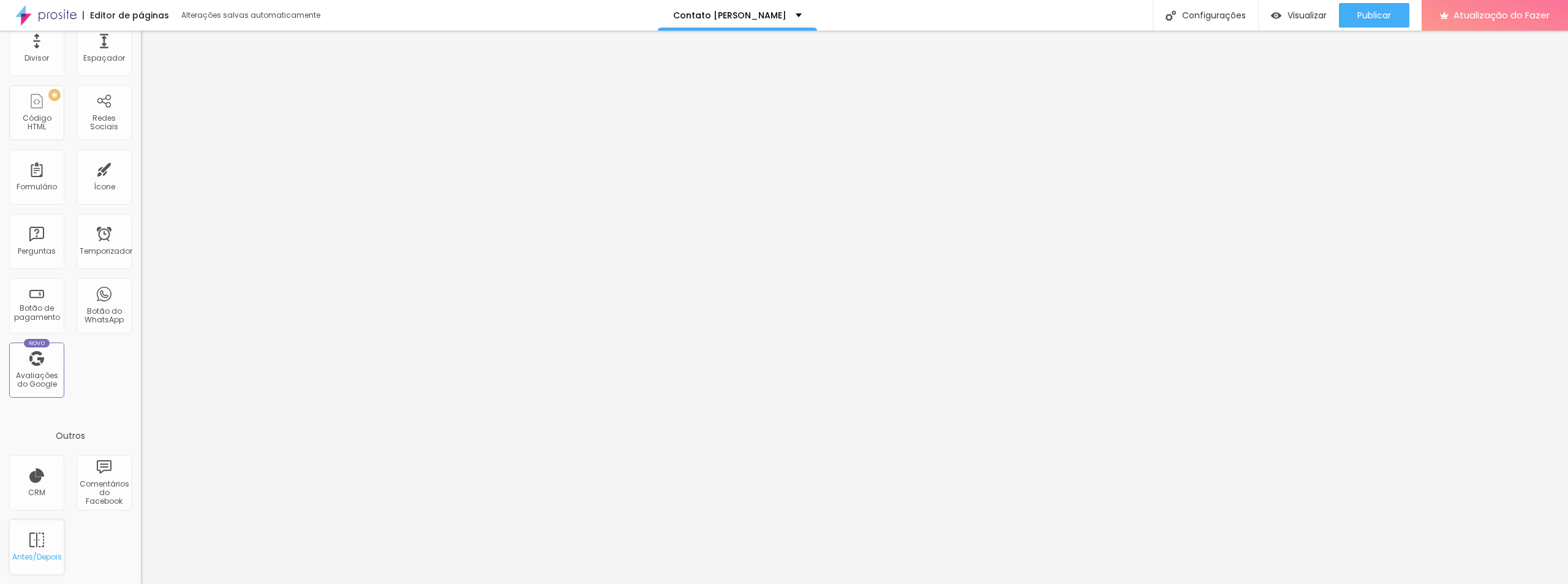
click at [46, 544] on div "Antes/Depois" at bounding box center [37, 547] width 55 height 55
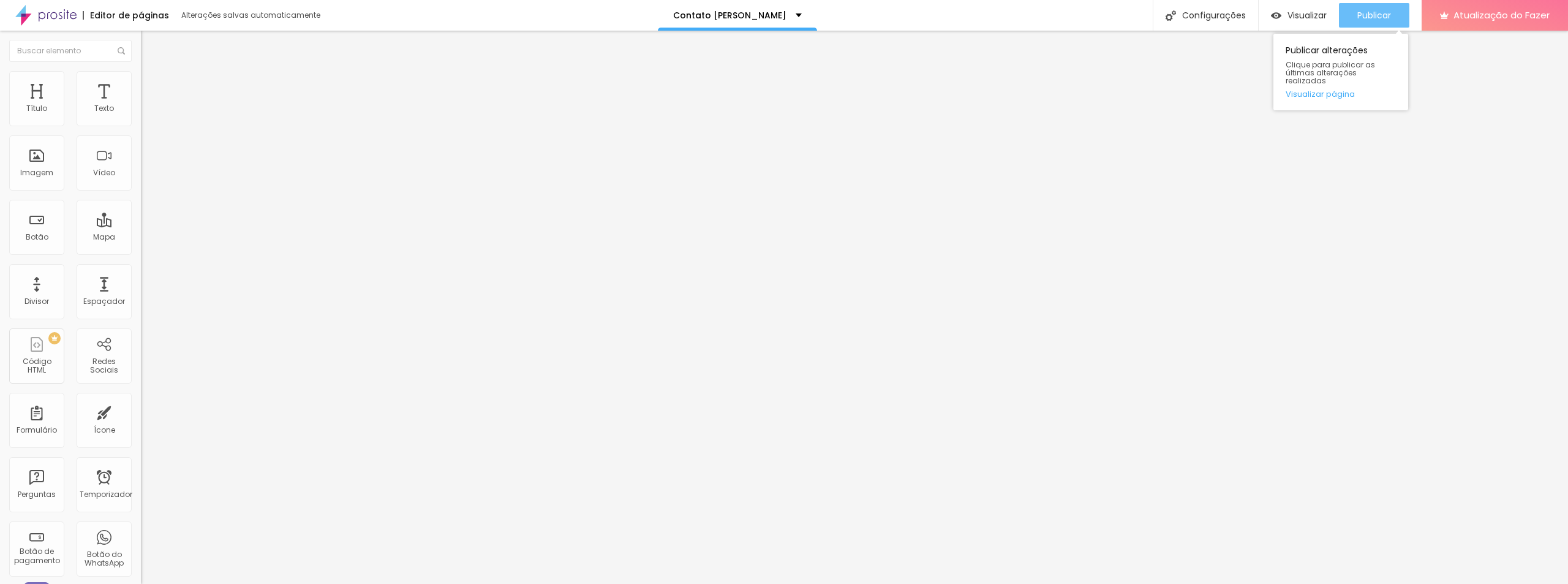
click at [1380, 6] on div "Publicar" at bounding box center [1374, 15] width 34 height 24
click at [152, 85] on font "Estilo" at bounding box center [162, 80] width 19 height 10
drag, startPoint x: 29, startPoint y: 183, endPoint x: 24, endPoint y: 196, distance: 13.9
click at [141, 356] on input "range" at bounding box center [180, 360] width 79 height 10
click at [141, 392] on font "Verde claro" at bounding box center [162, 397] width 43 height 10
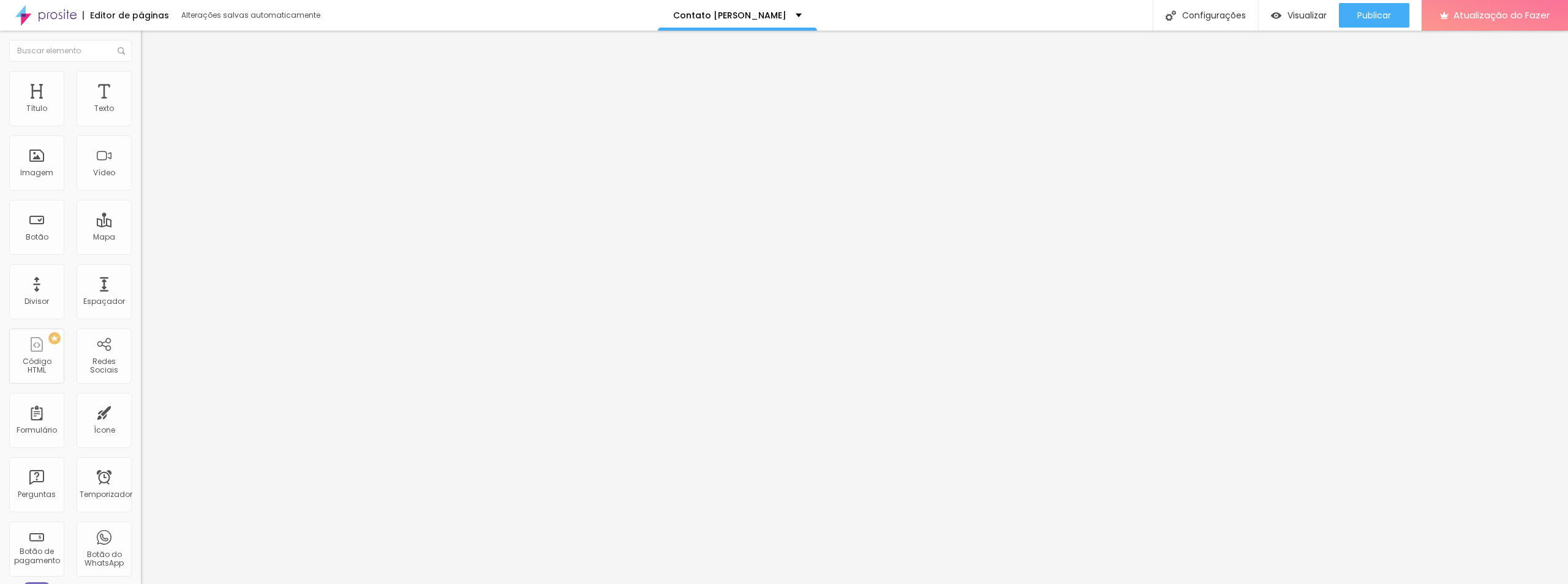
click at [141, 388] on div "Editar nulo Conteúdo Estilo Avançado Visual 13 Tamanho do texto Cor Verde claro…" at bounding box center [212, 307] width 141 height 553
click at [1365, 14] on font "Publicar" at bounding box center [1374, 15] width 34 height 12
click at [1227, 13] on font "Configurações" at bounding box center [1202, 15] width 63 height 12
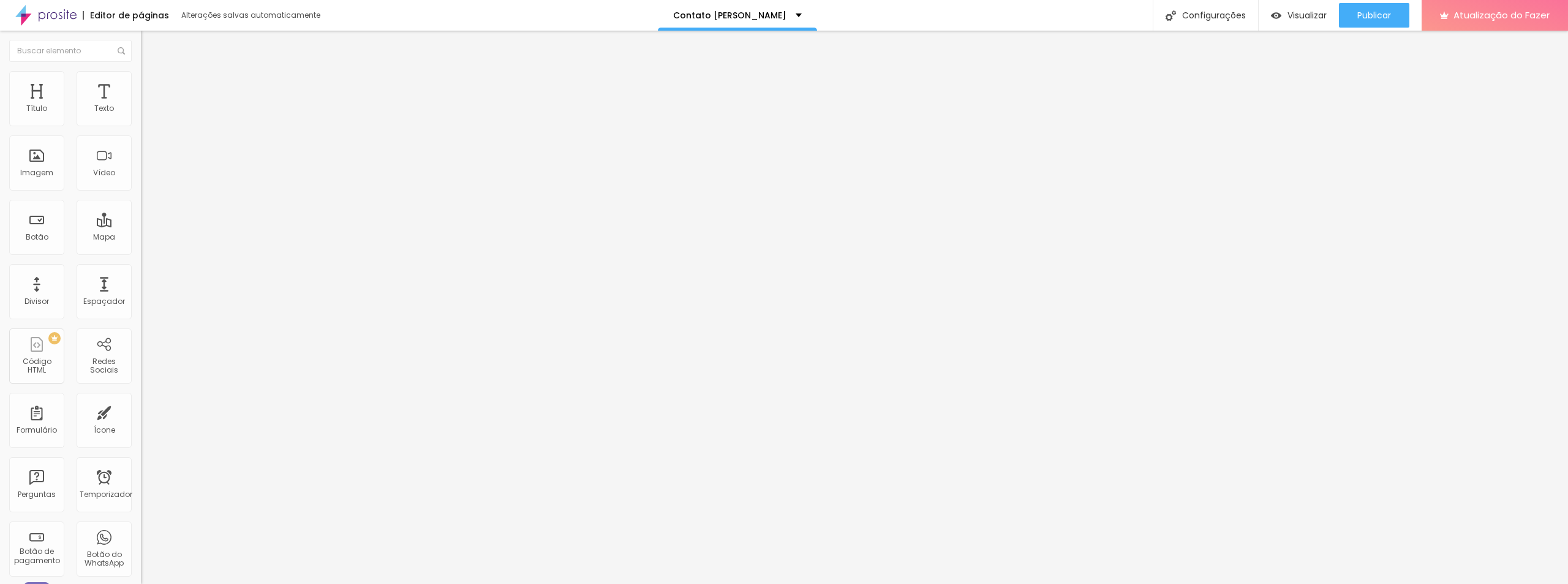
click at [1371, 15] on font "Publicar" at bounding box center [1374, 15] width 34 height 12
